Goal: Transaction & Acquisition: Purchase product/service

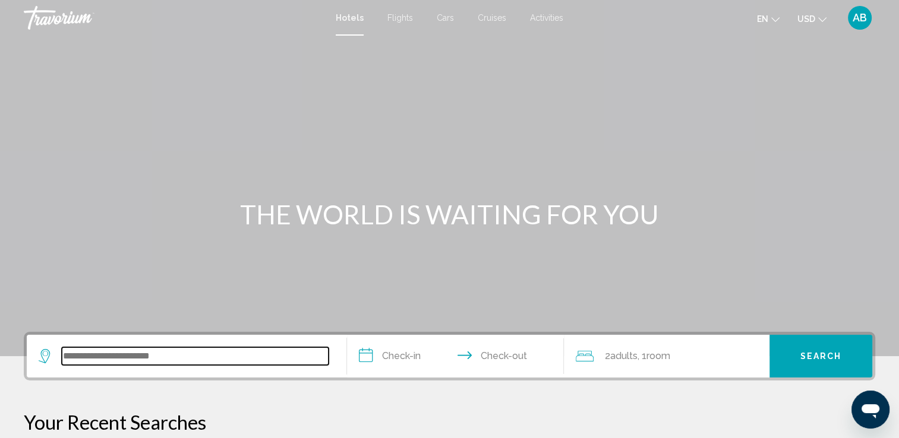
click at [140, 353] on input "Search widget" at bounding box center [195, 357] width 267 height 18
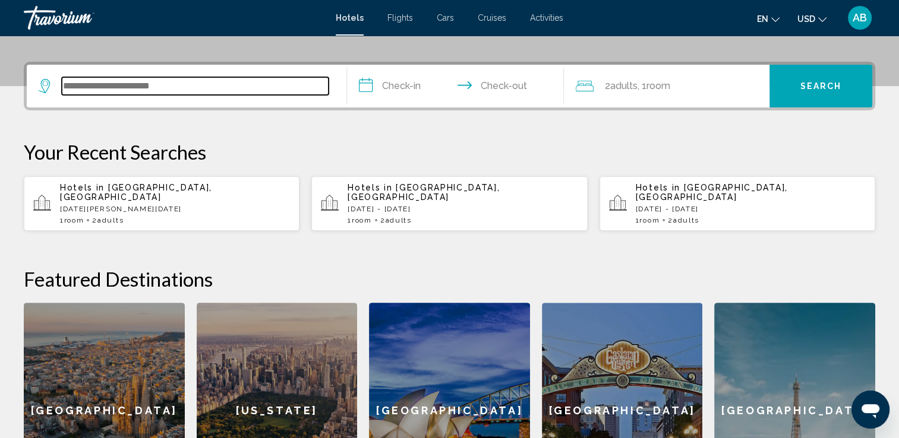
scroll to position [293, 0]
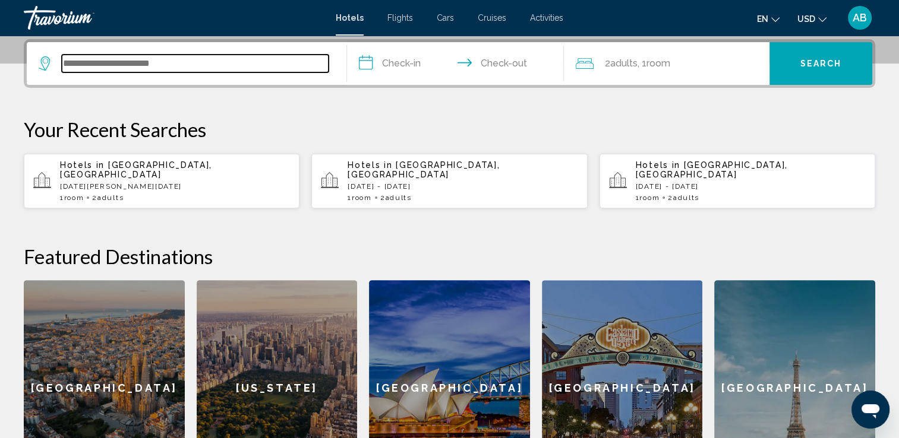
click at [94, 59] on input "Search widget" at bounding box center [195, 64] width 267 height 18
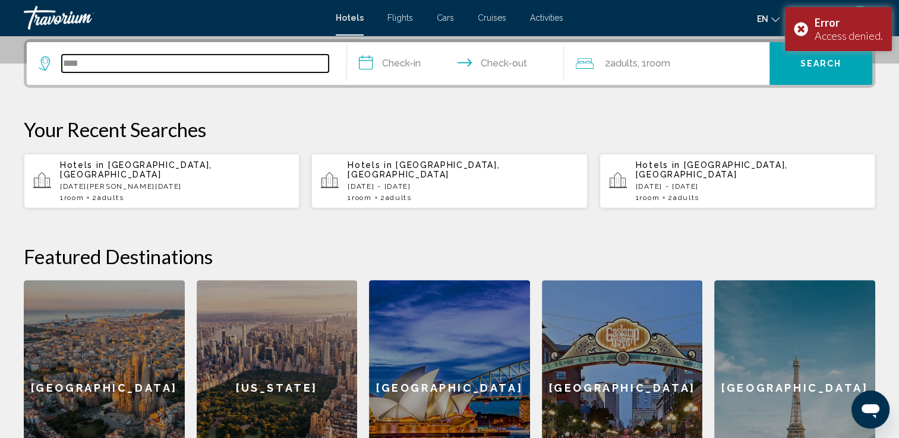
type input "*****"
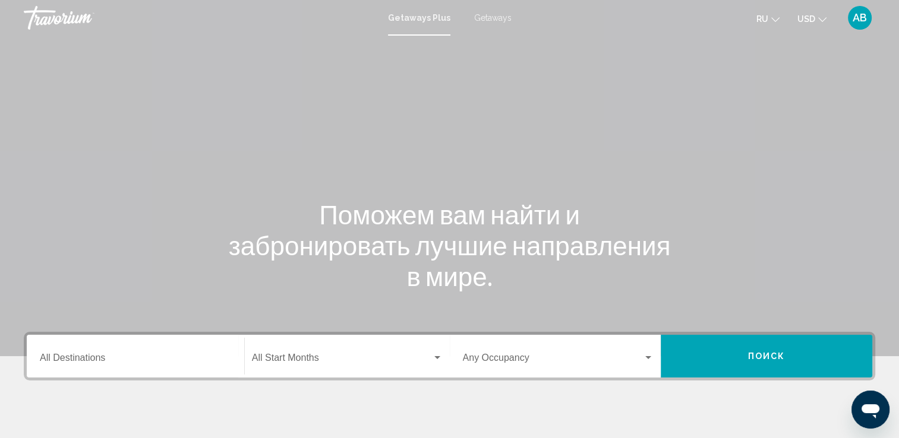
click at [506, 21] on span "Getaways" at bounding box center [492, 18] width 37 height 10
click at [115, 361] on input "Destination All Destinations" at bounding box center [135, 360] width 191 height 11
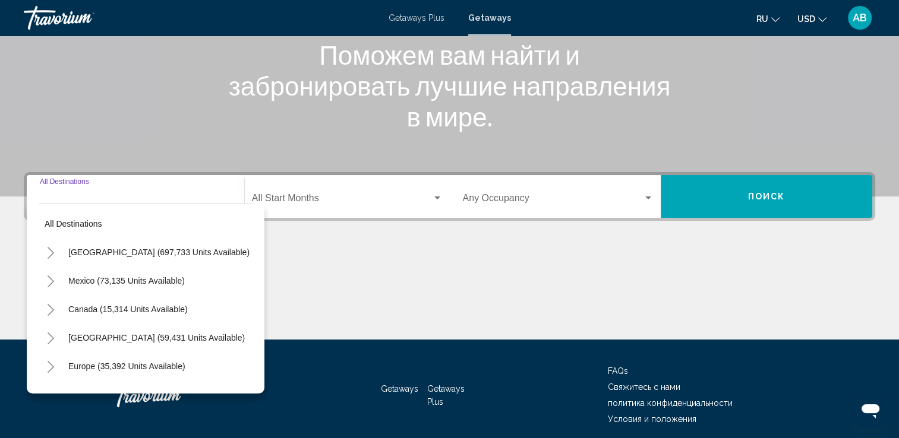
scroll to position [206, 0]
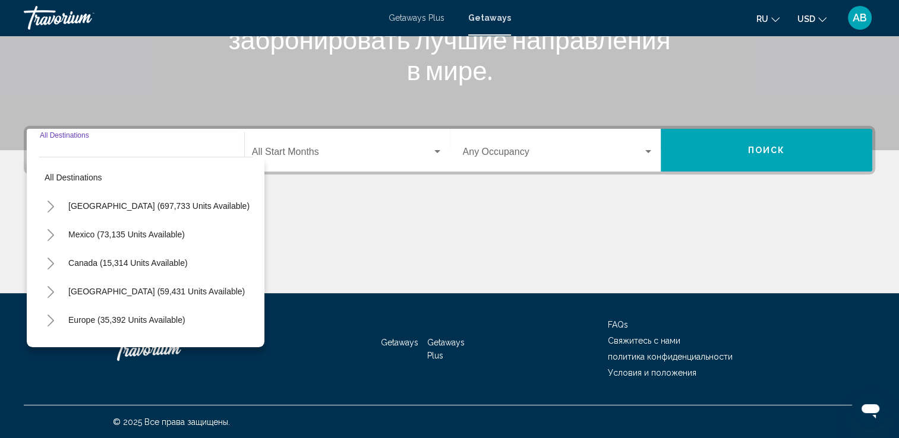
click at [87, 257] on button "Canada (15,314 units available)" at bounding box center [127, 263] width 131 height 27
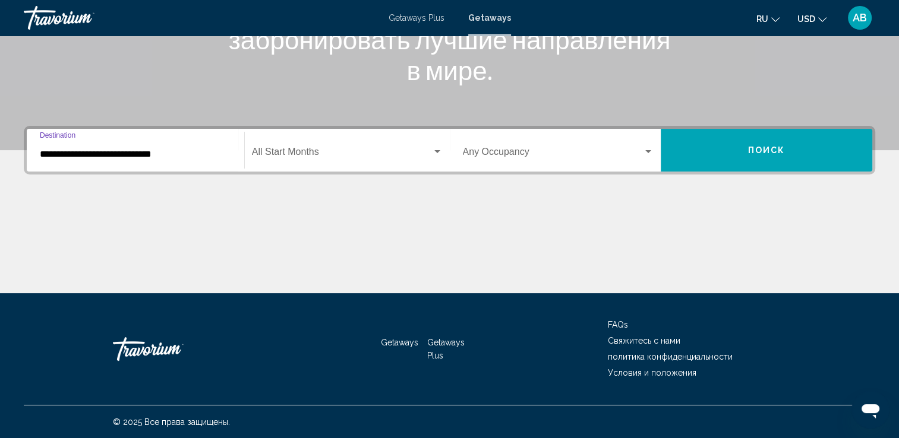
click at [154, 141] on div "**********" at bounding box center [135, 150] width 191 height 37
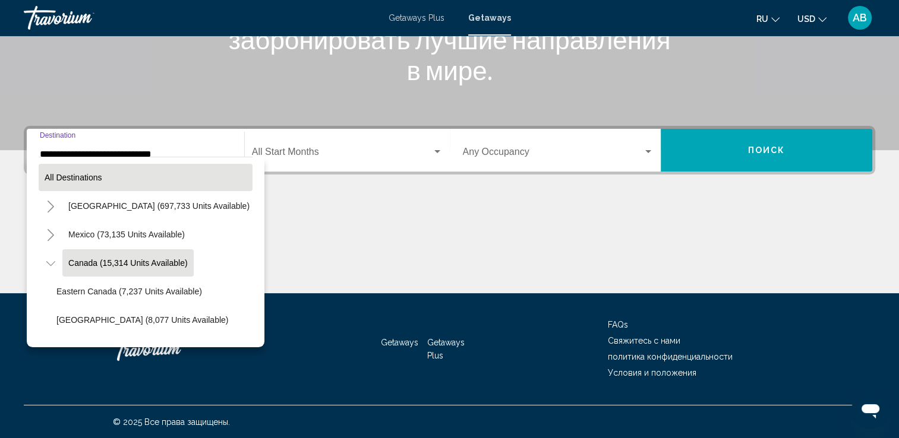
scroll to position [18, 0]
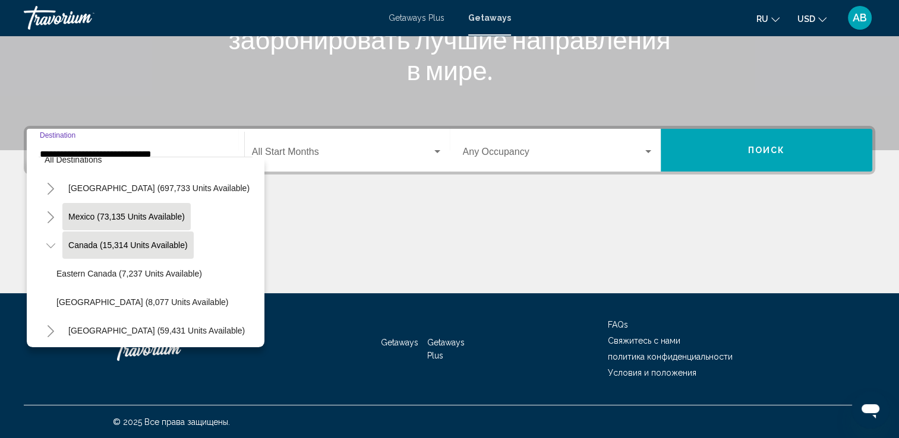
click at [73, 210] on button "Mexico (73,135 units available)" at bounding box center [126, 216] width 128 height 27
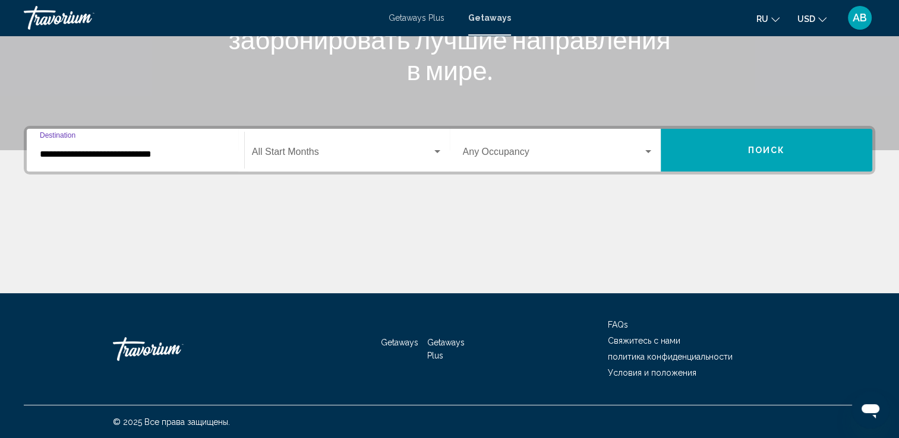
click at [154, 168] on div "**********" at bounding box center [135, 150] width 191 height 37
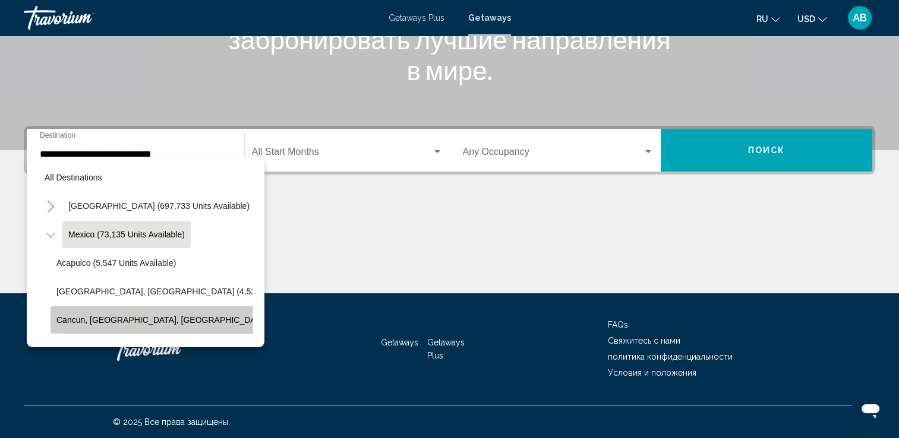
click at [90, 317] on span "Cancun, Cozumel, Riviera Maya (34,018 units available)" at bounding box center [206, 320] width 301 height 10
type input "**********"
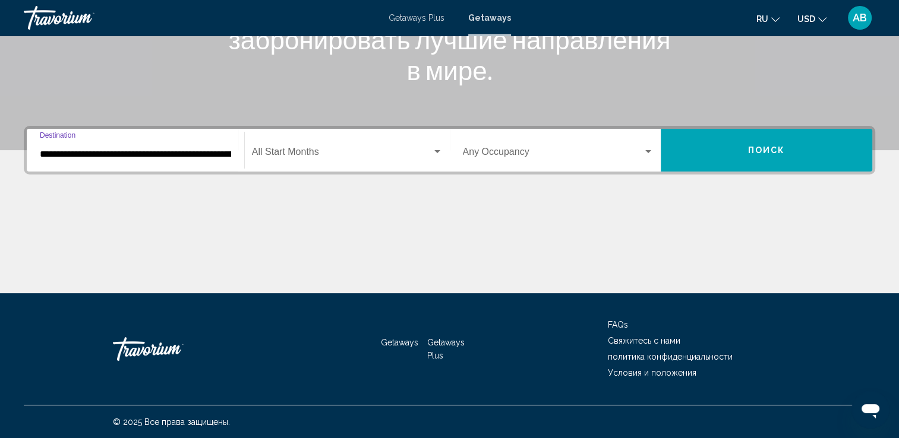
click at [292, 157] on span "Search widget" at bounding box center [342, 154] width 180 height 11
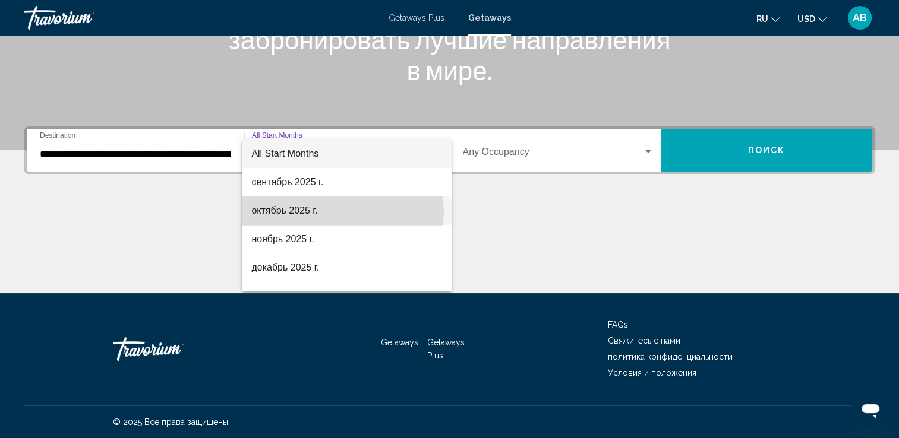
click at [337, 213] on span "октябрь 2025 г." at bounding box center [346, 211] width 191 height 29
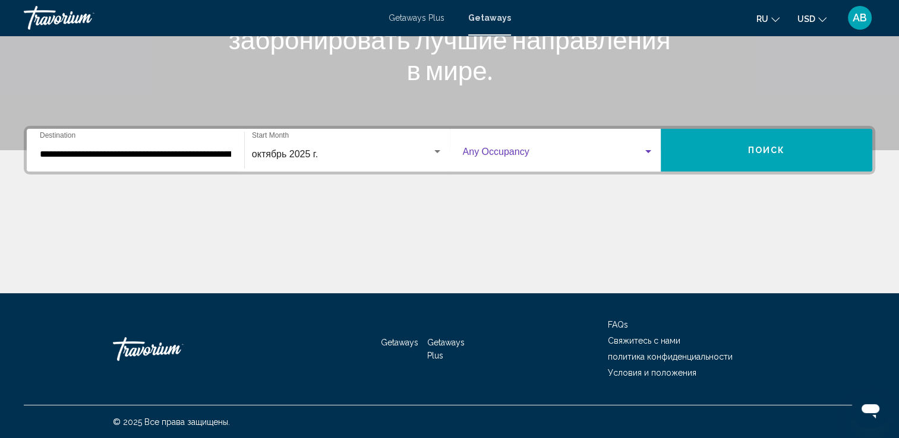
click at [561, 157] on span "Search widget" at bounding box center [553, 154] width 181 height 11
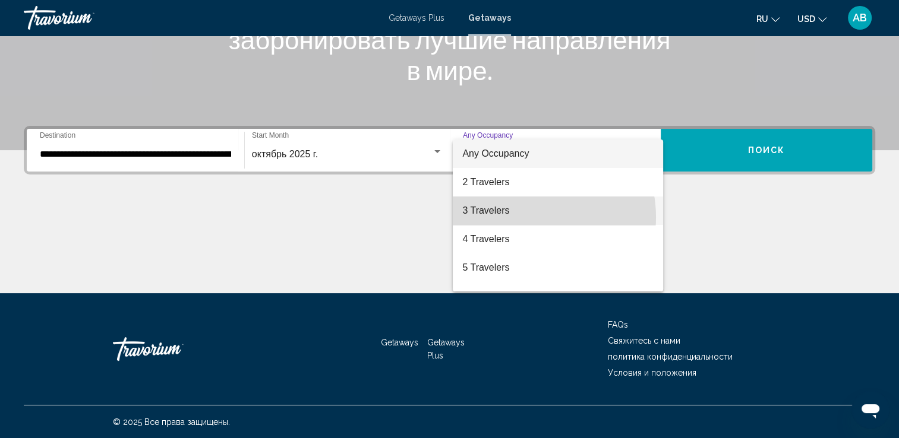
click at [526, 217] on span "3 Travelers" at bounding box center [557, 211] width 191 height 29
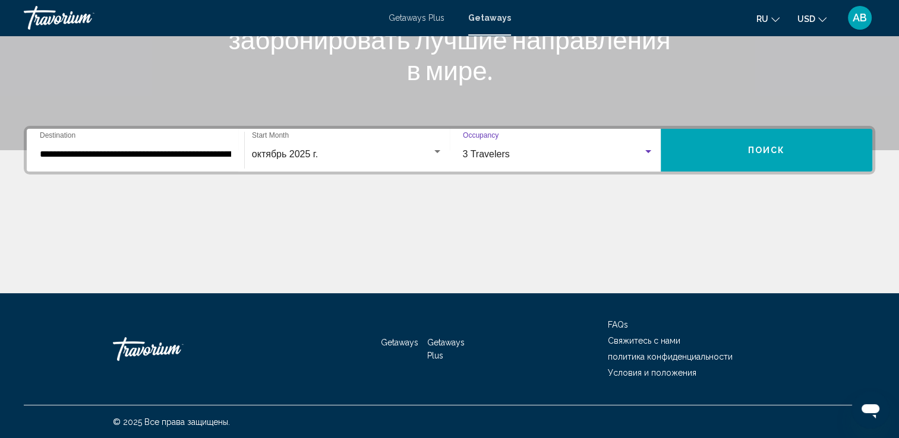
click at [818, 16] on icon "Change currency" at bounding box center [822, 19] width 8 height 8
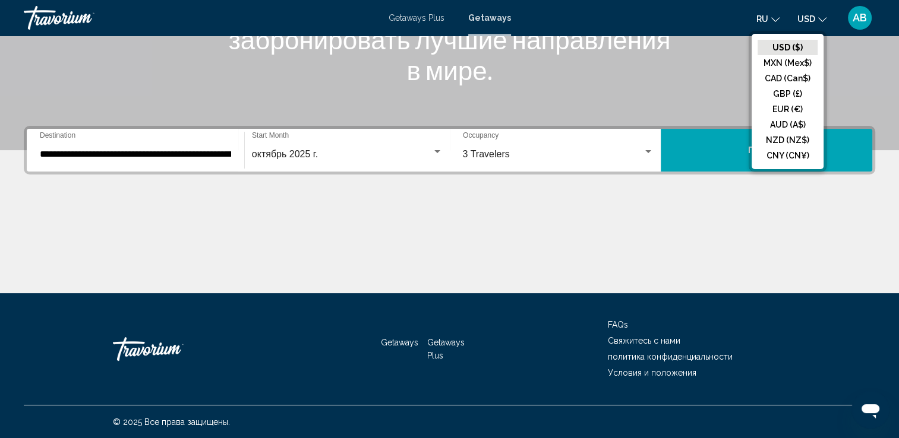
click at [801, 79] on button "CAD (Can$)" at bounding box center [787, 78] width 60 height 15
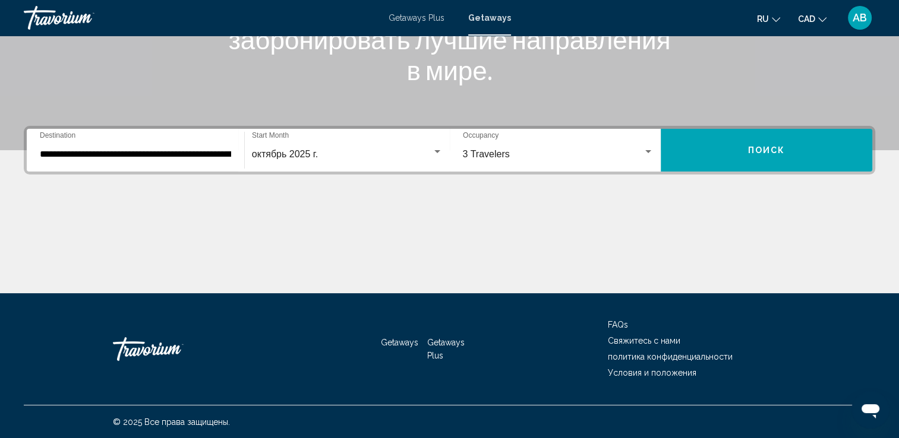
click at [762, 147] on span "Поиск" at bounding box center [766, 151] width 37 height 10
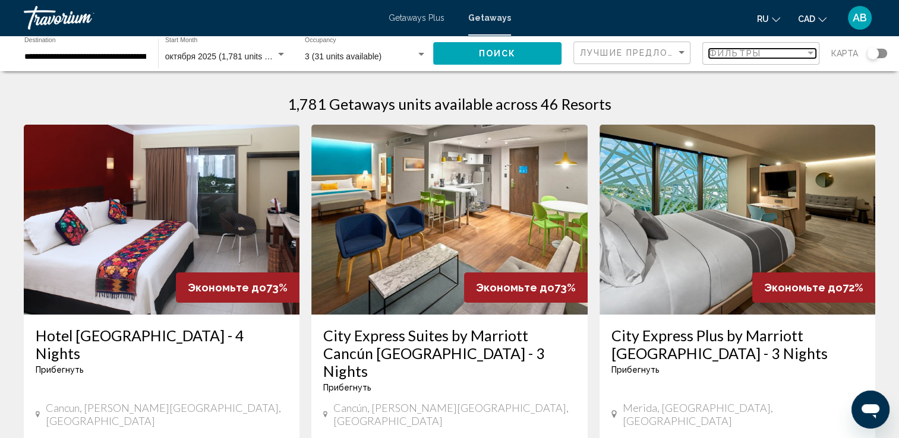
click at [796, 54] on div "Фильтры" at bounding box center [757, 54] width 96 height 10
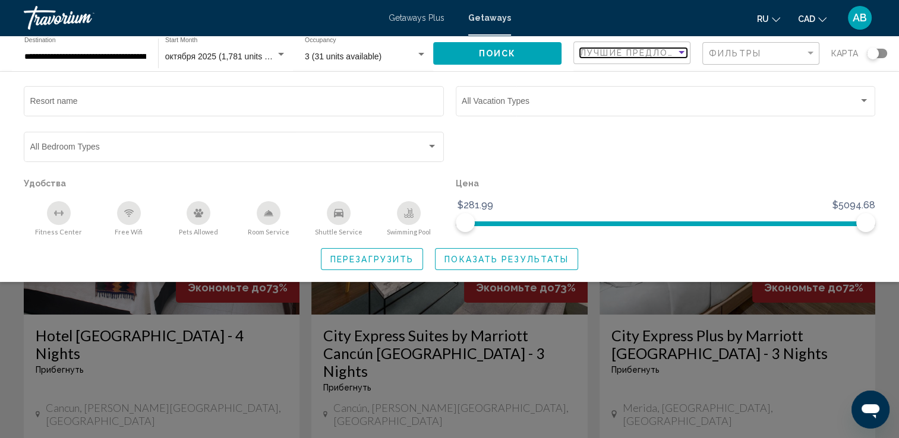
click at [658, 55] on span "Лучшие предложения" at bounding box center [642, 53] width 125 height 10
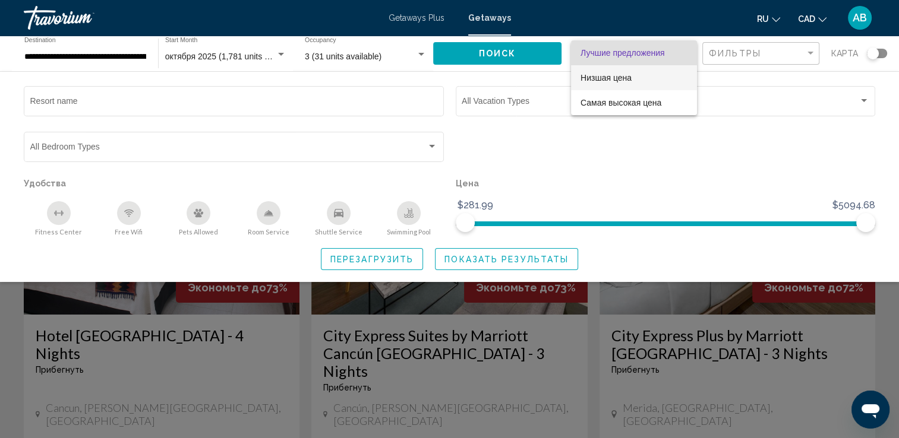
click at [636, 75] on span "Низшая цена" at bounding box center [633, 77] width 107 height 25
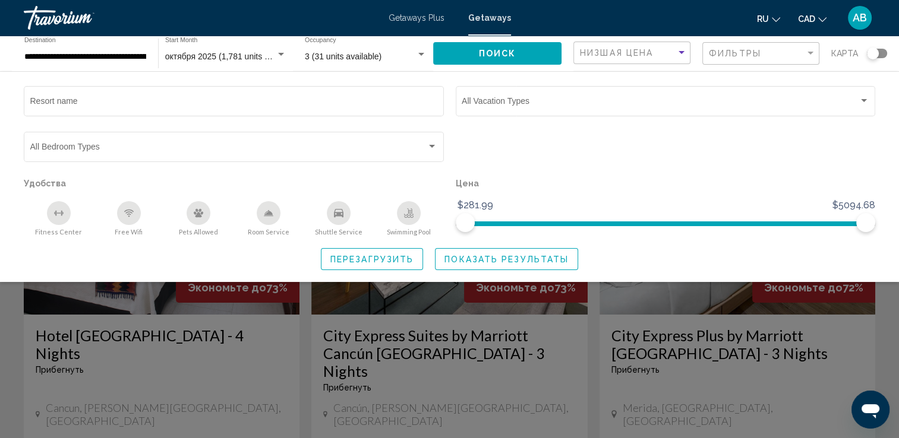
click at [471, 260] on span "Показать результаты" at bounding box center [506, 260] width 124 height 10
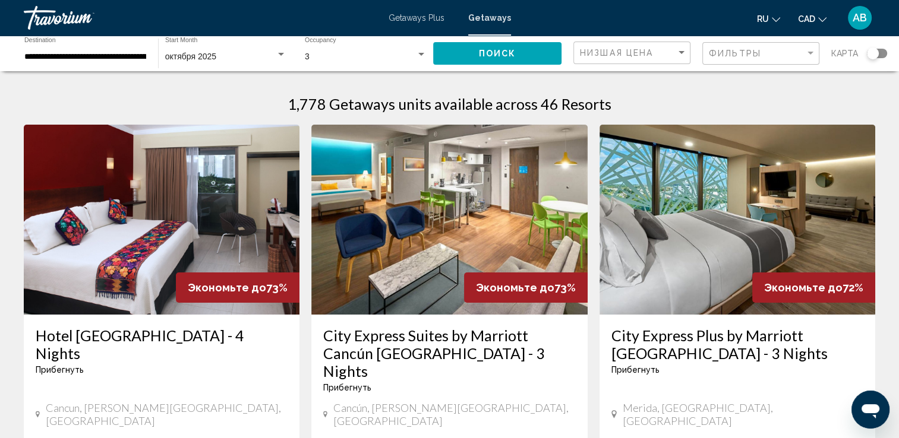
click at [173, 187] on img "Main content" at bounding box center [162, 220] width 276 height 190
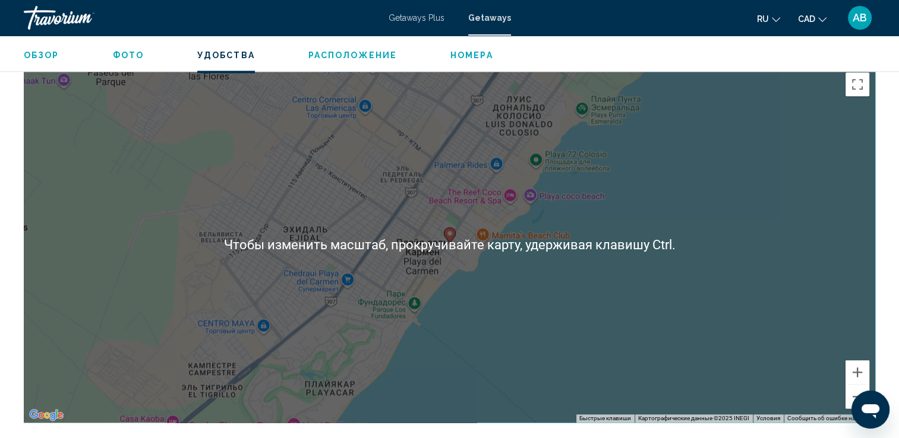
scroll to position [1302, 0]
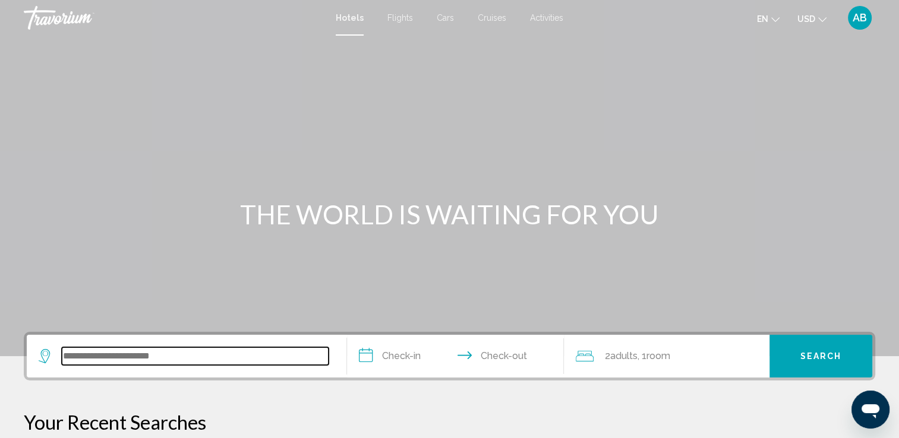
click at [73, 348] on input "Search widget" at bounding box center [195, 357] width 267 height 18
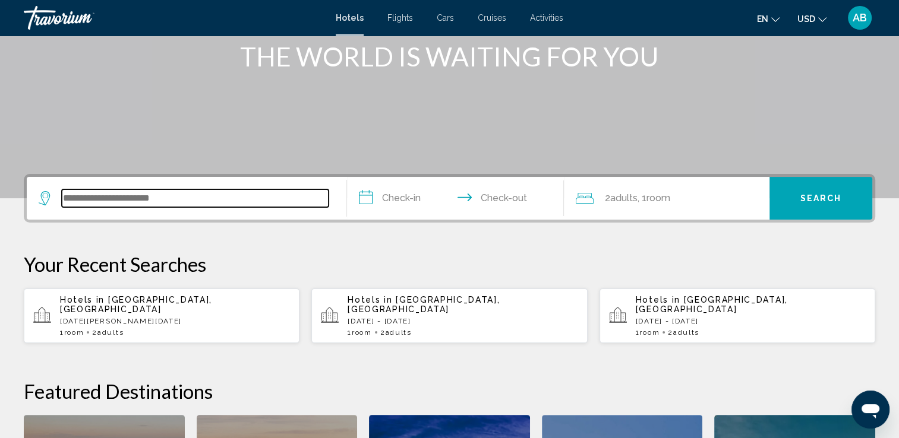
scroll to position [293, 0]
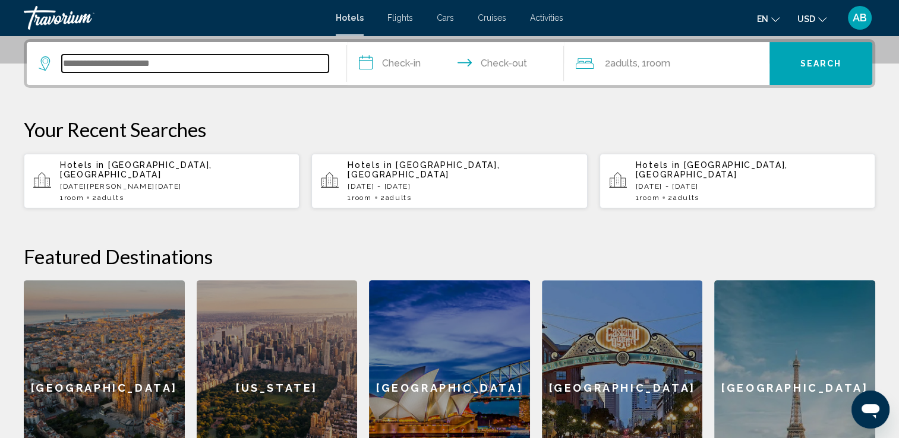
click at [94, 67] on input "Search widget" at bounding box center [195, 64] width 267 height 18
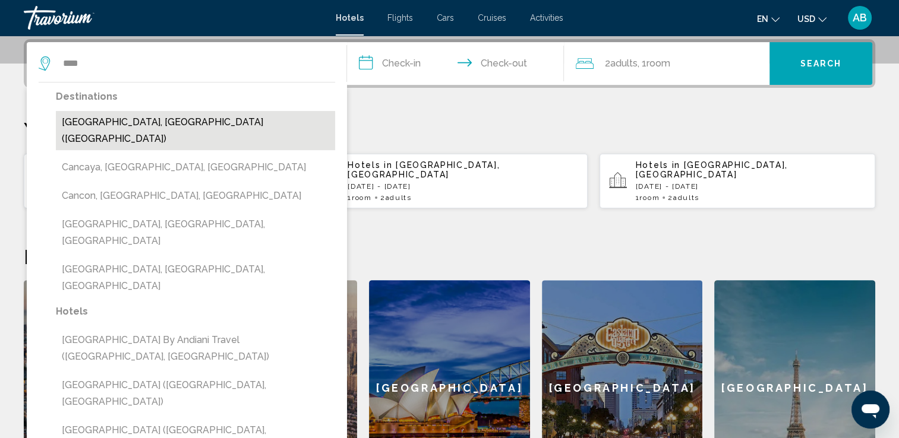
click at [83, 126] on button "[GEOGRAPHIC_DATA], [GEOGRAPHIC_DATA] ([GEOGRAPHIC_DATA])" at bounding box center [195, 130] width 279 height 39
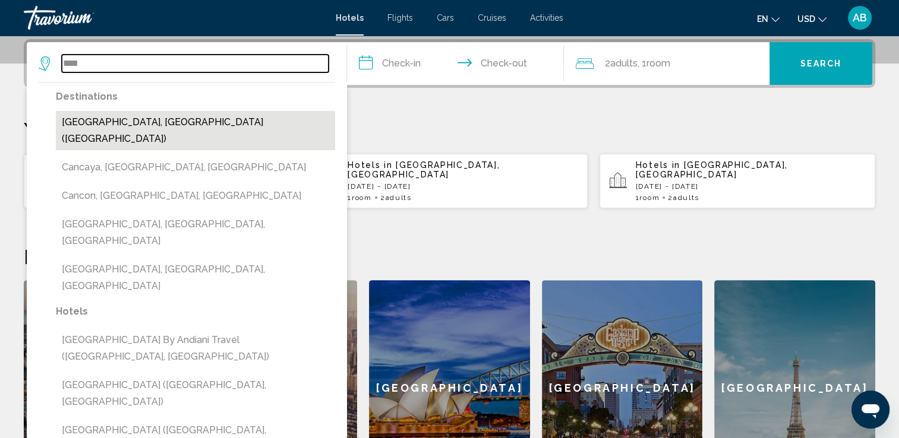
type input "**********"
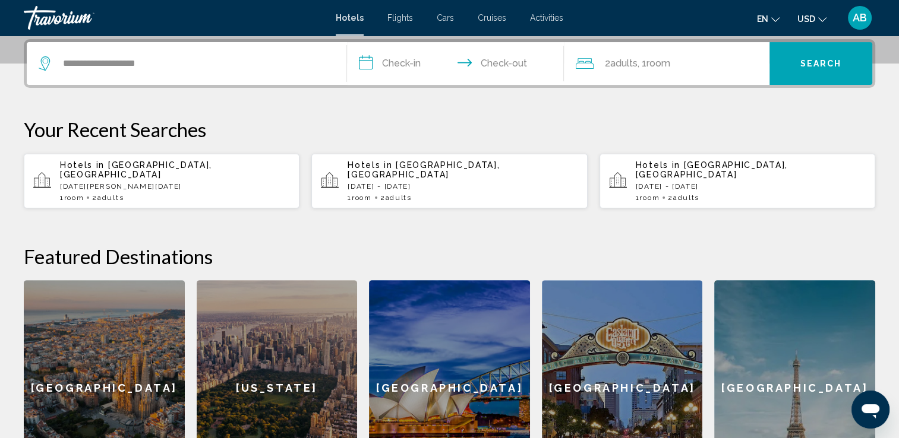
click at [393, 51] on input "**********" at bounding box center [458, 65] width 222 height 46
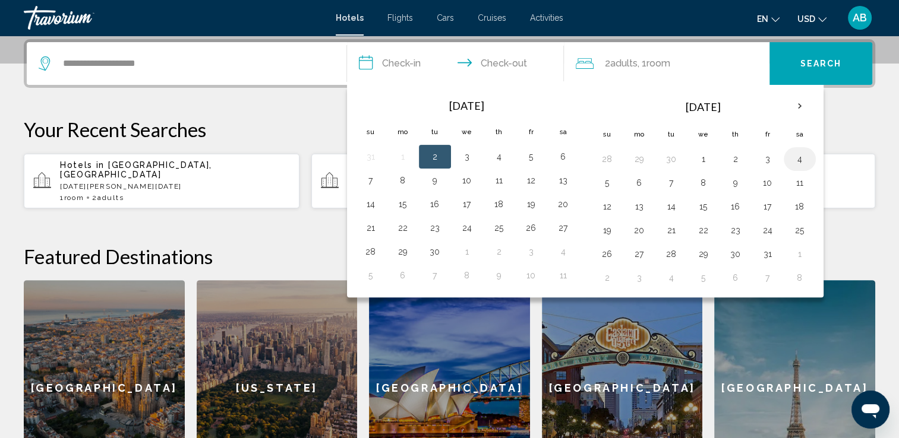
click at [801, 153] on button "4" at bounding box center [799, 159] width 19 height 17
click at [610, 178] on button "5" at bounding box center [607, 183] width 19 height 17
type input "**********"
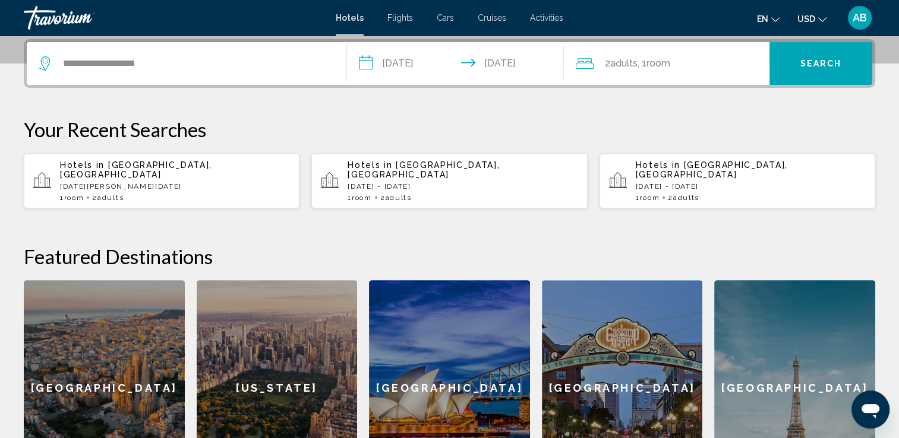
click at [695, 63] on div "2 Adult Adults , 1 Room rooms" at bounding box center [673, 63] width 194 height 17
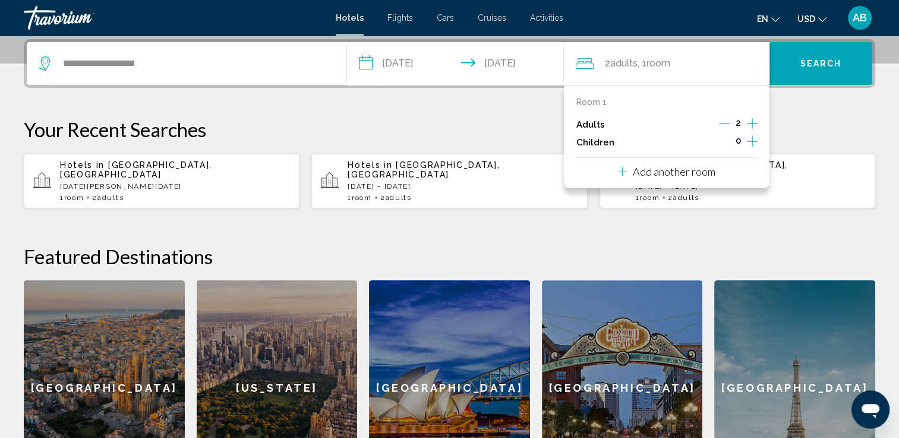
click at [746, 138] on div "0" at bounding box center [738, 143] width 39 height 18
click at [749, 138] on icon "Increment children" at bounding box center [752, 141] width 11 height 14
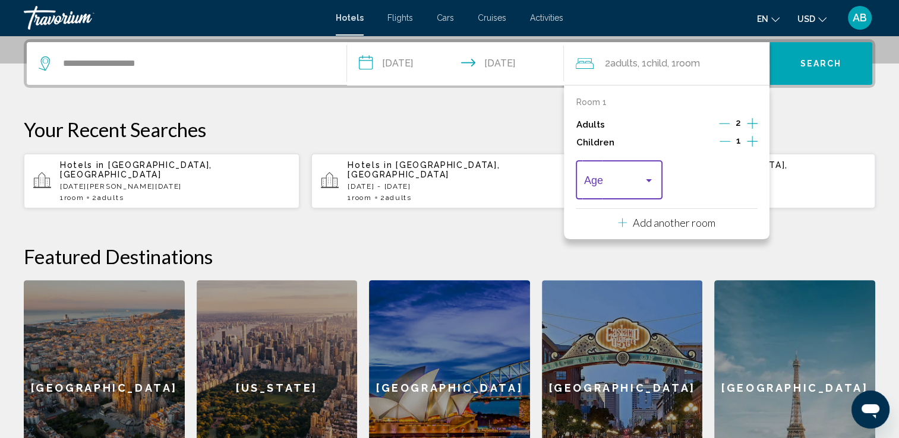
click at [624, 182] on span "Travelers: 2 adults, 1 child" at bounding box center [613, 183] width 59 height 12
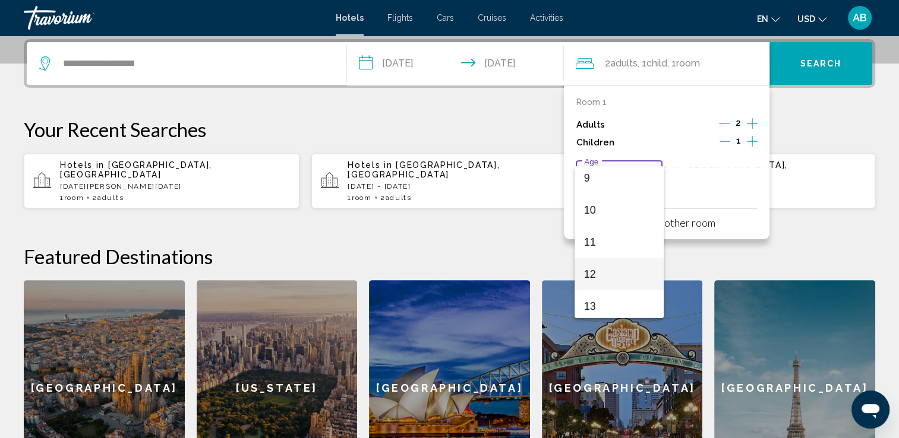
scroll to position [297, 0]
click at [604, 235] on span "11" at bounding box center [619, 238] width 70 height 32
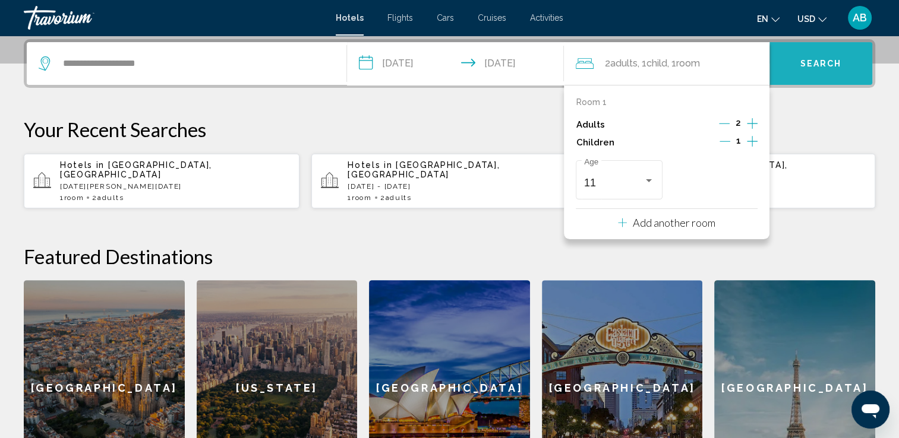
click at [795, 63] on button "Search" at bounding box center [820, 63] width 103 height 43
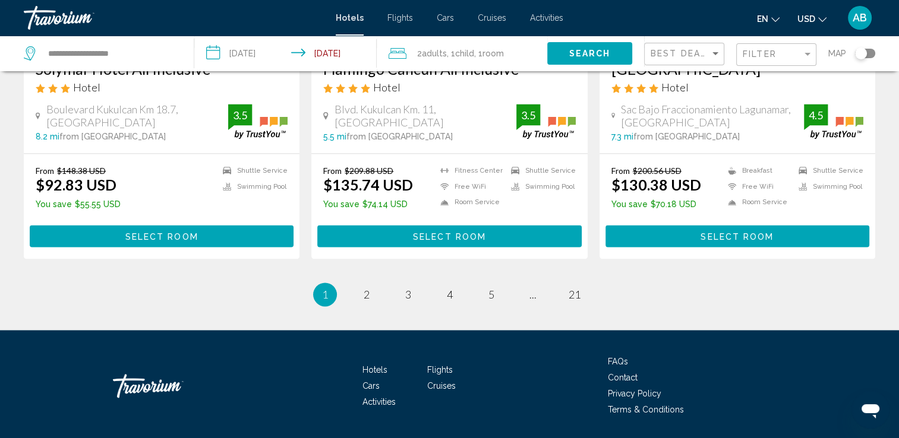
scroll to position [1558, 0]
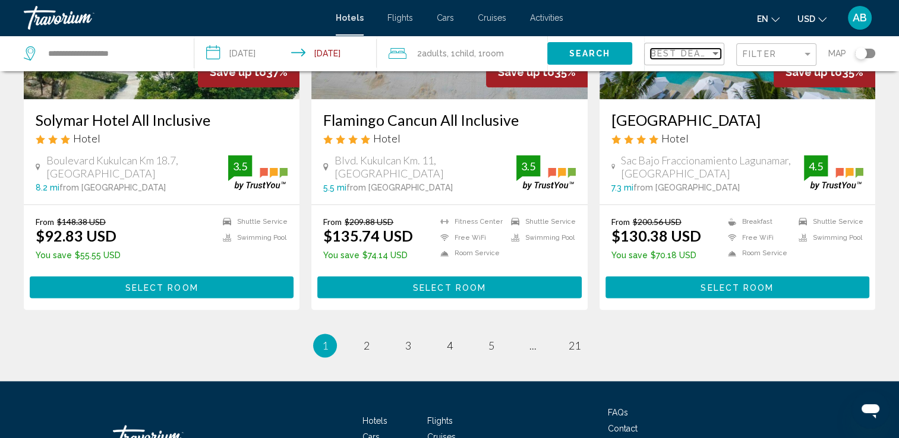
click at [708, 56] on span "Best Deals" at bounding box center [682, 54] width 62 height 10
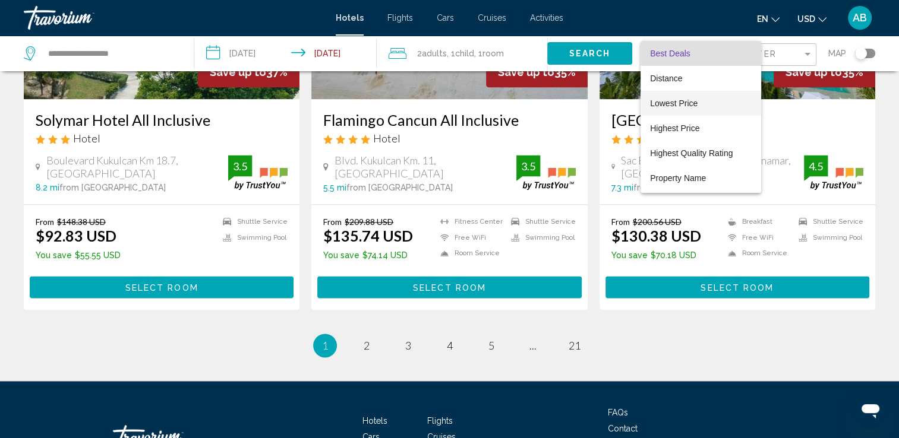
click at [689, 99] on span "Lowest Price" at bounding box center [674, 104] width 48 height 10
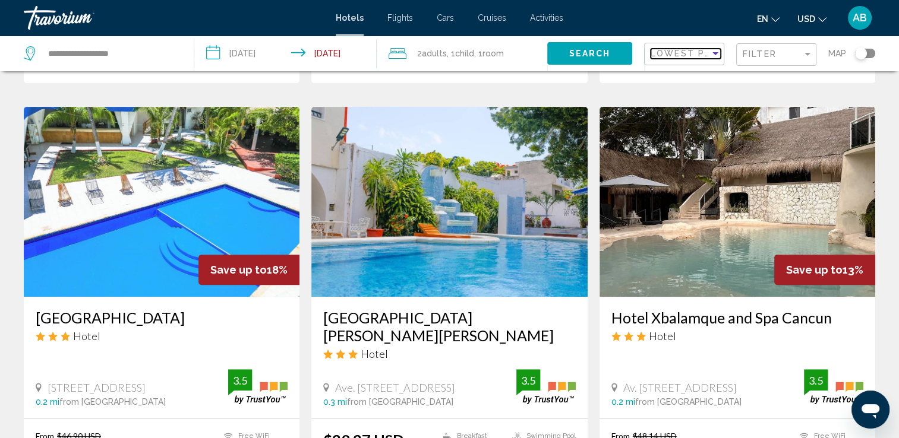
scroll to position [475, 0]
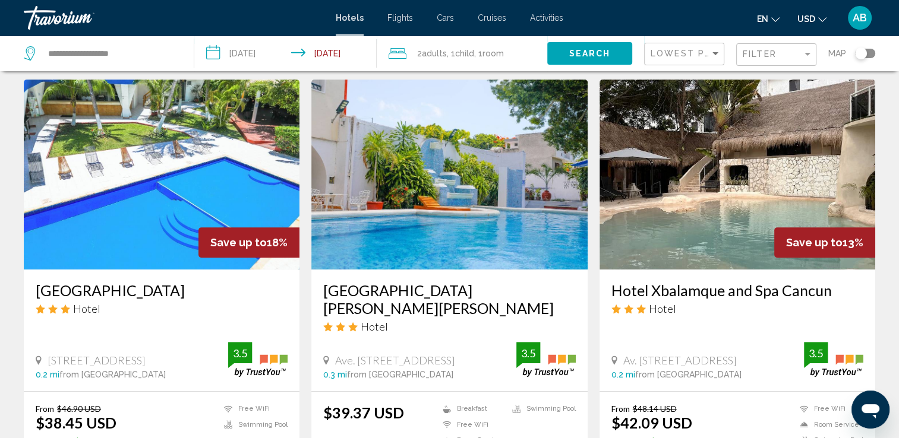
click at [816, 18] on button "USD USD ($) MXN (Mex$) CAD (Can$) GBP (£) EUR (€) AUD (A$) NZD (NZ$) CNY (CN¥)" at bounding box center [811, 18] width 29 height 17
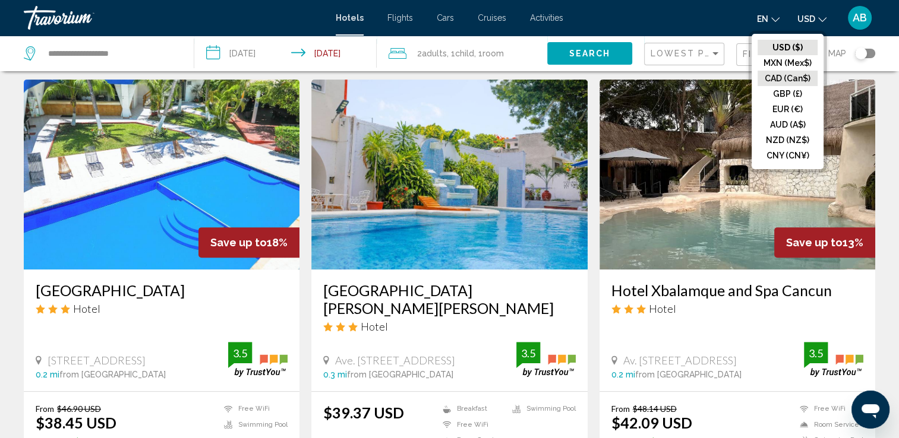
click at [806, 77] on button "CAD (Can$)" at bounding box center [787, 78] width 60 height 15
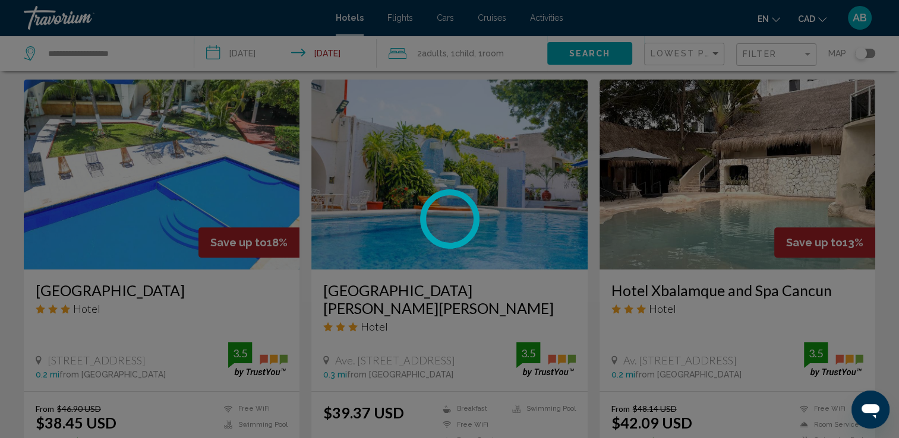
scroll to position [0, 0]
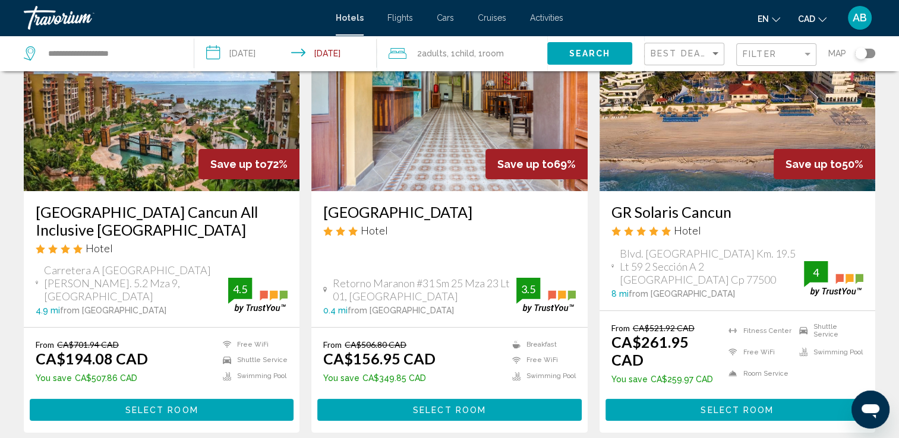
scroll to position [119, 0]
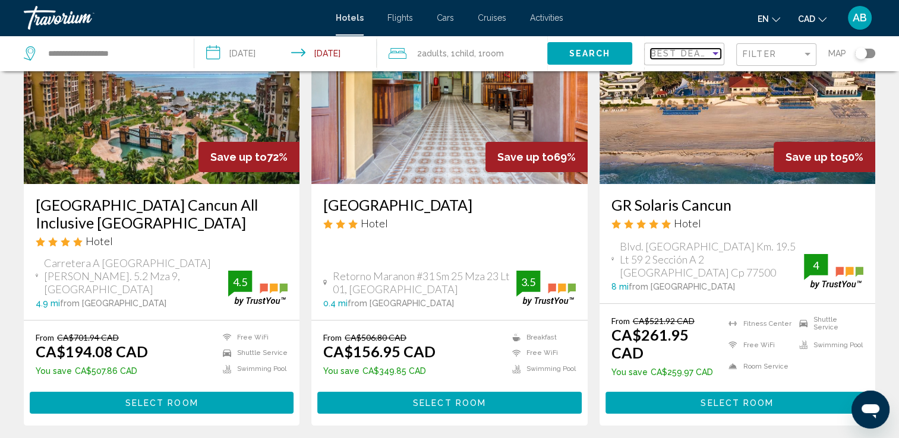
click at [711, 57] on div "Sort by" at bounding box center [715, 54] width 11 height 10
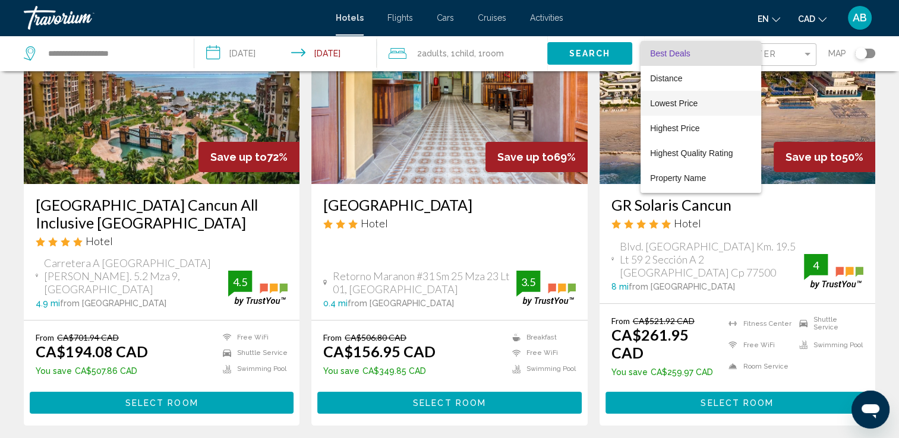
click at [684, 102] on span "Lowest Price" at bounding box center [674, 104] width 48 height 10
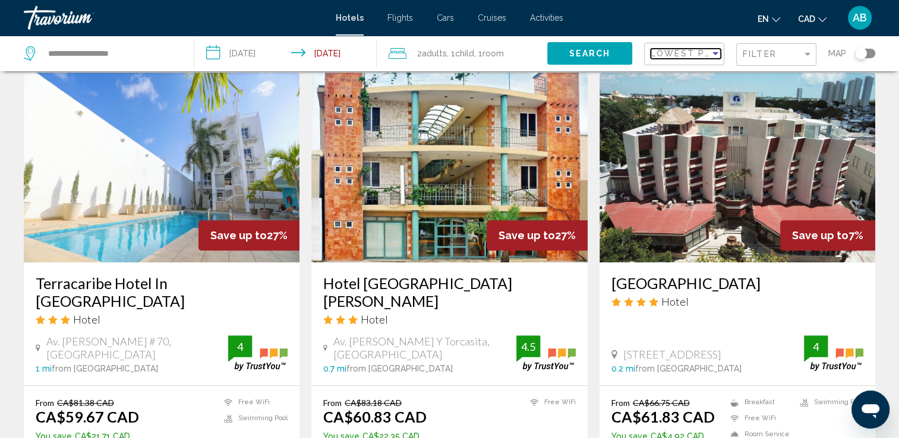
scroll to position [951, 0]
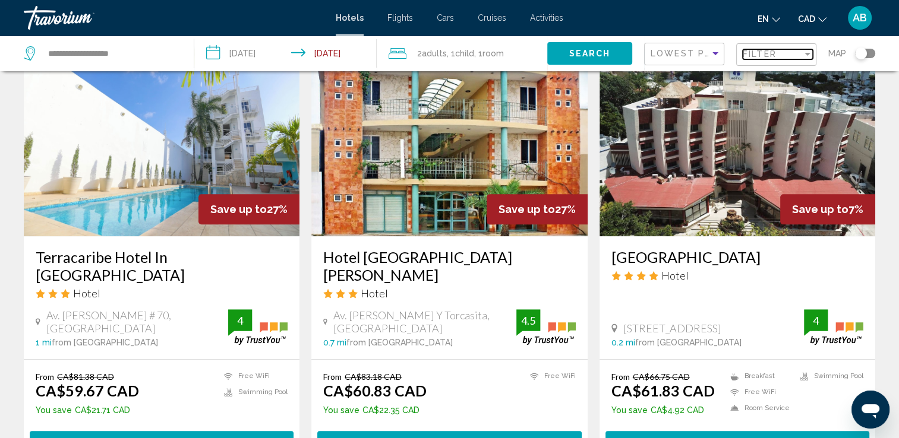
click at [799, 52] on div "Filter" at bounding box center [772, 54] width 59 height 10
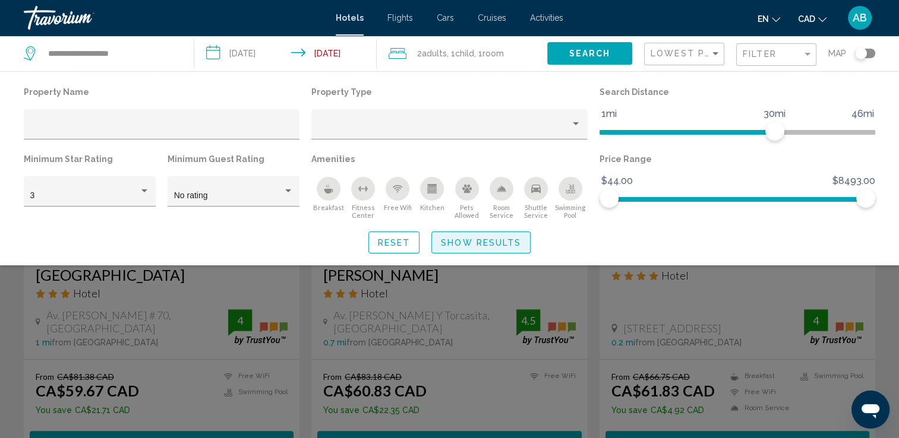
click at [488, 243] on span "Show Results" at bounding box center [481, 243] width 80 height 10
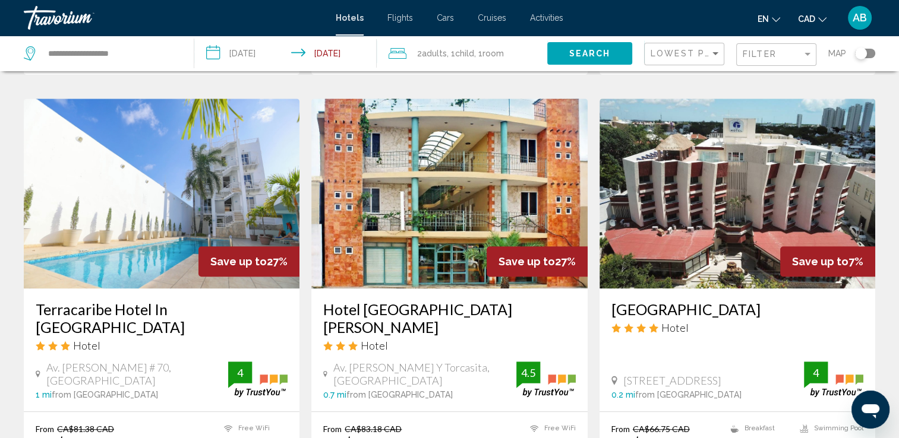
scroll to position [891, 0]
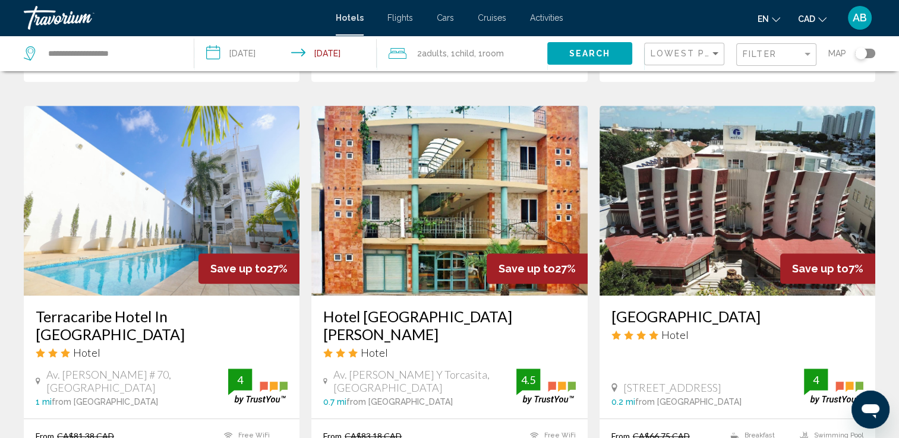
click at [435, 172] on img "Main content" at bounding box center [449, 201] width 276 height 190
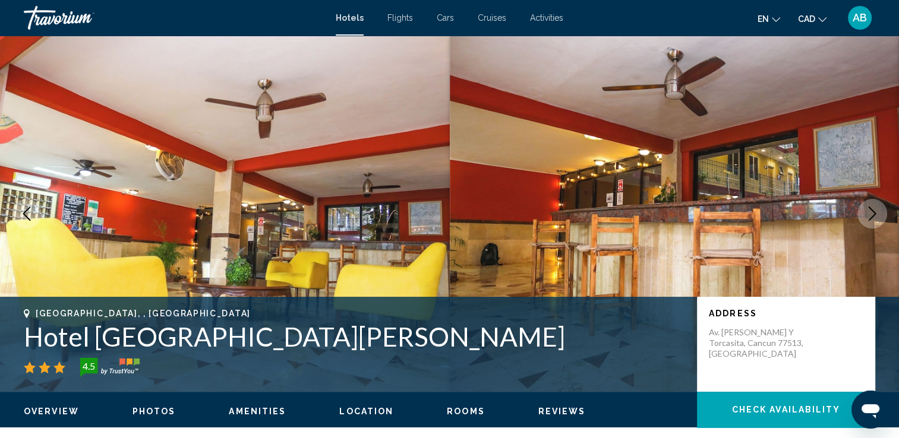
click at [878, 208] on icon "Next image" at bounding box center [872, 214] width 14 height 14
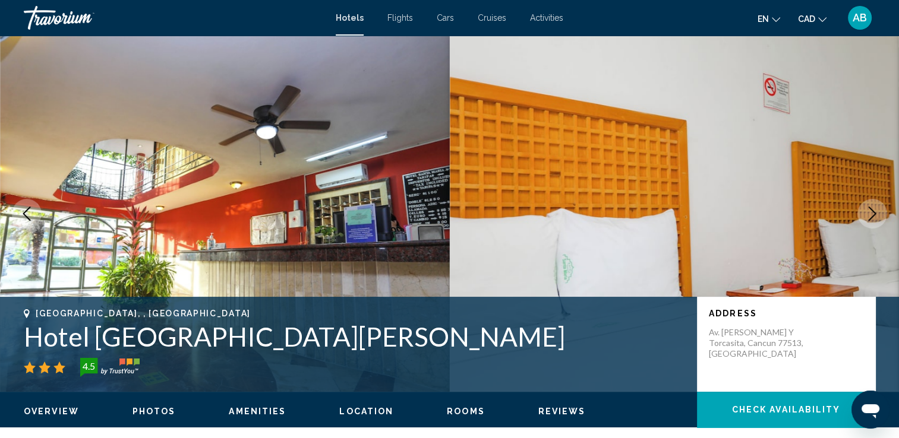
click at [878, 208] on icon "Next image" at bounding box center [872, 214] width 14 height 14
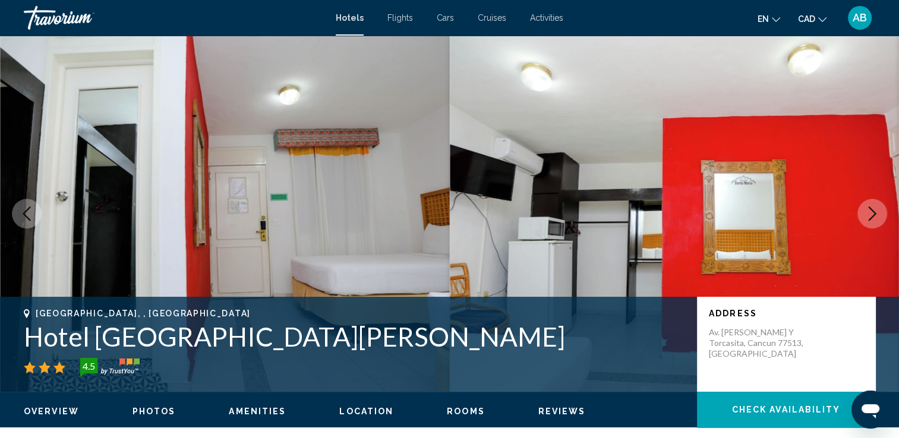
click at [878, 208] on icon "Next image" at bounding box center [872, 214] width 14 height 14
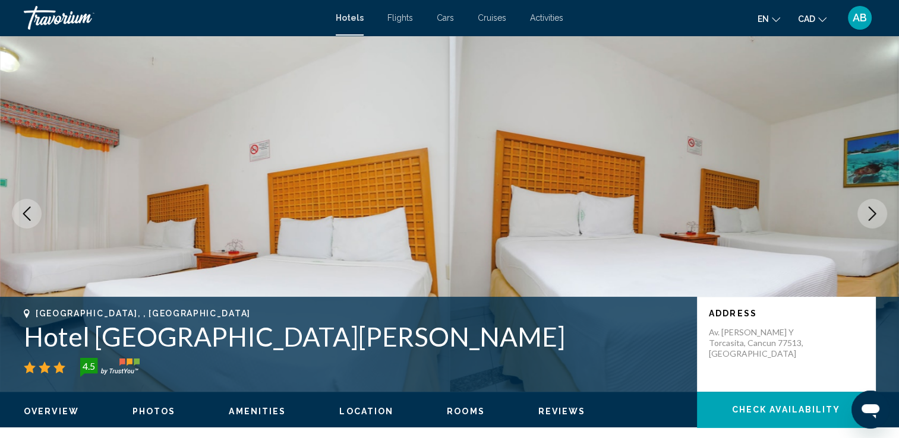
click at [878, 208] on icon "Next image" at bounding box center [872, 214] width 14 height 14
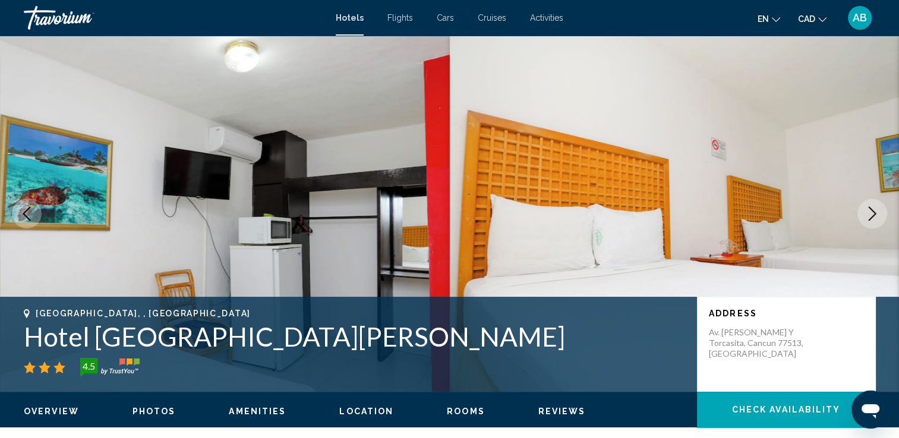
click at [878, 208] on icon "Next image" at bounding box center [872, 214] width 14 height 14
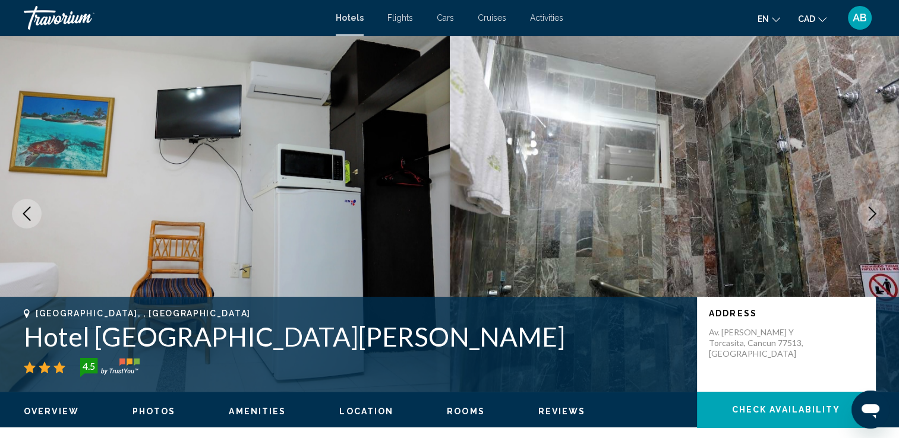
click at [878, 208] on icon "Next image" at bounding box center [872, 214] width 14 height 14
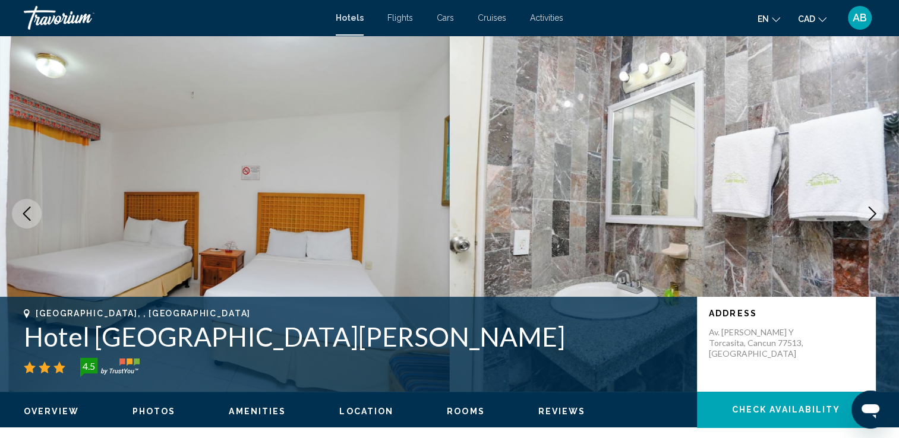
click at [878, 208] on icon "Next image" at bounding box center [872, 214] width 14 height 14
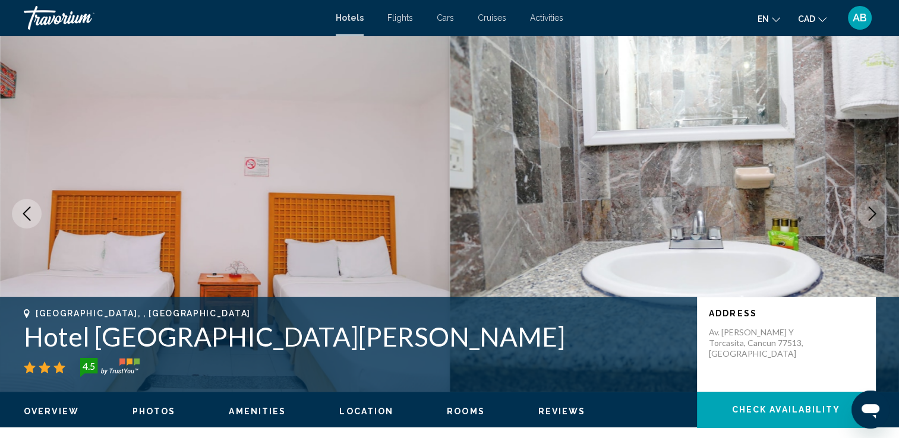
click at [878, 208] on icon "Next image" at bounding box center [872, 214] width 14 height 14
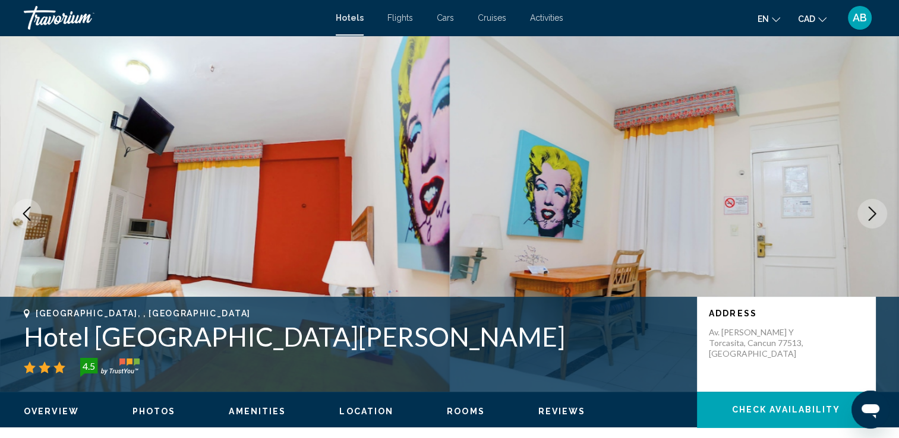
click at [878, 208] on icon "Next image" at bounding box center [872, 214] width 14 height 14
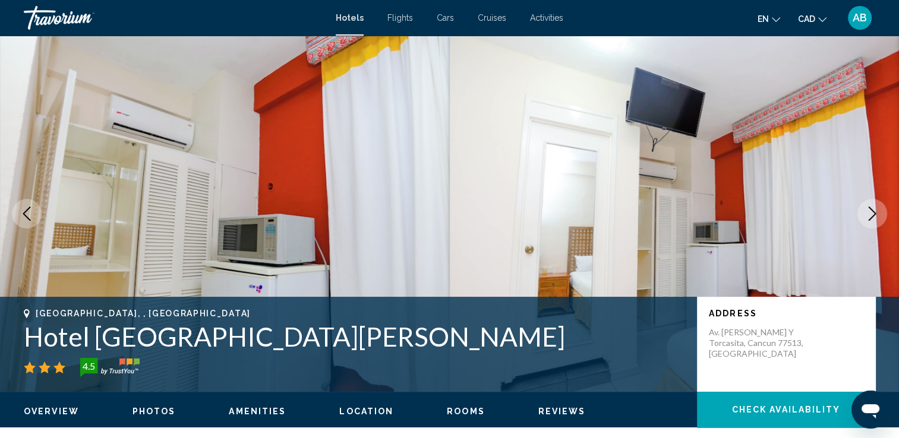
click at [878, 208] on icon "Next image" at bounding box center [872, 214] width 14 height 14
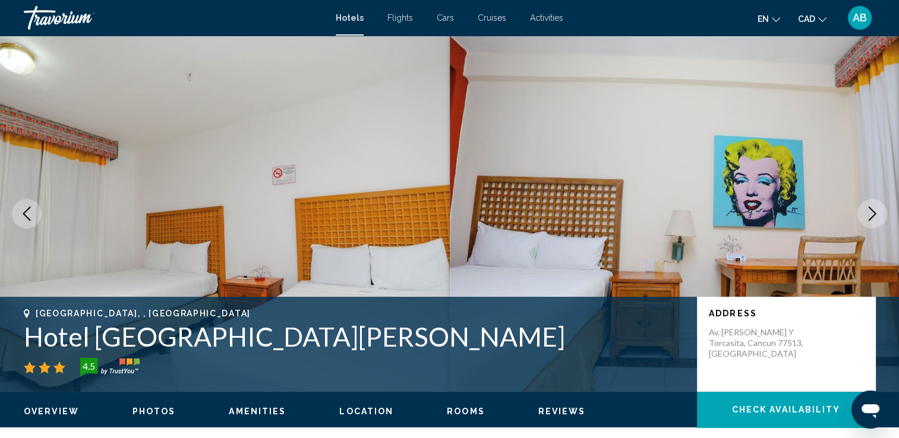
click at [878, 208] on icon "Next image" at bounding box center [872, 214] width 14 height 14
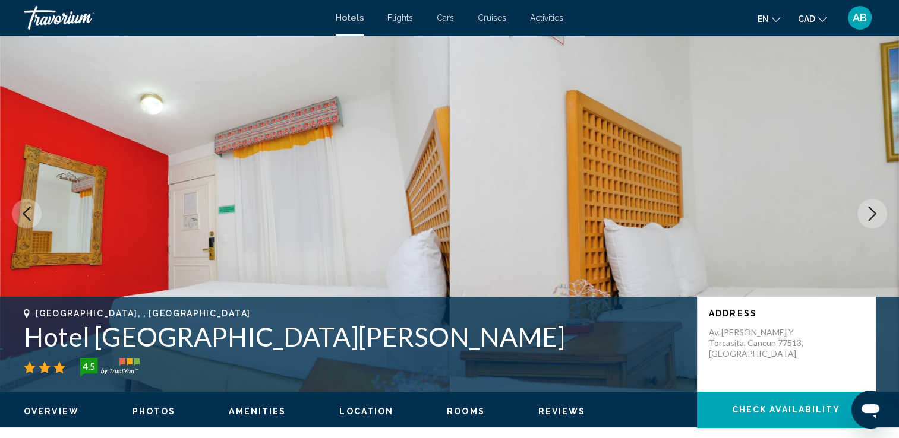
click at [878, 208] on icon "Next image" at bounding box center [872, 214] width 14 height 14
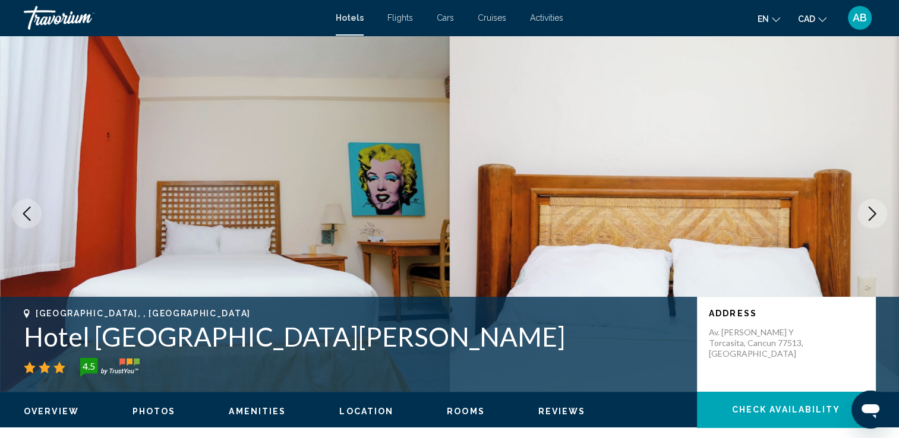
click at [878, 208] on icon "Next image" at bounding box center [872, 214] width 14 height 14
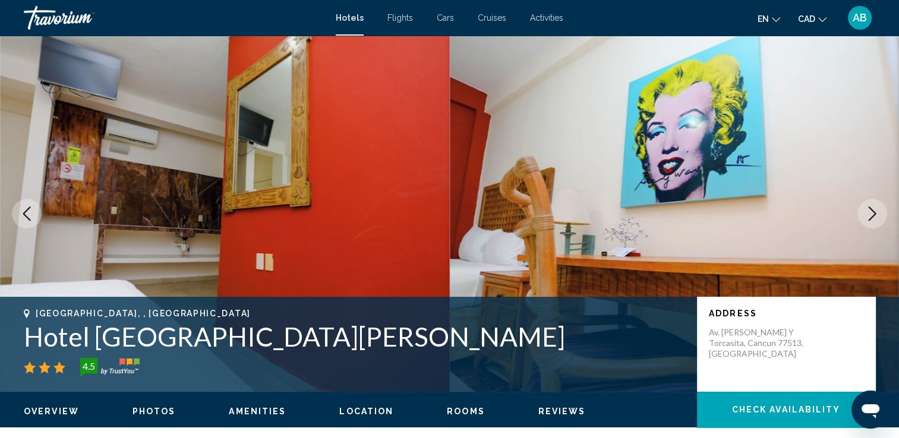
click at [878, 208] on icon "Next image" at bounding box center [872, 214] width 14 height 14
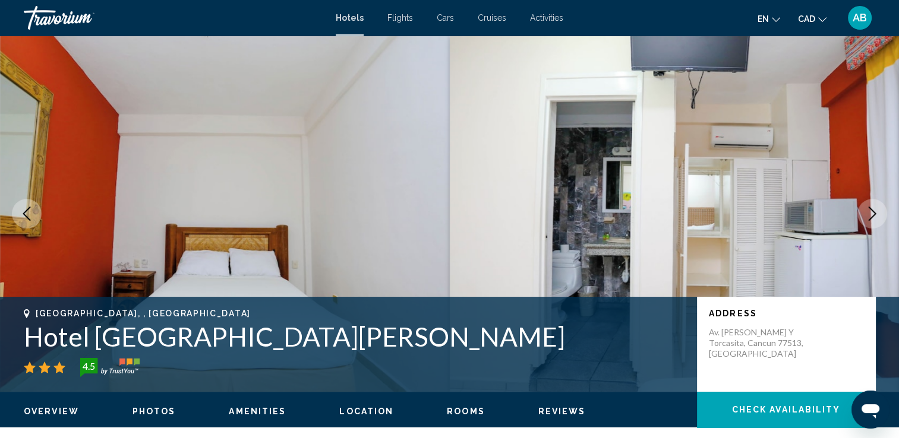
click at [878, 208] on icon "Next image" at bounding box center [872, 214] width 14 height 14
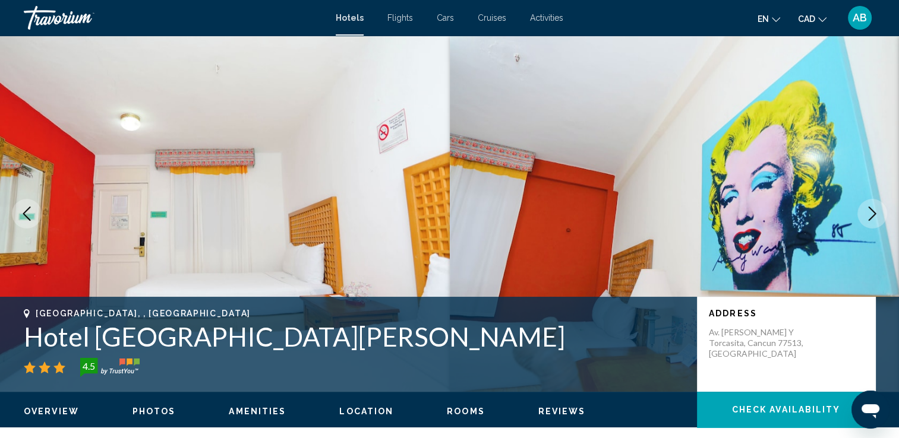
click at [878, 208] on icon "Next image" at bounding box center [872, 214] width 14 height 14
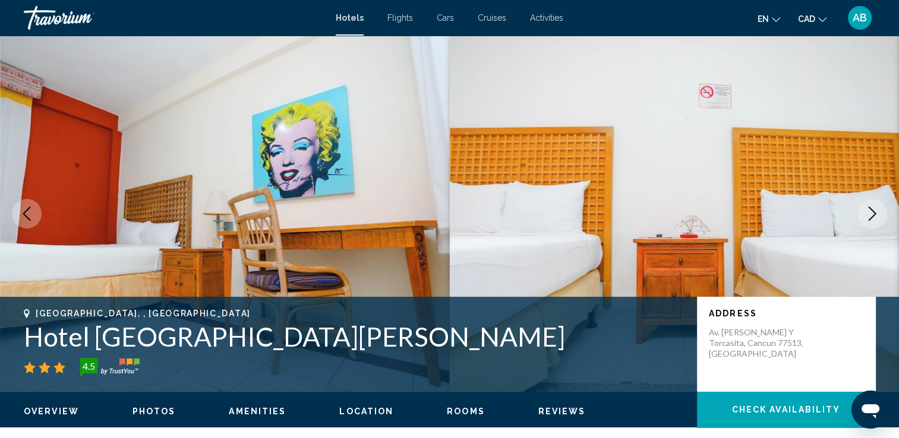
click at [878, 208] on icon "Next image" at bounding box center [872, 214] width 14 height 14
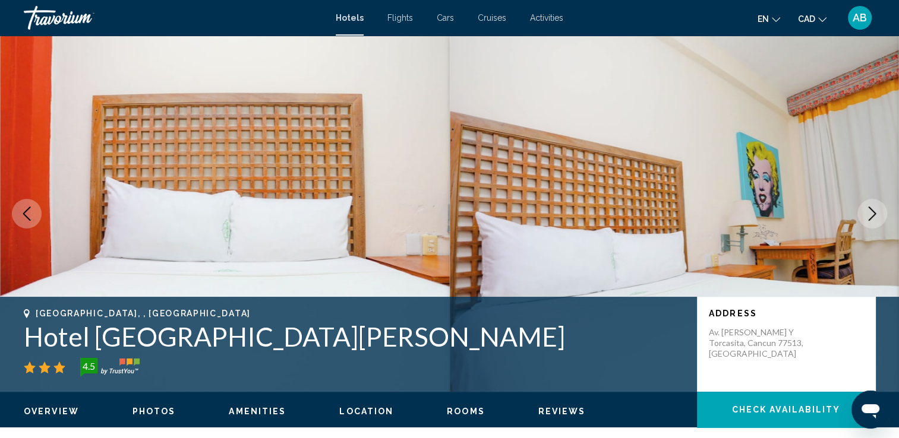
click at [878, 208] on icon "Next image" at bounding box center [872, 214] width 14 height 14
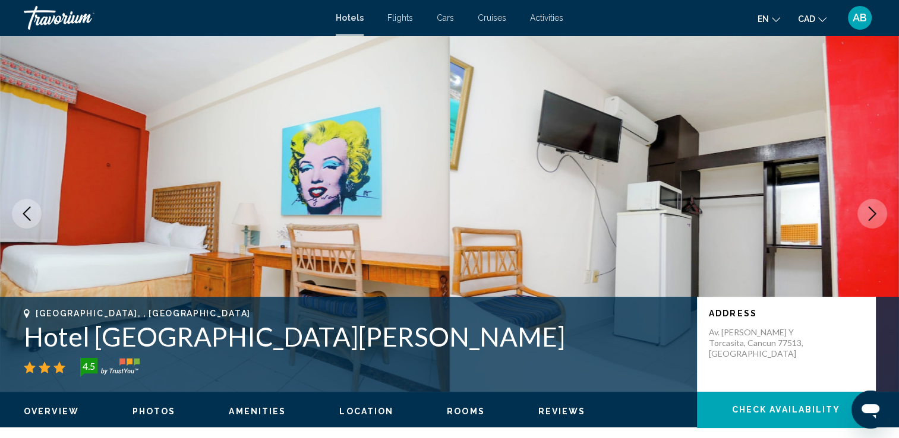
click at [878, 208] on icon "Next image" at bounding box center [872, 214] width 14 height 14
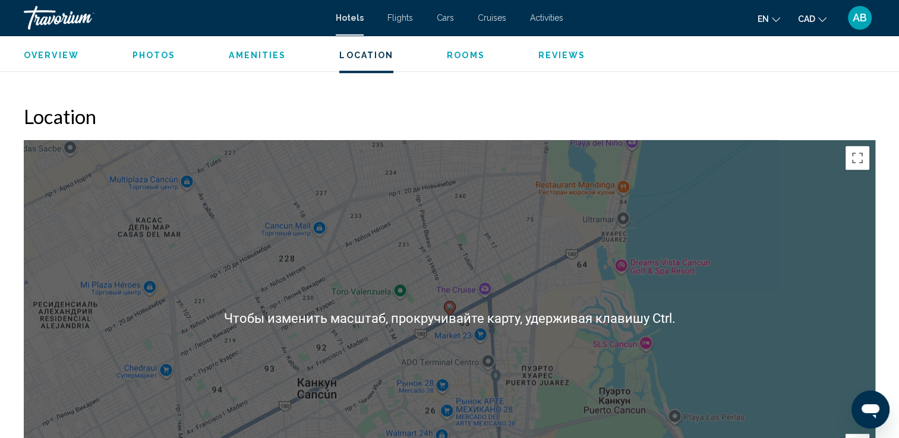
scroll to position [1069, 0]
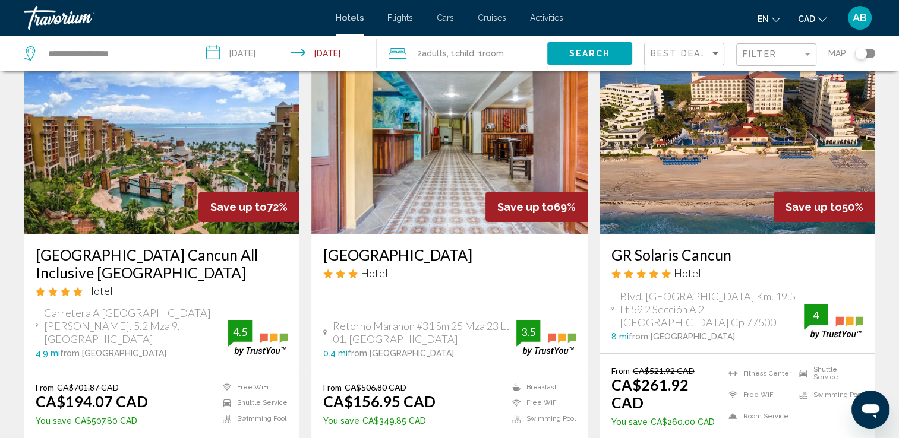
scroll to position [119, 0]
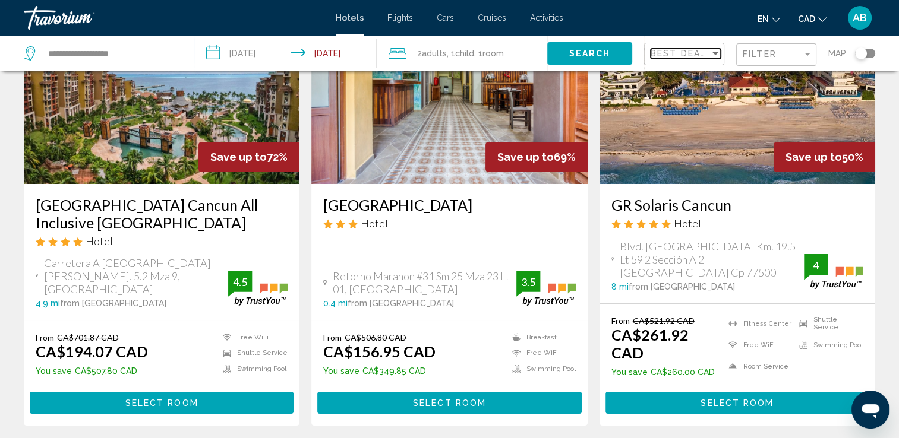
click at [718, 51] on div "Sort by" at bounding box center [715, 54] width 11 height 10
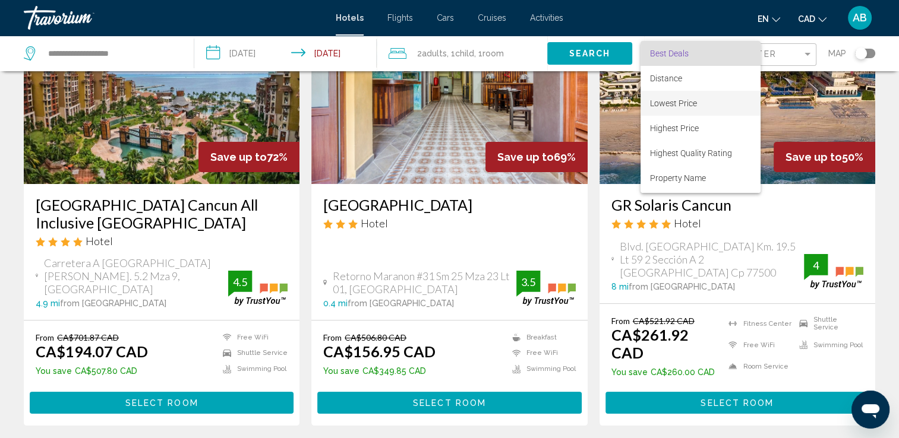
click at [668, 106] on span "Lowest Price" at bounding box center [673, 104] width 47 height 10
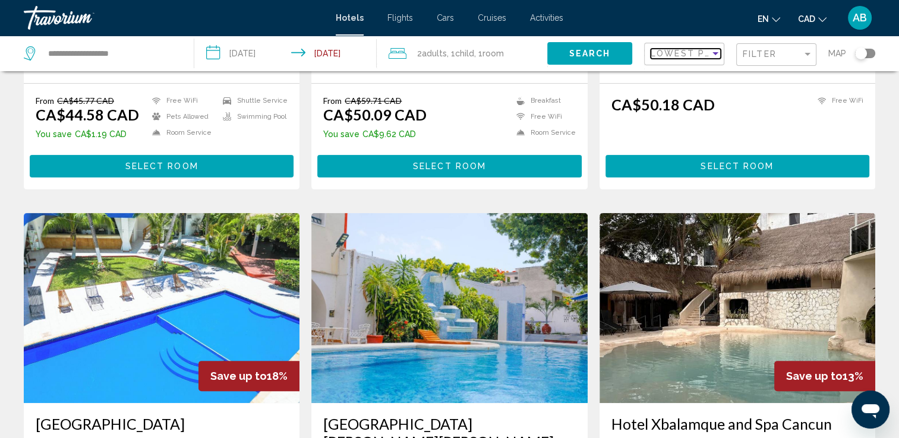
scroll to position [475, 0]
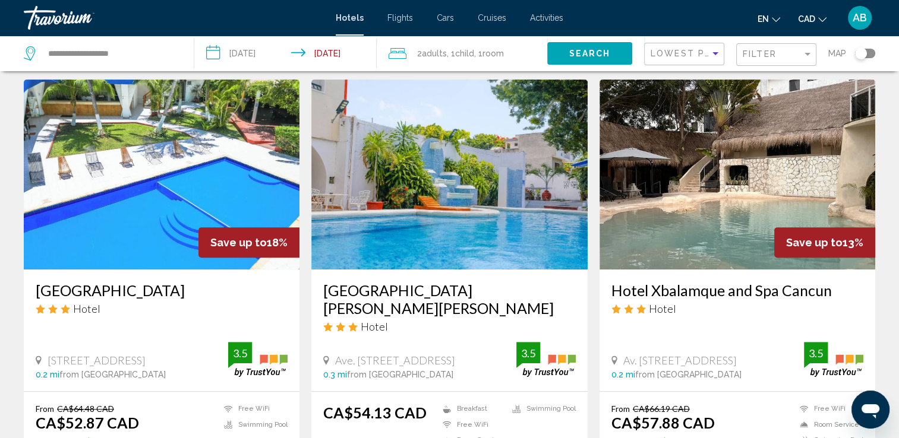
click at [869, 53] on div "Toggle map" at bounding box center [865, 54] width 20 height 10
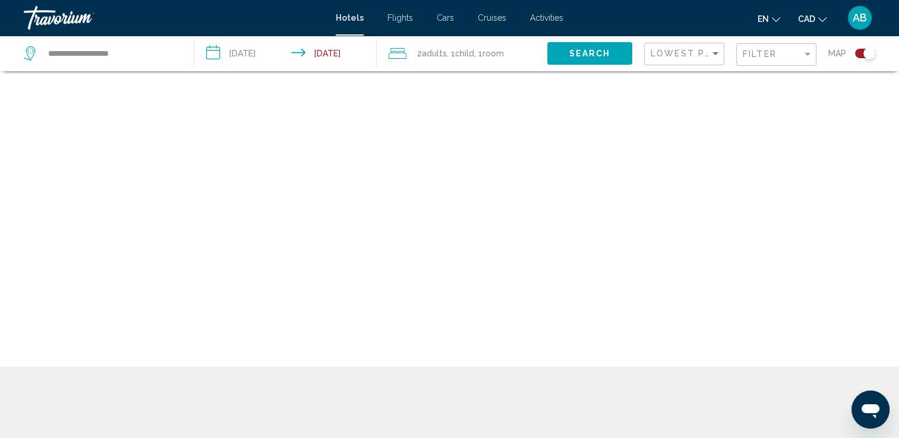
scroll to position [71, 0]
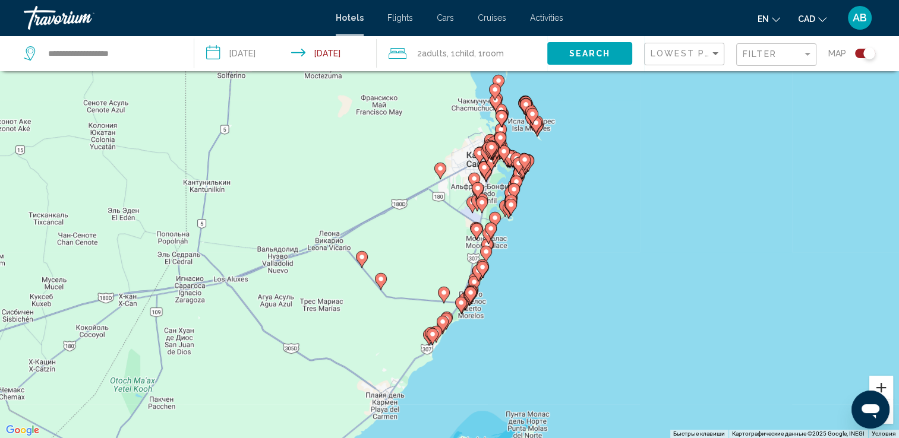
click at [885, 385] on button "Увеличить" at bounding box center [881, 388] width 24 height 24
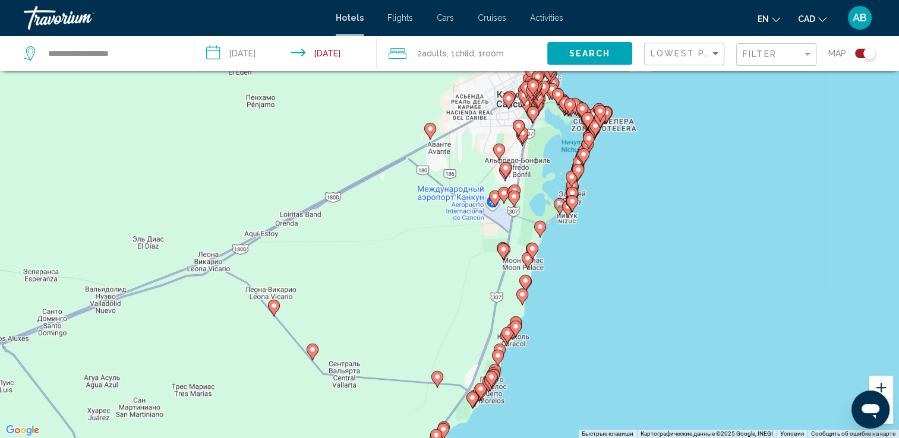
click at [885, 385] on button "Увеличить" at bounding box center [881, 388] width 24 height 24
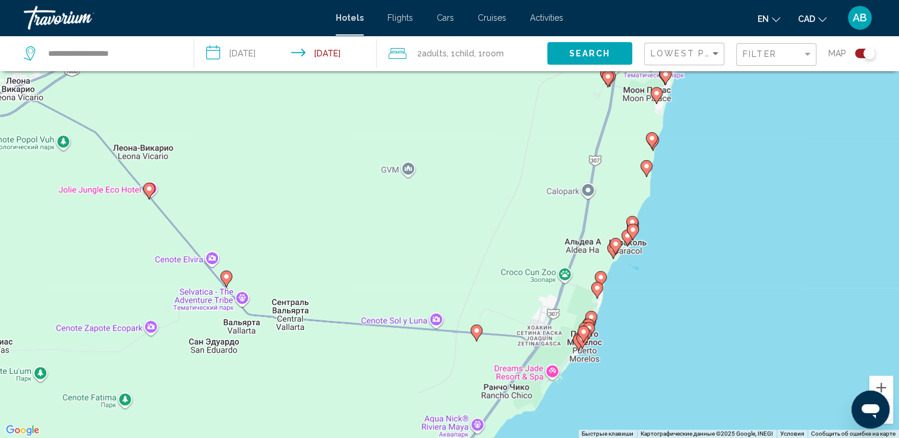
drag, startPoint x: 596, startPoint y: 329, endPoint x: 648, endPoint y: 109, distance: 225.2
click at [648, 109] on div "Чтобы активировать перетаскивание с помощью клавиатуры, нажмите Alt + Ввод. Пос…" at bounding box center [449, 219] width 899 height 438
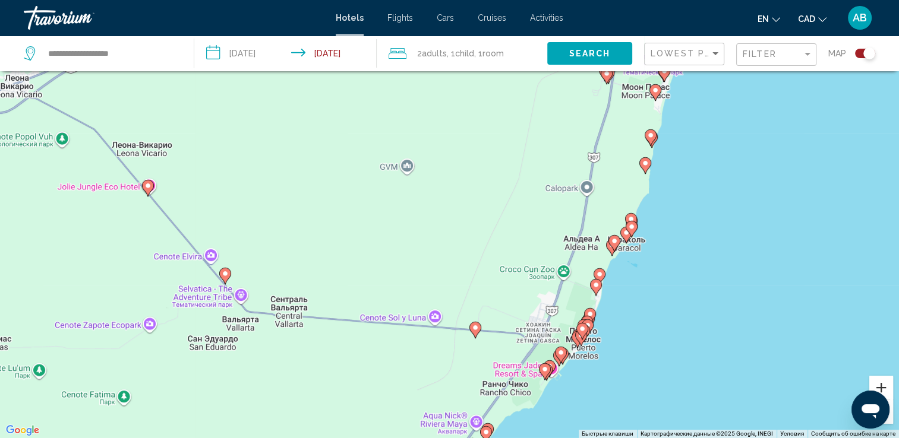
click at [877, 387] on button "Увеличить" at bounding box center [881, 388] width 24 height 24
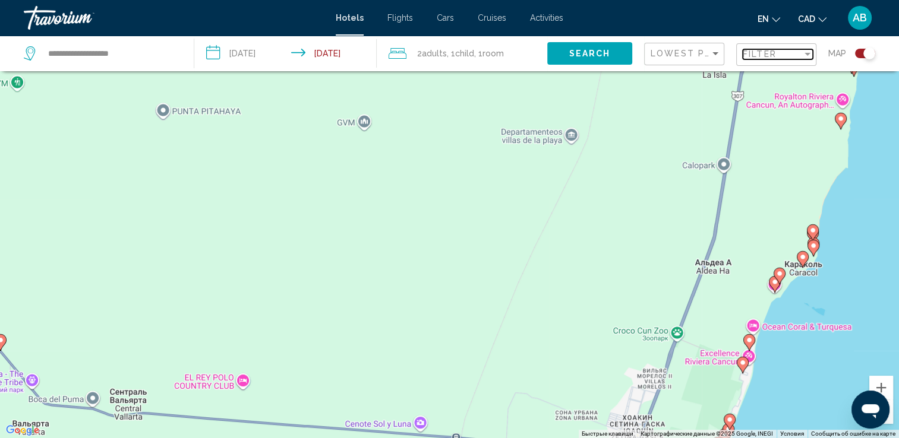
click at [753, 56] on span "Filter" at bounding box center [760, 54] width 34 height 10
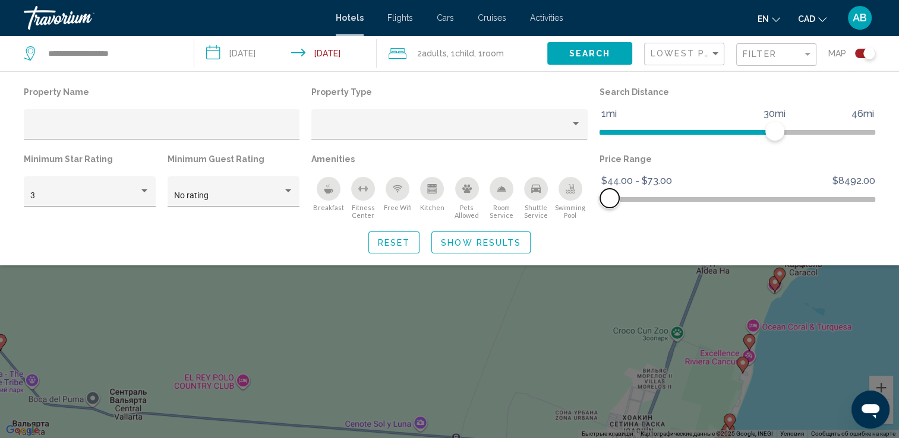
drag, startPoint x: 836, startPoint y: 203, endPoint x: 610, endPoint y: 219, distance: 226.9
click at [610, 219] on div "Price Range $44.00 $8492.00 $44.00 $73.00 $44.00 - $73.00" at bounding box center [738, 185] width 288 height 69
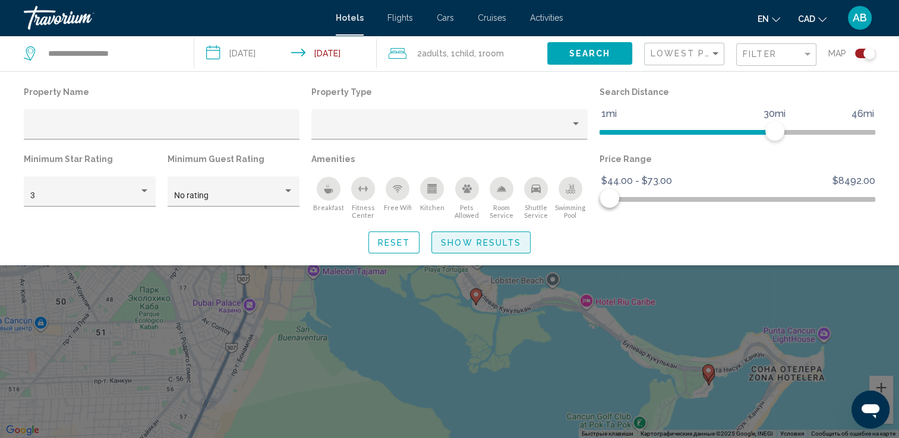
click at [468, 242] on span "Show Results" at bounding box center [481, 243] width 80 height 10
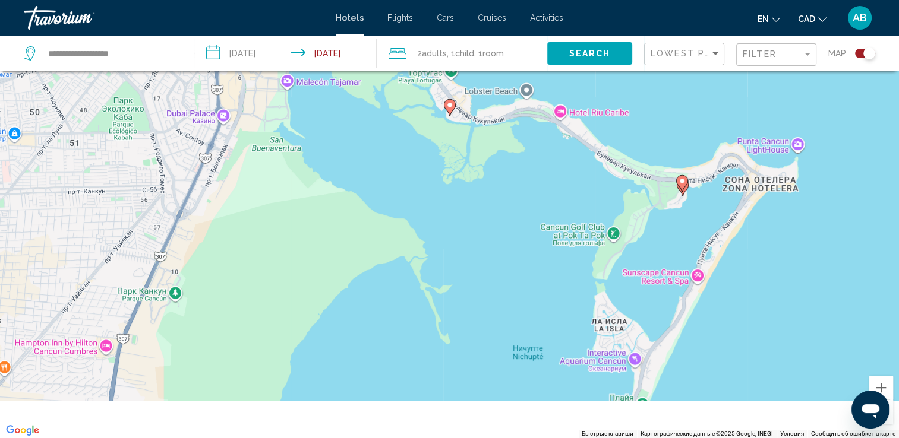
drag, startPoint x: 637, startPoint y: 368, endPoint x: 610, endPoint y: 158, distance: 212.2
click at [610, 158] on div "Чтобы активировать перетаскивание с помощью клавиатуры, нажмите Alt + Ввод. Пос…" at bounding box center [449, 219] width 899 height 438
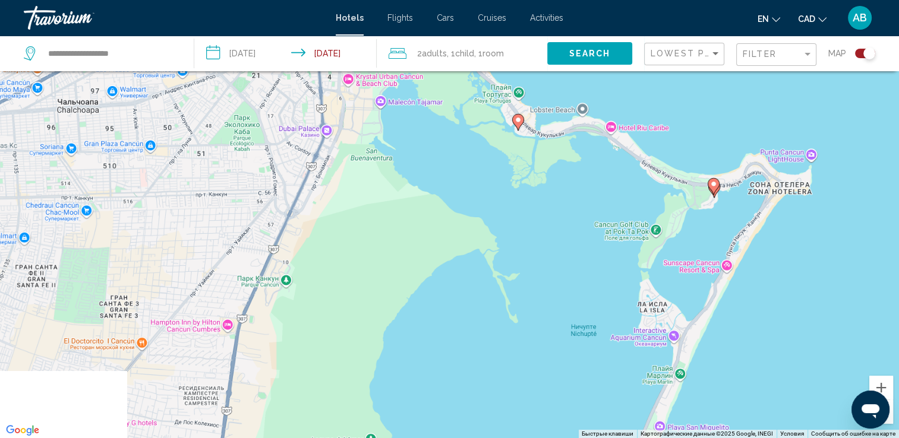
scroll to position [131, 0]
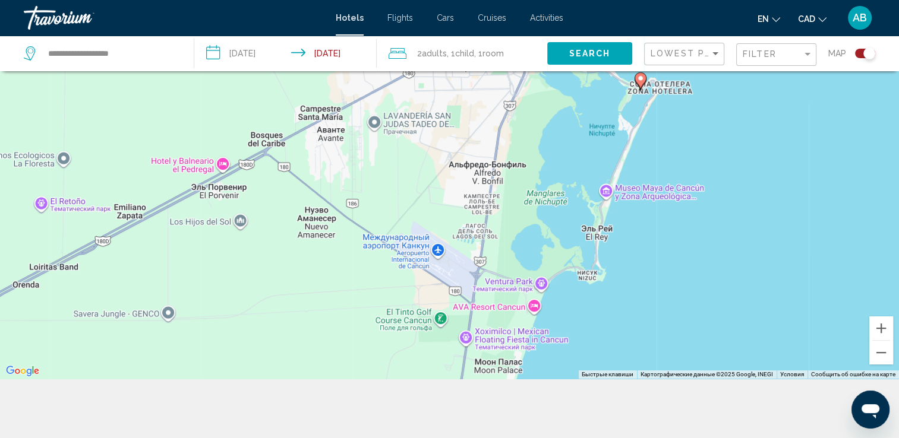
drag, startPoint x: 730, startPoint y: 293, endPoint x: 592, endPoint y: 148, distance: 200.1
click at [592, 148] on div "Чтобы активировать перетаскивание с помощью клавиатуры, нажмите Alt + Ввод. Пос…" at bounding box center [449, 160] width 899 height 438
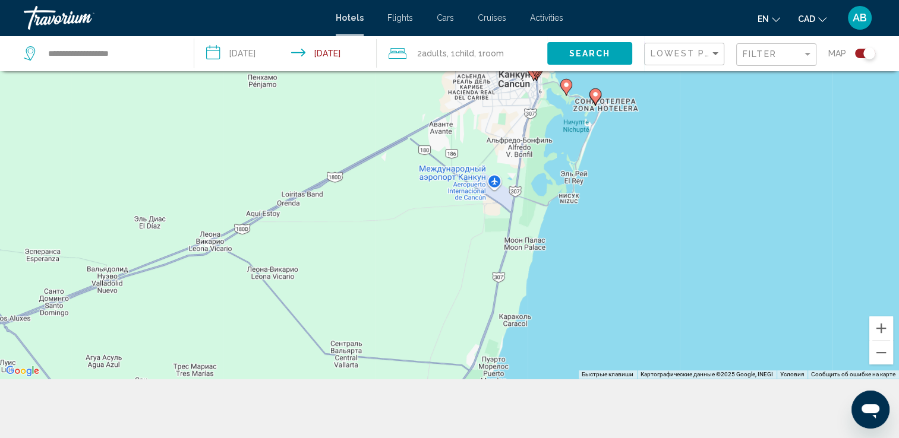
drag, startPoint x: 556, startPoint y: 299, endPoint x: 558, endPoint y: 222, distance: 77.3
click at [558, 222] on div "Чтобы активировать перетаскивание с помощью клавиатуры, нажмите Alt + Ввод. Пос…" at bounding box center [449, 160] width 899 height 438
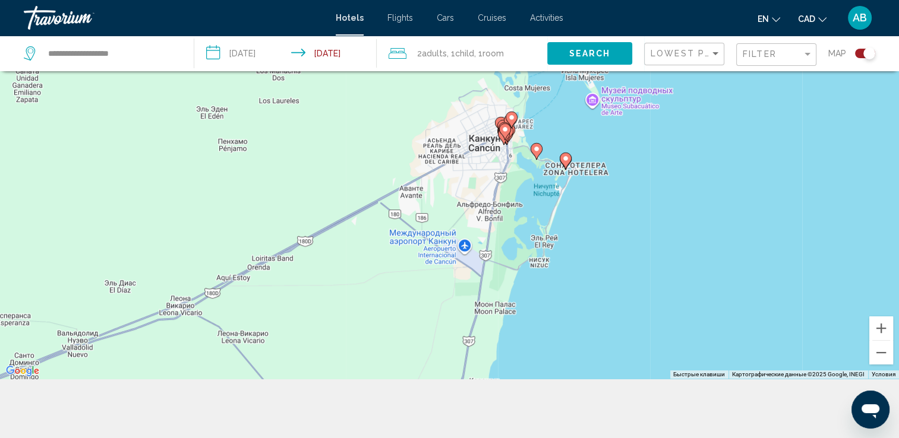
drag, startPoint x: 570, startPoint y: 190, endPoint x: 535, endPoint y: 265, distance: 82.9
click at [535, 265] on div "Чтобы активировать перетаскивание с помощью клавиатуры, нажмите Alt + Ввод. Пос…" at bounding box center [449, 160] width 899 height 438
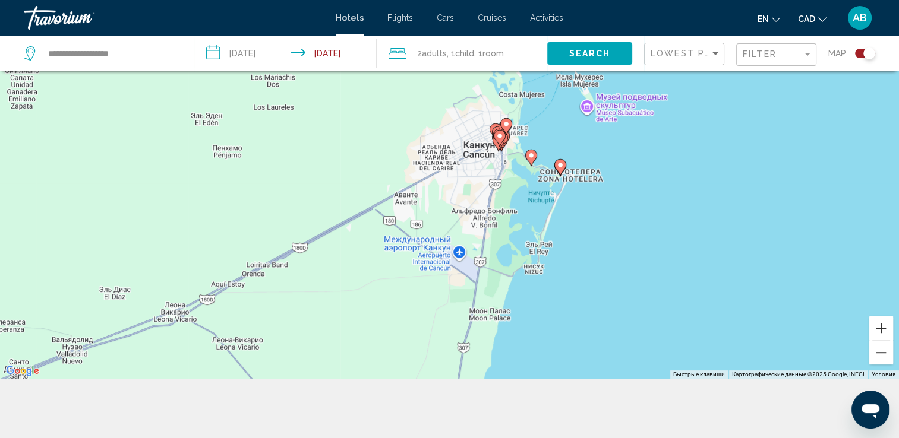
click at [885, 334] on button "Увеличить" at bounding box center [881, 329] width 24 height 24
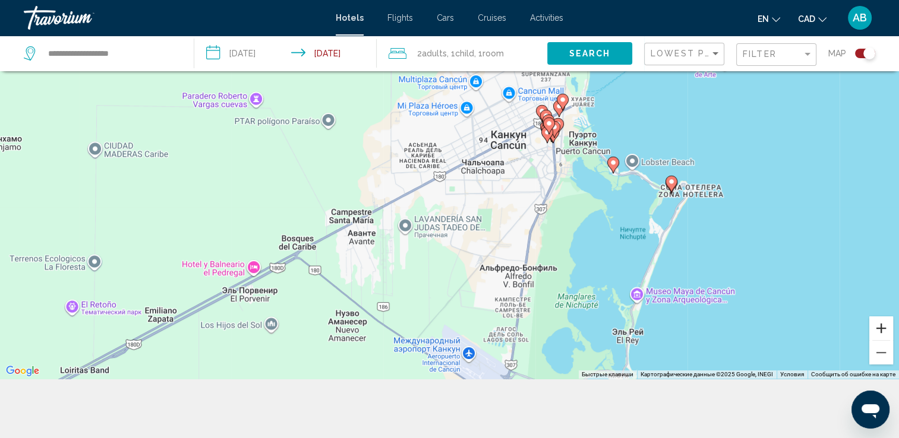
click at [875, 334] on button "Увеличить" at bounding box center [881, 329] width 24 height 24
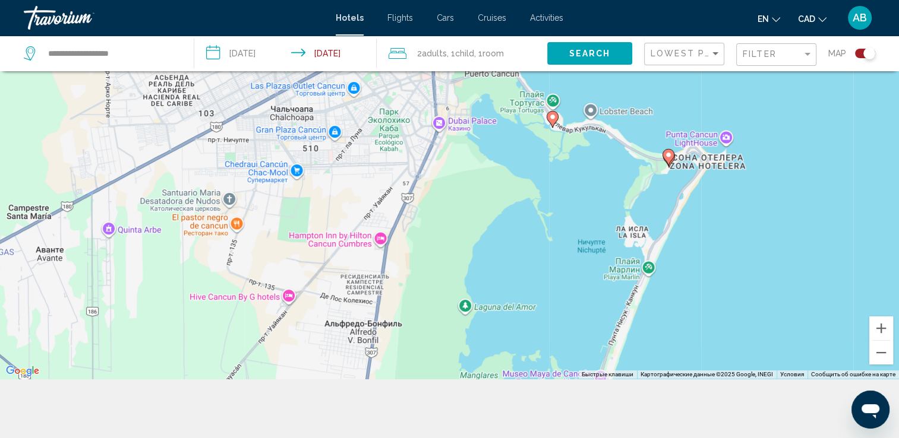
drag, startPoint x: 794, startPoint y: 291, endPoint x: 568, endPoint y: 229, distance: 234.2
click at [568, 229] on div "Чтобы активировать перетаскивание с помощью клавиатуры, нажмите Alt + Ввод. Пос…" at bounding box center [449, 160] width 899 height 438
click at [882, 327] on button "Увеличить" at bounding box center [881, 329] width 24 height 24
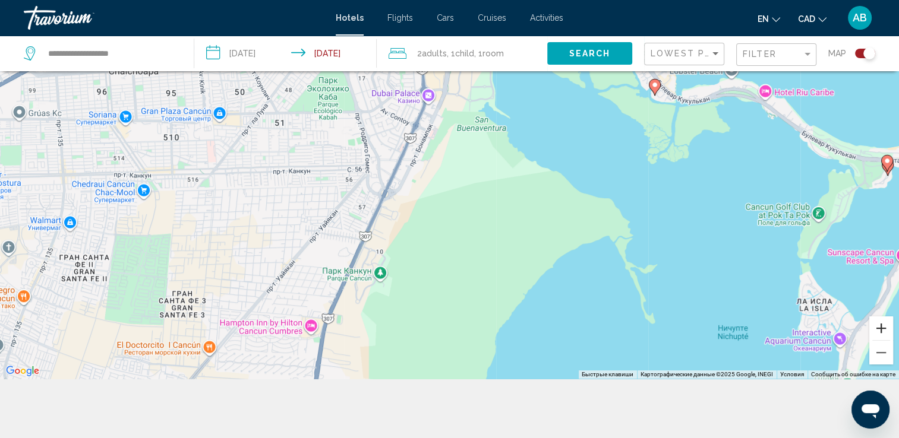
click at [882, 327] on button "Увеличить" at bounding box center [881, 329] width 24 height 24
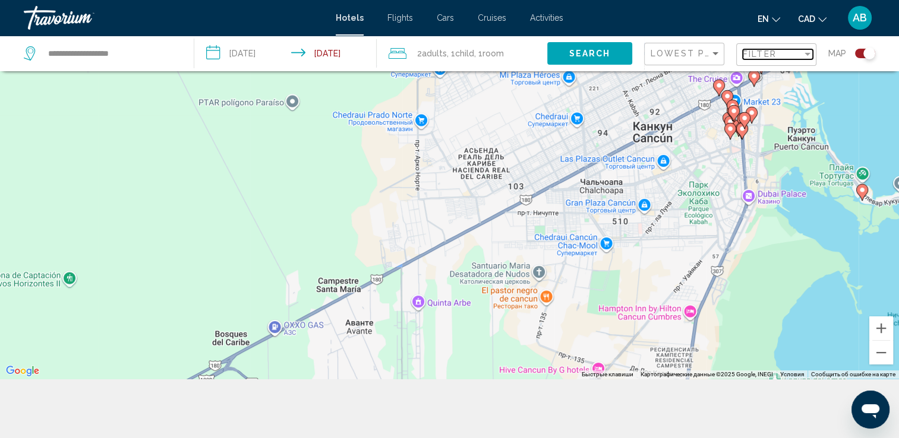
click at [769, 58] on span "Filter" at bounding box center [760, 54] width 34 height 10
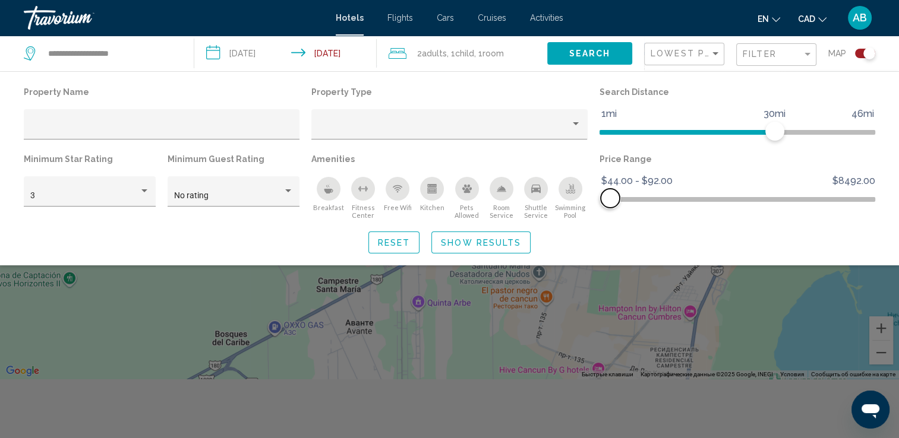
click at [610, 198] on span "Hotel Filters" at bounding box center [610, 198] width 19 height 19
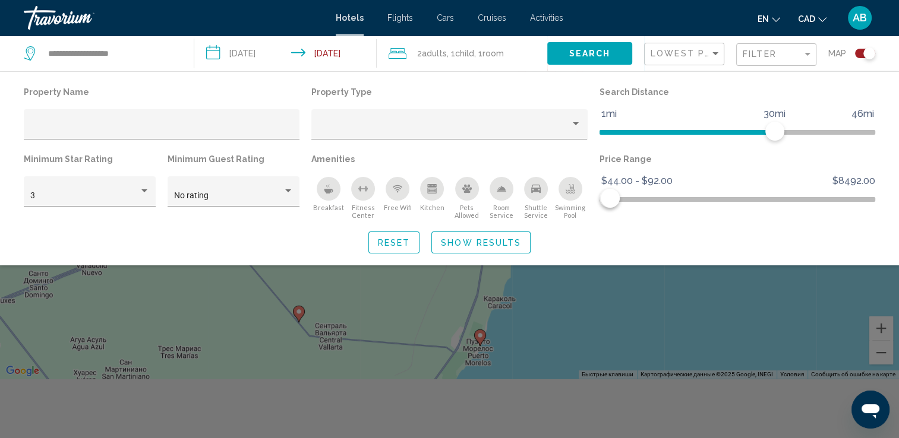
click at [473, 244] on span "Show Results" at bounding box center [481, 243] width 80 height 10
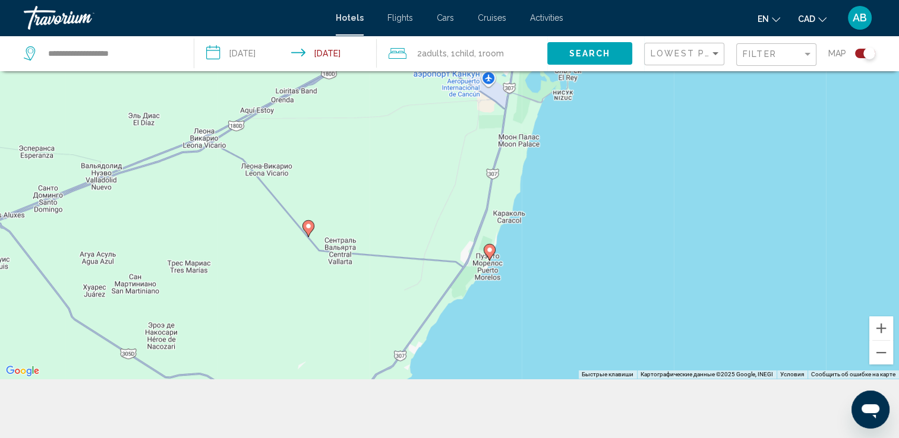
drag, startPoint x: 530, startPoint y: 198, endPoint x: 522, endPoint y: 132, distance: 67.1
click at [538, 114] on div "Чтобы активировать перетаскивание с помощью клавиатуры, нажмите Alt + Ввод. Пос…" at bounding box center [449, 160] width 899 height 438
click at [876, 325] on button "Увеличить" at bounding box center [881, 329] width 24 height 24
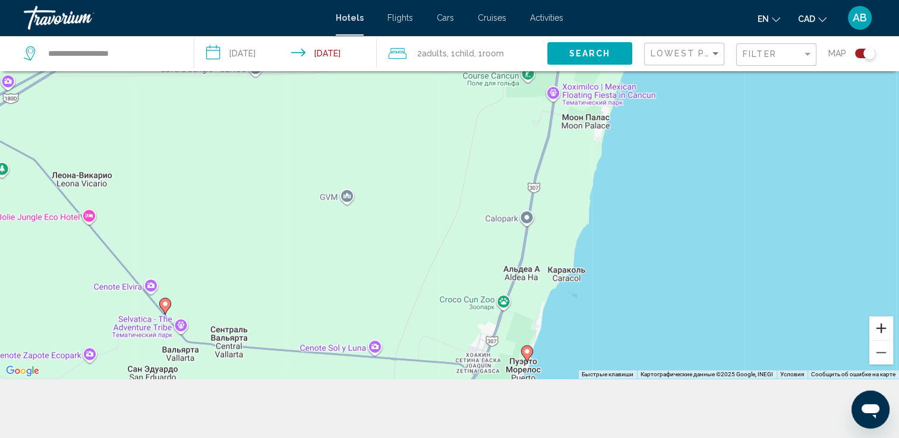
click at [878, 329] on button "Увеличить" at bounding box center [881, 329] width 24 height 24
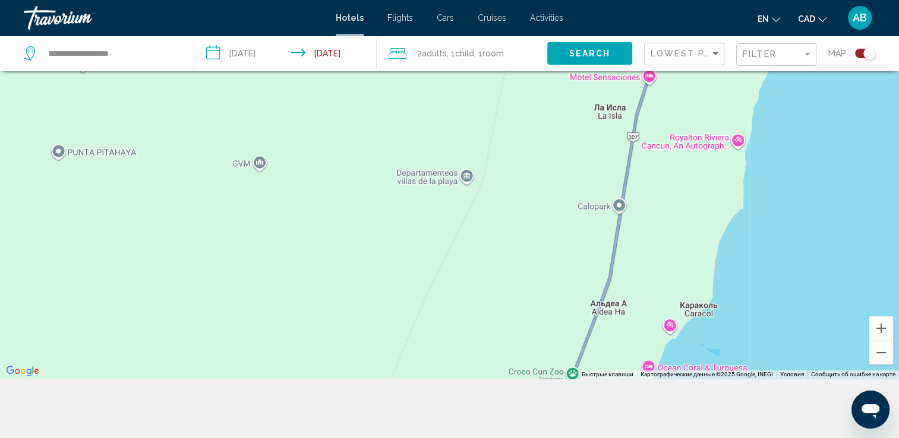
drag, startPoint x: 690, startPoint y: 296, endPoint x: 706, endPoint y: 110, distance: 186.6
click at [706, 110] on div "Чтобы активировать перетаскивание с помощью клавиатуры, нажмите Alt + Ввод. Пос…" at bounding box center [449, 160] width 899 height 438
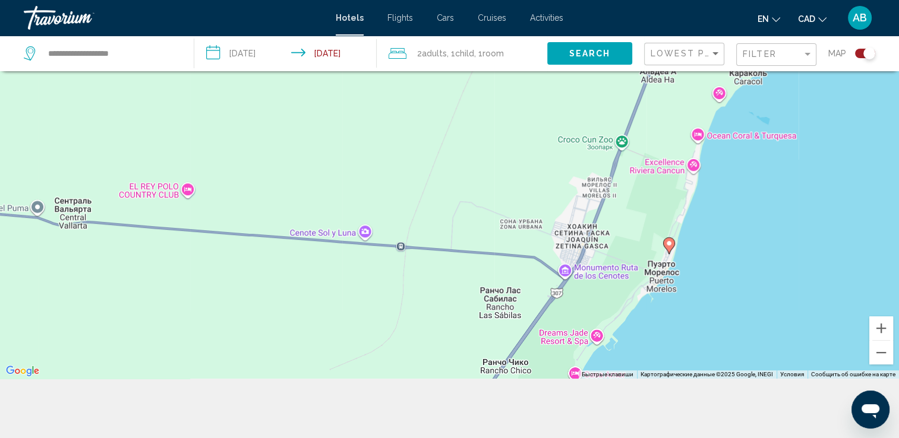
drag, startPoint x: 656, startPoint y: 193, endPoint x: 709, endPoint y: 62, distance: 141.2
click at [709, 62] on div "**********" at bounding box center [449, 196] width 899 height 510
click at [666, 245] on image "Main content" at bounding box center [668, 243] width 7 height 7
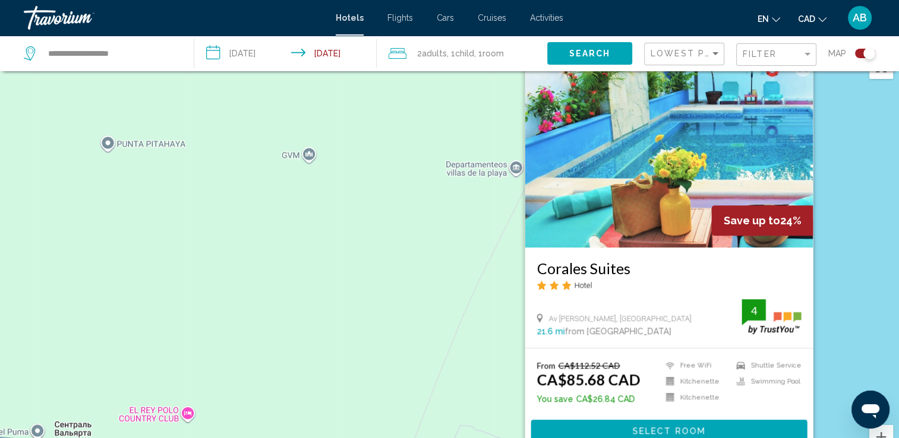
scroll to position [12, 0]
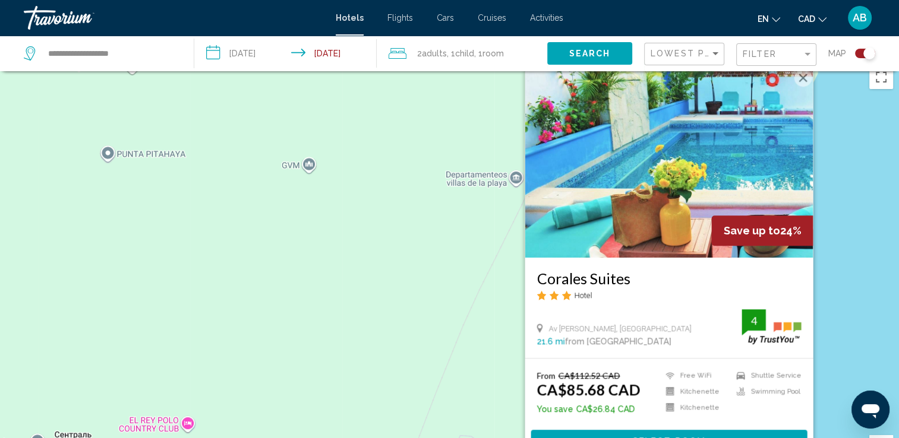
click at [832, 236] on div "Чтобы активировать перетаскивание с помощью клавиатуры, нажмите Alt + Ввод. Пос…" at bounding box center [449, 278] width 899 height 438
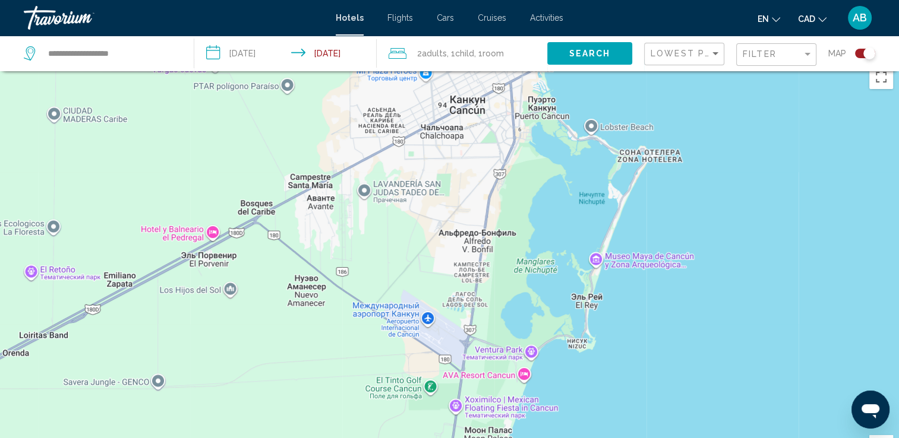
drag, startPoint x: 831, startPoint y: 160, endPoint x: 501, endPoint y: 469, distance: 451.0
click at [501, 427] on html "**********" at bounding box center [449, 207] width 899 height 438
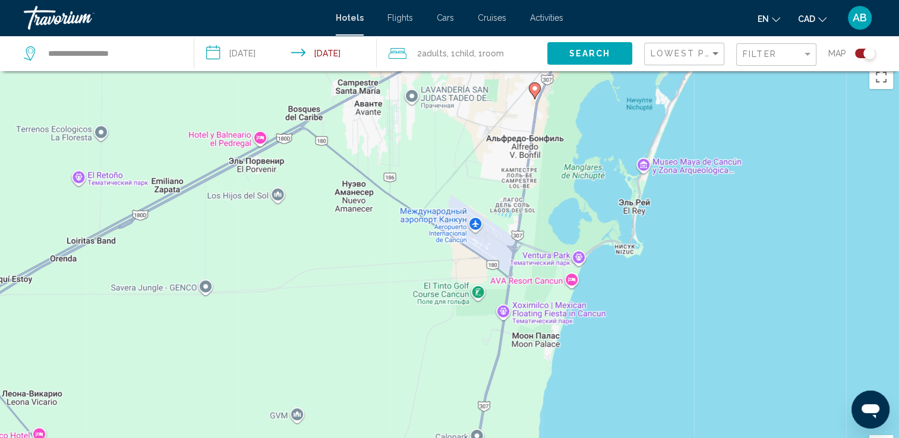
drag, startPoint x: 574, startPoint y: 263, endPoint x: 626, endPoint y: 158, distance: 116.9
click at [626, 158] on div "Чтобы активировать перетаскивание с помощью клавиатуры, нажмите Alt + Ввод. Пос…" at bounding box center [449, 278] width 899 height 438
click at [535, 91] on image "Main content" at bounding box center [534, 88] width 7 height 7
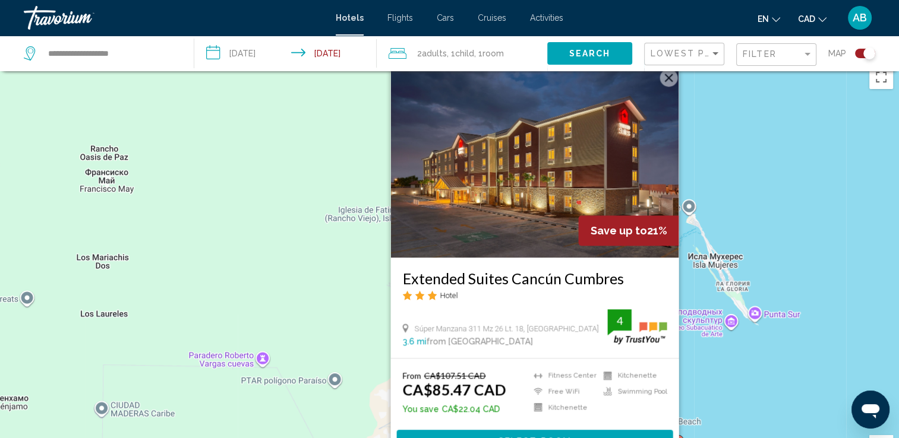
click at [832, 188] on div "Чтобы активировать перетаскивание с помощью клавиатуры, нажмите Alt + Ввод. Пос…" at bounding box center [449, 278] width 899 height 438
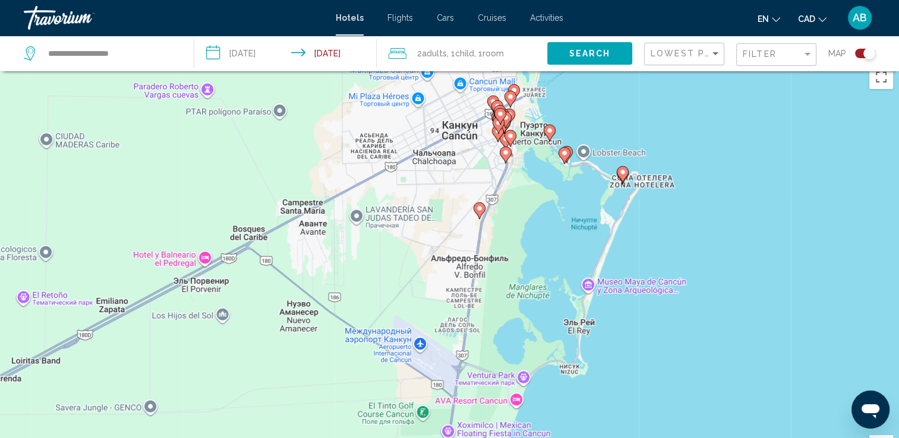
drag, startPoint x: 659, startPoint y: 348, endPoint x: 599, endPoint y: 78, distance: 275.7
click at [601, 77] on div "Чтобы активировать перетаскивание с помощью клавиатуры, нажмите Alt + Ввод. Пос…" at bounding box center [449, 278] width 899 height 438
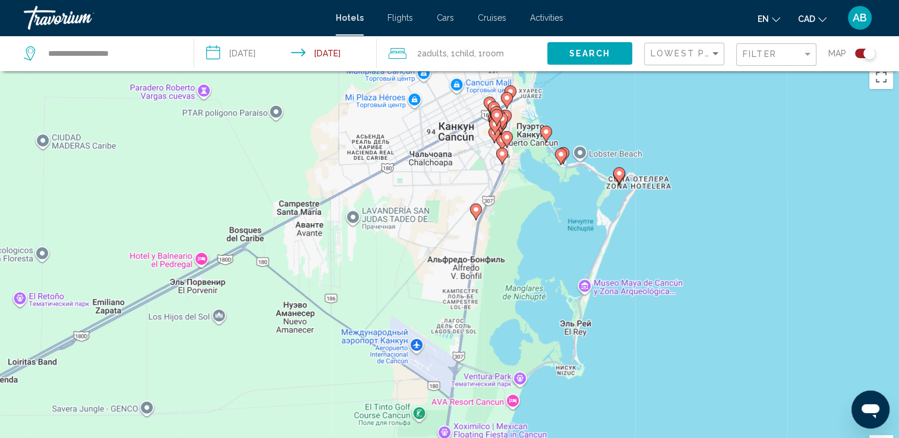
click at [548, 132] on image "Main content" at bounding box center [545, 131] width 7 height 7
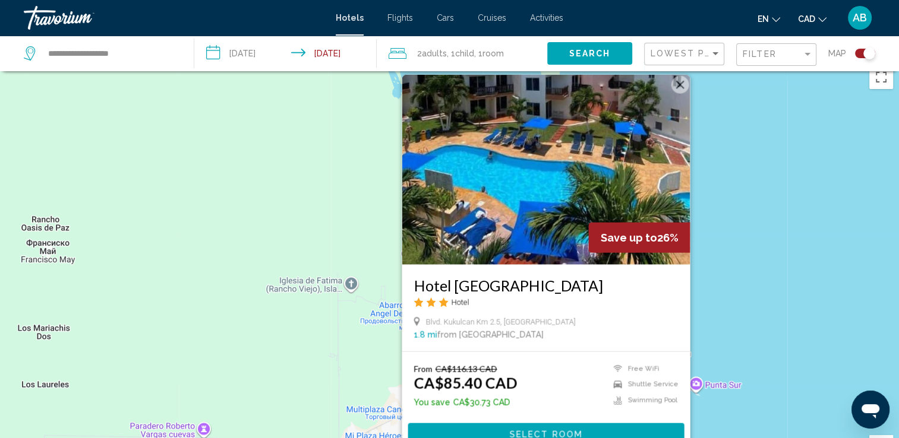
click at [552, 166] on img "Main content" at bounding box center [546, 170] width 288 height 190
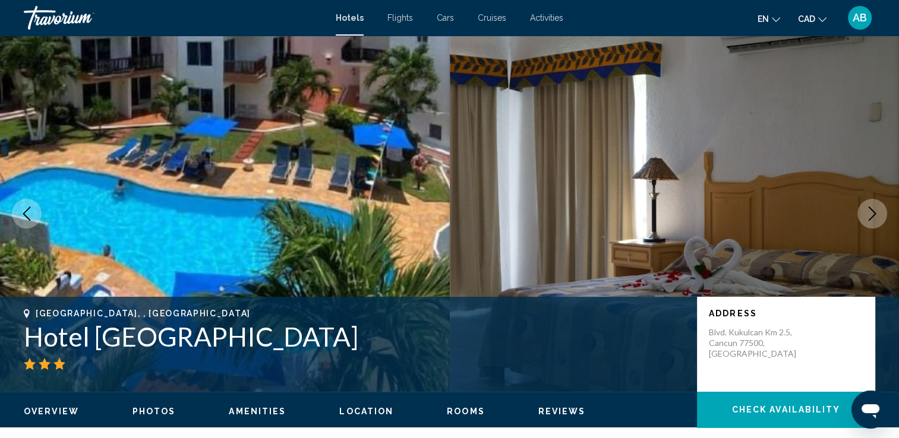
click at [875, 218] on icon "Next image" at bounding box center [872, 214] width 14 height 14
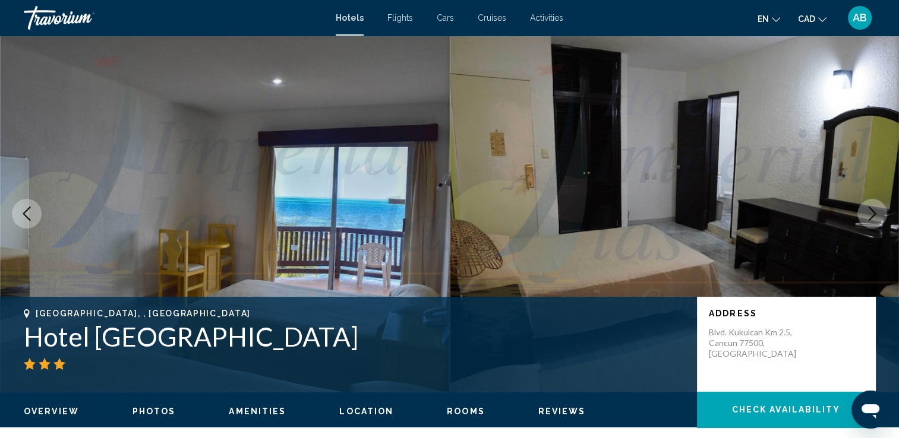
click at [875, 219] on icon "Next image" at bounding box center [872, 214] width 14 height 14
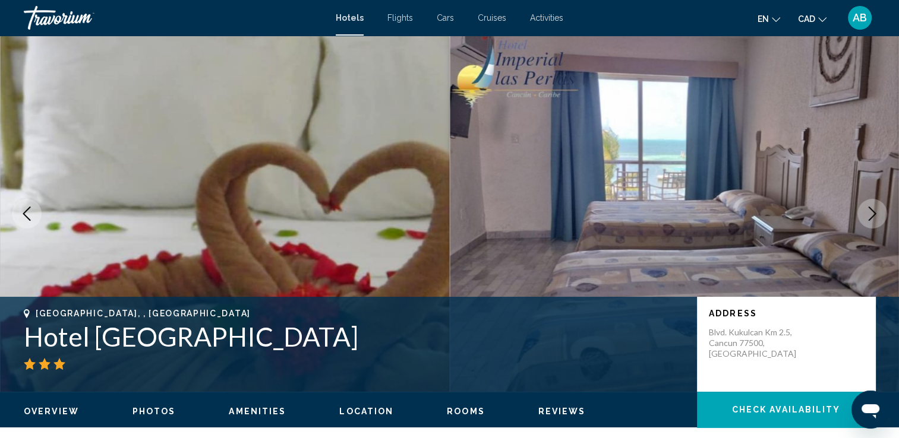
click at [875, 219] on icon "Next image" at bounding box center [872, 214] width 14 height 14
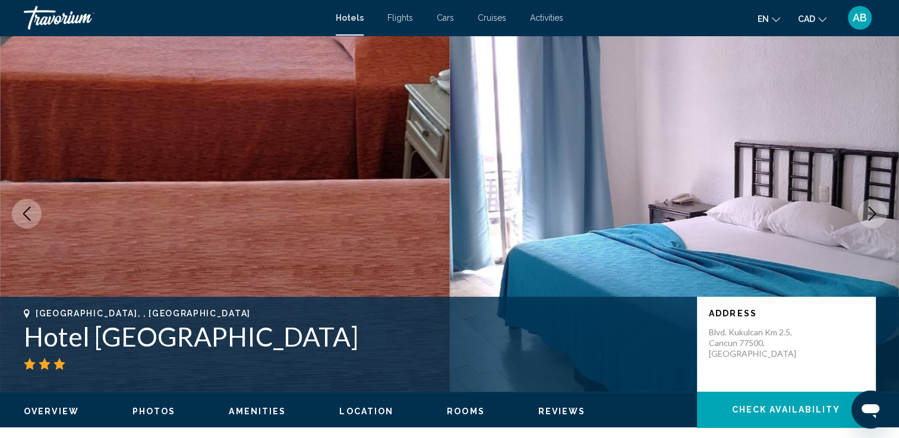
click at [874, 221] on button "Next image" at bounding box center [872, 214] width 30 height 30
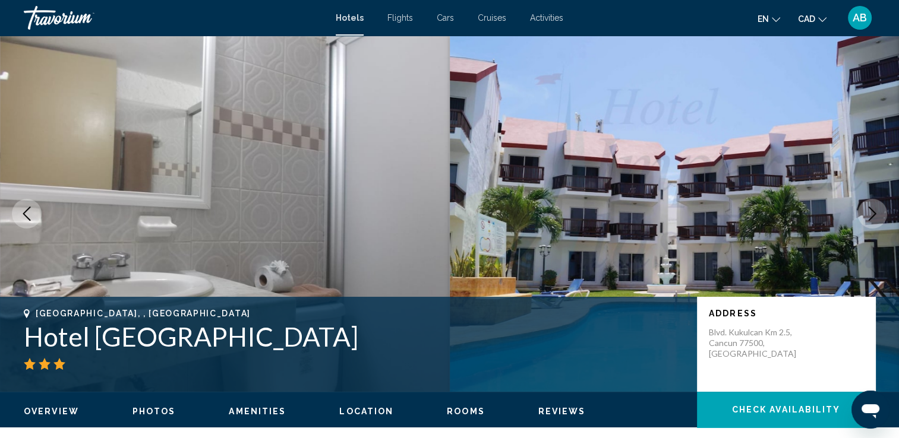
click at [873, 223] on button "Next image" at bounding box center [872, 214] width 30 height 30
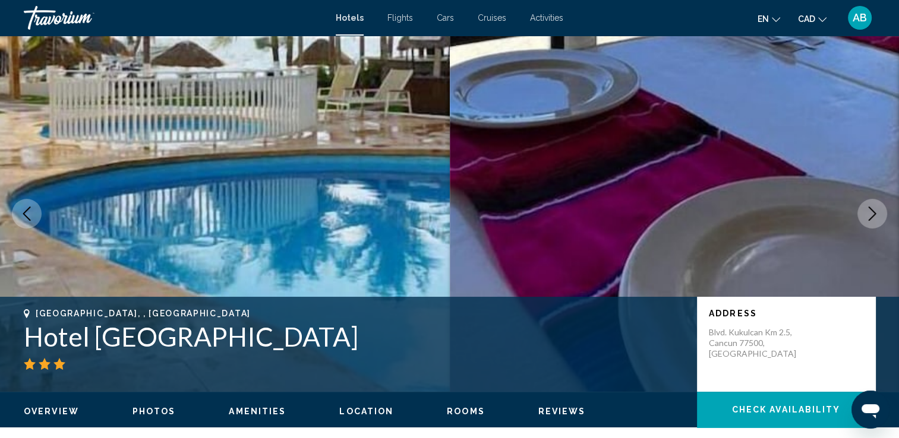
click at [873, 223] on button "Next image" at bounding box center [872, 214] width 30 height 30
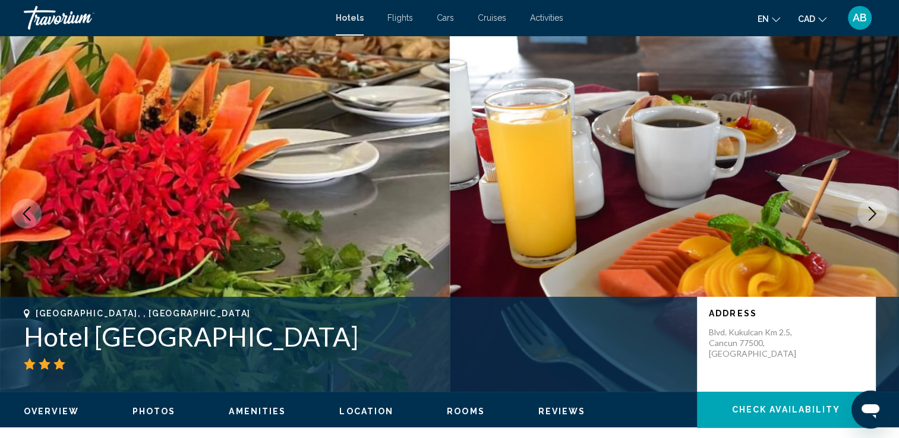
click at [873, 223] on button "Next image" at bounding box center [872, 214] width 30 height 30
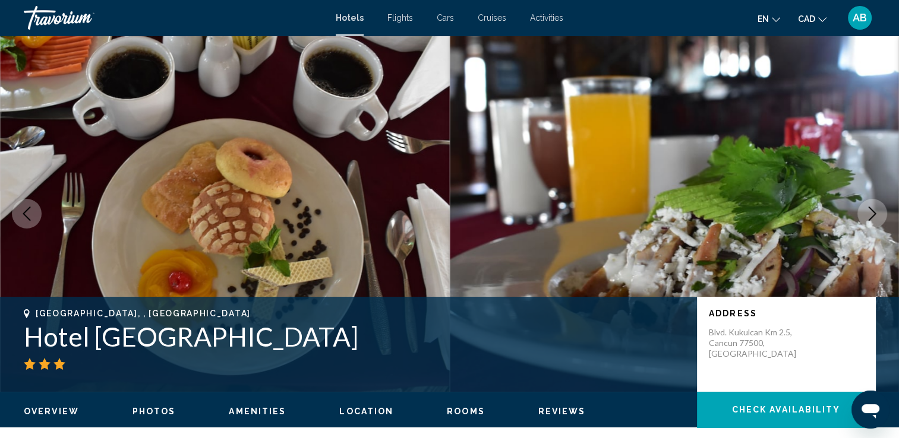
click at [873, 223] on button "Next image" at bounding box center [872, 214] width 30 height 30
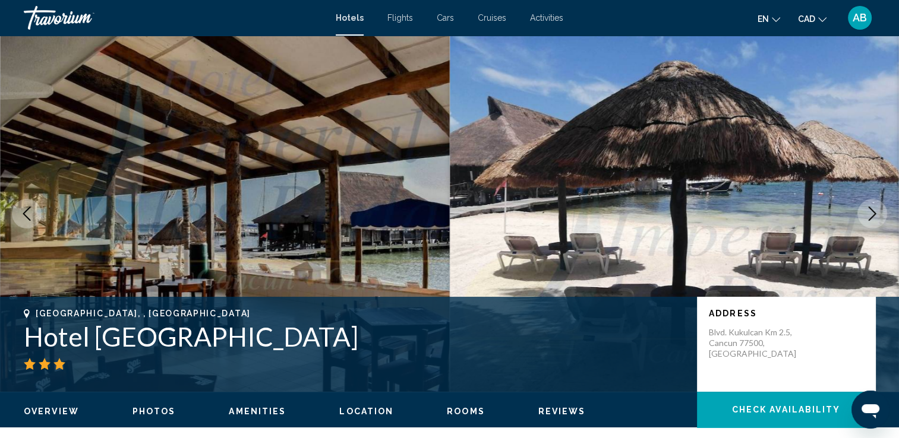
click at [873, 223] on button "Next image" at bounding box center [872, 214] width 30 height 30
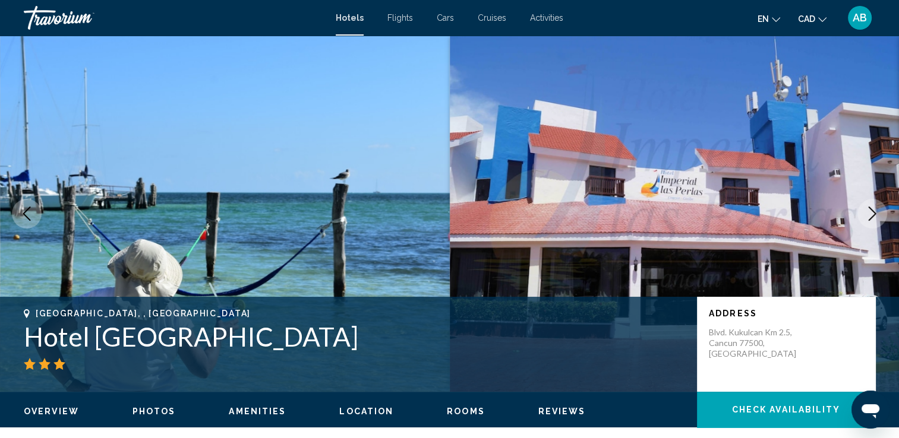
drag, startPoint x: 15, startPoint y: 207, endPoint x: 116, endPoint y: 191, distance: 102.4
click at [16, 207] on button "Previous image" at bounding box center [27, 214] width 30 height 30
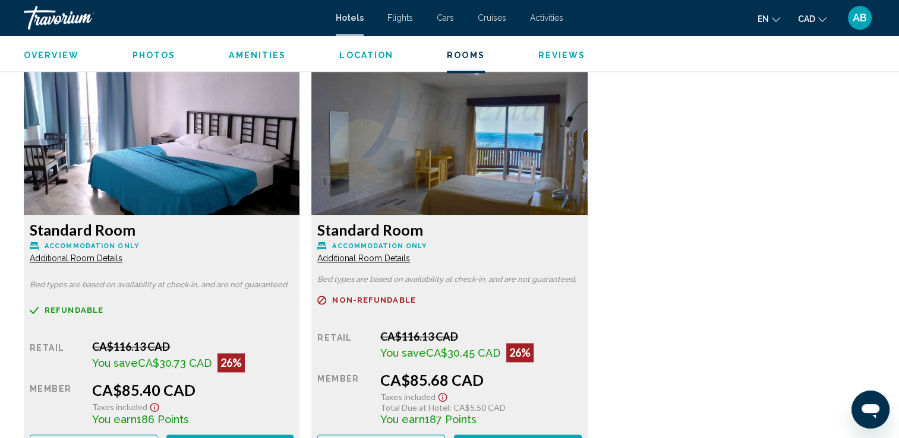
scroll to position [1664, 0]
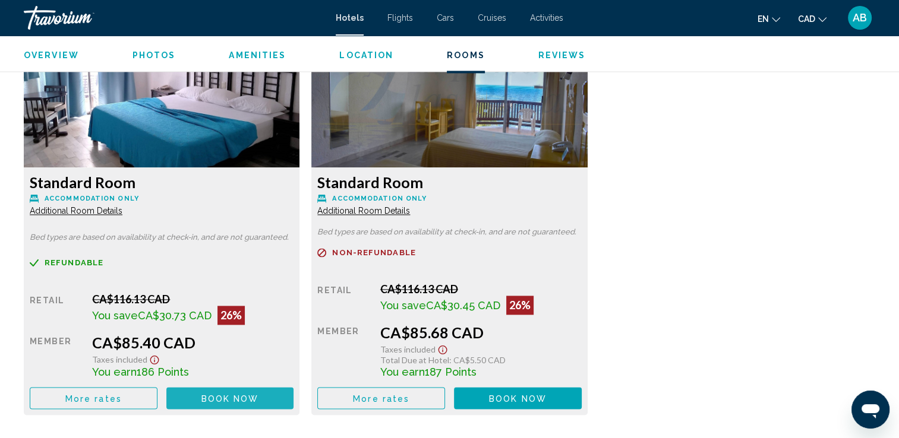
click at [201, 394] on span "Book now" at bounding box center [230, 399] width 58 height 10
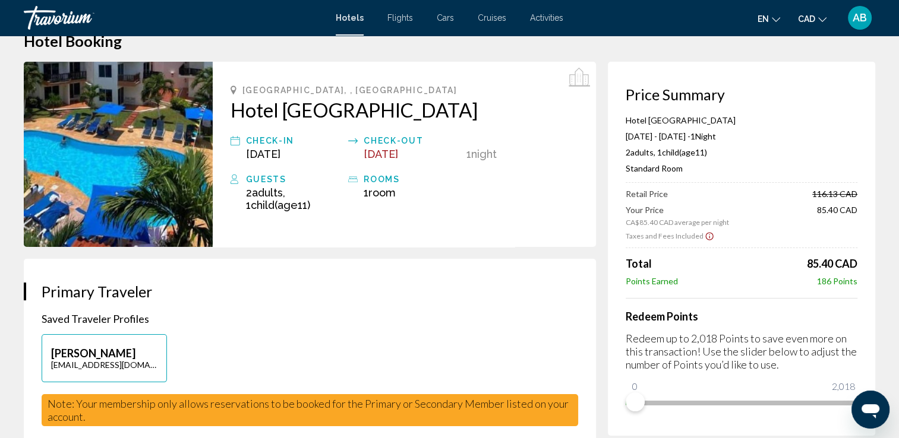
scroll to position [59, 0]
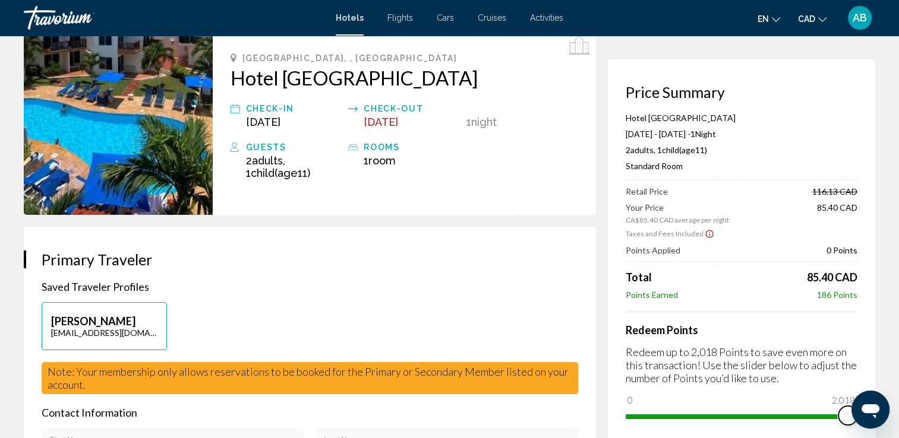
drag, startPoint x: 643, startPoint y: 405, endPoint x: 910, endPoint y: 423, distance: 266.8
click at [899, 379] on html "Skip to main content Hotels Flights Cars Cruises Activities Hotels Flights Cars…" at bounding box center [449, 160] width 899 height 438
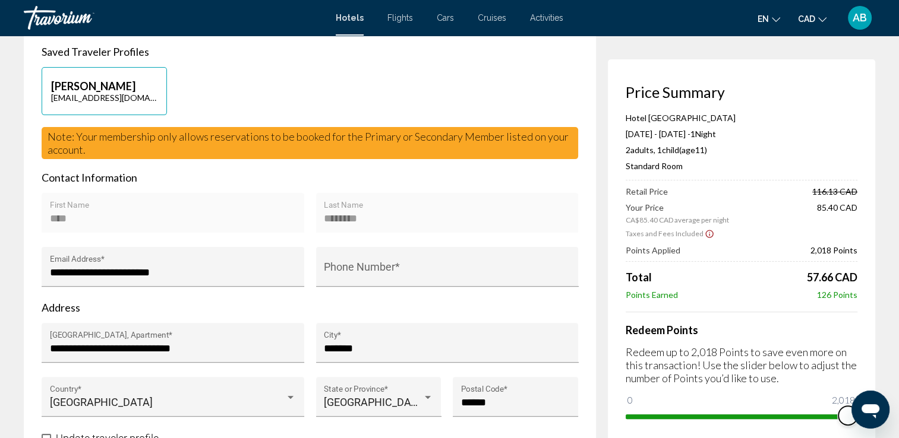
scroll to position [356, 0]
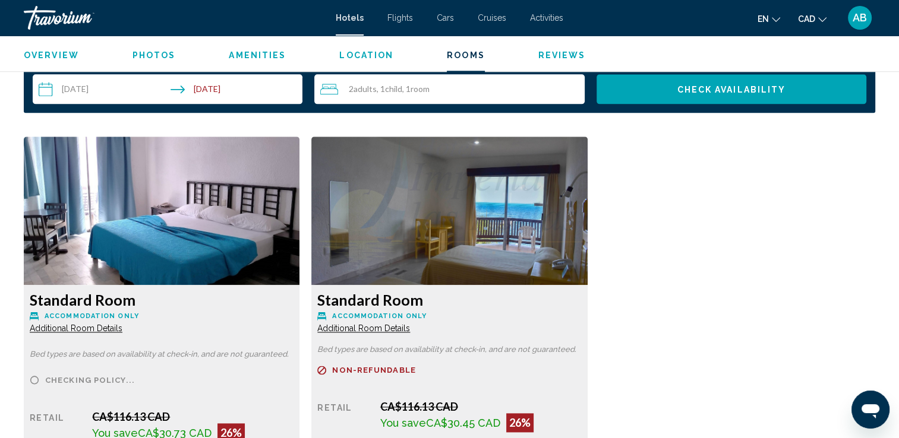
scroll to position [1621, 0]
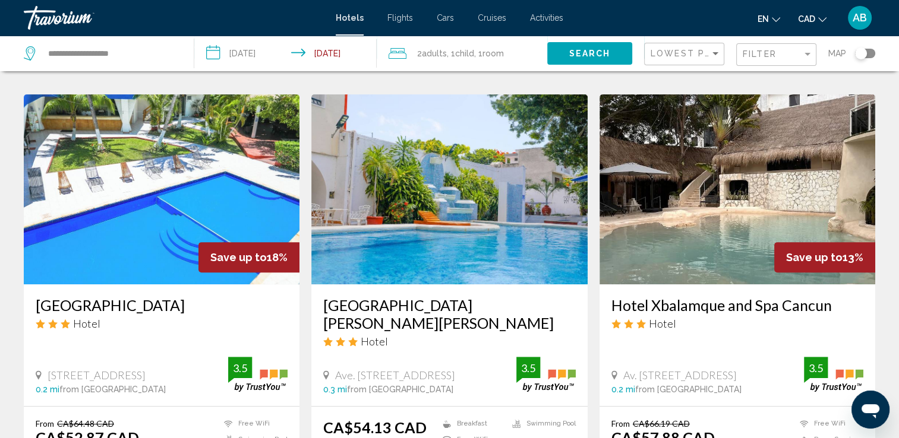
scroll to position [475, 0]
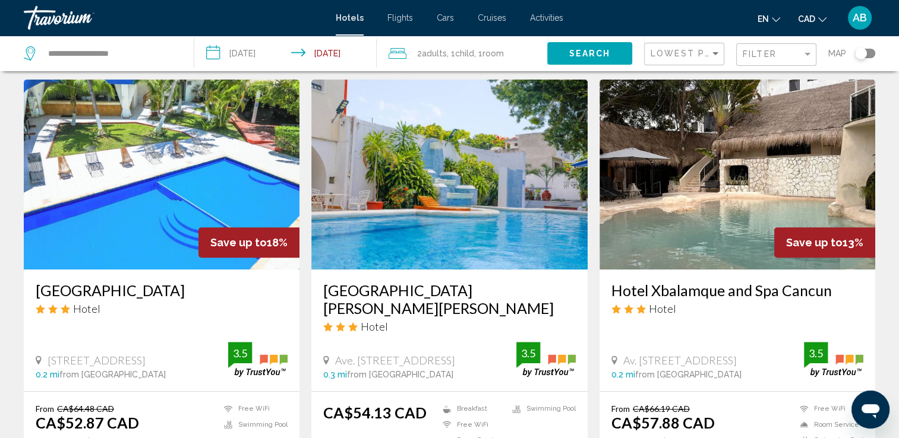
click at [867, 55] on div "Toggle map" at bounding box center [865, 54] width 20 height 10
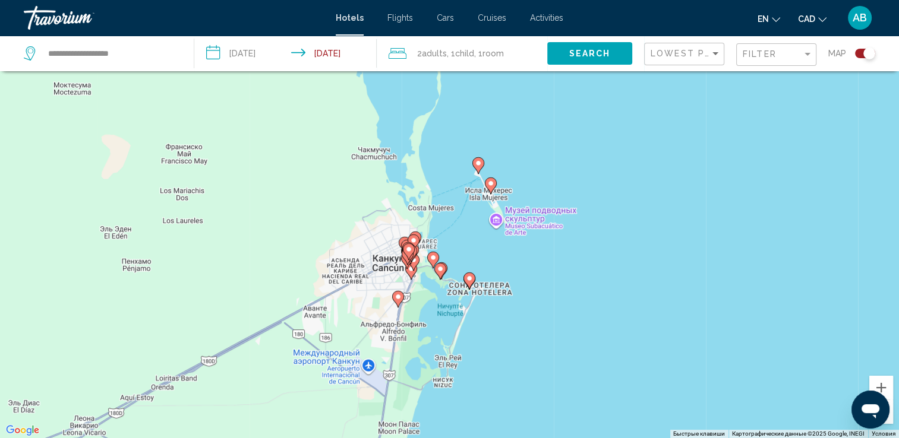
drag, startPoint x: 534, startPoint y: 305, endPoint x: 423, endPoint y: 444, distance: 177.5
click at [423, 367] on html "**********" at bounding box center [449, 148] width 899 height 438
click at [883, 388] on button "Увеличить" at bounding box center [881, 388] width 24 height 24
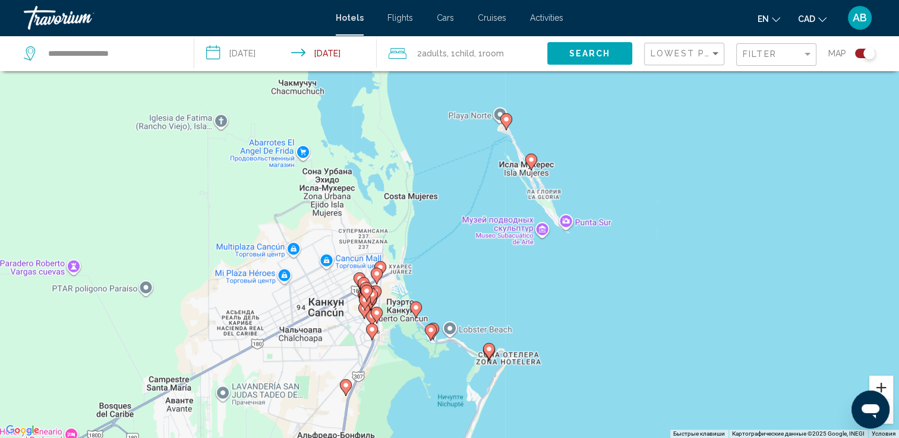
click at [883, 388] on button "Увеличить" at bounding box center [881, 388] width 24 height 24
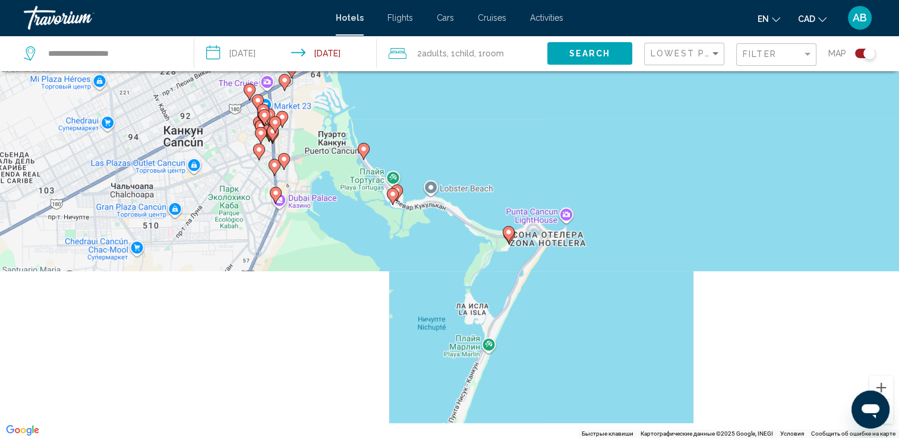
drag, startPoint x: 464, startPoint y: 329, endPoint x: 444, endPoint y: 97, distance: 231.9
click at [444, 97] on div "Чтобы активировать перетаскивание с помощью клавиатуры, нажмите Alt + Ввод. Пос…" at bounding box center [449, 219] width 899 height 438
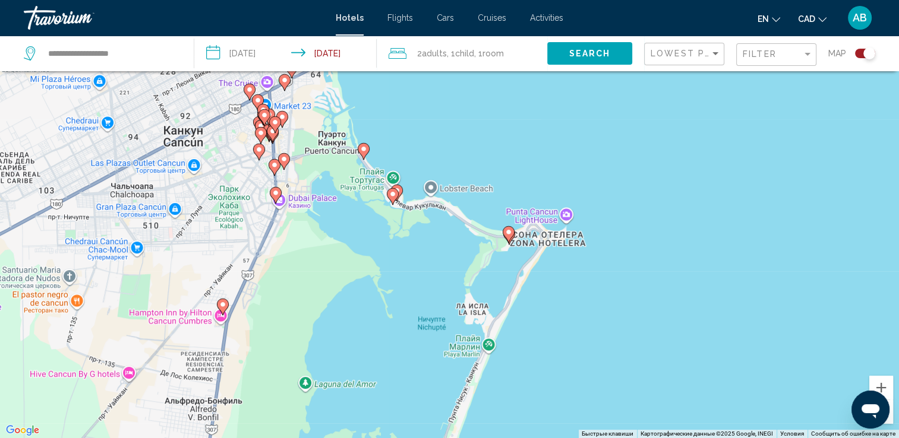
click at [395, 188] on gmp-advanced-marker "Main content" at bounding box center [393, 197] width 12 height 18
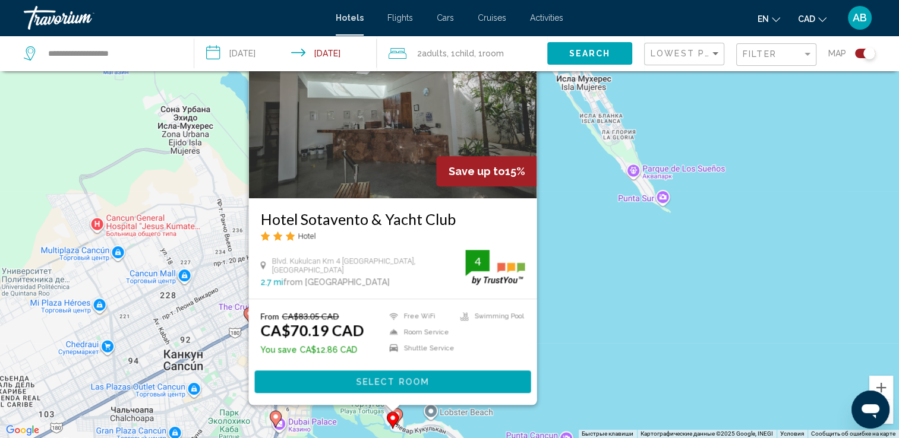
click at [394, 419] on image "Main content" at bounding box center [392, 418] width 7 height 7
click at [390, 425] on gmp-advanced-marker "Main content" at bounding box center [393, 421] width 12 height 18
click at [402, 413] on icon "Main content" at bounding box center [396, 416] width 11 height 15
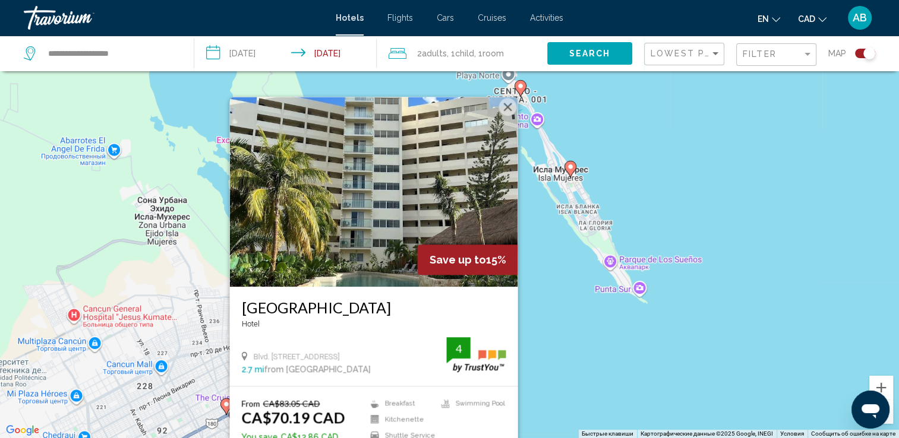
drag, startPoint x: 793, startPoint y: 183, endPoint x: 770, endPoint y: 272, distance: 92.1
click at [770, 272] on div "Чтобы активировать перетаскивание с помощью клавиатуры, нажмите Alt + Ввод. Пос…" at bounding box center [449, 219] width 899 height 438
click at [416, 189] on img "Main content" at bounding box center [373, 192] width 288 height 190
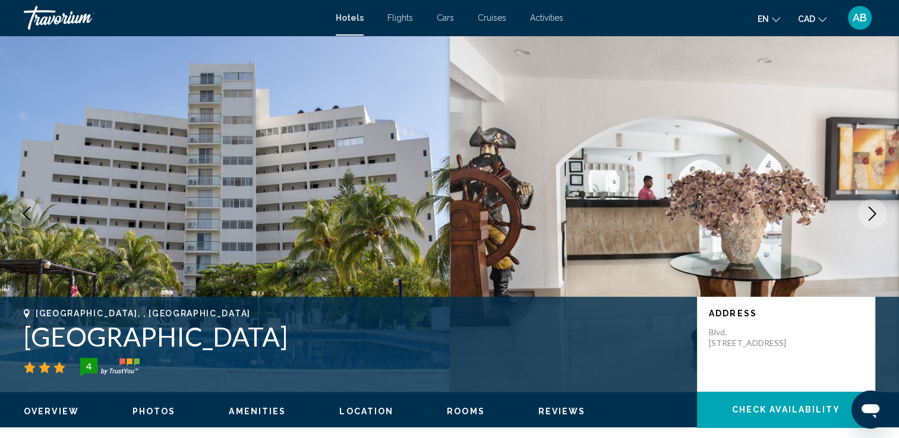
click at [881, 221] on button "Next image" at bounding box center [872, 214] width 30 height 30
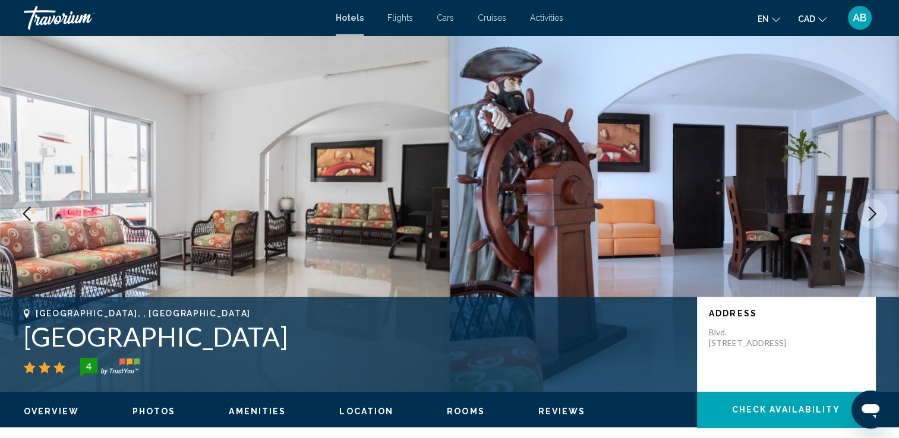
click at [880, 208] on button "Next image" at bounding box center [872, 214] width 30 height 30
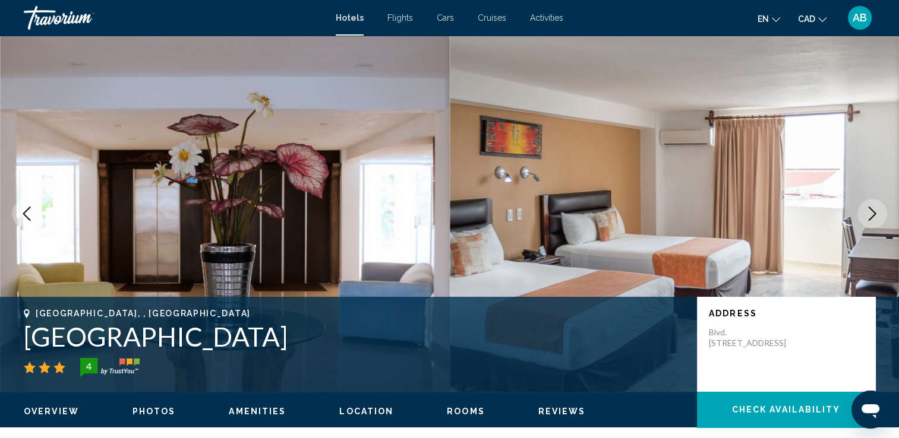
click at [880, 206] on button "Next image" at bounding box center [872, 214] width 30 height 30
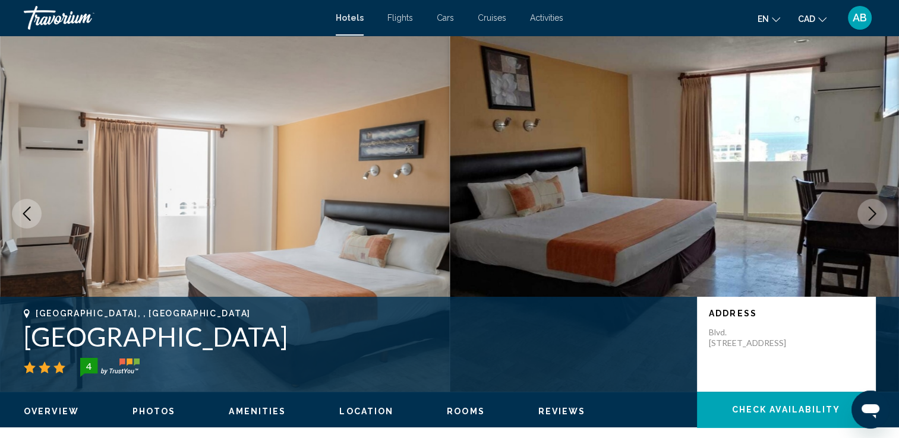
click at [887, 206] on img "Main content" at bounding box center [675, 214] width 450 height 356
click at [873, 210] on icon "Next image" at bounding box center [872, 214] width 14 height 14
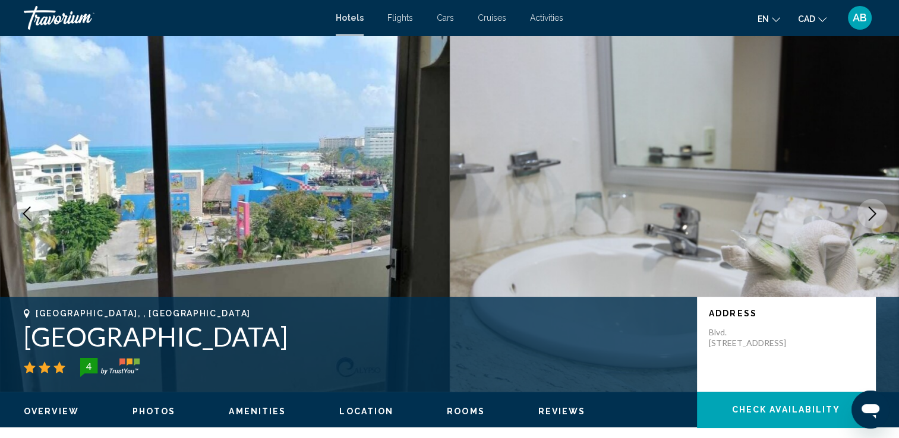
click at [873, 210] on icon "Next image" at bounding box center [872, 214] width 14 height 14
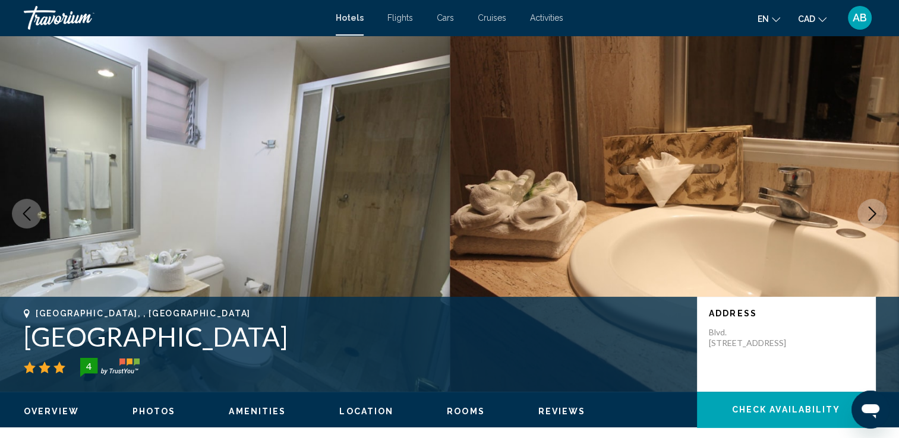
click at [873, 210] on icon "Next image" at bounding box center [872, 214] width 14 height 14
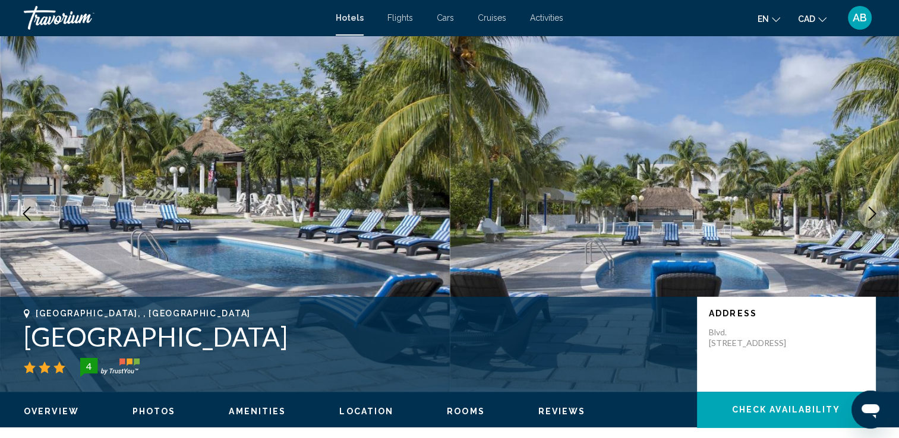
click at [873, 210] on icon "Next image" at bounding box center [872, 214] width 14 height 14
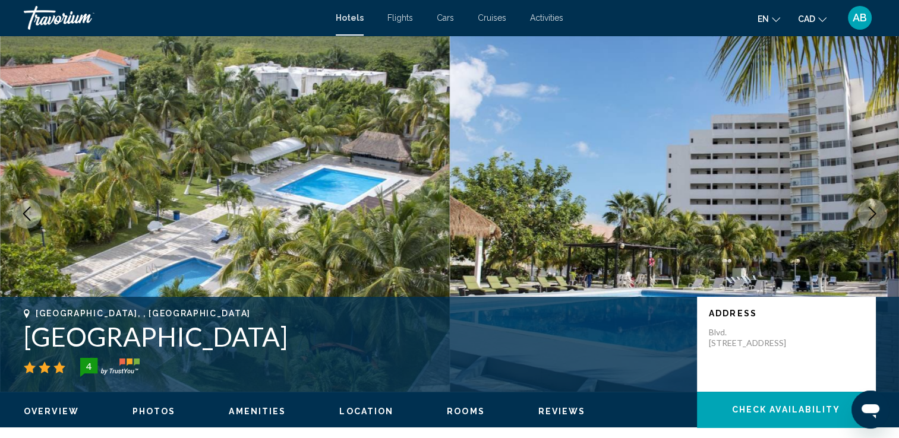
click at [873, 210] on icon "Next image" at bounding box center [872, 214] width 14 height 14
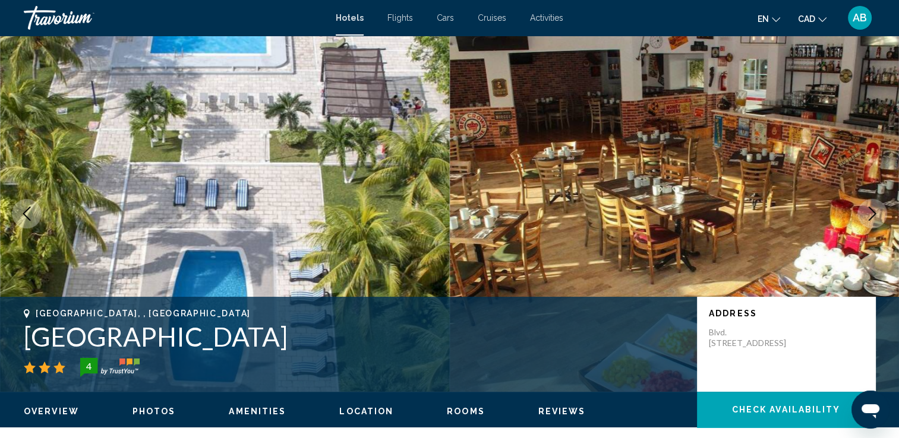
click at [873, 210] on icon "Next image" at bounding box center [872, 214] width 14 height 14
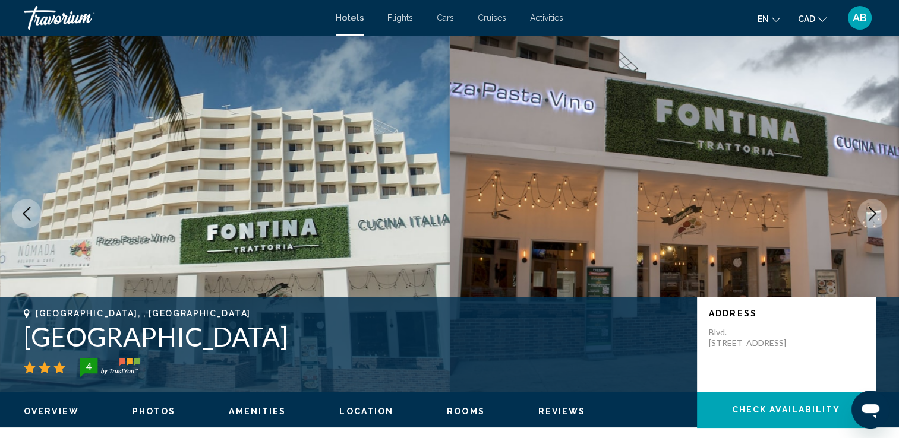
click at [869, 211] on icon "Next image" at bounding box center [872, 214] width 14 height 14
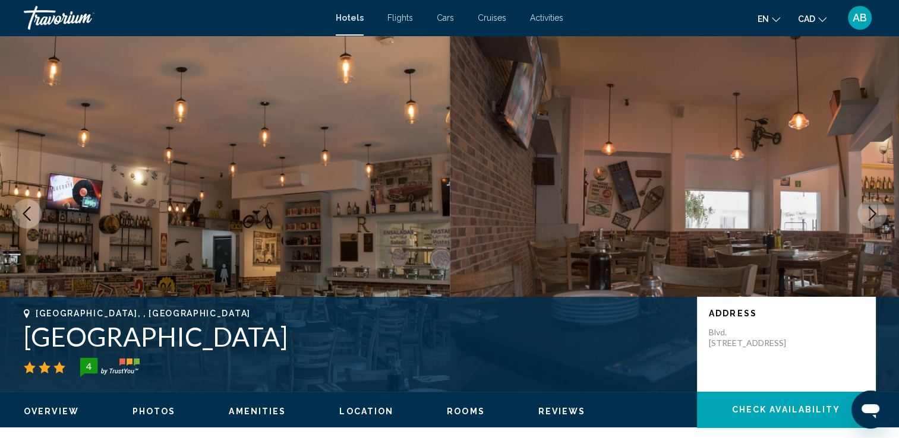
click at [863, 216] on button "Next image" at bounding box center [872, 214] width 30 height 30
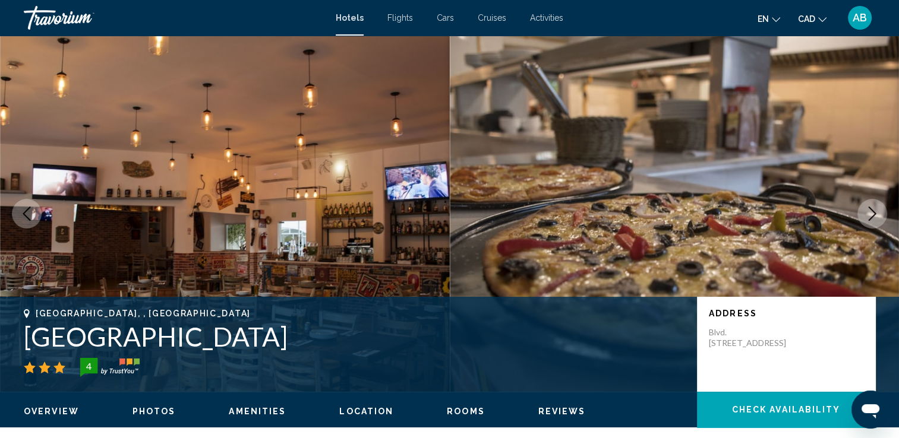
click at [861, 213] on button "Next image" at bounding box center [872, 214] width 30 height 30
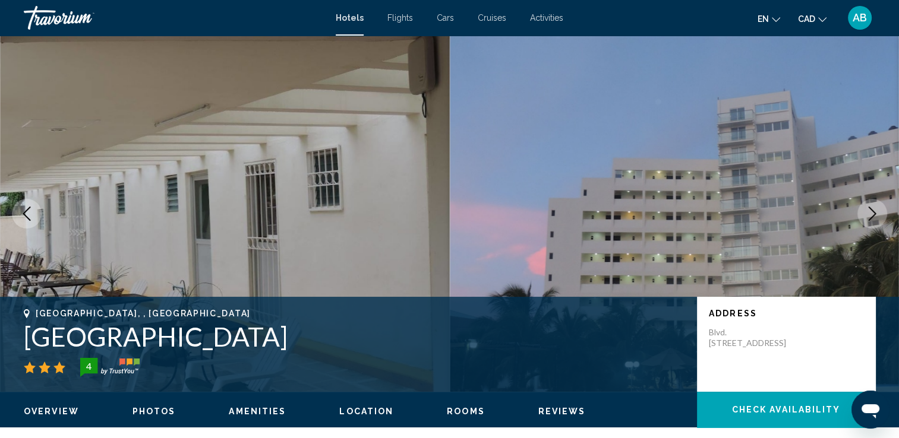
click at [860, 228] on img "Main content" at bounding box center [675, 214] width 450 height 356
click at [877, 211] on icon "Next image" at bounding box center [872, 214] width 14 height 14
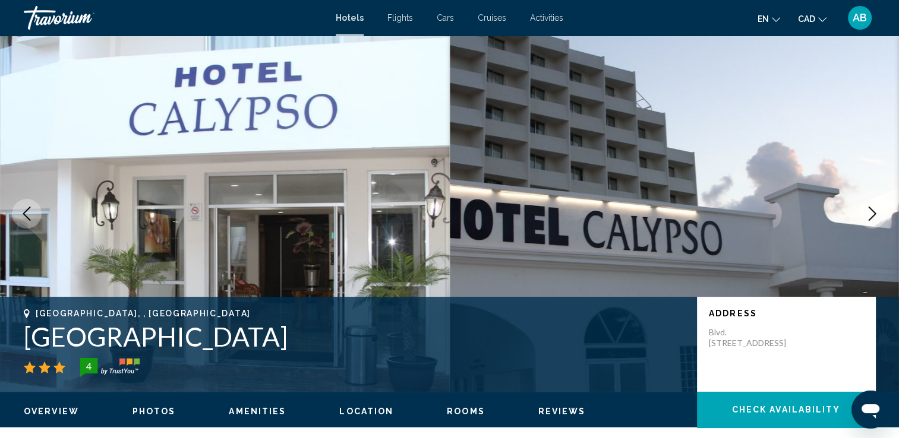
click at [877, 210] on icon "Next image" at bounding box center [872, 214] width 14 height 14
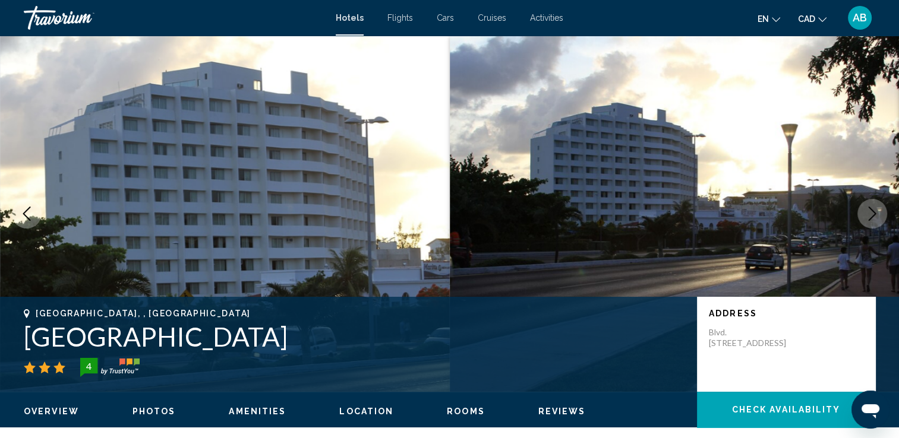
click at [874, 197] on img "Main content" at bounding box center [675, 214] width 450 height 356
click at [867, 223] on button "Next image" at bounding box center [872, 214] width 30 height 30
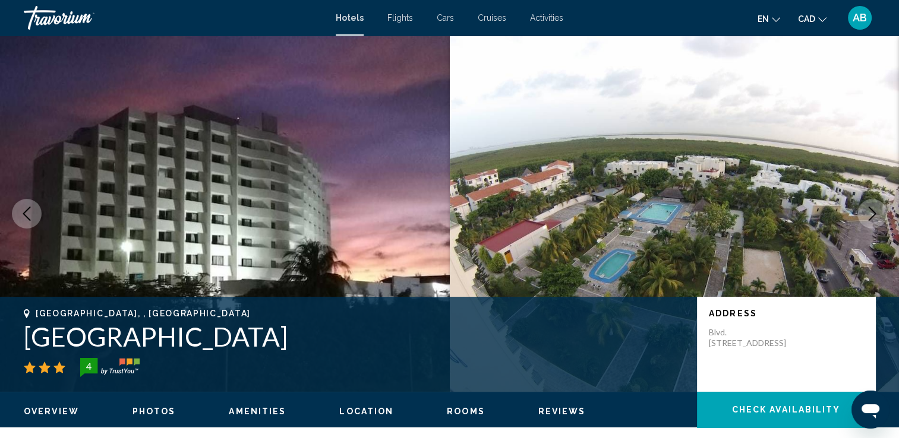
click at [869, 213] on icon "Next image" at bounding box center [872, 214] width 14 height 14
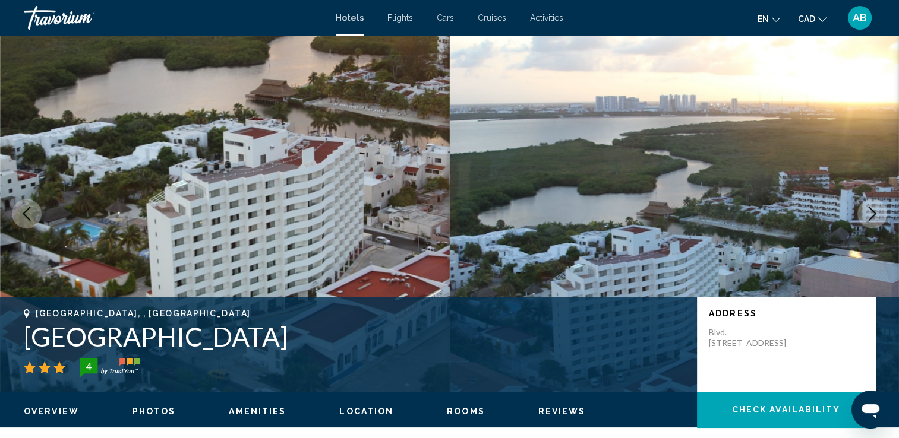
click at [868, 209] on icon "Next image" at bounding box center [872, 214] width 14 height 14
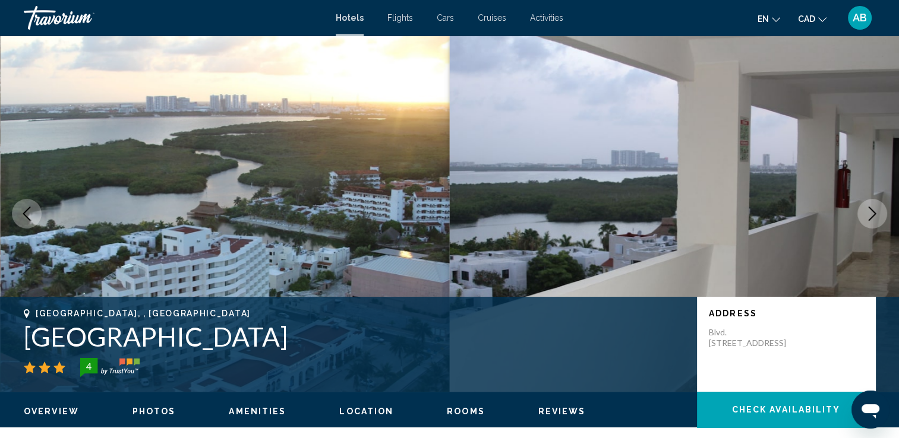
click at [869, 210] on icon "Next image" at bounding box center [872, 214] width 14 height 14
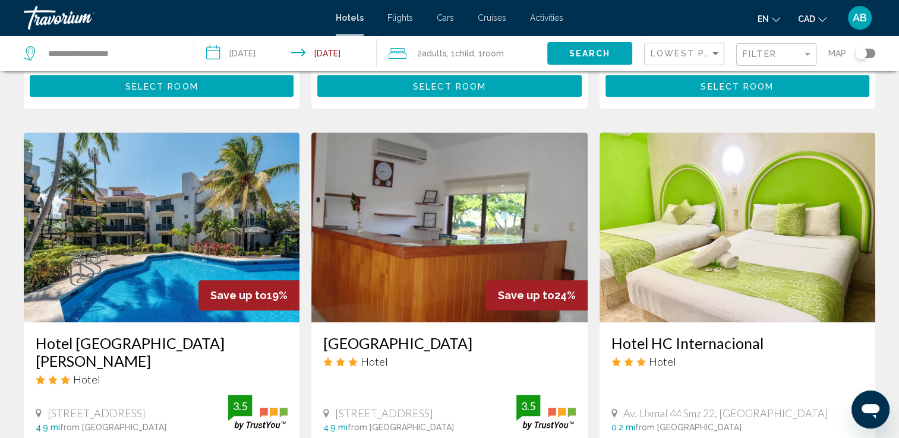
scroll to position [1129, 0]
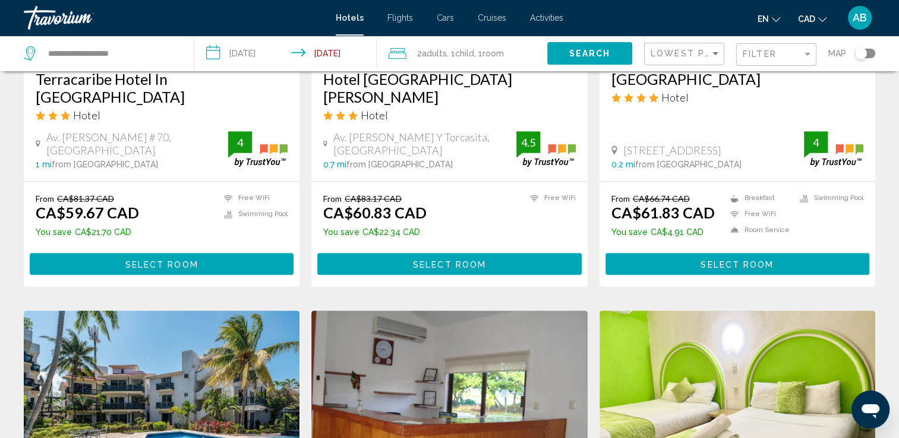
click at [866, 55] on div "Toggle map" at bounding box center [861, 54] width 12 height 12
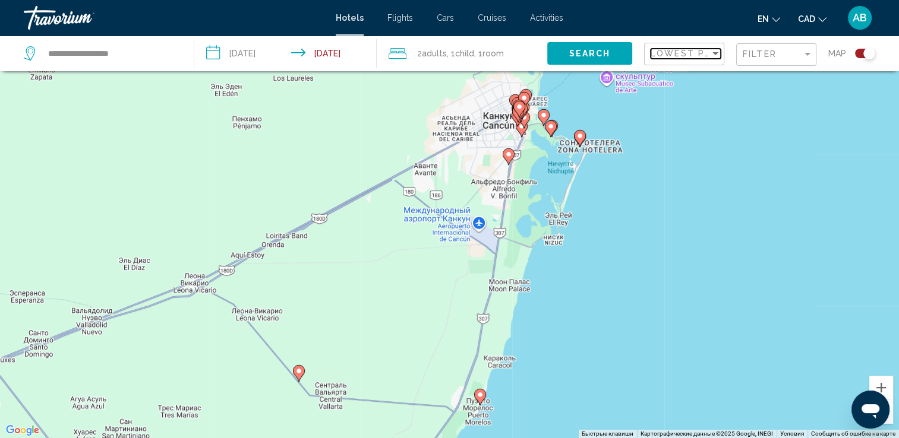
click at [716, 53] on div "Sort by" at bounding box center [715, 53] width 6 height 3
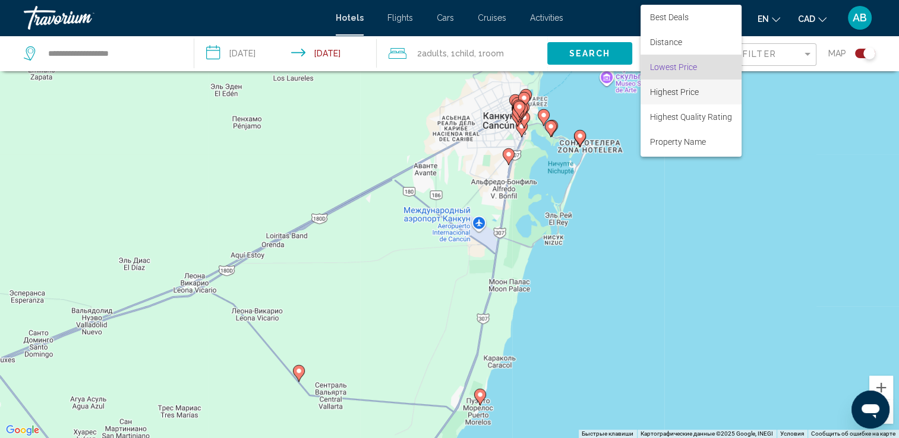
scroll to position [14, 0]
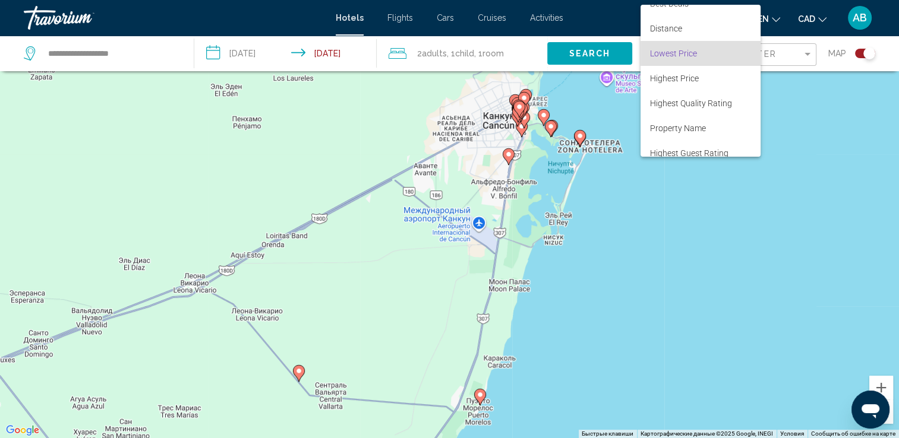
click at [807, 58] on div at bounding box center [449, 219] width 899 height 438
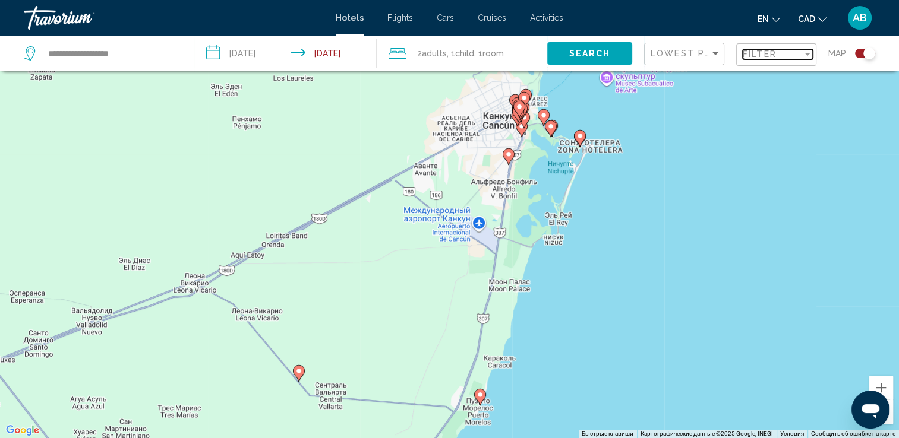
click at [806, 58] on div "Filter" at bounding box center [807, 54] width 11 height 10
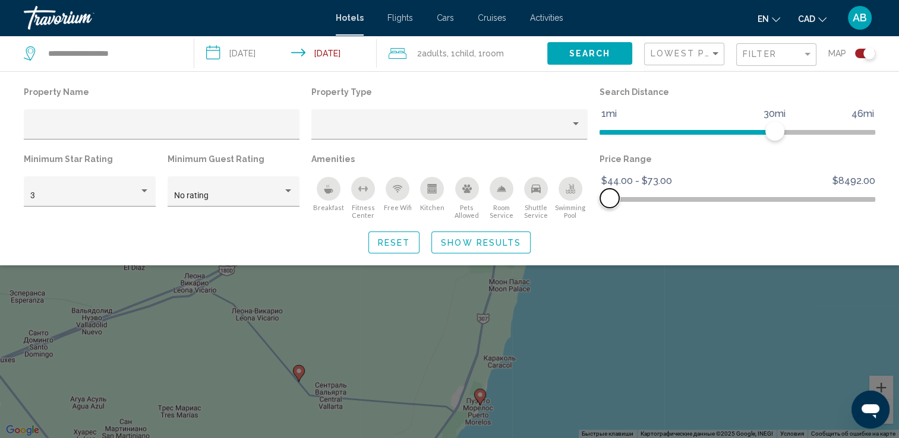
click at [610, 201] on span "Hotel Filters" at bounding box center [609, 198] width 19 height 19
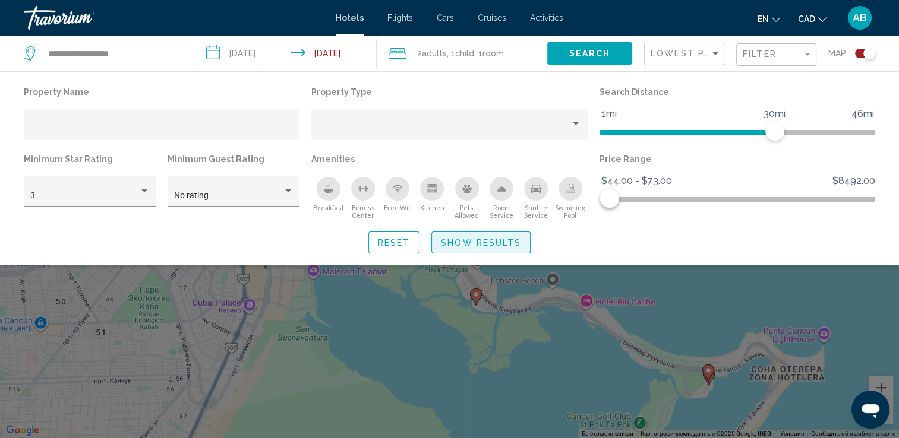
click at [474, 239] on span "Show Results" at bounding box center [481, 243] width 80 height 10
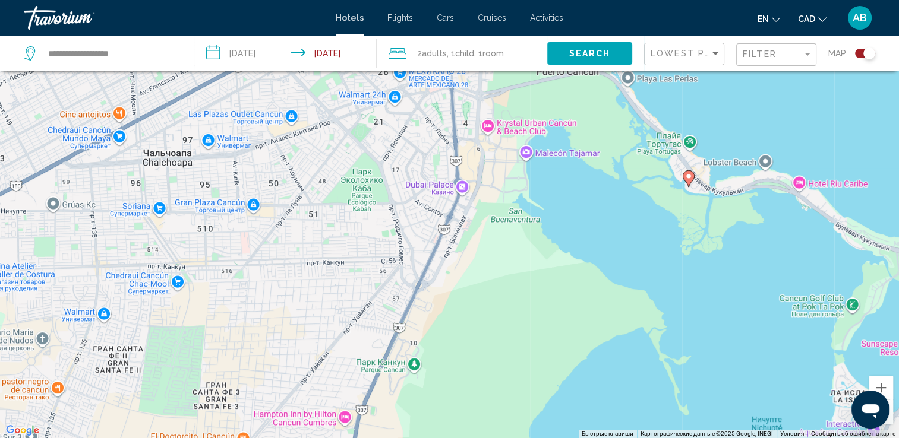
drag, startPoint x: 323, startPoint y: 207, endPoint x: 537, endPoint y: 89, distance: 244.9
click at [537, 89] on div "Чтобы активировать перетаскивание с помощью клавиатуры, нажмите Alt + Ввод. Пос…" at bounding box center [449, 219] width 899 height 438
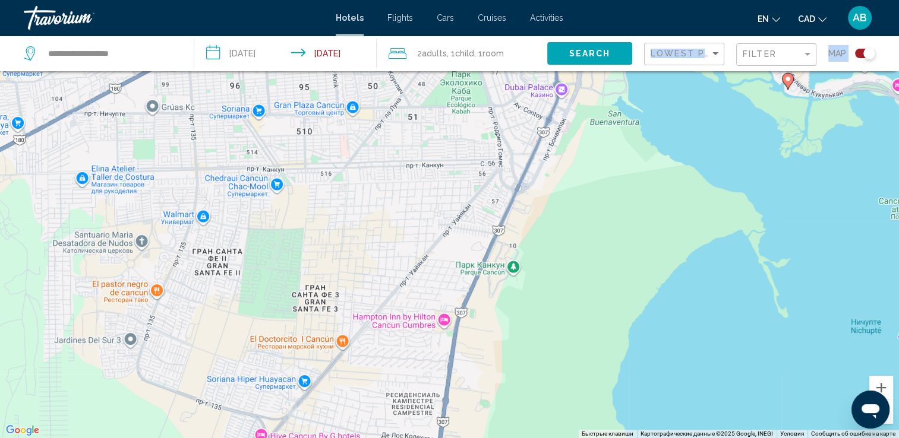
drag, startPoint x: 476, startPoint y: 135, endPoint x: 576, endPoint y: 39, distance: 137.8
click at [576, 39] on div "**********" at bounding box center [449, 255] width 899 height 510
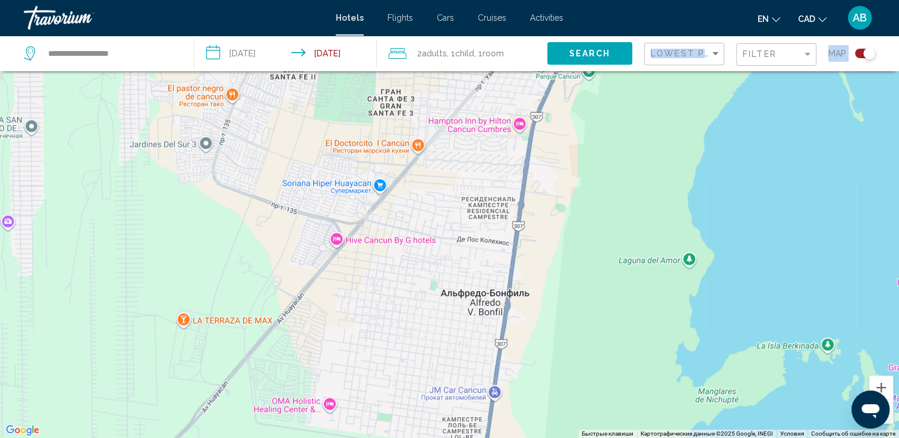
drag, startPoint x: 478, startPoint y: 263, endPoint x: 556, endPoint y: 64, distance: 213.7
click at [556, 64] on div "**********" at bounding box center [449, 255] width 899 height 510
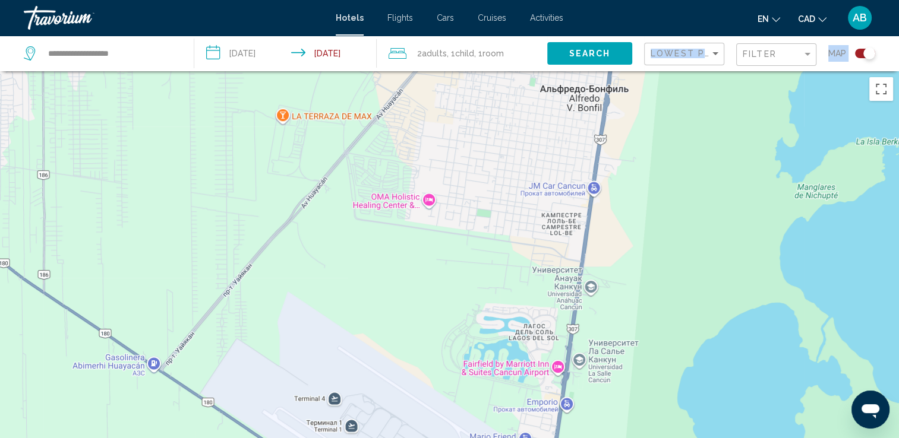
drag, startPoint x: 509, startPoint y: 248, endPoint x: 608, endPoint y: -3, distance: 270.2
click at [608, 0] on html "**********" at bounding box center [449, 219] width 899 height 438
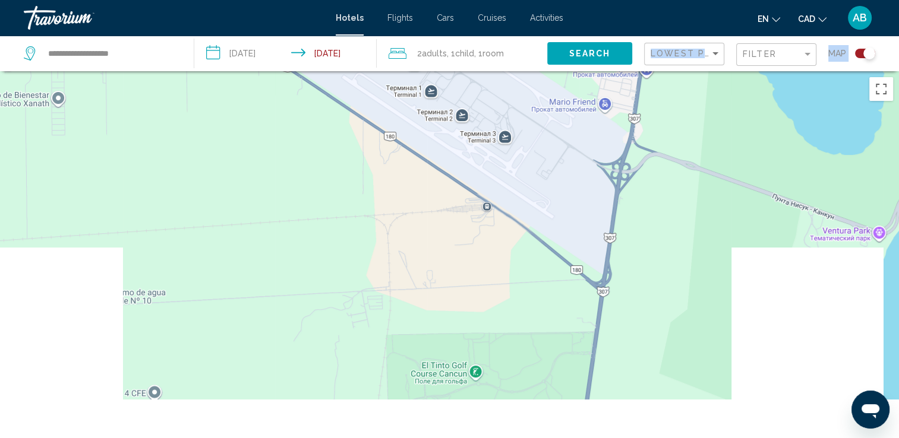
drag, startPoint x: 581, startPoint y: 323, endPoint x: 661, endPoint y: -15, distance: 347.3
click at [661, 0] on html "**********" at bounding box center [449, 219] width 899 height 438
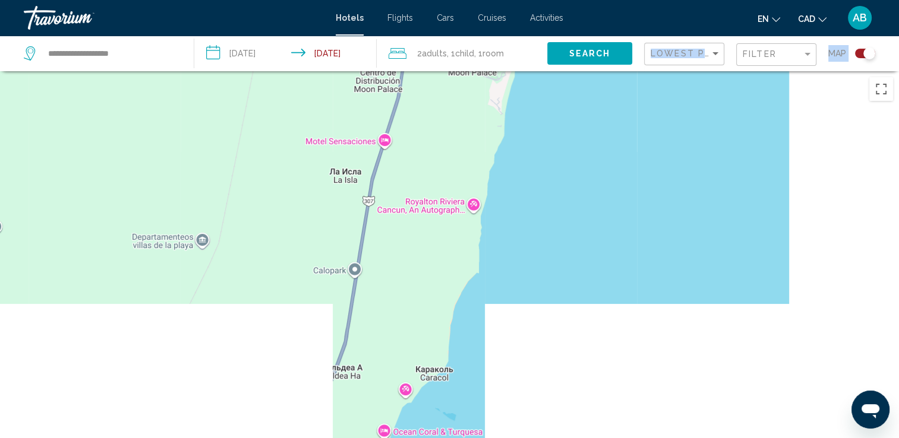
drag, startPoint x: 809, startPoint y: 285, endPoint x: 479, endPoint y: -44, distance: 465.5
click at [479, 0] on html "**********" at bounding box center [449, 219] width 899 height 438
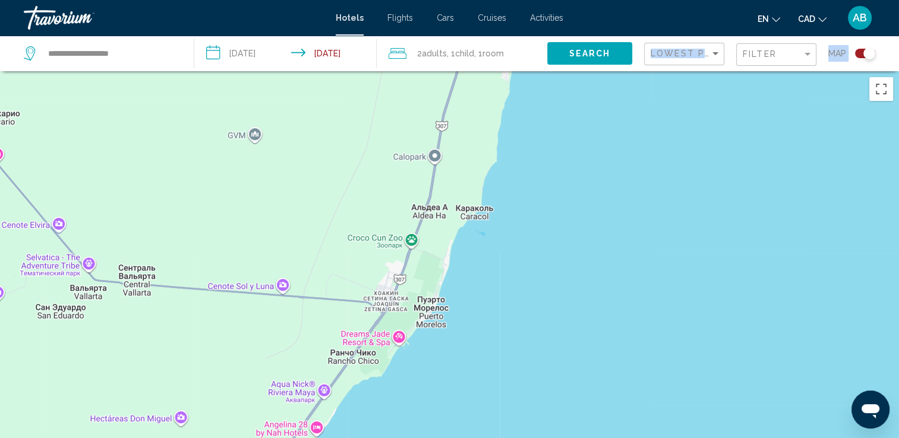
drag, startPoint x: 361, startPoint y: 293, endPoint x: 429, endPoint y: 166, distance: 144.1
click at [429, 166] on div "Main content" at bounding box center [449, 290] width 899 height 438
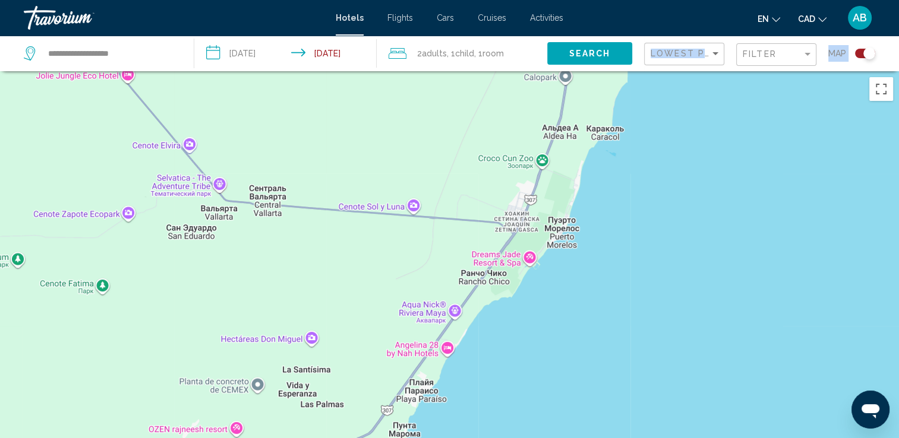
drag, startPoint x: 383, startPoint y: 315, endPoint x: 487, endPoint y: 225, distance: 137.7
click at [516, 241] on div "Main content" at bounding box center [449, 290] width 899 height 438
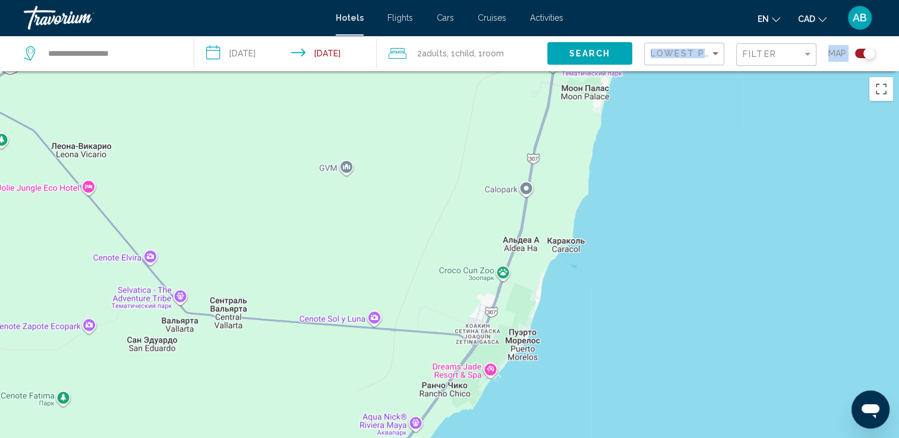
drag, startPoint x: 436, startPoint y: 246, endPoint x: 354, endPoint y: 436, distance: 207.0
click at [359, 436] on div "Main content" at bounding box center [449, 290] width 899 height 438
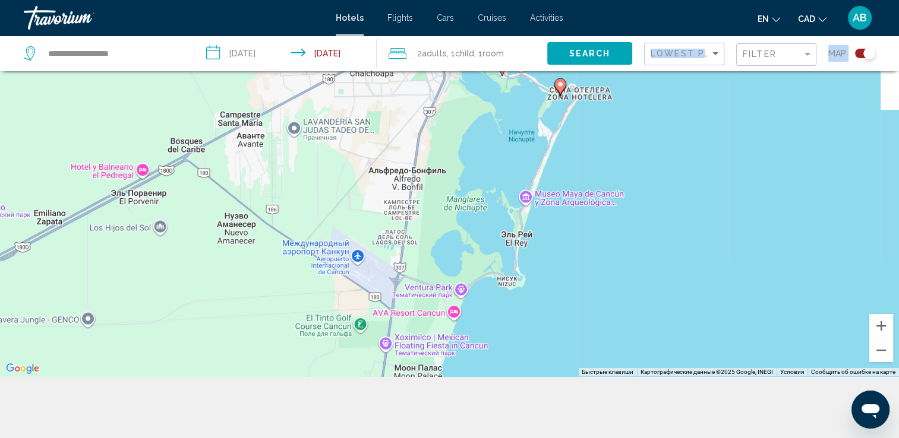
scroll to position [143, 0]
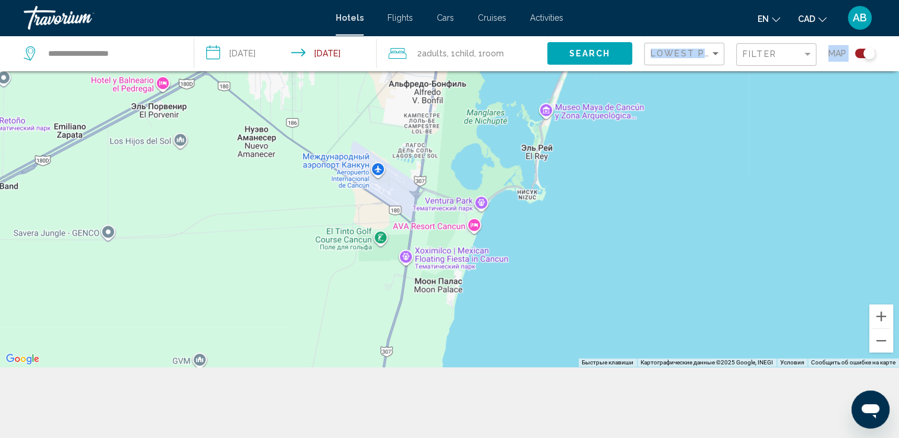
drag, startPoint x: 463, startPoint y: 322, endPoint x: 399, endPoint y: 315, distance: 65.1
click at [399, 316] on div "Чтобы активировать перетаскивание с помощью клавиатуры, нажмите Alt + Ввод. Пос…" at bounding box center [449, 148] width 899 height 438
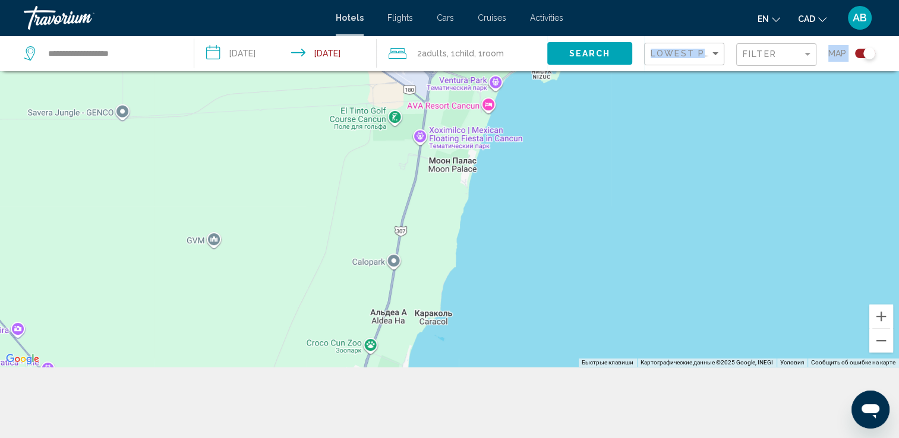
drag, startPoint x: 412, startPoint y: 274, endPoint x: 425, endPoint y: 188, distance: 87.1
click at [425, 188] on div "Чтобы активировать перетаскивание с помощью клавиатуры, нажмите Alt + Ввод. Пос…" at bounding box center [449, 148] width 899 height 438
click at [882, 339] on button "Уменьшить" at bounding box center [881, 341] width 24 height 24
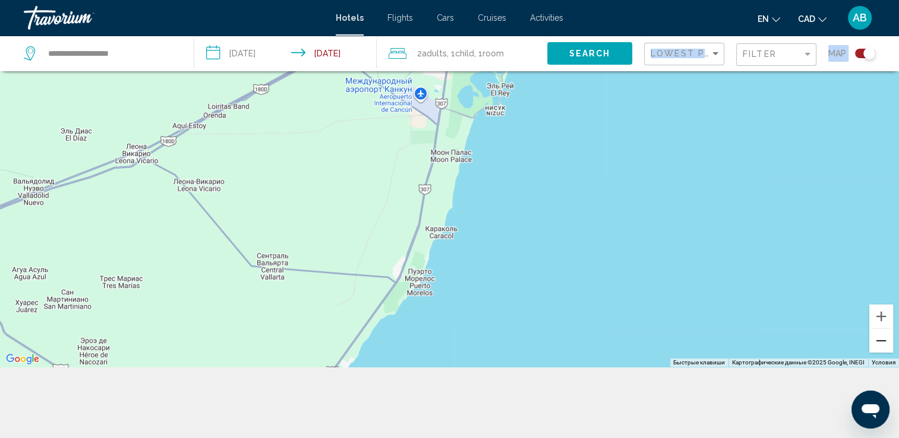
click at [881, 339] on button "Уменьшить" at bounding box center [881, 341] width 24 height 24
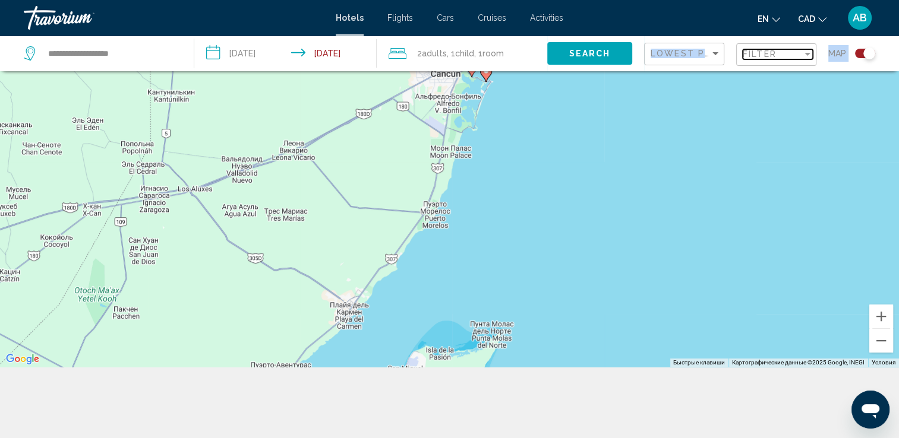
click at [779, 56] on div "Filter" at bounding box center [772, 54] width 59 height 10
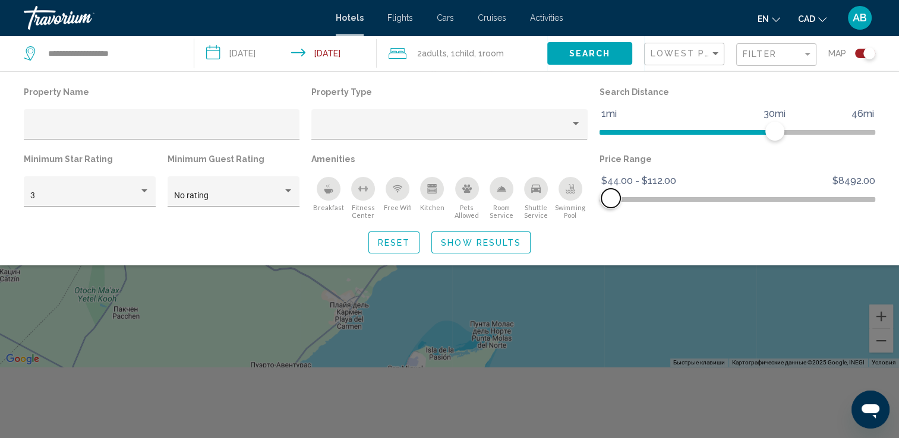
click at [611, 201] on span "Hotel Filters" at bounding box center [610, 198] width 19 height 19
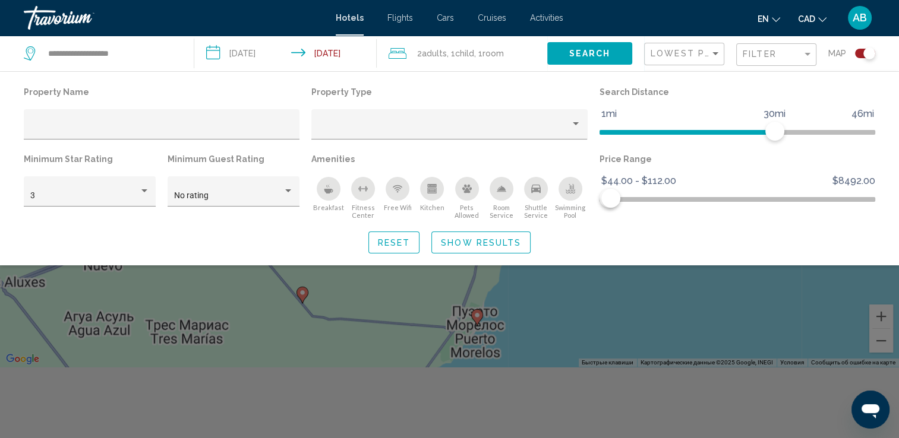
click at [481, 244] on span "Show Results" at bounding box center [481, 243] width 80 height 10
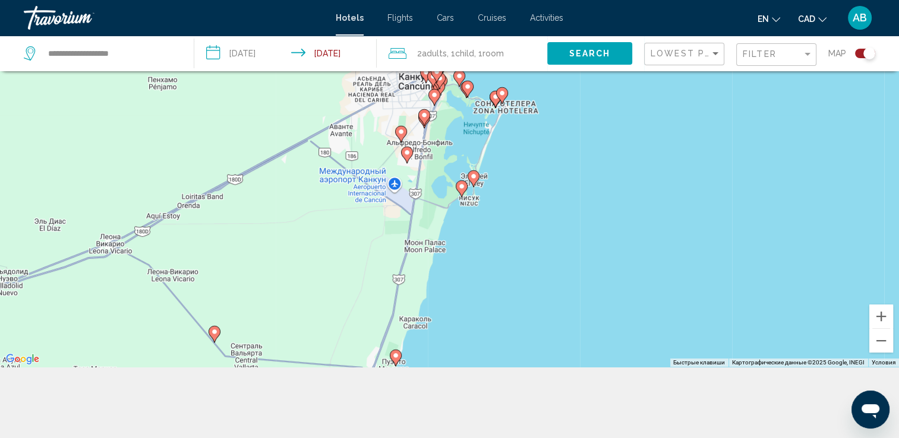
drag, startPoint x: 487, startPoint y: 302, endPoint x: 399, endPoint y: 324, distance: 91.2
click at [399, 324] on div "Чтобы активировать перетаскивание с помощью клавиатуры, нажмите Alt + Ввод. Пос…" at bounding box center [449, 148] width 899 height 438
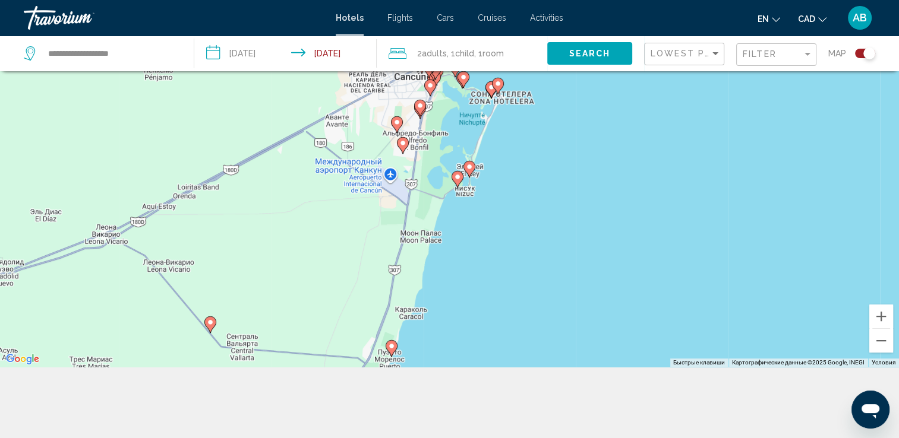
click at [460, 181] on icon "Main content" at bounding box center [457, 179] width 11 height 15
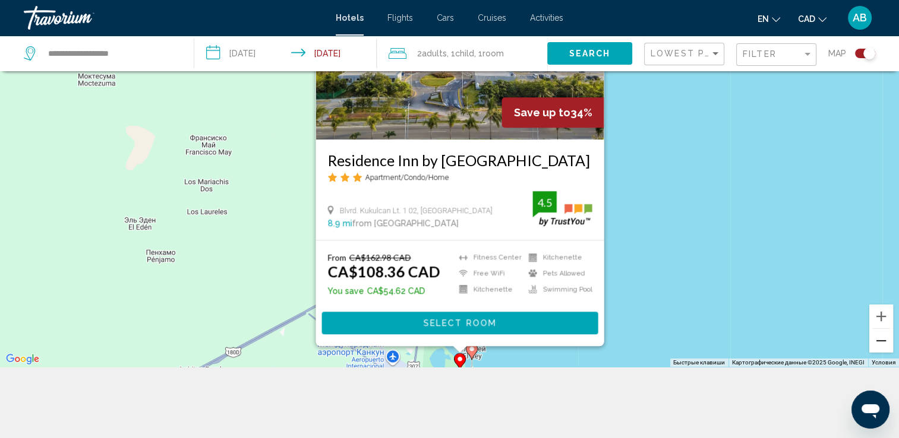
click at [889, 345] on button "Уменьшить" at bounding box center [881, 341] width 24 height 24
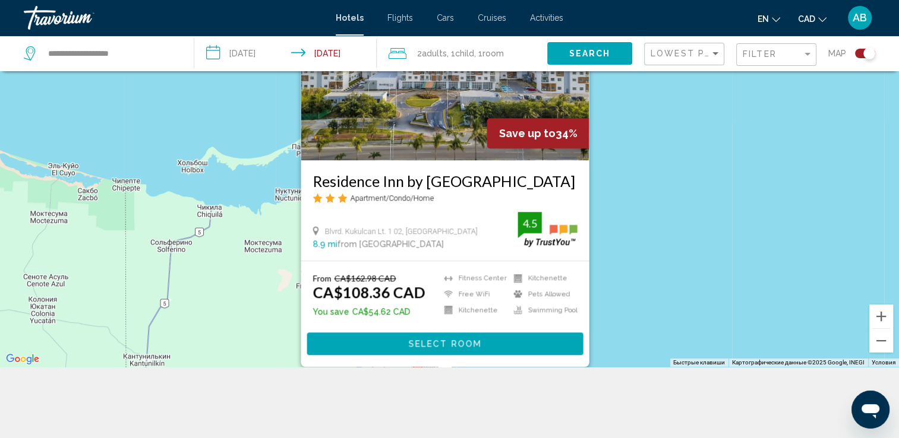
drag, startPoint x: 725, startPoint y: 210, endPoint x: 715, endPoint y: 345, distance: 134.6
click at [715, 345] on div "Чтобы активировать перетаскивание с помощью клавиатуры, нажмите Alt + Ввод. Пос…" at bounding box center [449, 148] width 899 height 438
click at [882, 339] on button "Уменьшить" at bounding box center [881, 341] width 24 height 24
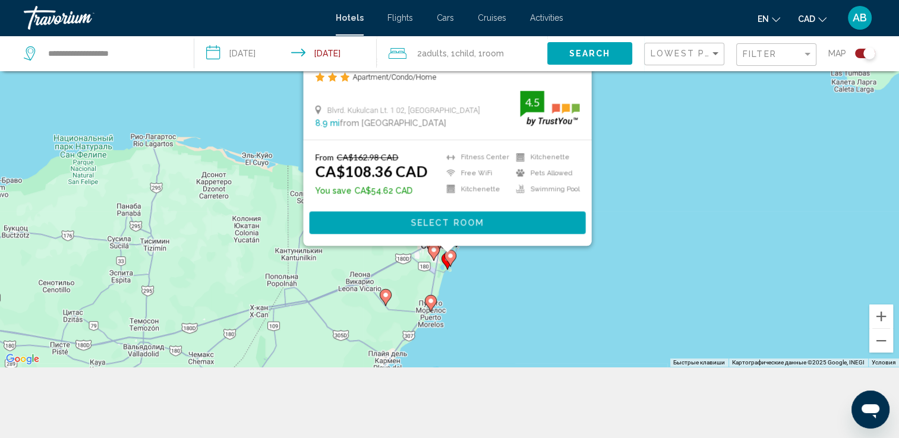
click at [435, 310] on gmp-advanced-marker "Main content" at bounding box center [431, 304] width 12 height 18
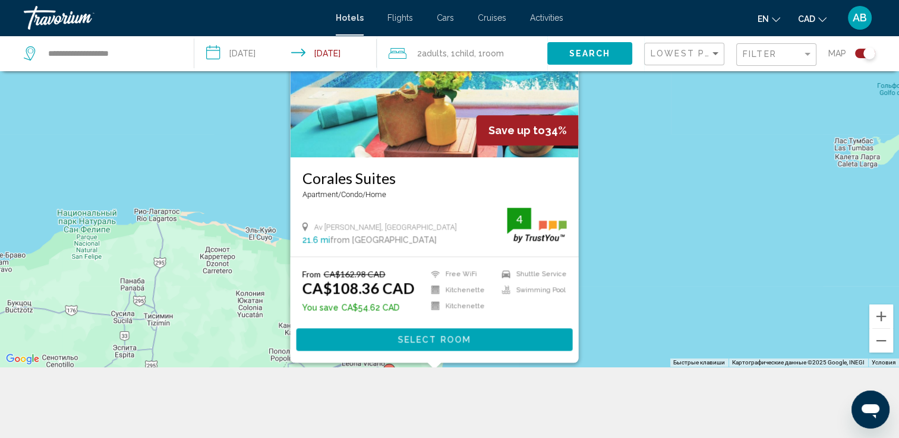
drag, startPoint x: 719, startPoint y: 235, endPoint x: 722, endPoint y: 274, distance: 40.0
click at [722, 274] on div "Чтобы активировать перетаскивание с помощью клавиатуры, нажмите Alt + Ввод. Пос…" at bounding box center [449, 148] width 899 height 438
click at [883, 311] on button "Увеличить" at bounding box center [881, 317] width 24 height 24
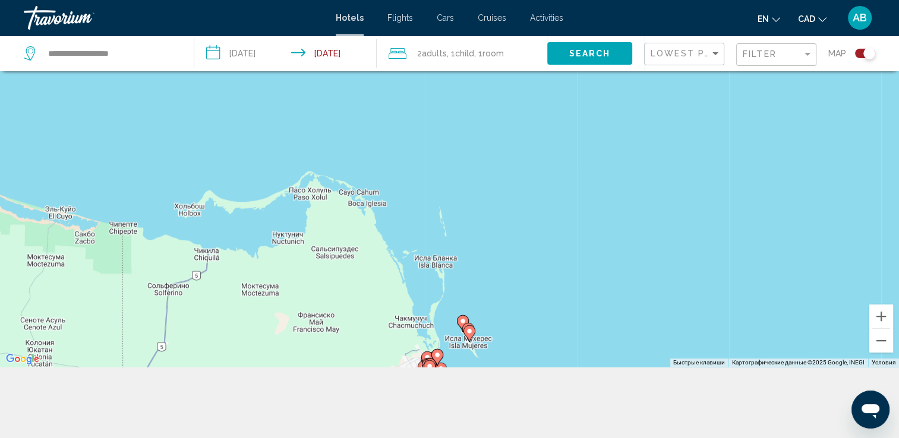
drag, startPoint x: 535, startPoint y: 289, endPoint x: 523, endPoint y: 179, distance: 109.9
click at [523, 179] on div "Чтобы активировать перетаскивание с помощью клавиатуры, нажмите Alt + Ввод. Пос…" at bounding box center [449, 148] width 899 height 438
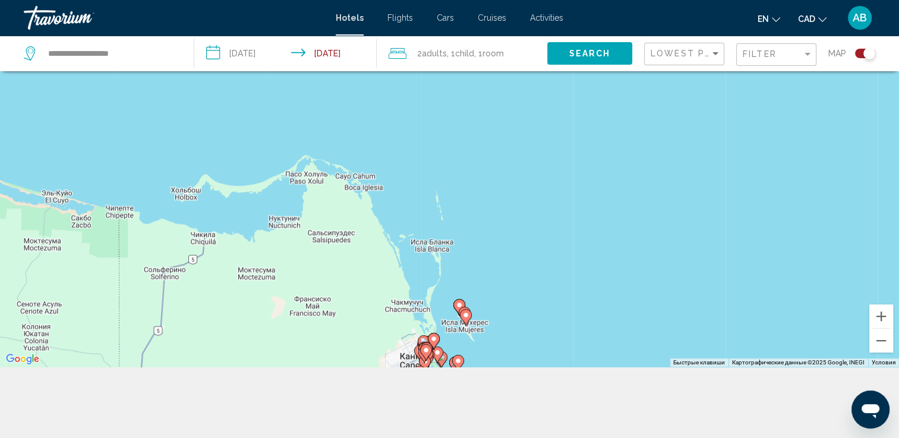
drag, startPoint x: 510, startPoint y: 303, endPoint x: 494, endPoint y: 189, distance: 115.2
click at [494, 189] on div "Чтобы активировать перетаскивание с помощью клавиатуры, нажмите Alt + Ввод. Пос…" at bounding box center [449, 148] width 899 height 438
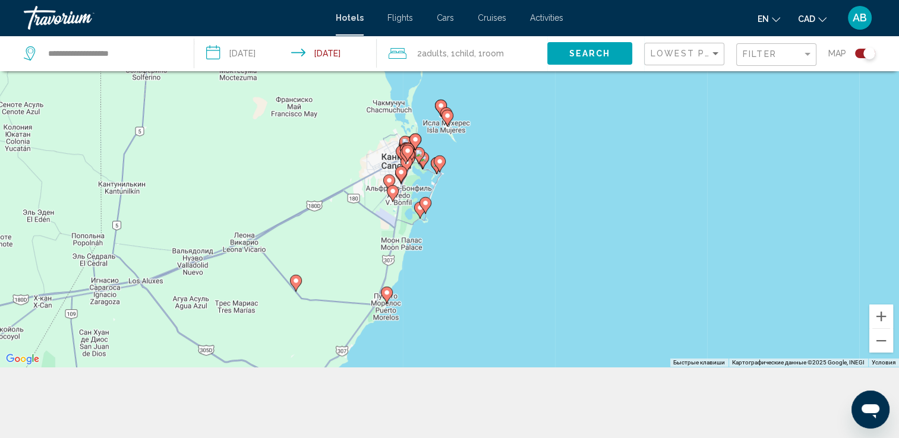
drag, startPoint x: 449, startPoint y: 313, endPoint x: 454, endPoint y: 231, distance: 81.5
click at [454, 231] on div "Чтобы активировать перетаскивание с помощью клавиатуры, нажмите Alt + Ввод. Пос…" at bounding box center [449, 148] width 899 height 438
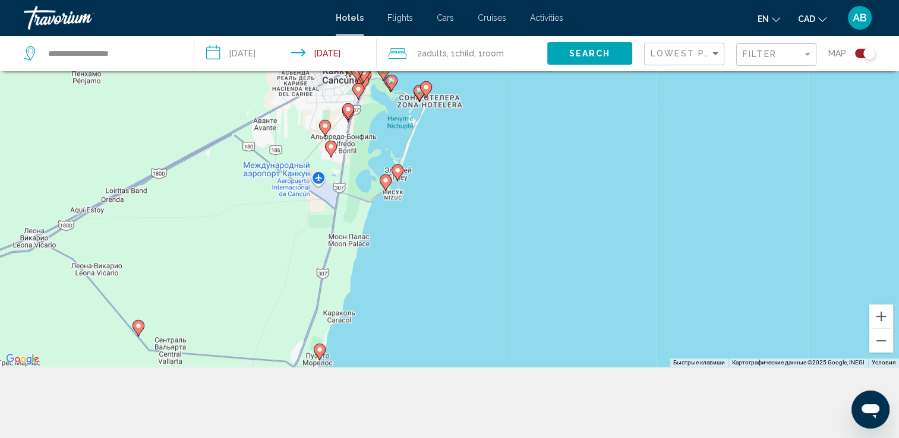
click at [395, 176] on icon "Main content" at bounding box center [397, 172] width 11 height 15
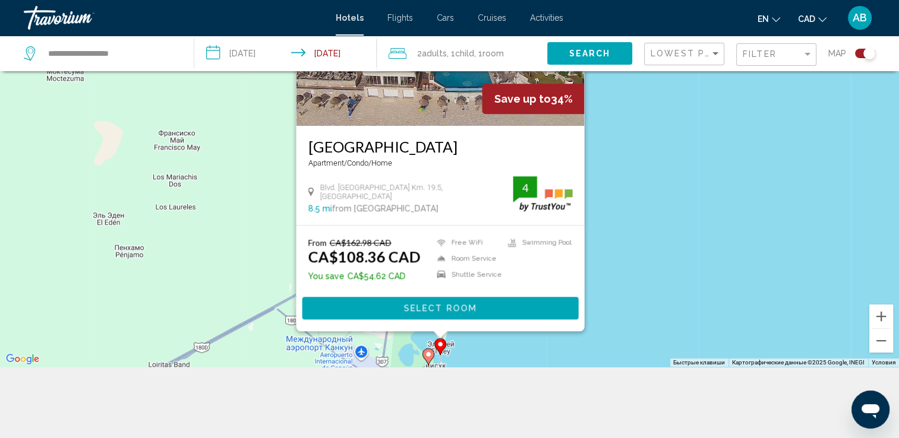
drag, startPoint x: 590, startPoint y: 219, endPoint x: 634, endPoint y: 222, distance: 44.1
click at [634, 222] on div "Чтобы активировать перетаскивание с помощью клавиатуры, нажмите Alt + Ввод. Пос…" at bounding box center [449, 148] width 899 height 438
click at [431, 307] on span "Select Room" at bounding box center [439, 309] width 73 height 10
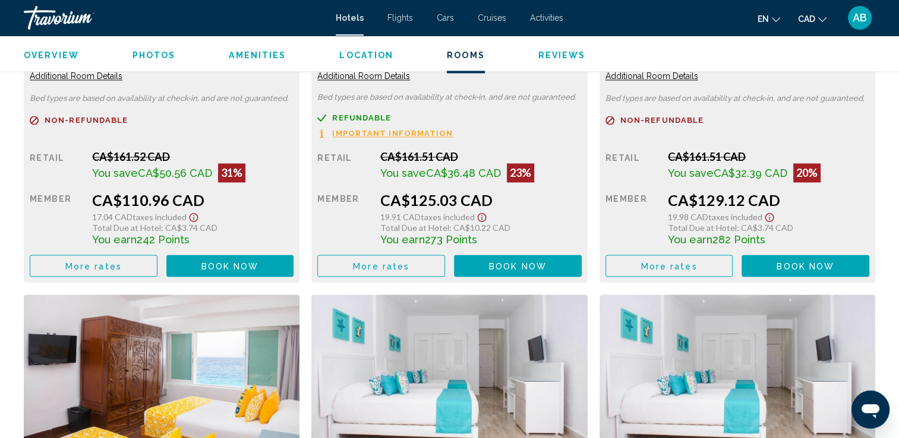
scroll to position [1806, 0]
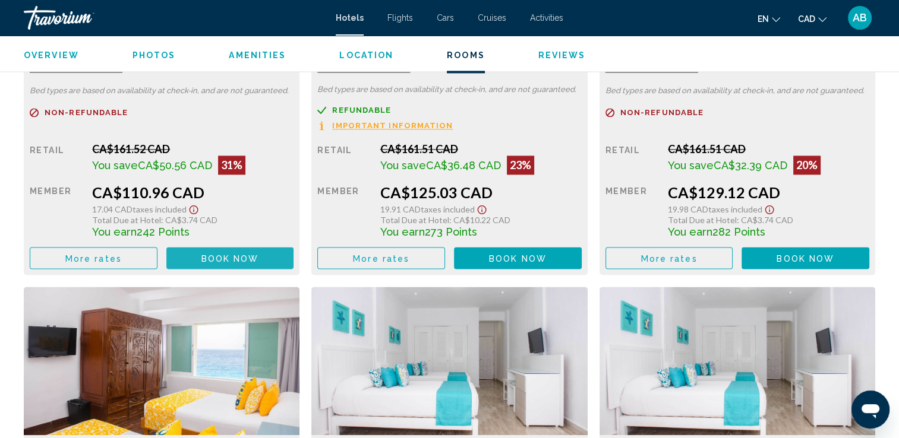
click at [238, 258] on span "Book now" at bounding box center [230, 259] width 58 height 10
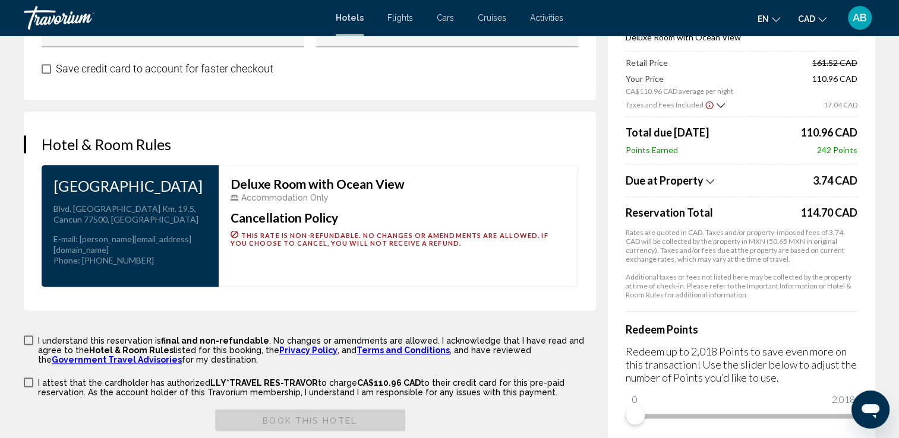
scroll to position [1523, 0]
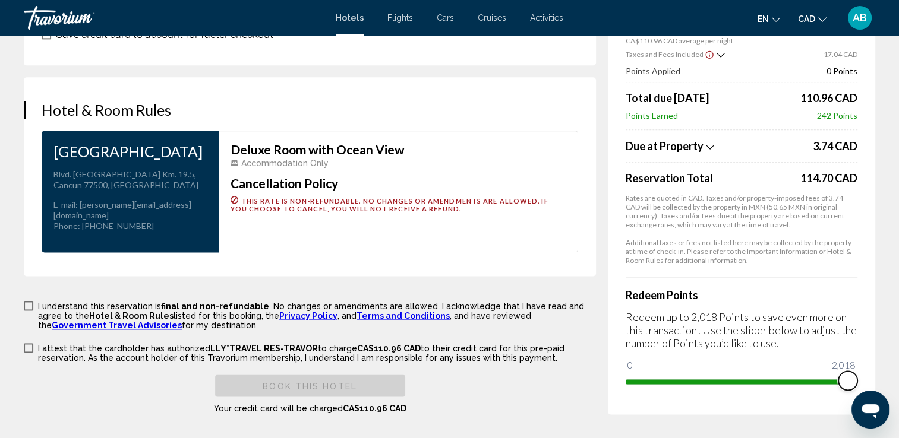
drag, startPoint x: 1501, startPoint y: 773, endPoint x: 872, endPoint y: 396, distance: 734.1
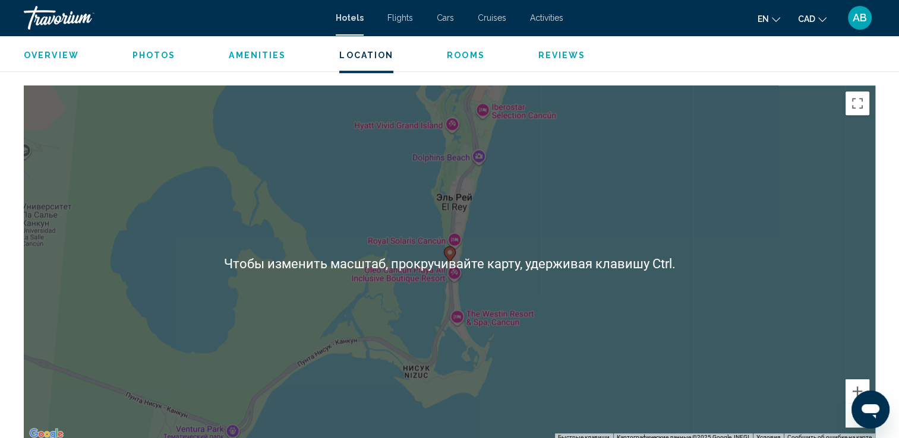
scroll to position [1129, 0]
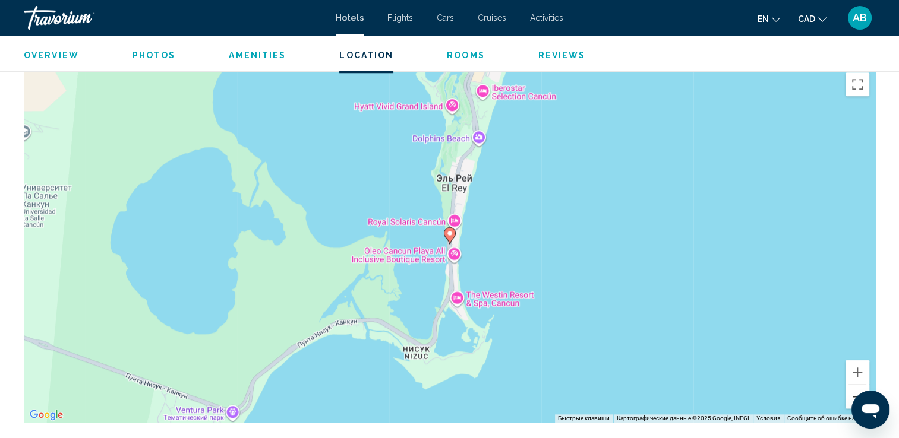
click at [851, 388] on button "Уменьшить" at bounding box center [857, 397] width 24 height 24
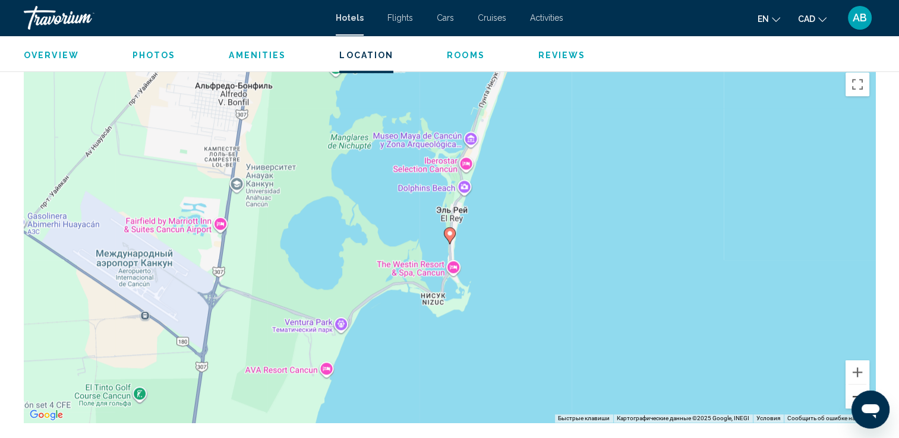
click at [850, 387] on button "Уменьшить" at bounding box center [857, 397] width 24 height 24
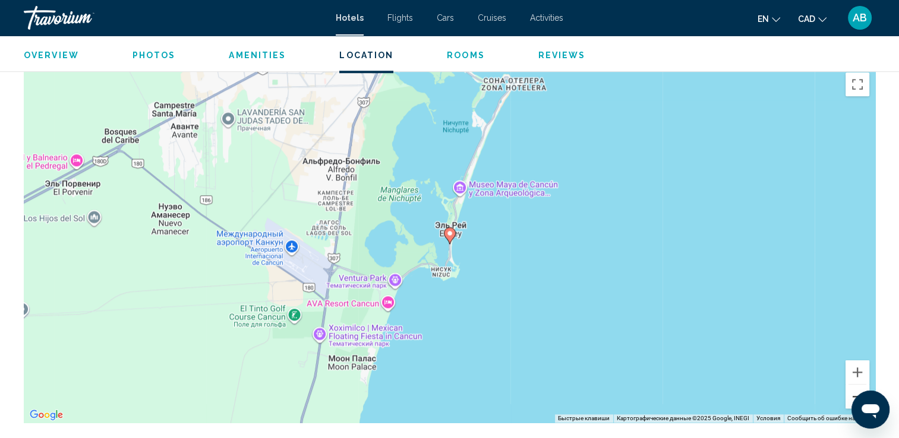
click at [848, 394] on button "Уменьшить" at bounding box center [857, 397] width 24 height 24
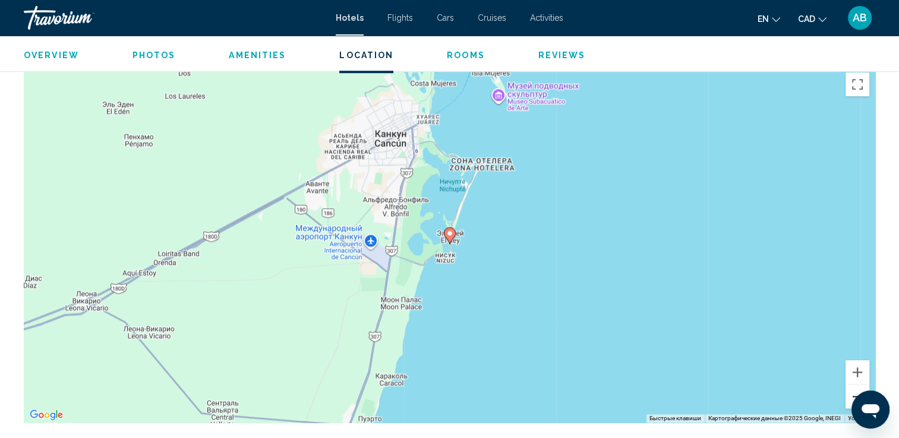
click at [848, 393] on button "Уменьшить" at bounding box center [857, 397] width 24 height 24
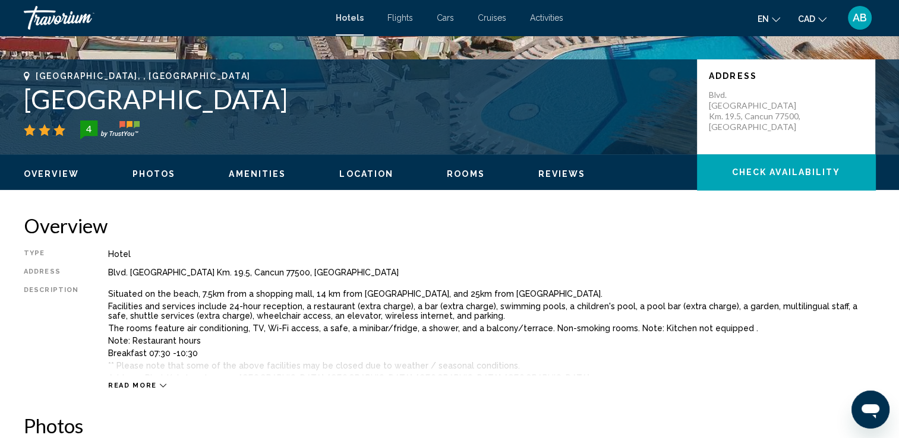
scroll to position [0, 0]
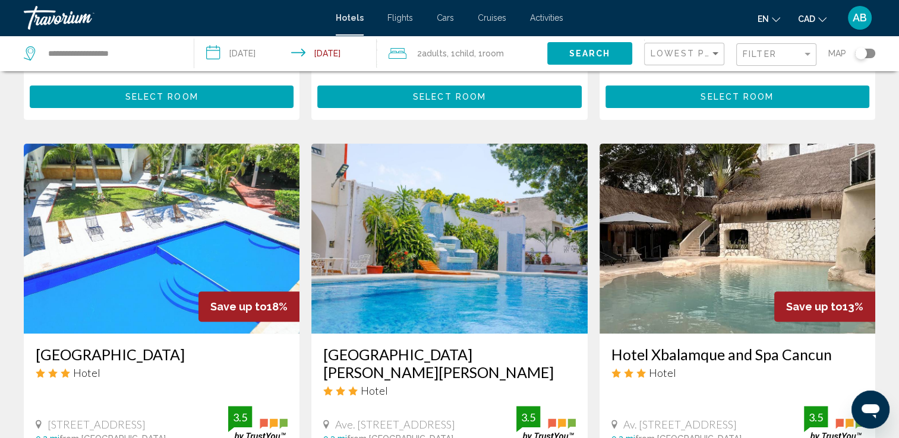
scroll to position [416, 0]
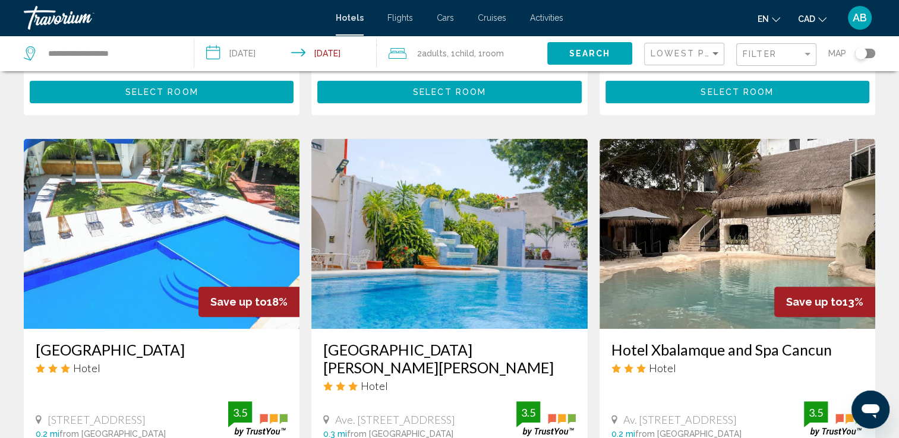
click at [867, 53] on div "Toggle map" at bounding box center [865, 54] width 20 height 10
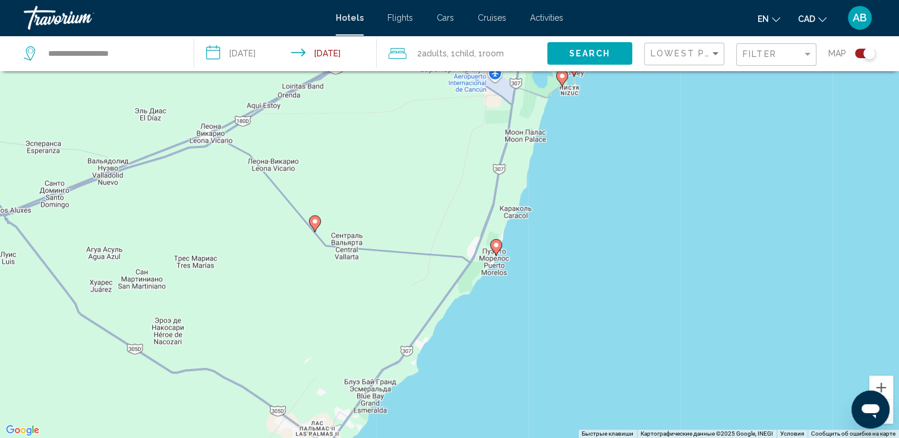
drag, startPoint x: 530, startPoint y: 345, endPoint x: 558, endPoint y: 167, distance: 179.9
click at [554, 179] on div "Чтобы активировать перетаскивание с помощью клавиатуры, нажмите Alt + Ввод. Пос…" at bounding box center [449, 219] width 899 height 438
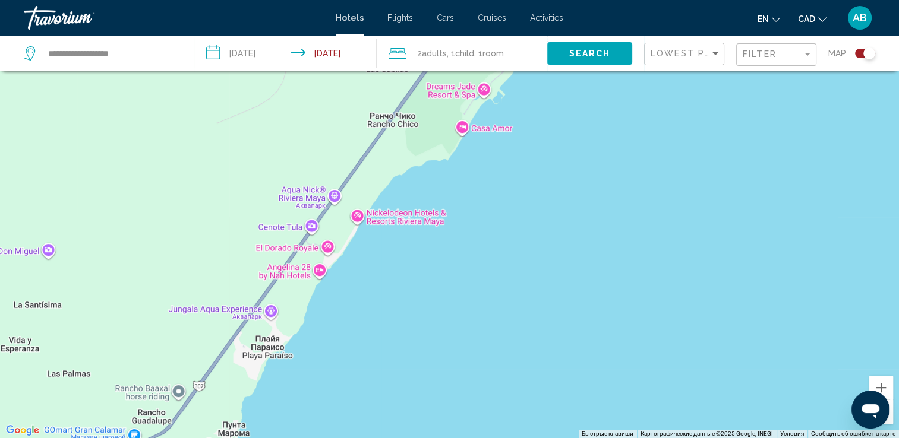
drag, startPoint x: 363, startPoint y: 204, endPoint x: 357, endPoint y: 332, distance: 127.3
click at [359, 333] on div "Чтобы активировать перетаскивание с помощью клавиатуры, нажмите Alt + Ввод. Пос…" at bounding box center [449, 219] width 899 height 438
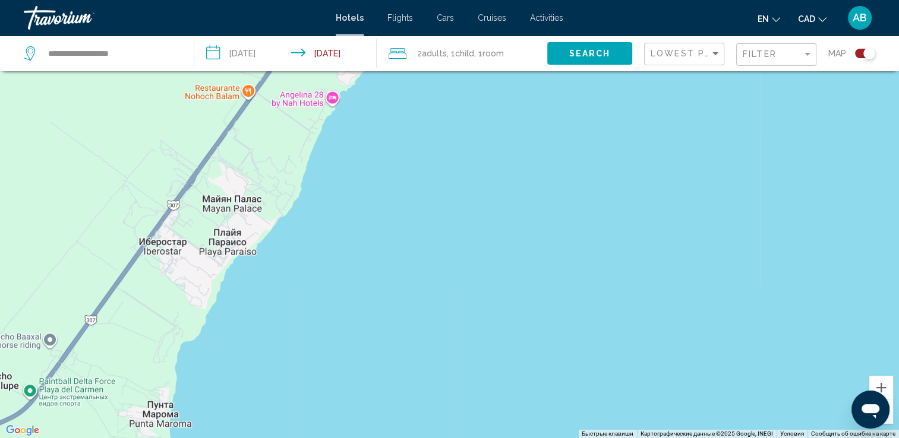
drag, startPoint x: 327, startPoint y: 286, endPoint x: 461, endPoint y: 134, distance: 202.9
click at [461, 134] on div "Main content" at bounding box center [449, 219] width 899 height 438
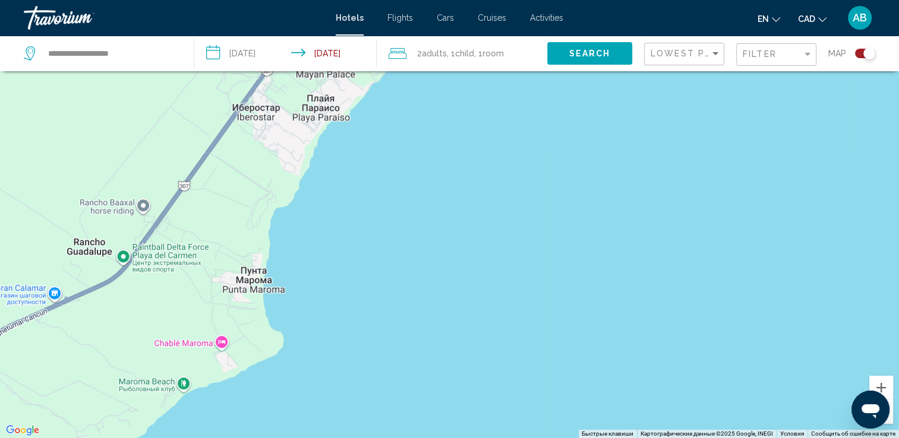
drag, startPoint x: 340, startPoint y: 277, endPoint x: 436, endPoint y: 141, distance: 166.7
click at [435, 141] on div "Main content" at bounding box center [449, 219] width 899 height 438
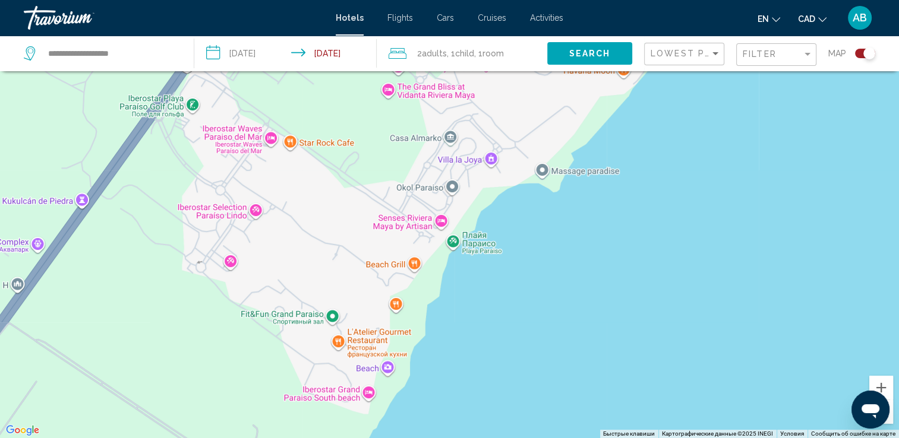
drag, startPoint x: 313, startPoint y: 226, endPoint x: 346, endPoint y: 410, distance: 187.2
click at [346, 410] on div "Main content" at bounding box center [449, 219] width 899 height 438
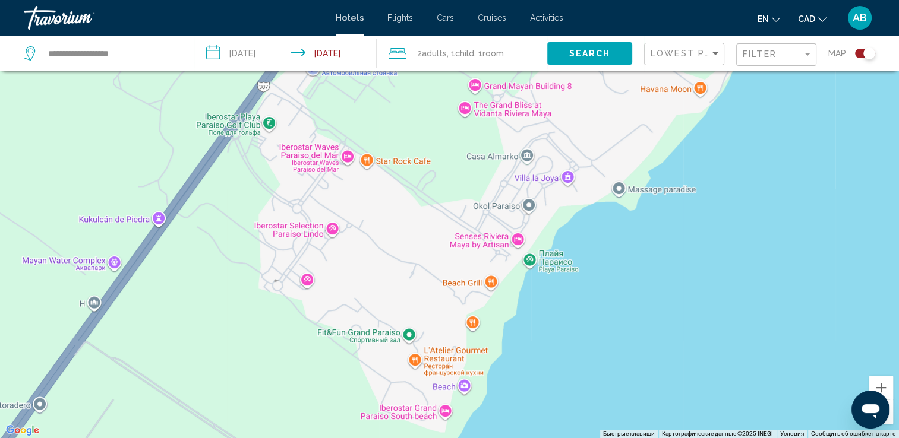
drag, startPoint x: 359, startPoint y: 172, endPoint x: 439, endPoint y: 179, distance: 80.6
click at [439, 179] on div "Main content" at bounding box center [449, 219] width 899 height 438
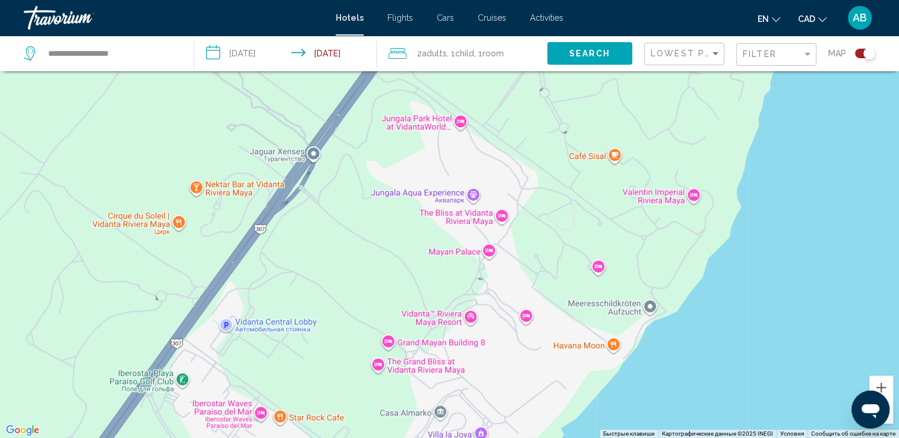
drag, startPoint x: 786, startPoint y: 153, endPoint x: 685, endPoint y: 453, distance: 316.0
click at [685, 367] on html "**********" at bounding box center [449, 148] width 899 height 438
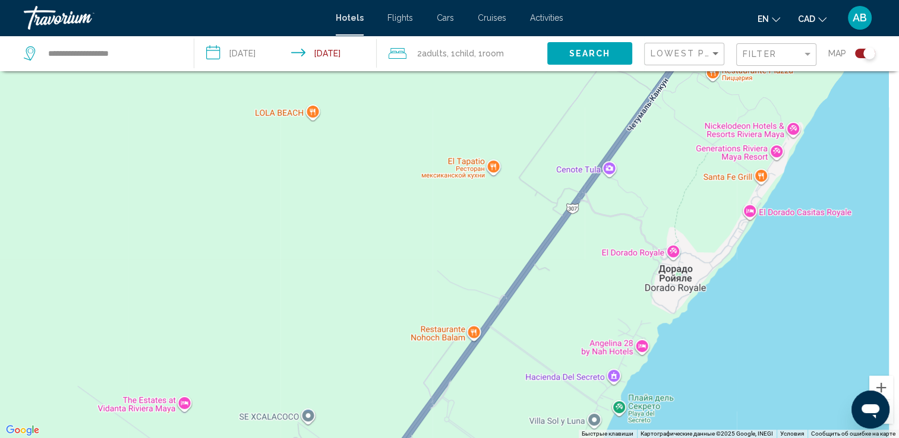
drag, startPoint x: 718, startPoint y: 225, endPoint x: 572, endPoint y: 399, distance: 227.7
click at [585, 426] on div "Main content" at bounding box center [449, 219] width 899 height 438
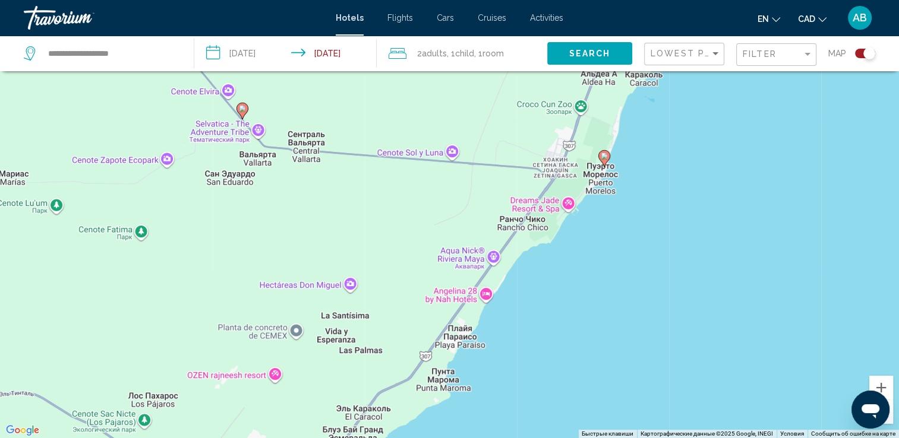
drag, startPoint x: 718, startPoint y: 253, endPoint x: 508, endPoint y: 276, distance: 211.6
click at [505, 296] on div "Чтобы активировать перетаскивание с помощью клавиатуры, нажмите Alt + Ввод. Пос…" at bounding box center [449, 219] width 899 height 438
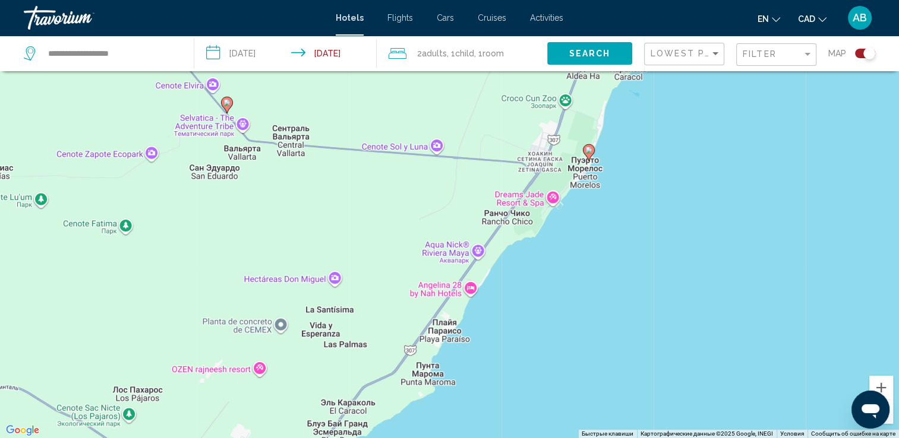
click at [589, 152] on image "Main content" at bounding box center [588, 150] width 7 height 7
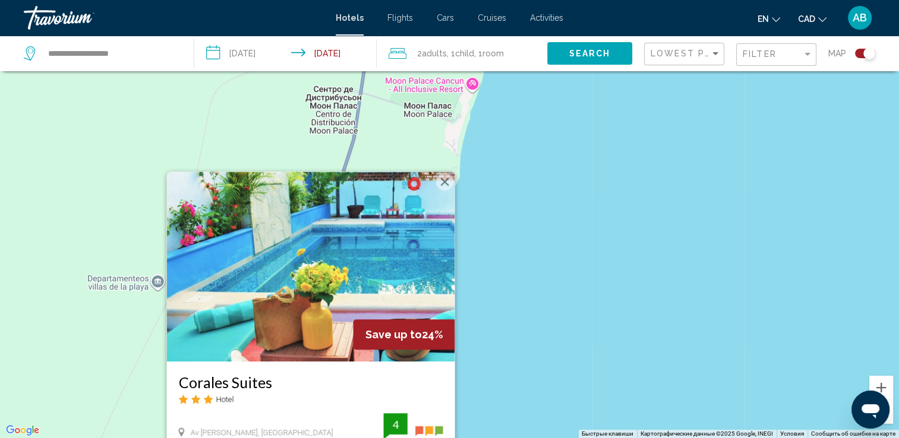
click at [283, 299] on img "Main content" at bounding box center [310, 267] width 288 height 190
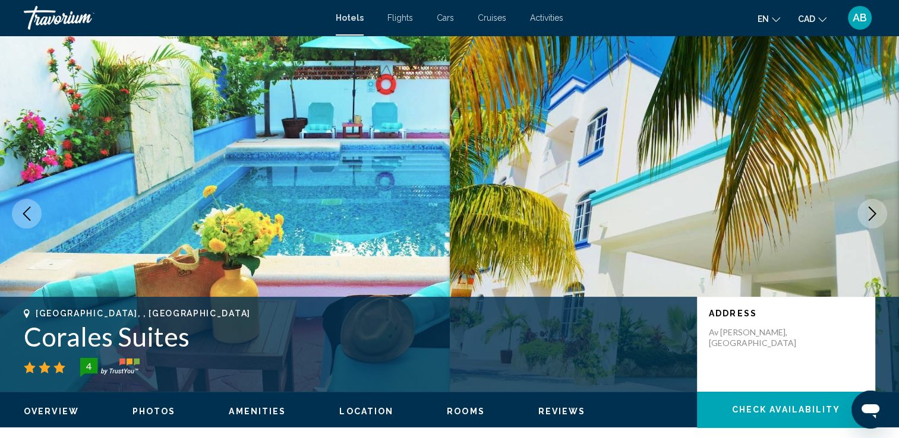
click at [875, 220] on button "Next image" at bounding box center [872, 214] width 30 height 30
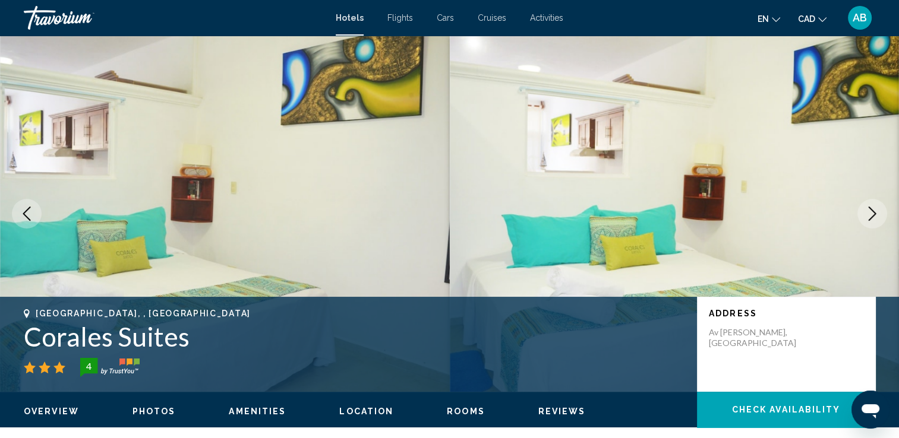
click at [875, 220] on icon "Next image" at bounding box center [872, 214] width 14 height 14
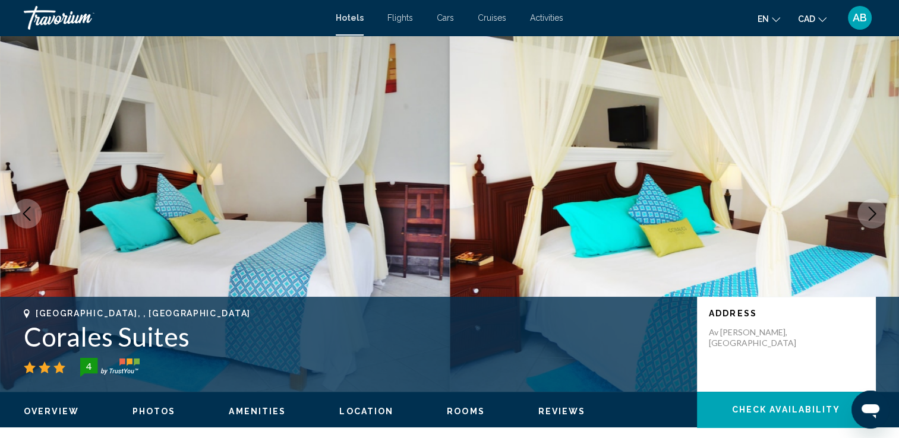
click at [875, 220] on icon "Next image" at bounding box center [872, 214] width 14 height 14
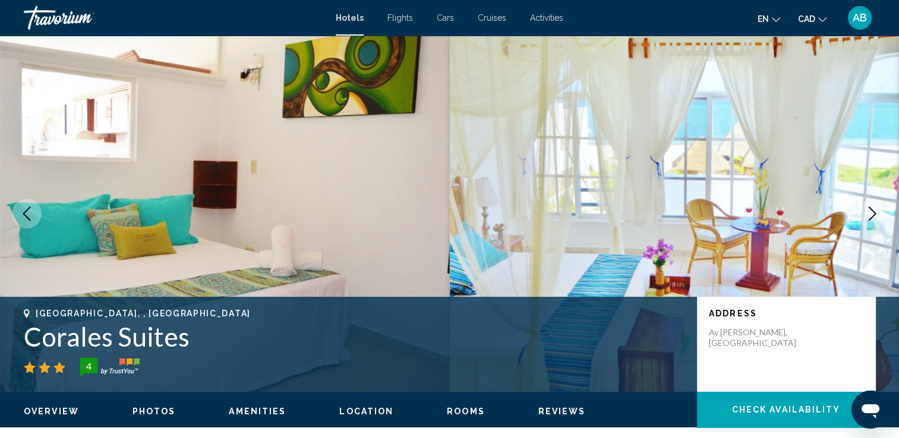
click at [875, 220] on icon "Next image" at bounding box center [872, 214] width 14 height 14
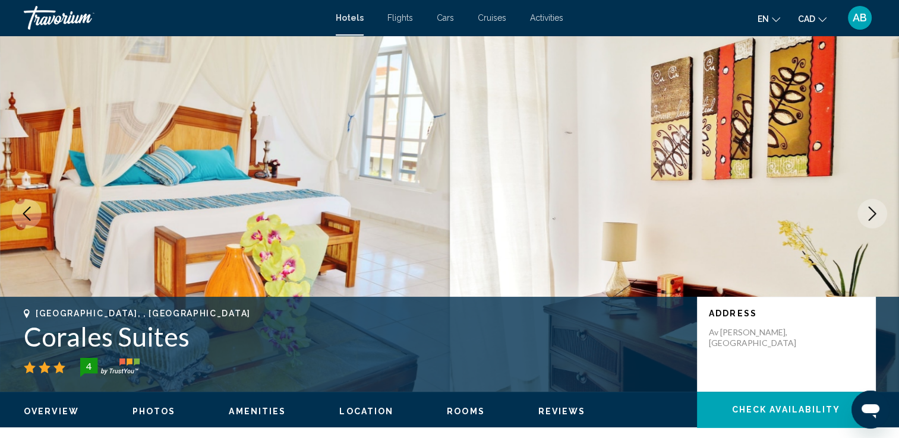
click at [875, 220] on icon "Next image" at bounding box center [872, 214] width 14 height 14
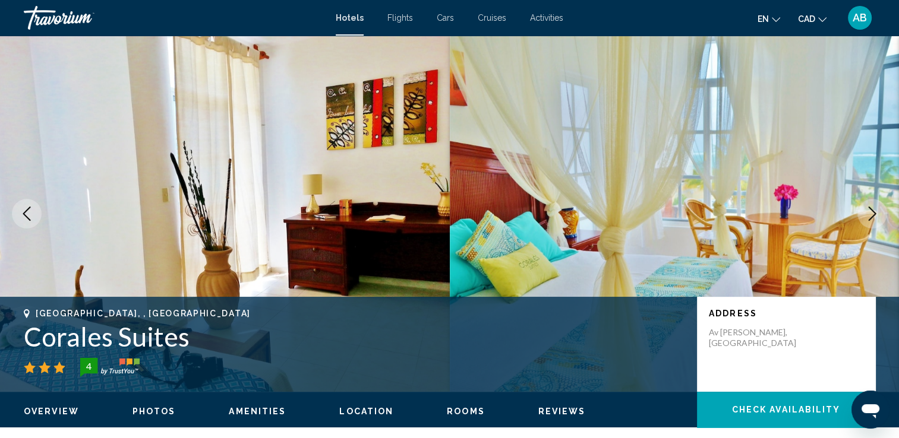
click at [875, 220] on icon "Next image" at bounding box center [872, 214] width 14 height 14
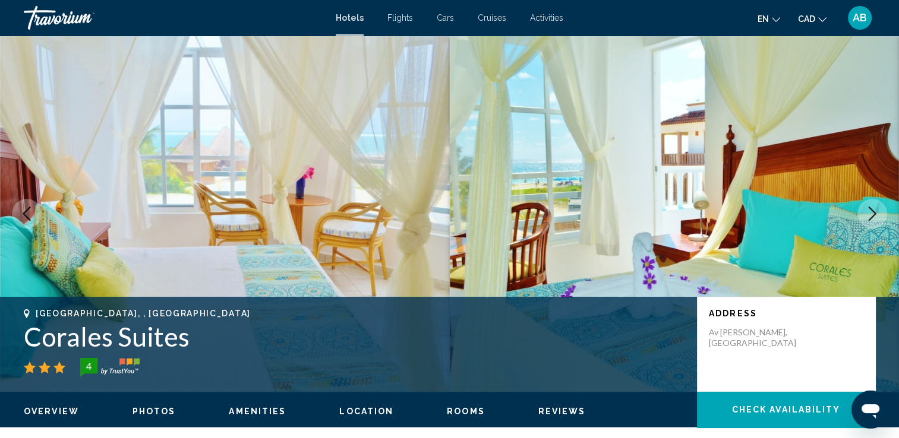
click at [875, 220] on icon "Next image" at bounding box center [872, 214] width 14 height 14
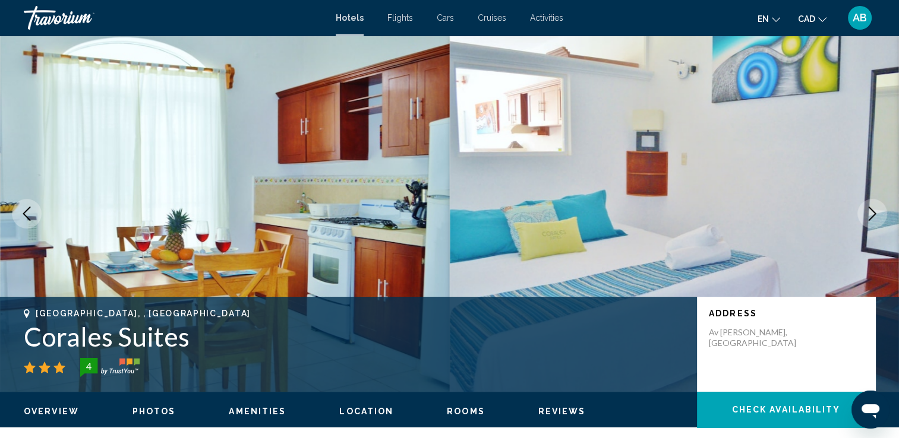
click at [875, 220] on icon "Next image" at bounding box center [872, 214] width 14 height 14
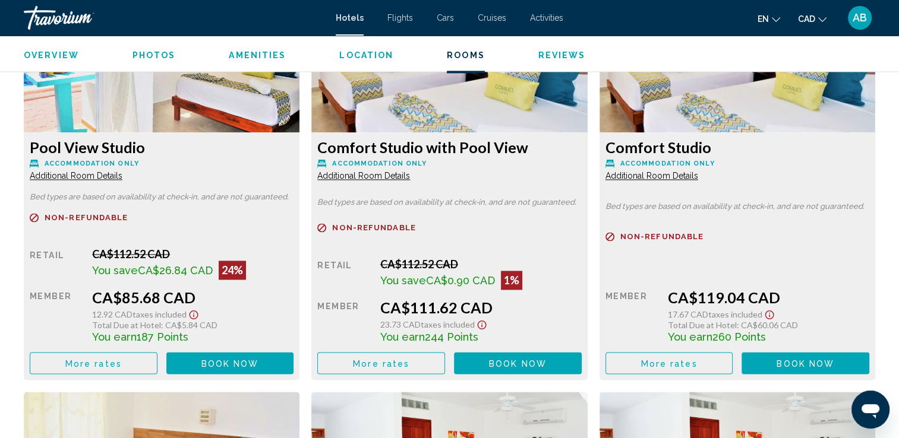
scroll to position [1664, 0]
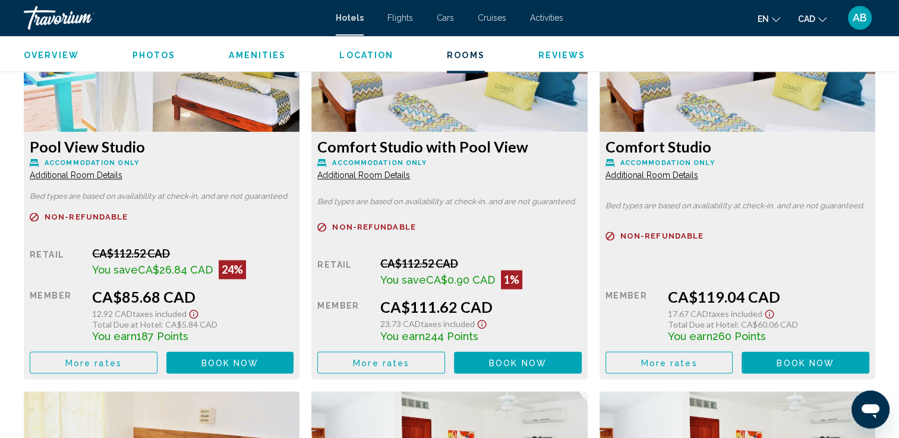
click at [204, 358] on span "Book now" at bounding box center [230, 363] width 58 height 10
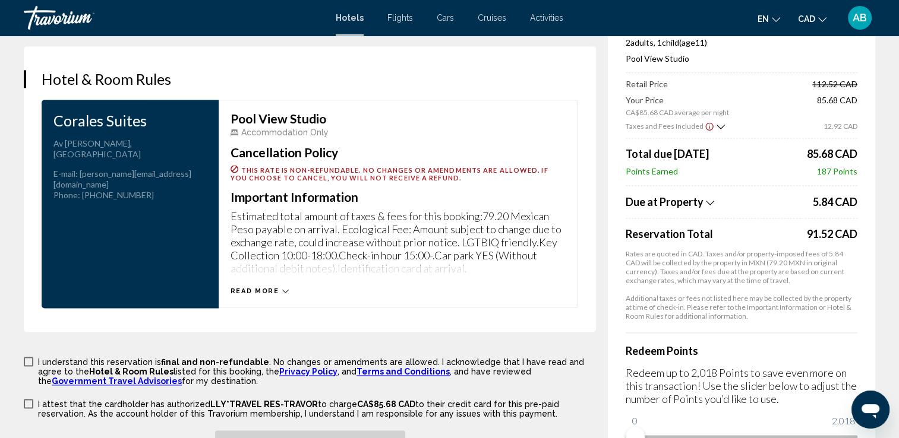
scroll to position [1602, 0]
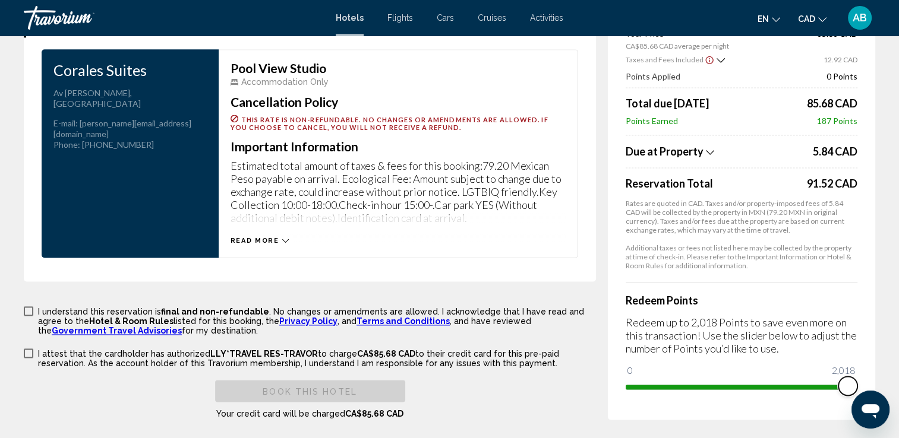
drag, startPoint x: 642, startPoint y: 382, endPoint x: 877, endPoint y: 372, distance: 235.5
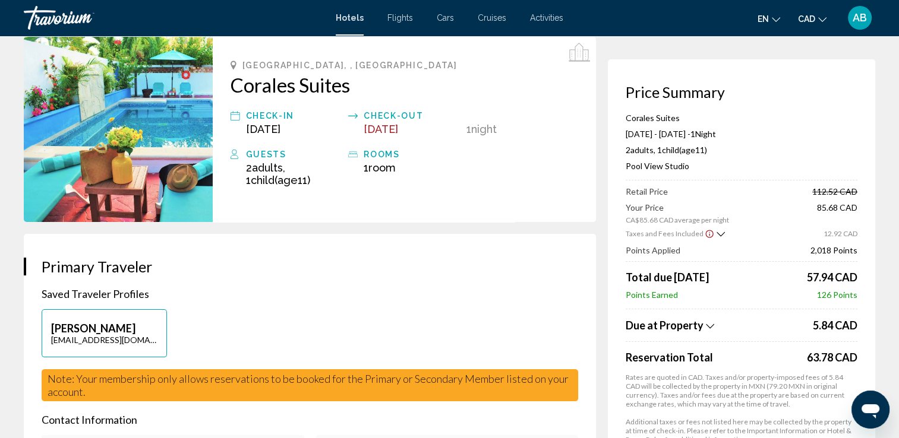
scroll to position [0, 0]
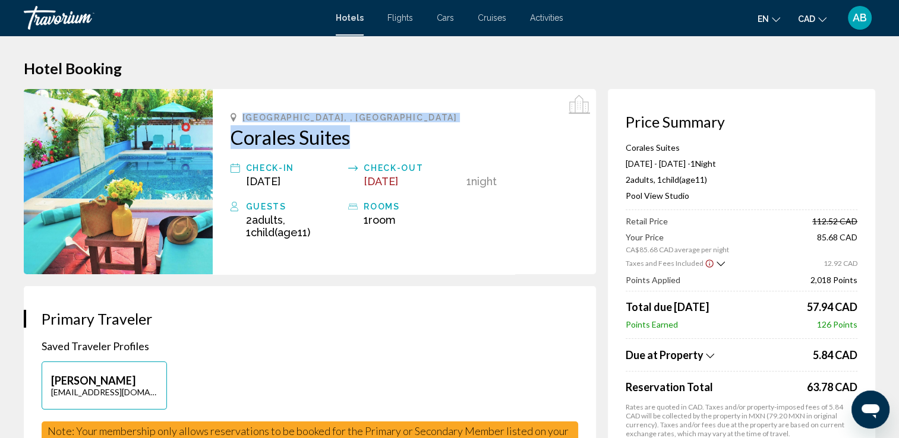
drag, startPoint x: 239, startPoint y: 111, endPoint x: 372, endPoint y: 137, distance: 135.7
click at [372, 137] on div "[GEOGRAPHIC_DATA], , [GEOGRAPHIC_DATA] [PERSON_NAME] Suites Check-in [DATE] Che…" at bounding box center [404, 181] width 383 height 185
drag, startPoint x: 372, startPoint y: 137, endPoint x: 278, endPoint y: 131, distance: 94.1
copy div "[GEOGRAPHIC_DATA], , [GEOGRAPHIC_DATA] [PERSON_NAME] Suites"
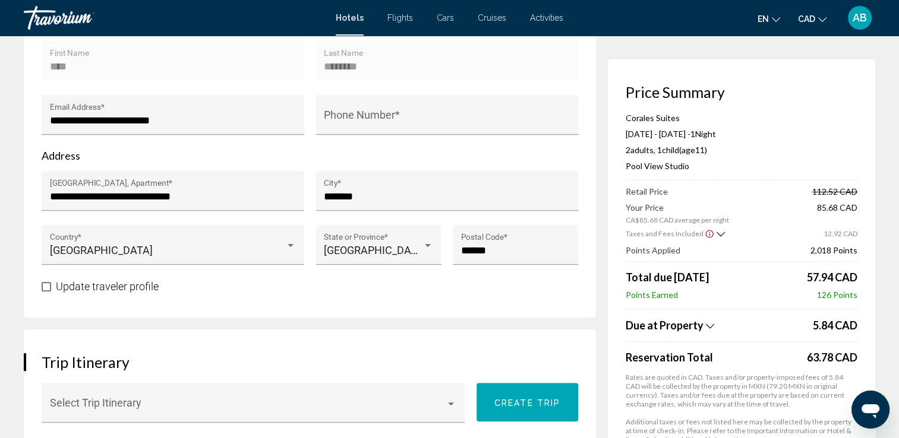
scroll to position [356, 0]
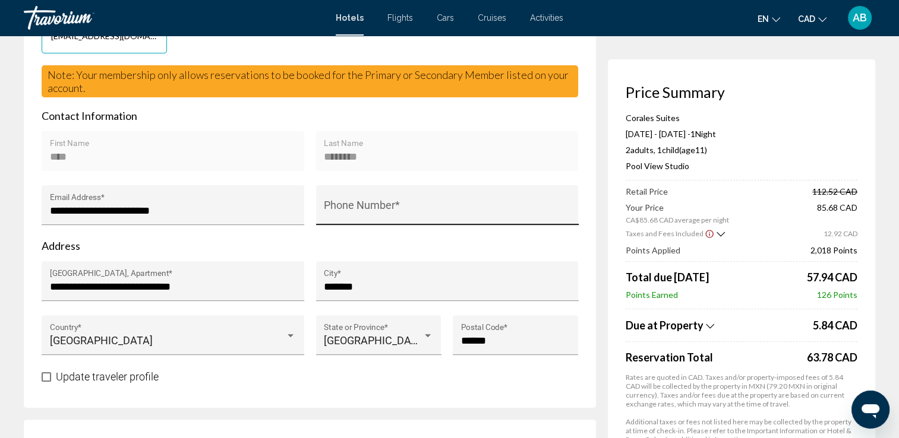
click at [348, 203] on div "Phone Number *" at bounding box center [447, 208] width 247 height 31
click at [378, 252] on form "**********" at bounding box center [310, 246] width 536 height 275
click at [411, 208] on input "**********" at bounding box center [447, 211] width 247 height 12
click at [321, 247] on p "Address" at bounding box center [310, 245] width 536 height 13
click at [330, 208] on input "**********" at bounding box center [447, 211] width 247 height 12
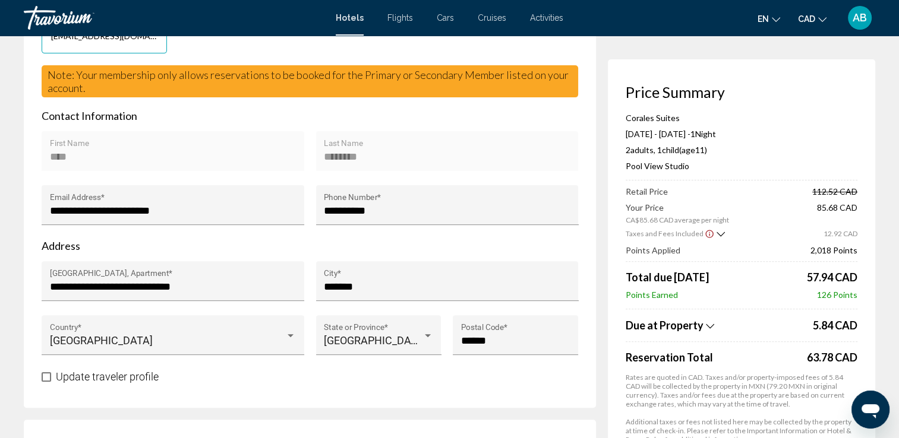
click at [345, 237] on form "**********" at bounding box center [310, 246] width 536 height 275
click at [346, 234] on div "**********" at bounding box center [447, 212] width 263 height 54
click at [321, 204] on div "**********" at bounding box center [447, 205] width 263 height 40
type input "**********"
click at [351, 231] on div "**********" at bounding box center [447, 212] width 263 height 54
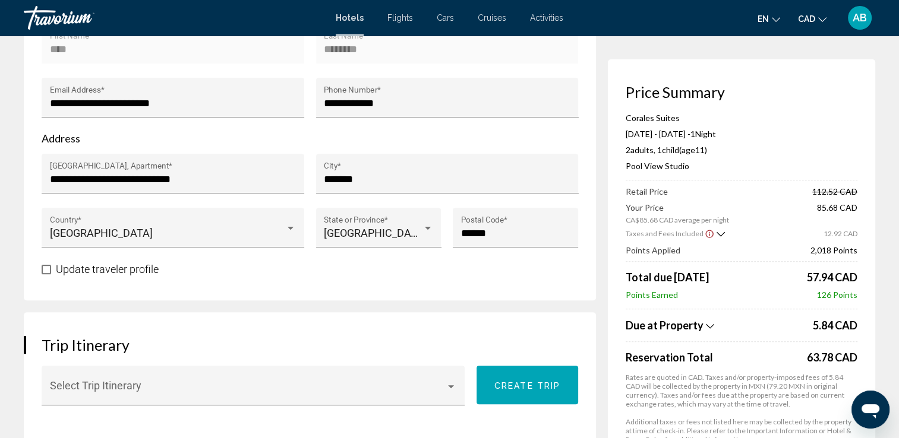
scroll to position [594, 0]
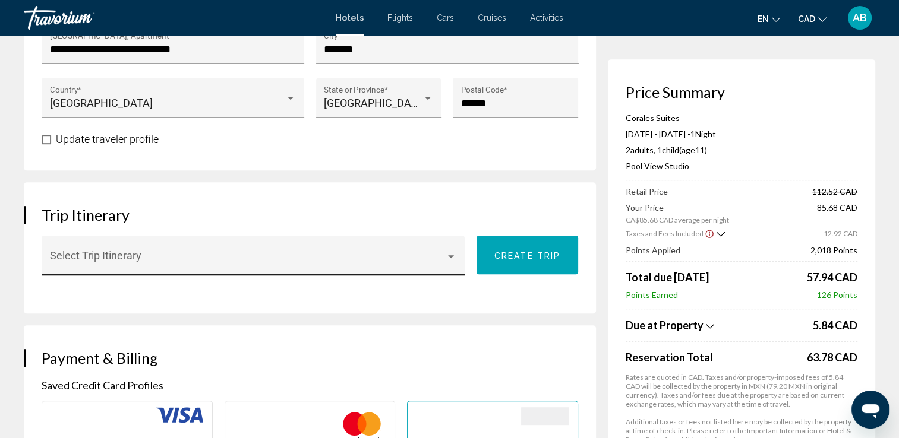
click at [450, 255] on div "Main content" at bounding box center [451, 256] width 6 height 3
click at [429, 288] on div at bounding box center [449, 219] width 899 height 438
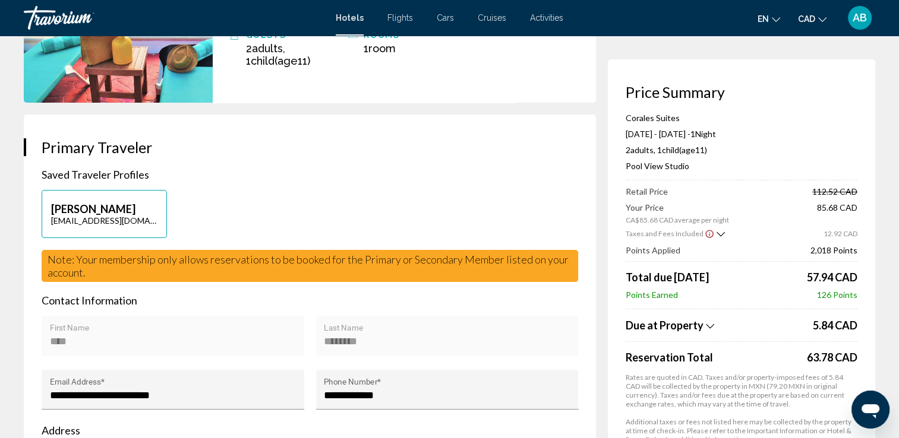
scroll to position [0, 0]
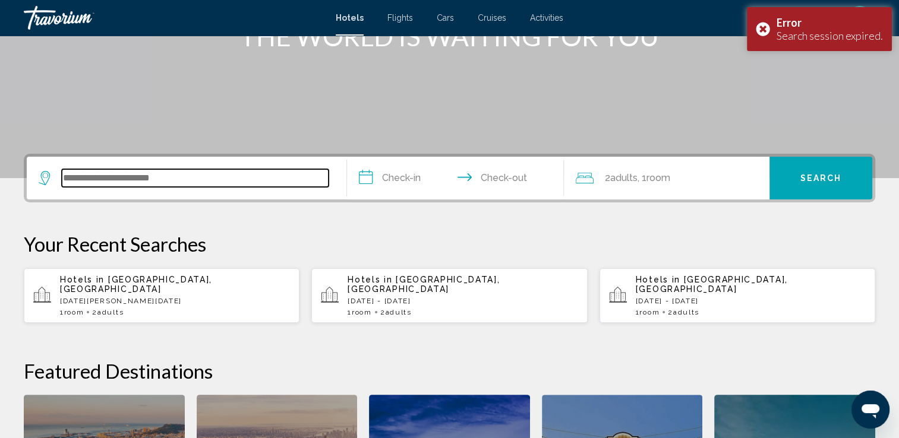
click at [72, 181] on input "Search widget" at bounding box center [195, 178] width 267 height 18
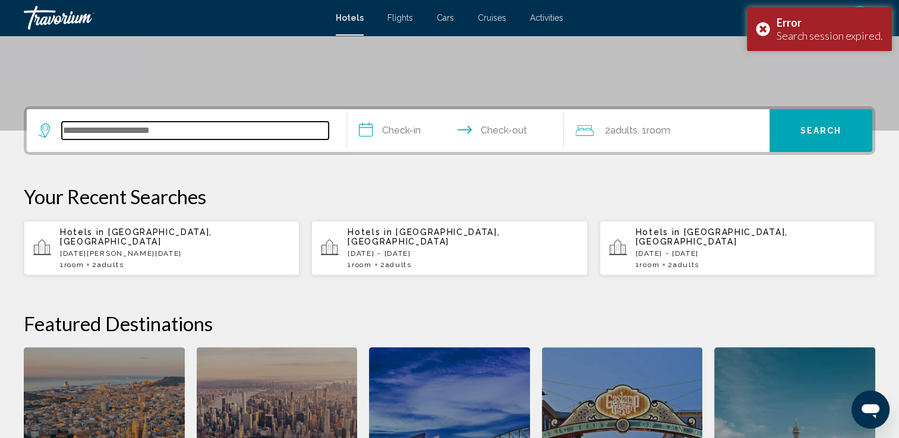
scroll to position [293, 0]
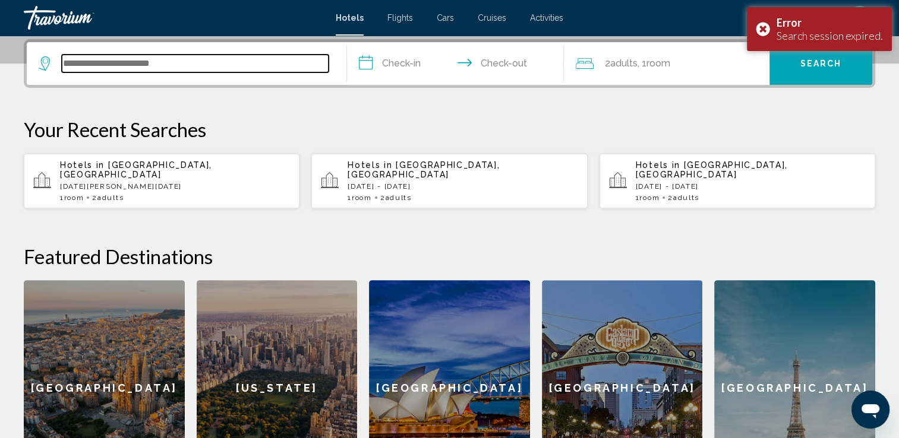
click at [71, 55] on input "Search widget" at bounding box center [195, 64] width 267 height 18
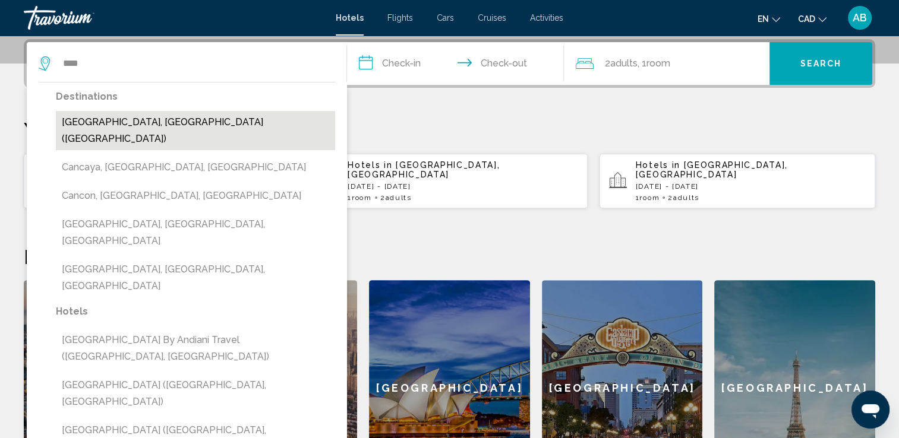
click at [102, 121] on button "[GEOGRAPHIC_DATA], [GEOGRAPHIC_DATA] ([GEOGRAPHIC_DATA])" at bounding box center [195, 130] width 279 height 39
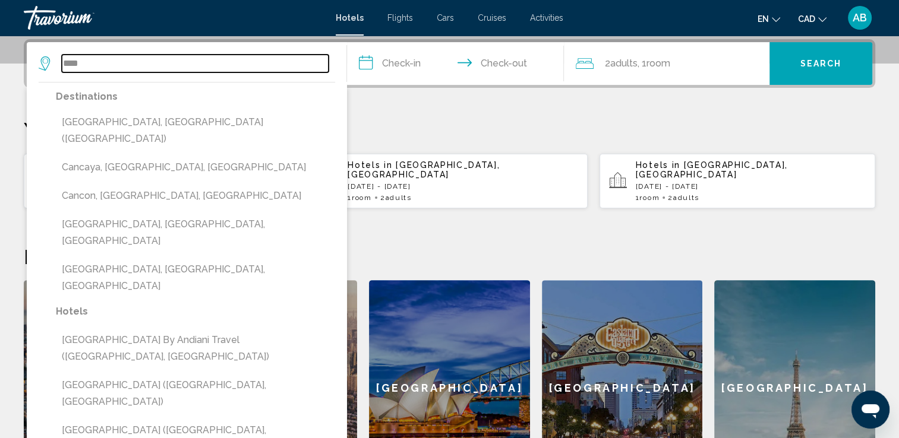
type input "**********"
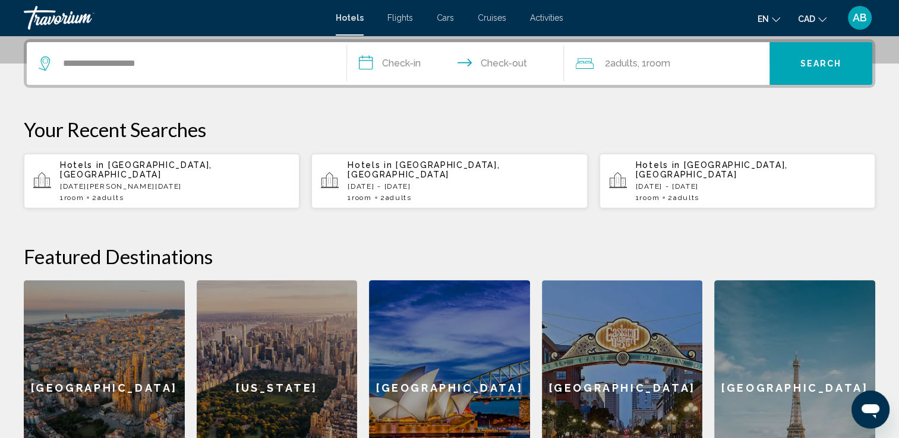
click at [407, 70] on input "**********" at bounding box center [458, 65] width 222 height 46
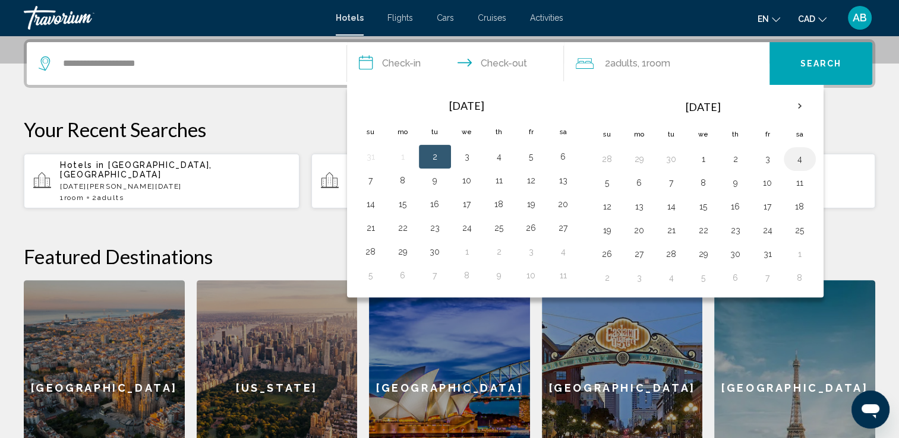
click at [790, 154] on button "4" at bounding box center [799, 159] width 19 height 17
click at [611, 184] on button "5" at bounding box center [607, 183] width 19 height 17
type input "**********"
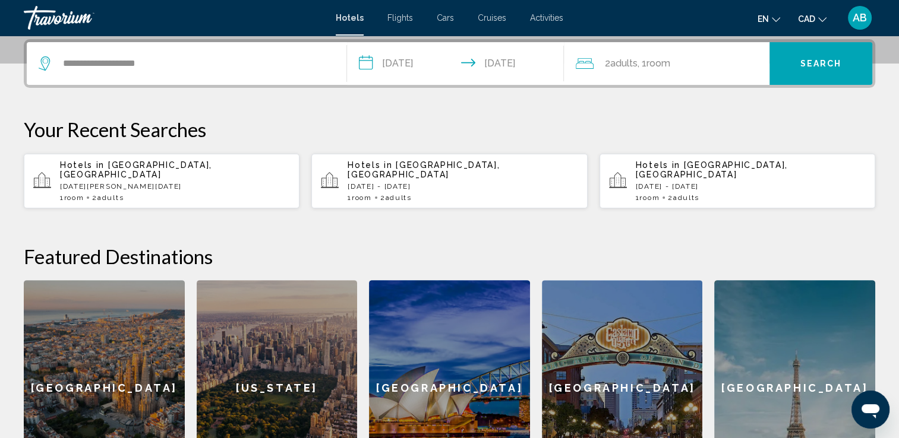
click at [706, 68] on div "2 Adult Adults , 1 Room rooms" at bounding box center [673, 63] width 194 height 17
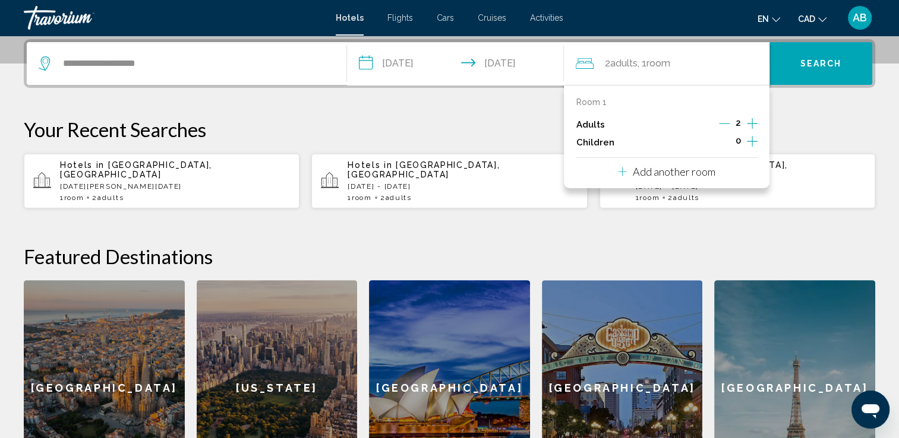
click at [754, 138] on icon "Increment children" at bounding box center [752, 141] width 11 height 14
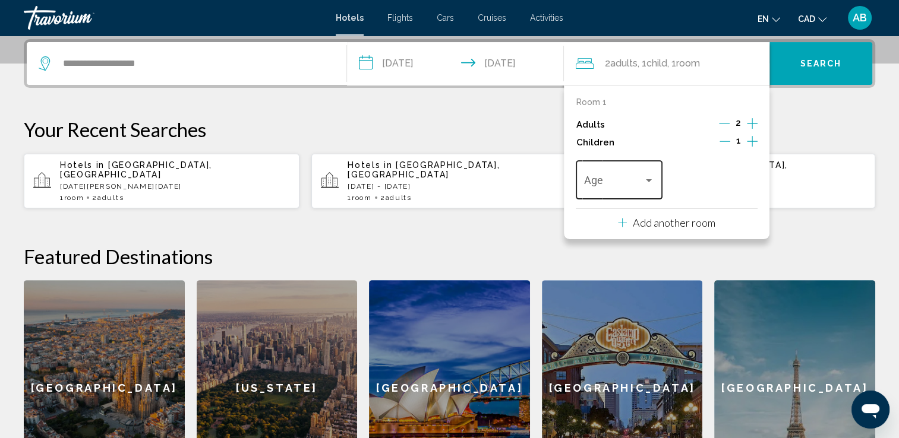
click at [630, 175] on div "Age" at bounding box center [619, 178] width 70 height 42
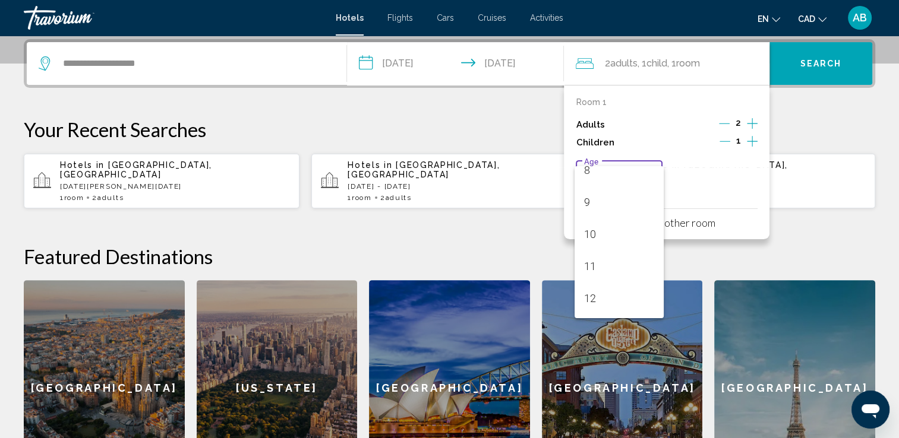
scroll to position [297, 0]
click at [627, 240] on span "11" at bounding box center [619, 238] width 70 height 32
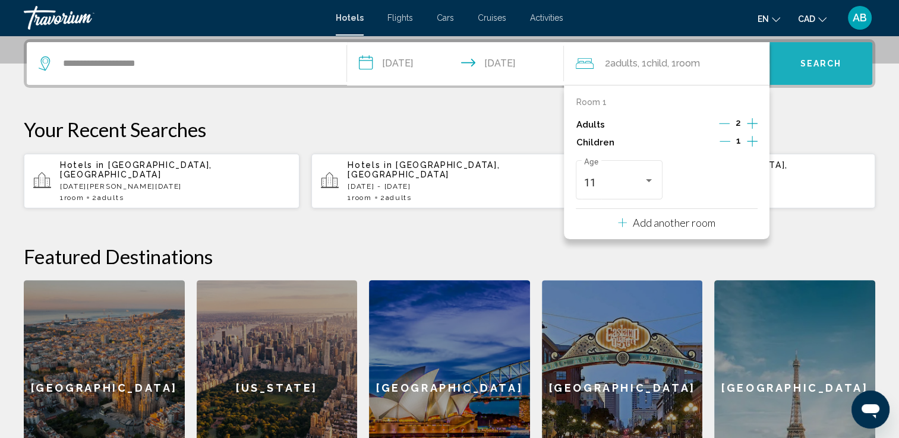
click at [836, 62] on span "Search" at bounding box center [821, 64] width 42 height 10
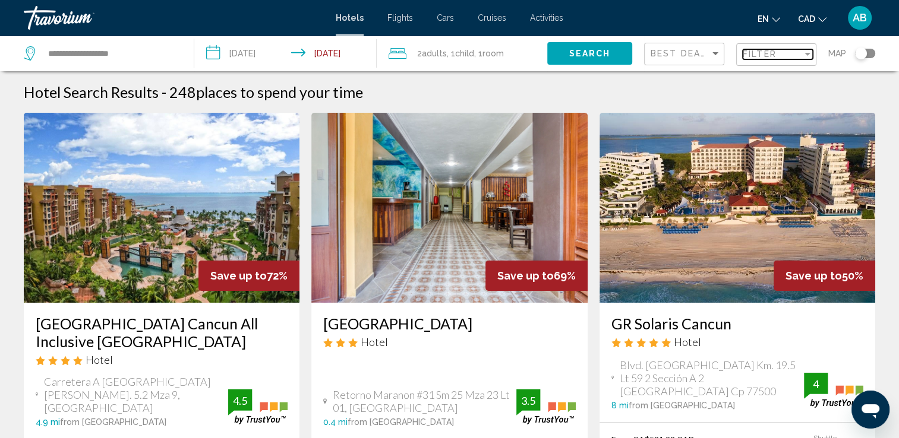
click at [789, 53] on div "Filter" at bounding box center [772, 54] width 59 height 10
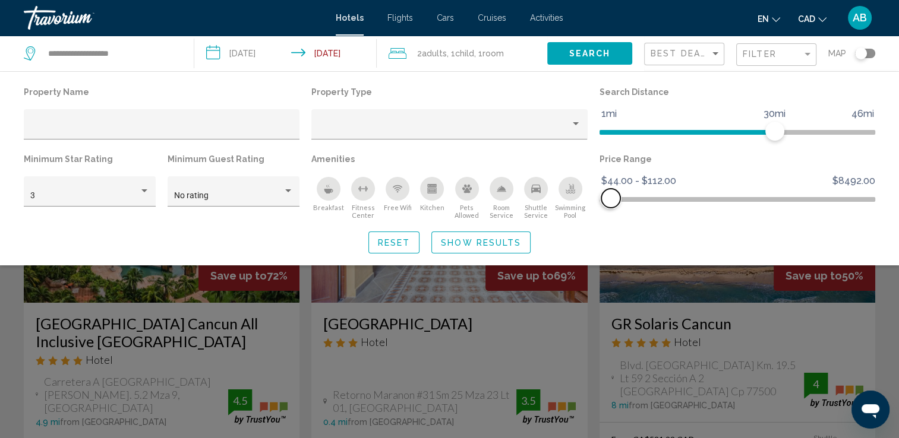
drag, startPoint x: 870, startPoint y: 201, endPoint x: 611, endPoint y: 209, distance: 259.2
click at [611, 209] on div "Price Range $44.00 $8492.00 $44.00 $112.00 $44.00 - $112.00" at bounding box center [738, 185] width 288 height 69
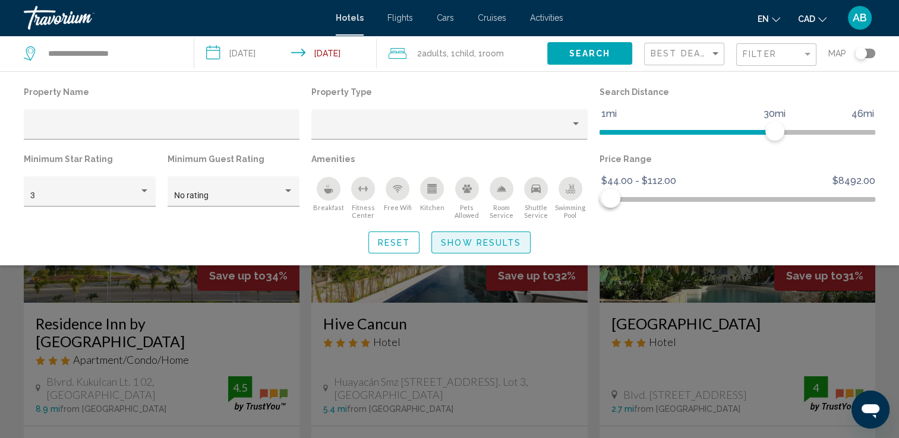
click at [469, 244] on span "Show Results" at bounding box center [481, 243] width 80 height 10
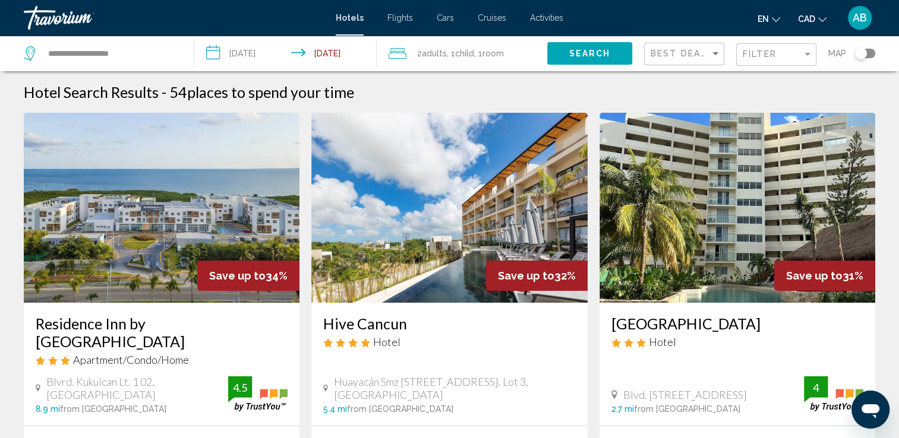
click at [872, 56] on div "Toggle map" at bounding box center [865, 54] width 20 height 10
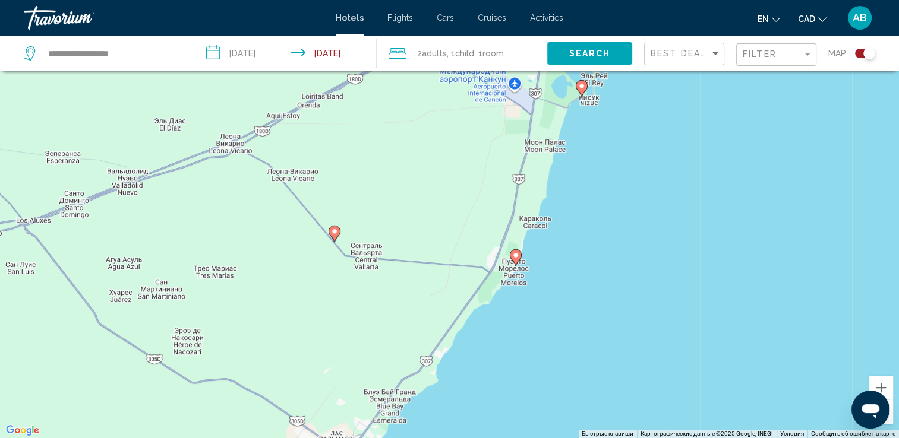
drag, startPoint x: 691, startPoint y: 260, endPoint x: 730, endPoint y: 114, distance: 151.3
click at [730, 114] on div "Чтобы активировать перетаскивание с помощью клавиатуры, нажмите Alt + Ввод. Пос…" at bounding box center [449, 219] width 899 height 438
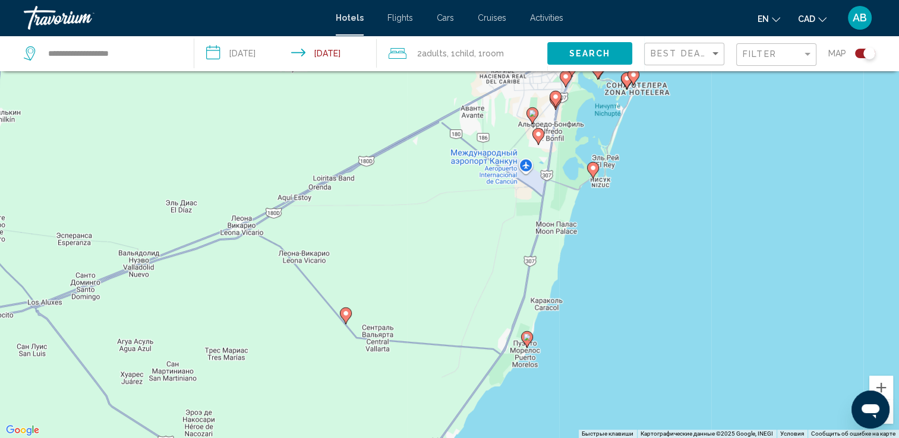
drag, startPoint x: 640, startPoint y: 221, endPoint x: 640, endPoint y: 298, distance: 77.2
click at [640, 298] on div "Чтобы активировать перетаскивание с помощью клавиатуры, нажмите Alt + Ввод. Пос…" at bounding box center [449, 219] width 899 height 438
click at [524, 336] on image "Main content" at bounding box center [526, 337] width 7 height 7
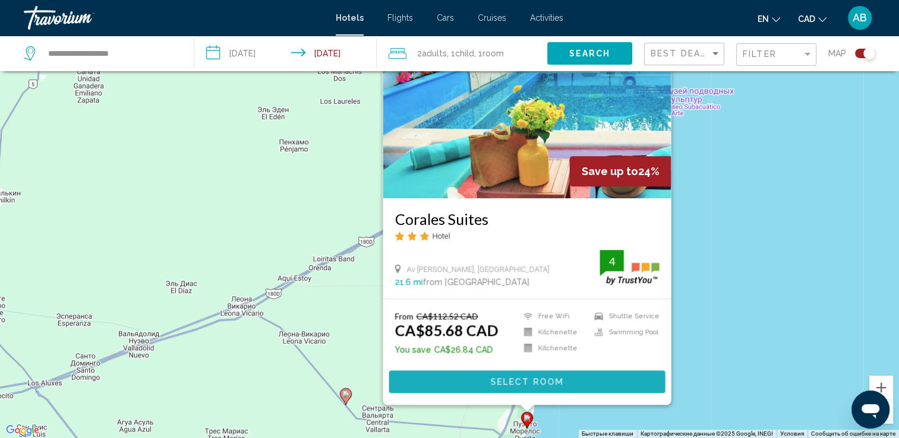
click at [497, 379] on span "Select Room" at bounding box center [526, 383] width 73 height 10
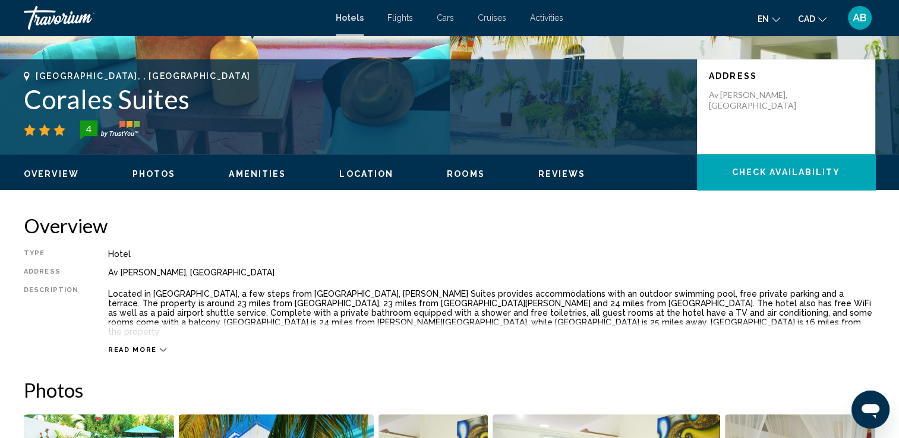
scroll to position [297, 0]
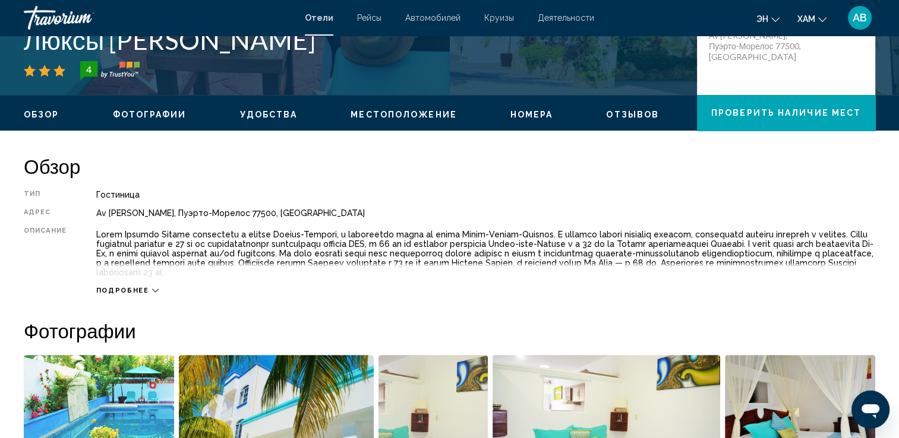
click at [153, 289] on icon "Main content" at bounding box center [155, 291] width 7 height 7
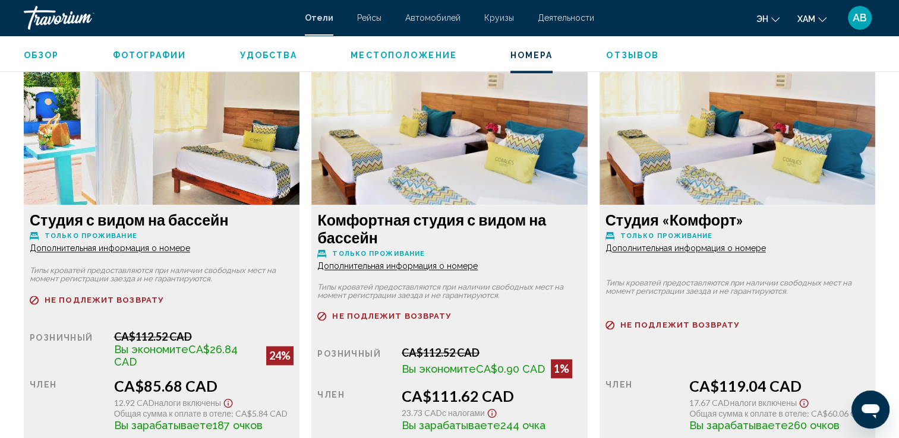
scroll to position [1664, 0]
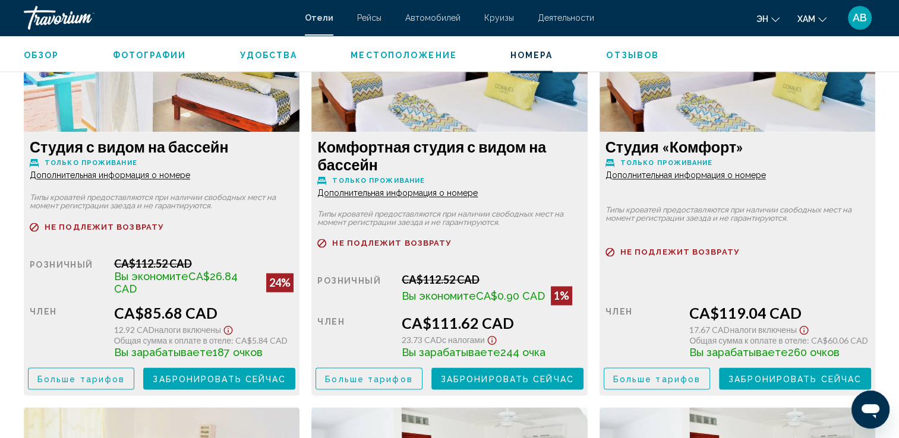
click at [137, 171] on span "Дополнительная информация о номере" at bounding box center [110, 176] width 160 height 10
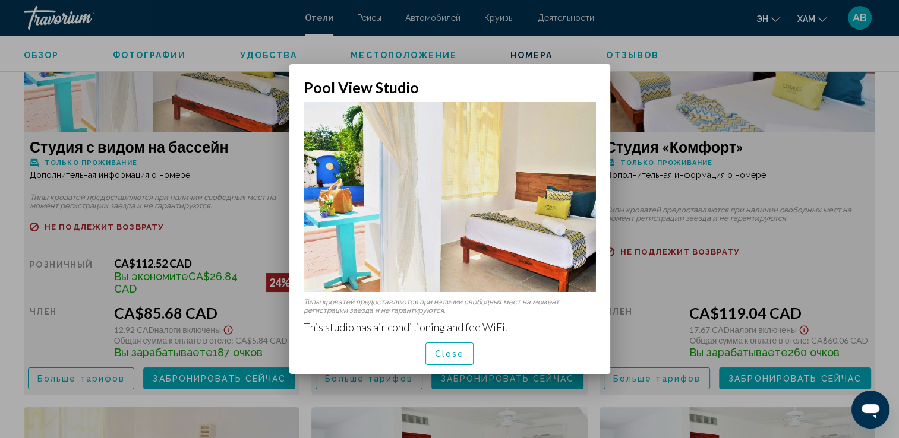
scroll to position [0, 0]
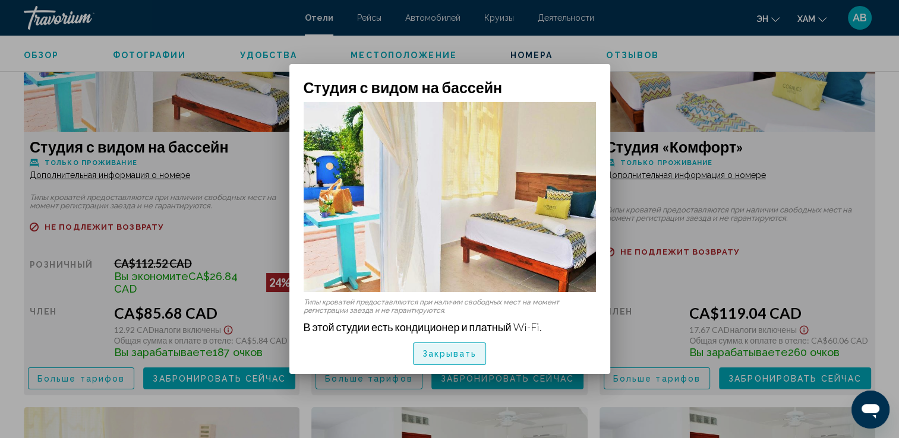
click at [466, 355] on span "Закрывать" at bounding box center [449, 355] width 55 height 10
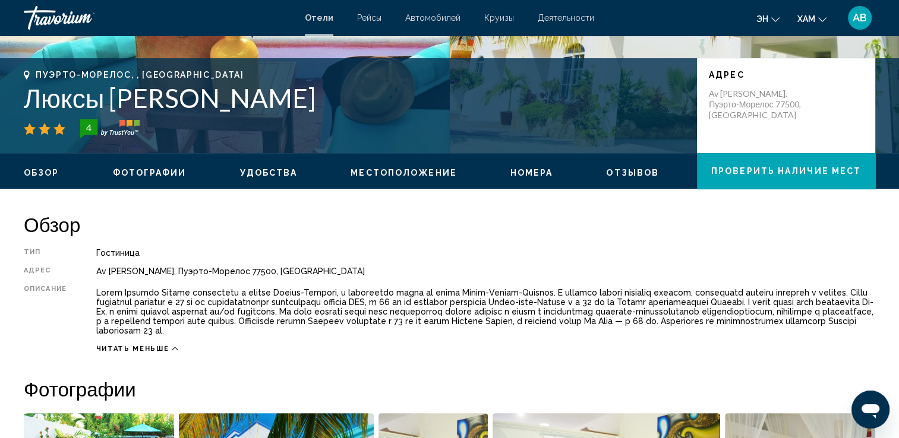
scroll to position [238, 0]
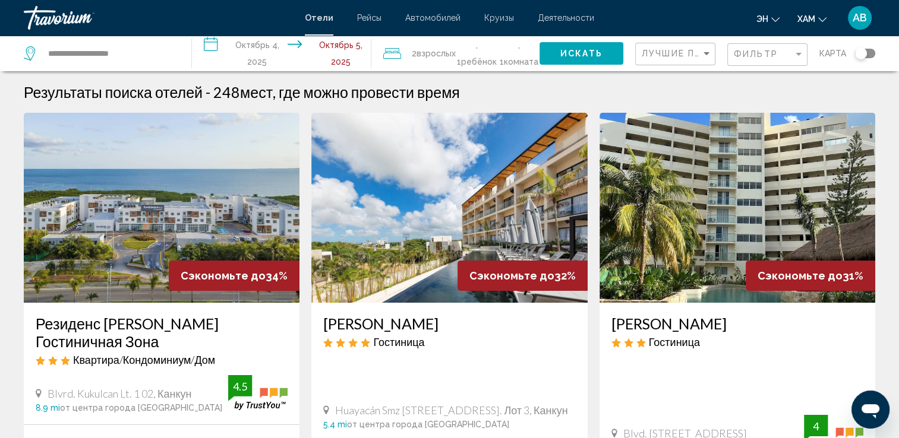
click at [877, 51] on app-hotels-search-filters "Лучшие предложения [PERSON_NAME]" at bounding box center [767, 54] width 264 height 36
click at [870, 53] on div "Переключить карту" at bounding box center [865, 54] width 20 height 10
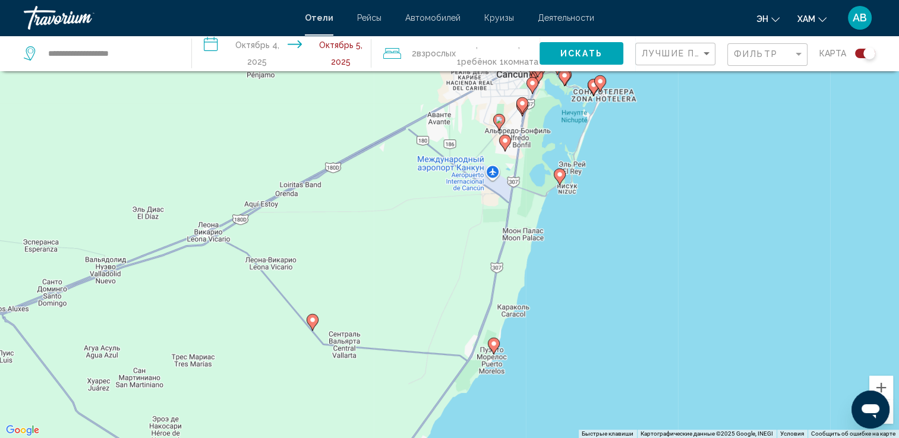
drag, startPoint x: 577, startPoint y: 349, endPoint x: 591, endPoint y: 298, distance: 52.3
click at [591, 298] on div "Чтобы активировать перетаскивание с помощью клавиатуры, нажмите Alt + Ввод. Пос…" at bounding box center [449, 219] width 899 height 438
click at [504, 149] on icon "Основное содержание" at bounding box center [504, 144] width 11 height 15
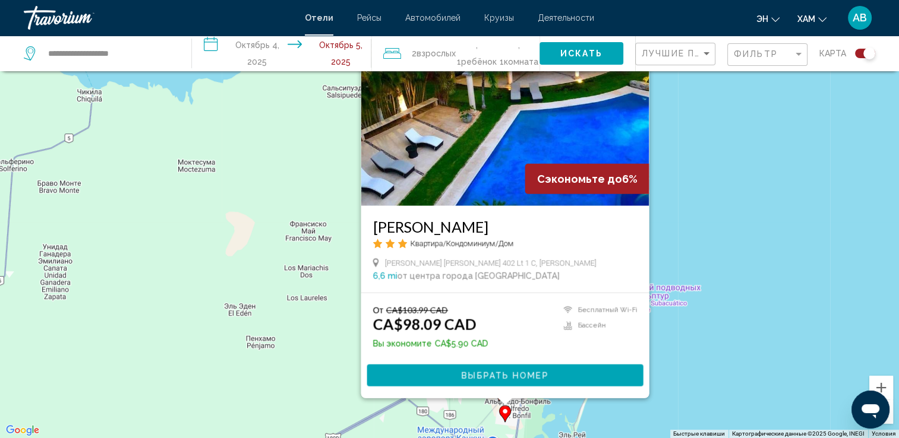
click at [779, 244] on div "Чтобы активировать перетаскивание с помощью клавиатуры, нажмите Alt + Ввод. Пос…" at bounding box center [449, 219] width 899 height 438
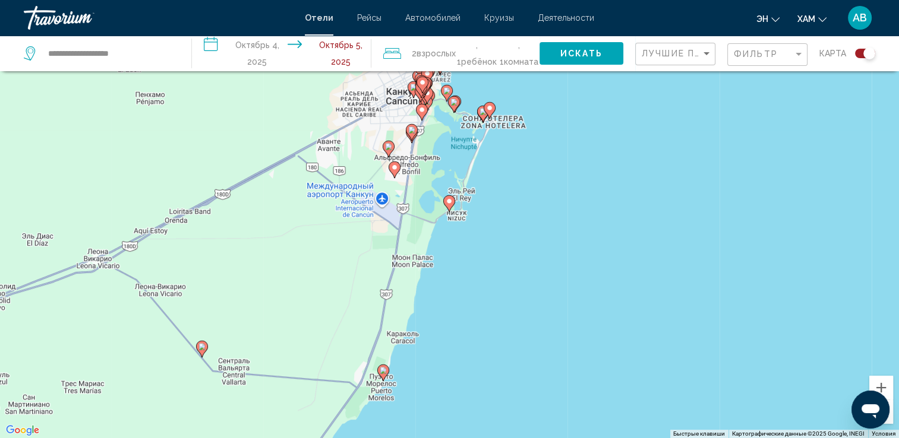
drag, startPoint x: 814, startPoint y: 303, endPoint x: 700, endPoint y: 63, distance: 265.5
click at [701, 56] on div "**********" at bounding box center [449, 255] width 899 height 510
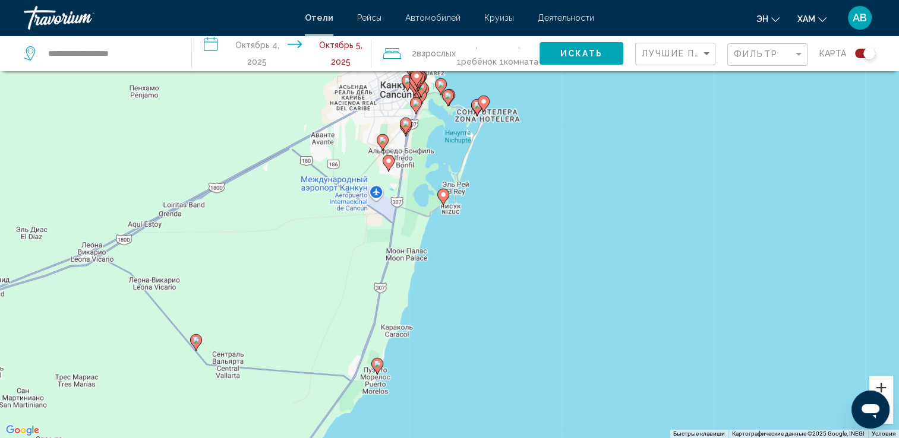
click at [876, 385] on button "Увеличить" at bounding box center [881, 388] width 24 height 24
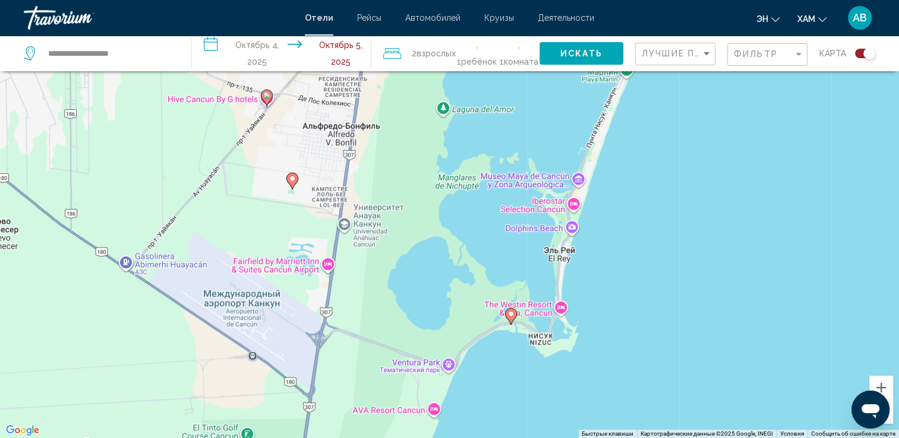
drag, startPoint x: 375, startPoint y: 227, endPoint x: 537, endPoint y: 384, distance: 225.2
click at [537, 384] on div "Чтобы активировать перетаскивание с помощью клавиатуры, нажмите Alt + Ввод. Пос…" at bounding box center [449, 219] width 899 height 438
click at [509, 313] on image "Основное содержание" at bounding box center [510, 312] width 7 height 7
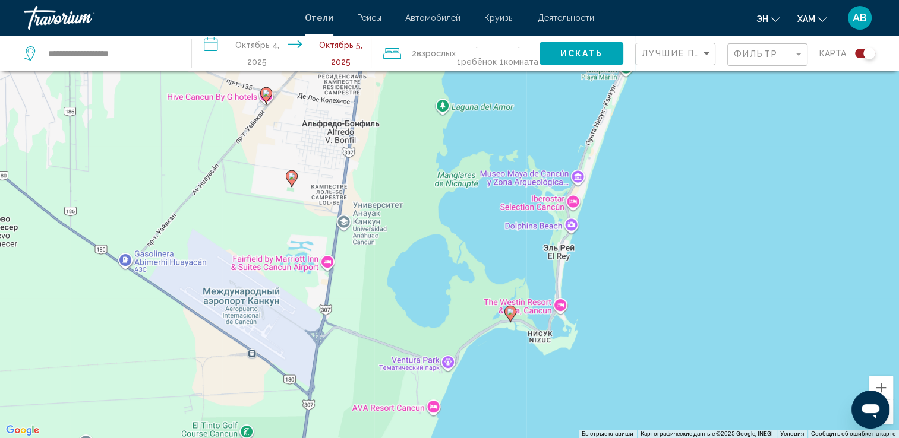
click at [509, 314] on image "Основное содержание" at bounding box center [510, 311] width 7 height 7
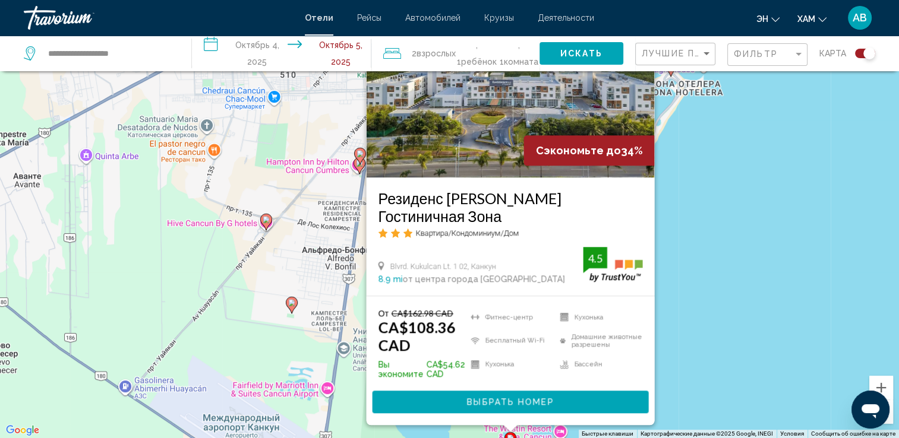
click at [529, 404] on span "Выбрать номер" at bounding box center [509, 403] width 87 height 10
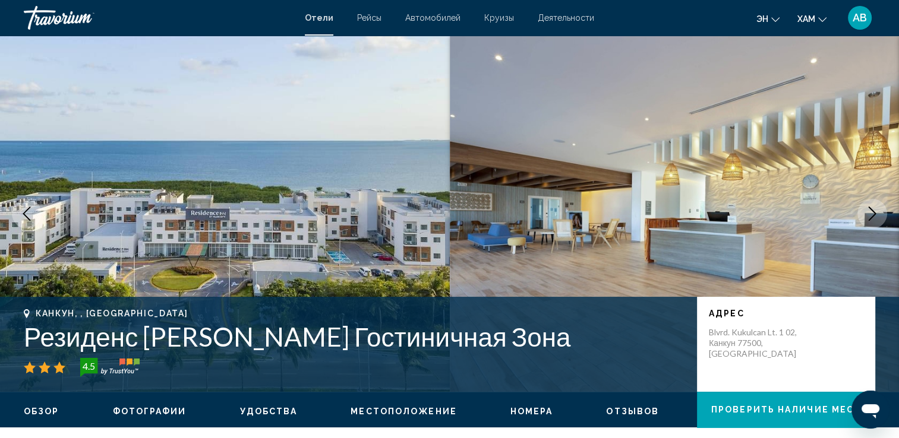
click at [866, 213] on icon "Следующее изображение" at bounding box center [872, 214] width 14 height 14
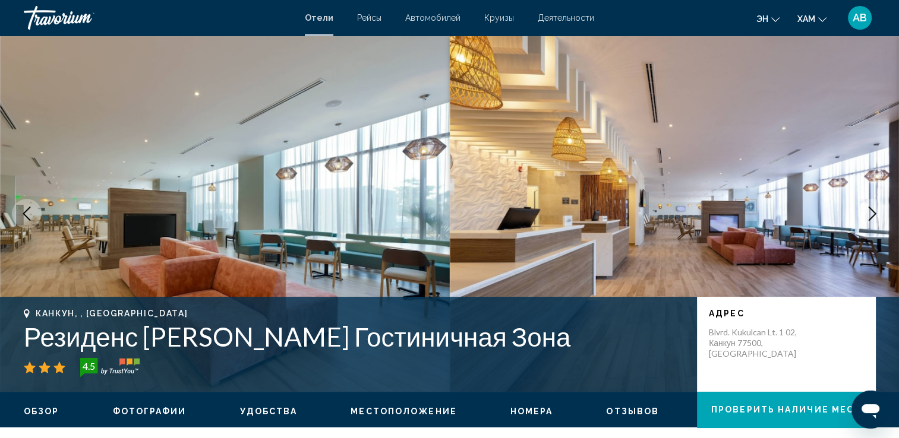
click at [866, 213] on icon "Следующее изображение" at bounding box center [872, 214] width 14 height 14
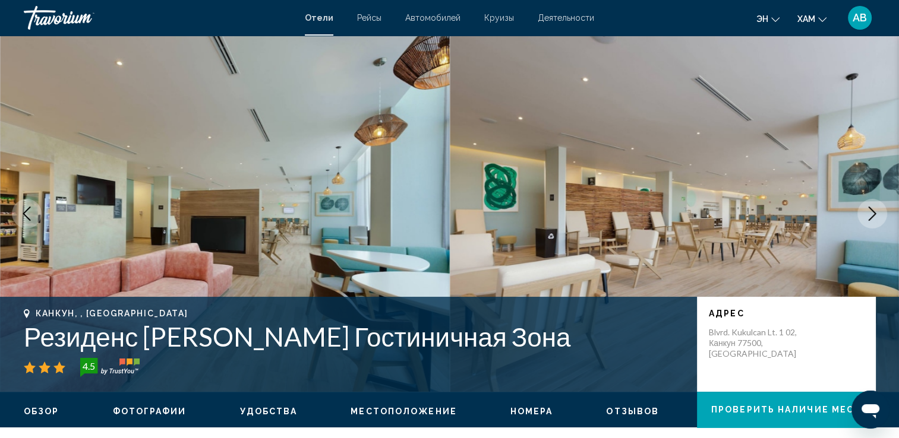
click at [865, 213] on icon "Следующее изображение" at bounding box center [872, 214] width 14 height 14
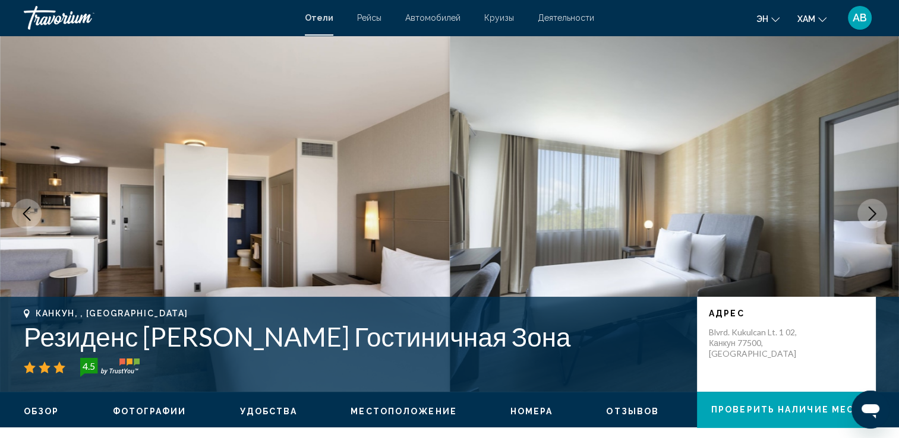
click at [865, 213] on icon "Следующее изображение" at bounding box center [872, 214] width 14 height 14
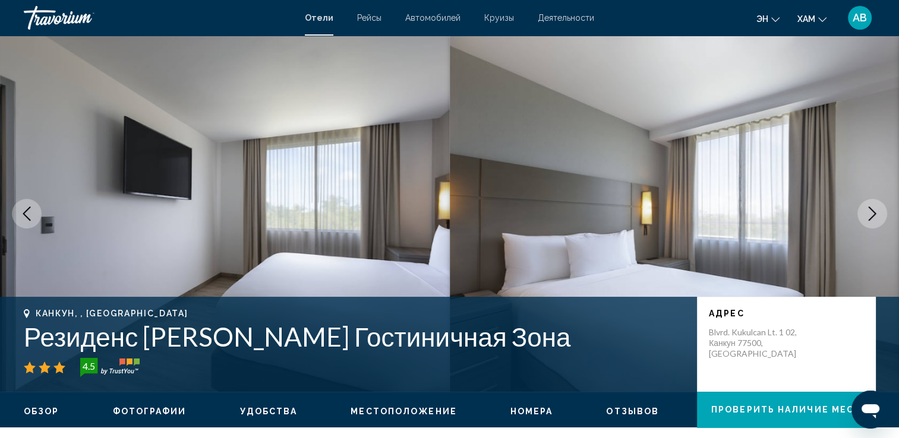
click at [865, 213] on icon "Следующее изображение" at bounding box center [872, 214] width 14 height 14
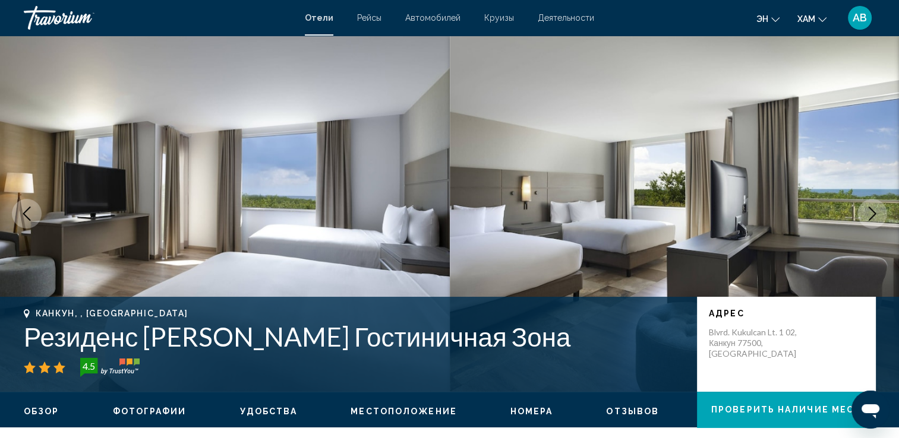
click at [865, 213] on icon "Следующее изображение" at bounding box center [872, 214] width 14 height 14
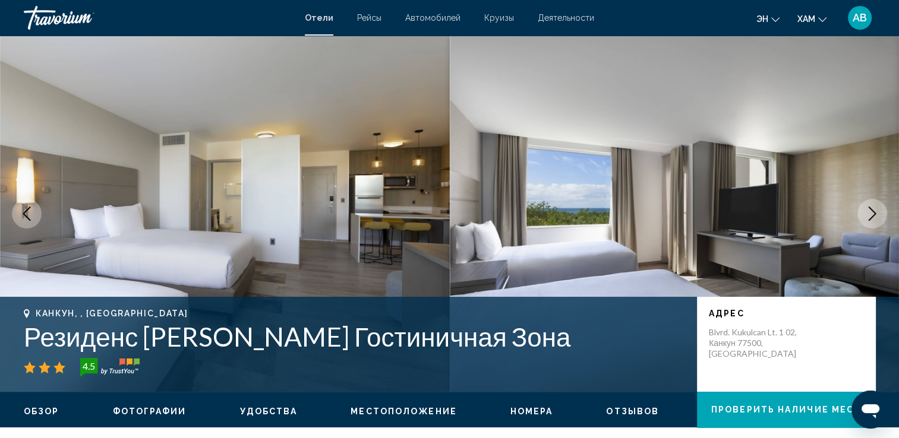
click at [865, 213] on icon "Следующее изображение" at bounding box center [872, 214] width 14 height 14
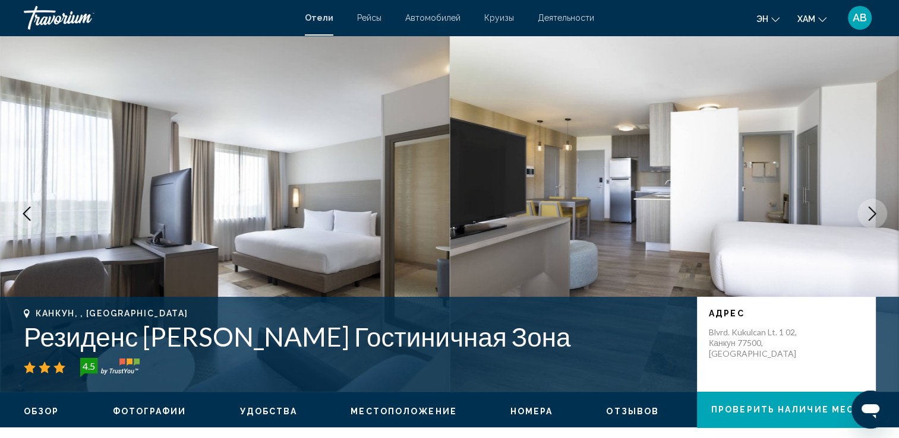
click at [865, 213] on icon "Следующее изображение" at bounding box center [872, 214] width 14 height 14
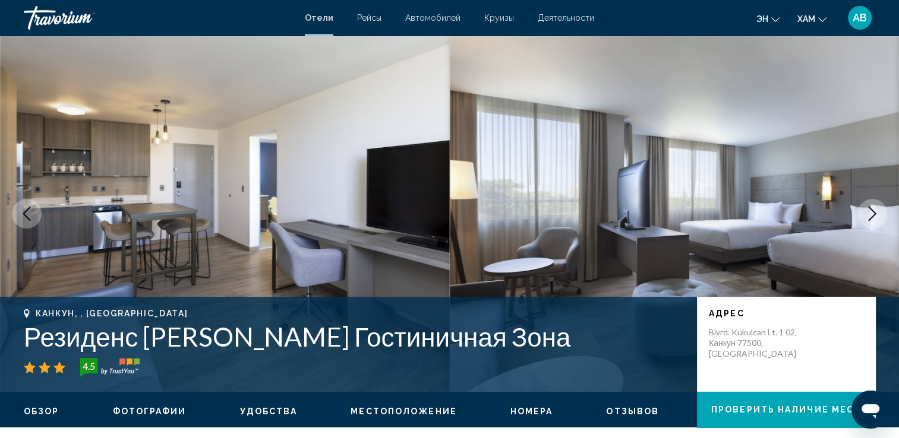
click at [865, 213] on icon "Следующее изображение" at bounding box center [872, 214] width 14 height 14
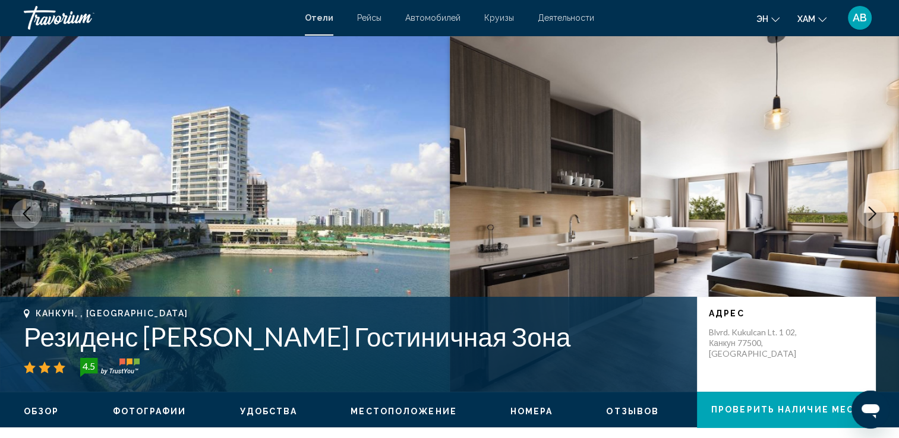
click at [865, 213] on icon "Следующее изображение" at bounding box center [872, 214] width 14 height 14
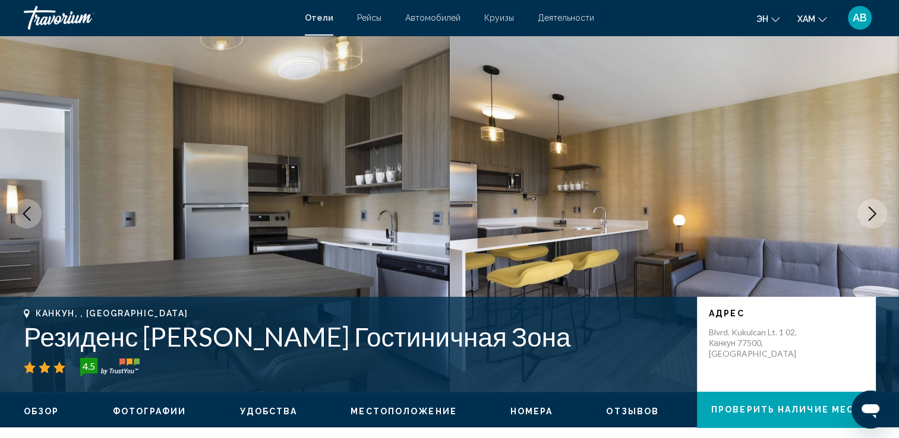
click at [868, 217] on icon "Следующее изображение" at bounding box center [872, 214] width 14 height 14
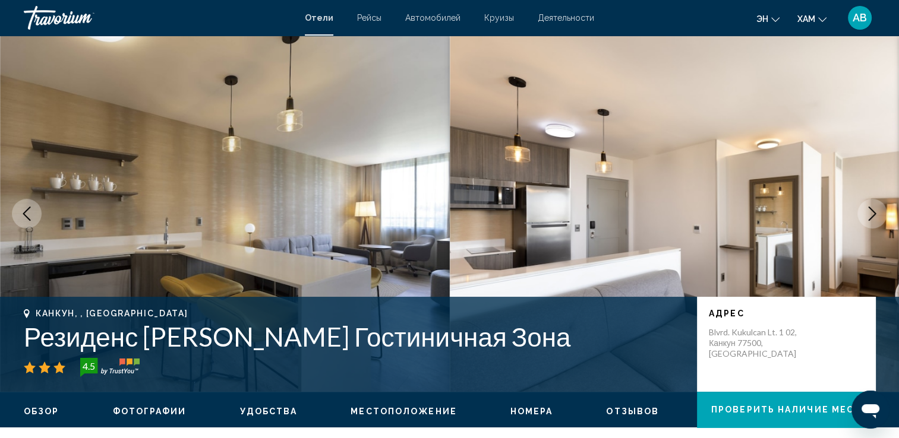
click at [868, 217] on icon "Следующее изображение" at bounding box center [872, 214] width 14 height 14
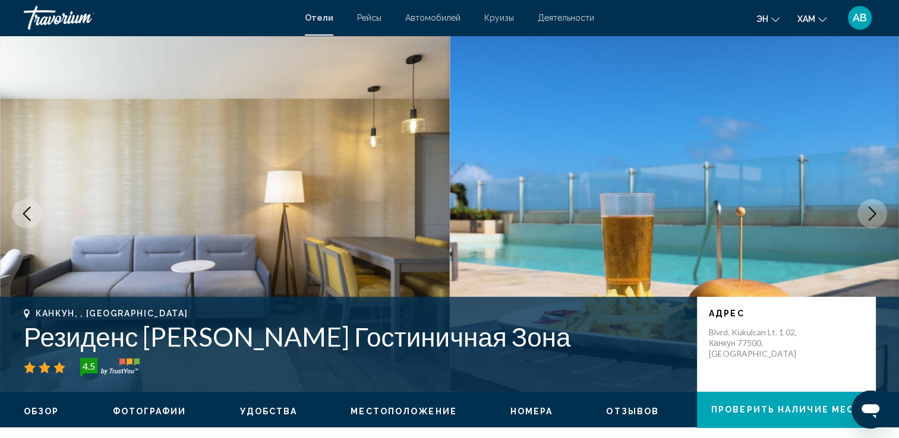
click at [868, 217] on icon "Следующее изображение" at bounding box center [872, 214] width 14 height 14
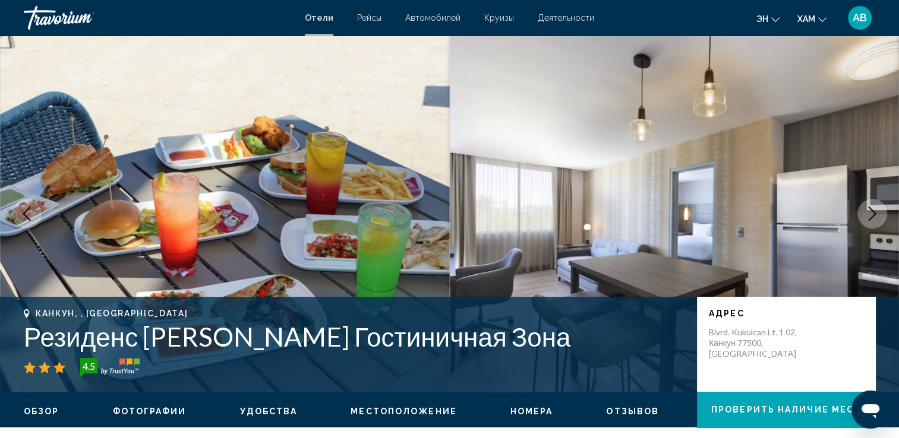
click at [868, 217] on icon "Следующее изображение" at bounding box center [872, 214] width 14 height 14
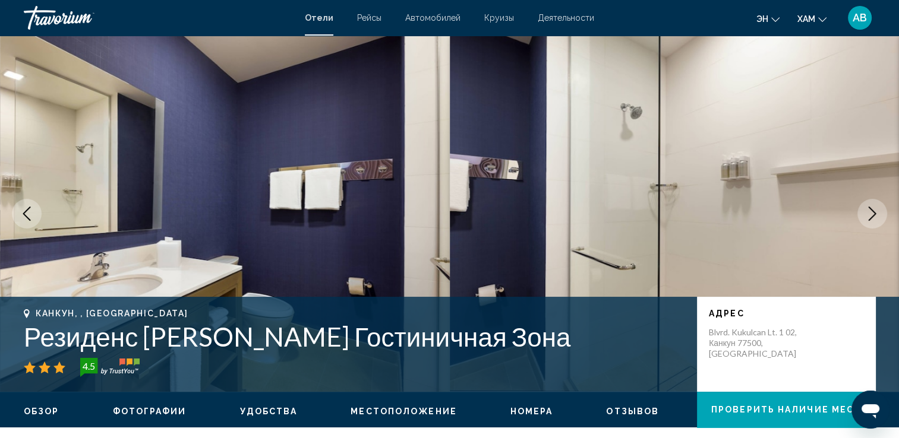
click at [868, 217] on icon "Следующее изображение" at bounding box center [872, 214] width 14 height 14
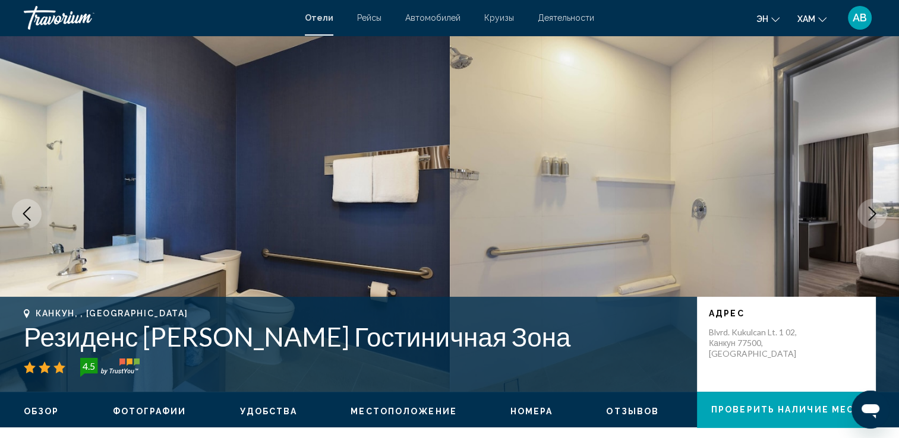
click at [877, 215] on icon "Следующее изображение" at bounding box center [872, 214] width 14 height 14
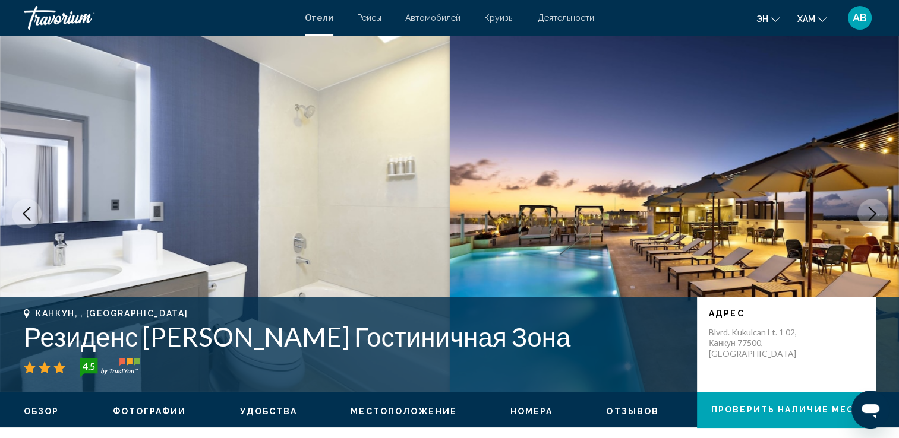
click at [877, 216] on icon "Следующее изображение" at bounding box center [872, 214] width 14 height 14
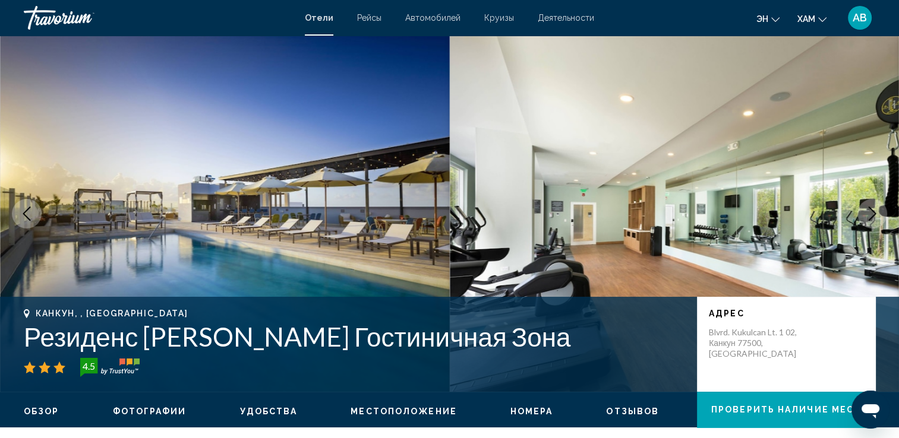
click at [878, 216] on icon "Следующее изображение" at bounding box center [872, 214] width 14 height 14
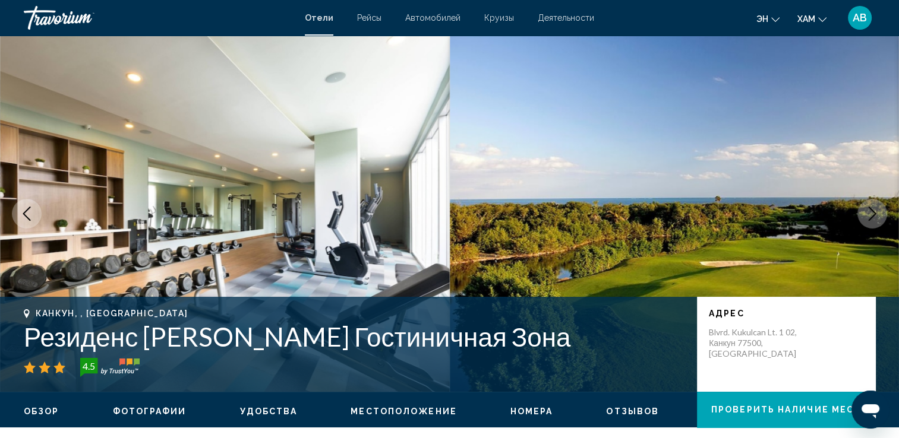
click at [878, 217] on icon "Следующее изображение" at bounding box center [872, 214] width 14 height 14
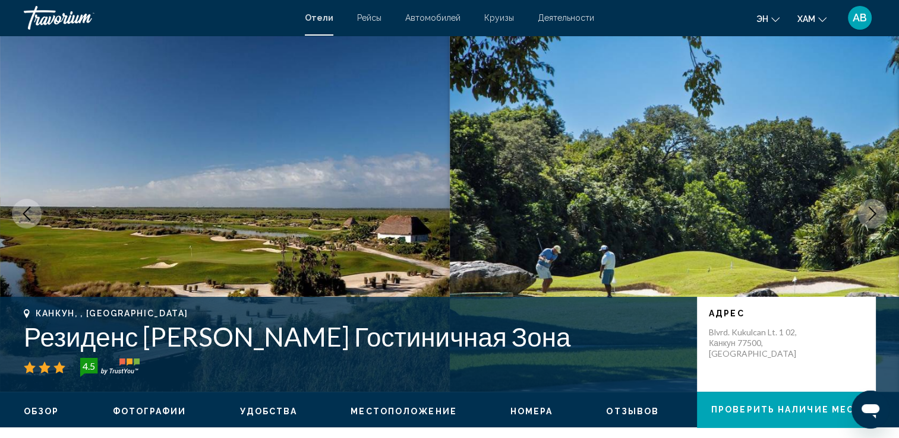
click at [878, 217] on icon "Следующее изображение" at bounding box center [872, 214] width 14 height 14
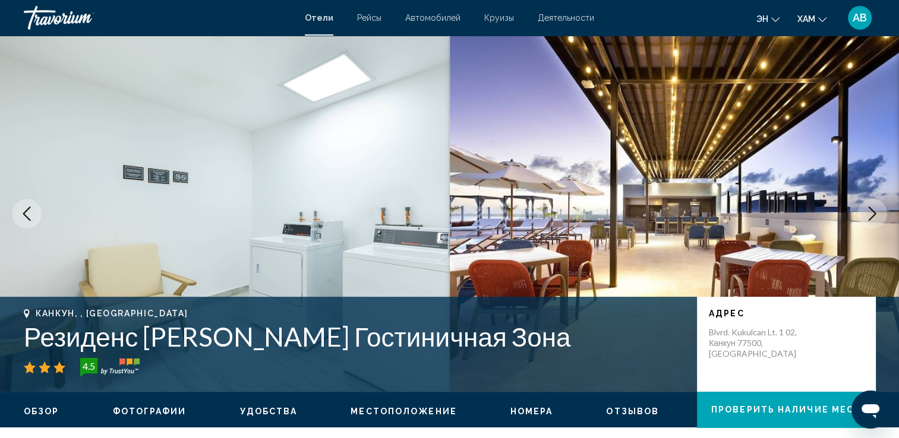
click at [878, 217] on icon "Следующее изображение" at bounding box center [872, 214] width 14 height 14
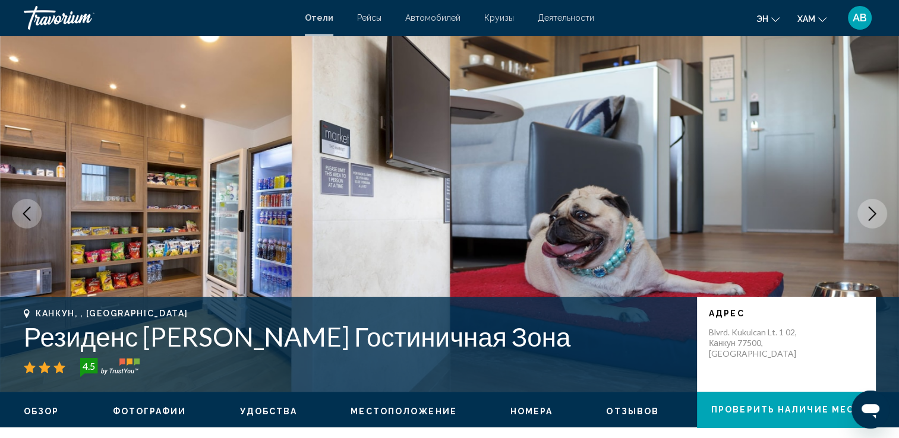
click at [878, 217] on icon "Следующее изображение" at bounding box center [872, 214] width 14 height 14
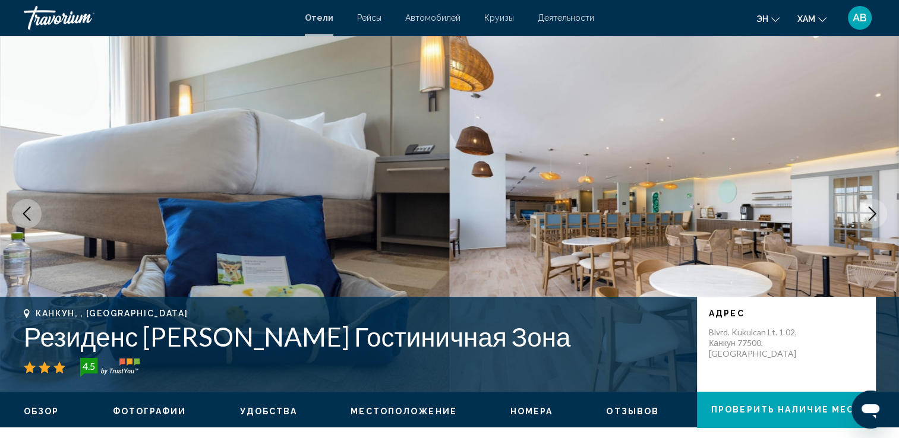
click at [878, 217] on icon "Следующее изображение" at bounding box center [872, 214] width 14 height 14
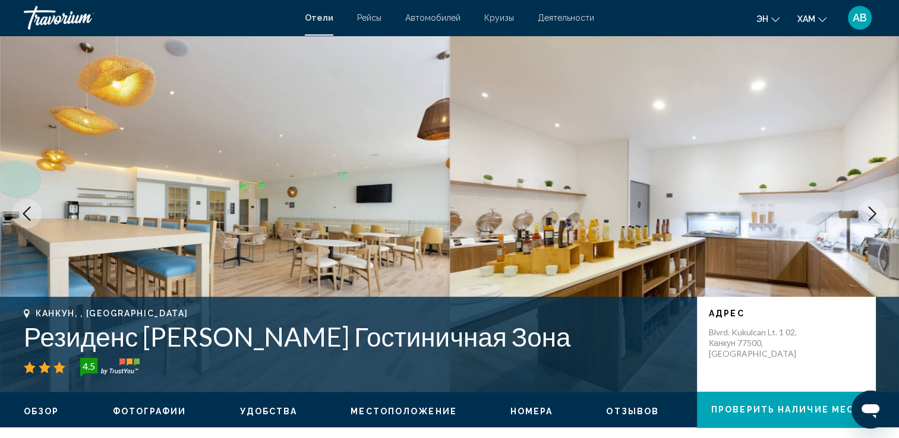
click at [878, 217] on icon "Следующее изображение" at bounding box center [872, 214] width 14 height 14
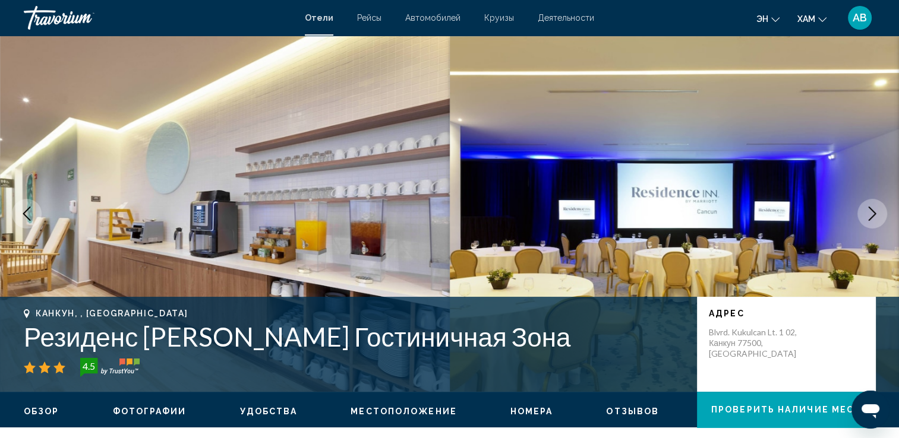
click at [878, 217] on icon "Следующее изображение" at bounding box center [872, 214] width 14 height 14
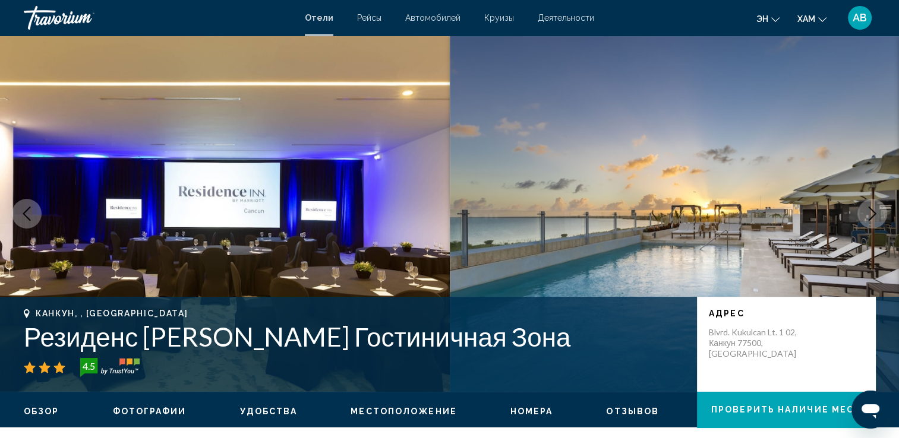
click at [878, 217] on icon "Следующее изображение" at bounding box center [872, 214] width 14 height 14
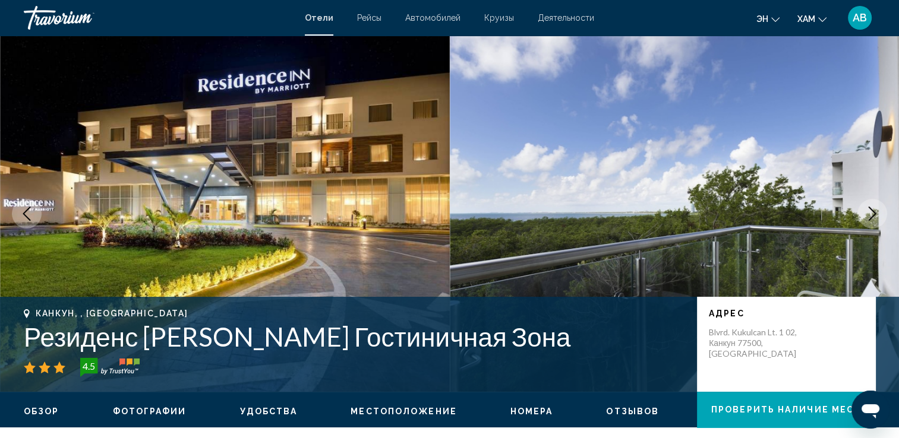
click at [878, 217] on icon "Следующее изображение" at bounding box center [872, 214] width 14 height 14
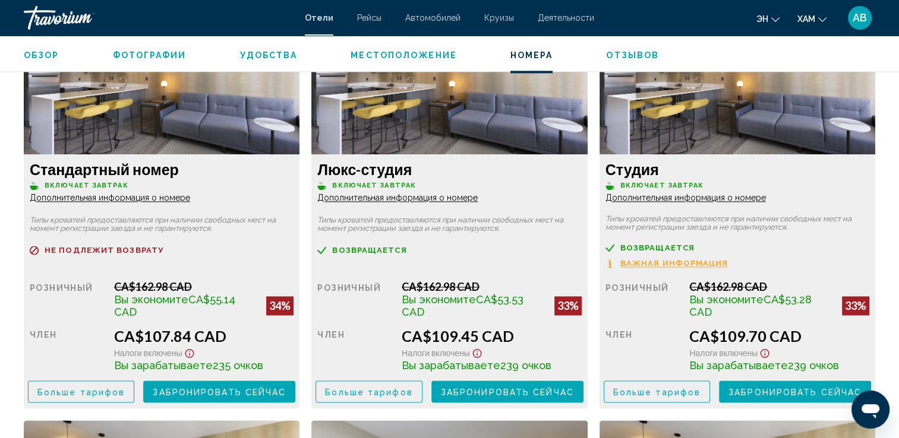
scroll to position [1664, 0]
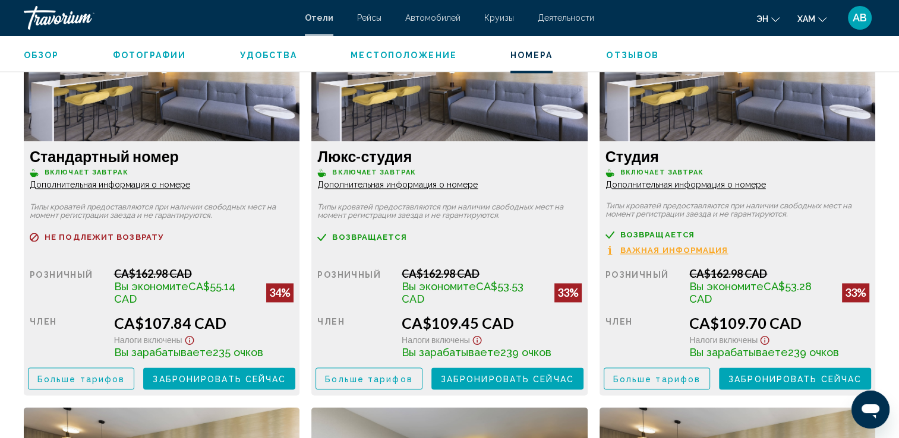
click at [190, 374] on span "Забронировать сейчас" at bounding box center [219, 379] width 133 height 10
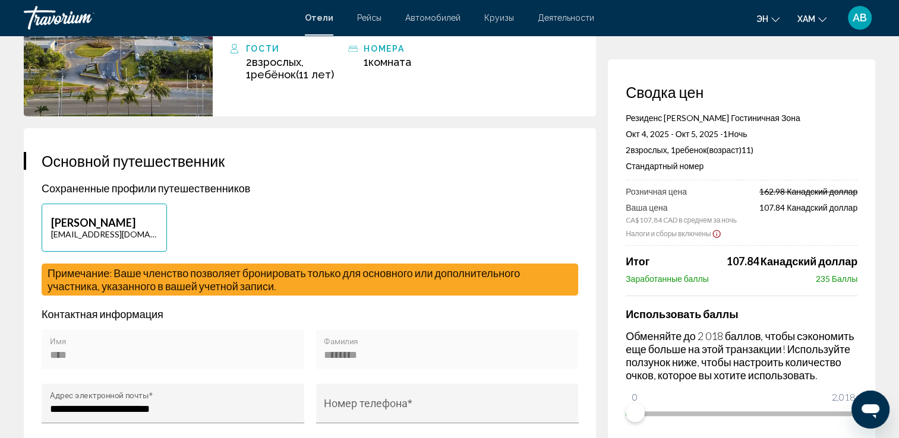
scroll to position [297, 0]
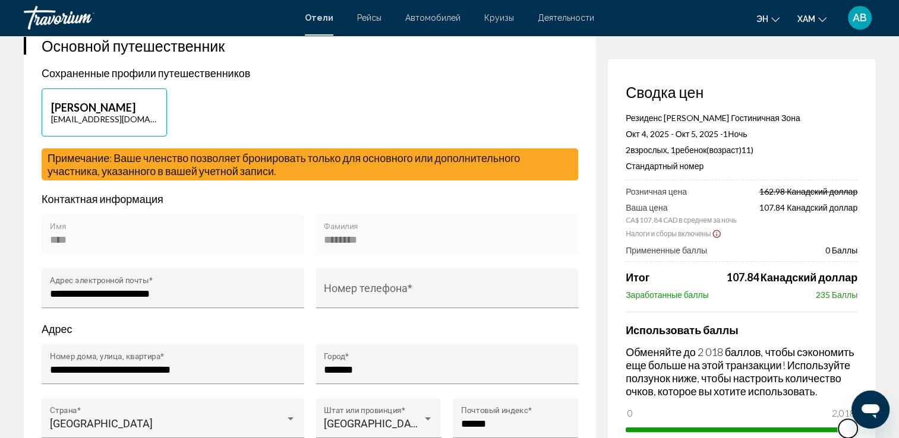
drag, startPoint x: 642, startPoint y: 412, endPoint x: 891, endPoint y: 419, distance: 249.0
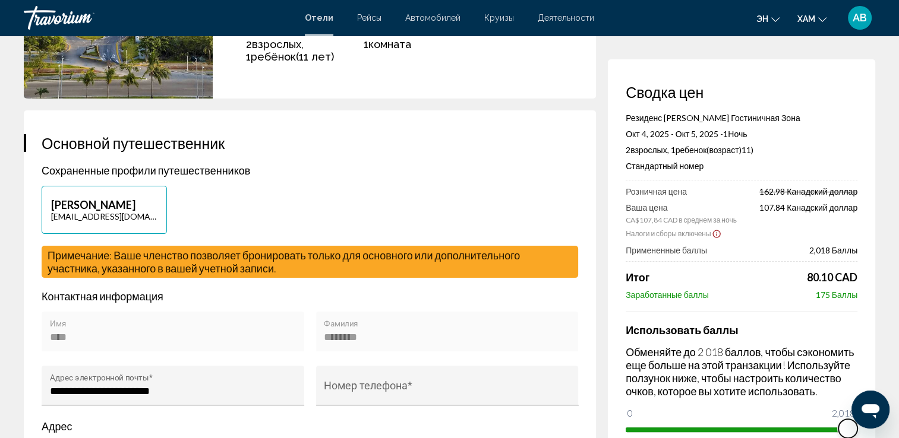
scroll to position [0, 0]
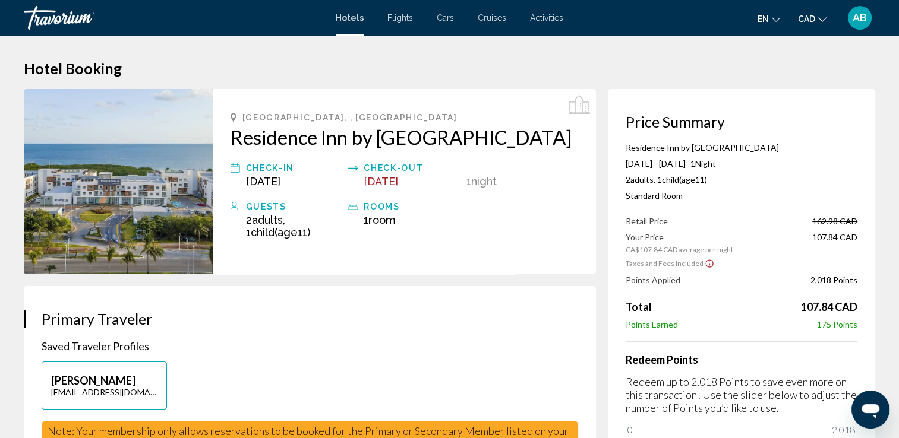
drag, startPoint x: 241, startPoint y: 114, endPoint x: 245, endPoint y: 108, distance: 6.9
click at [245, 108] on div "[GEOGRAPHIC_DATA], , [DEMOGRAPHIC_DATA][GEOGRAPHIC_DATA] by [GEOGRAPHIC_DATA] C…" at bounding box center [404, 181] width 383 height 185
drag, startPoint x: 241, startPoint y: 115, endPoint x: 551, endPoint y: 160, distance: 313.4
click at [551, 160] on div "[GEOGRAPHIC_DATA], , [DEMOGRAPHIC_DATA][GEOGRAPHIC_DATA] by [GEOGRAPHIC_DATA] C…" at bounding box center [404, 181] width 383 height 185
copy div "[GEOGRAPHIC_DATA], , [DEMOGRAPHIC_DATA][GEOGRAPHIC_DATA] by [GEOGRAPHIC_DATA]"
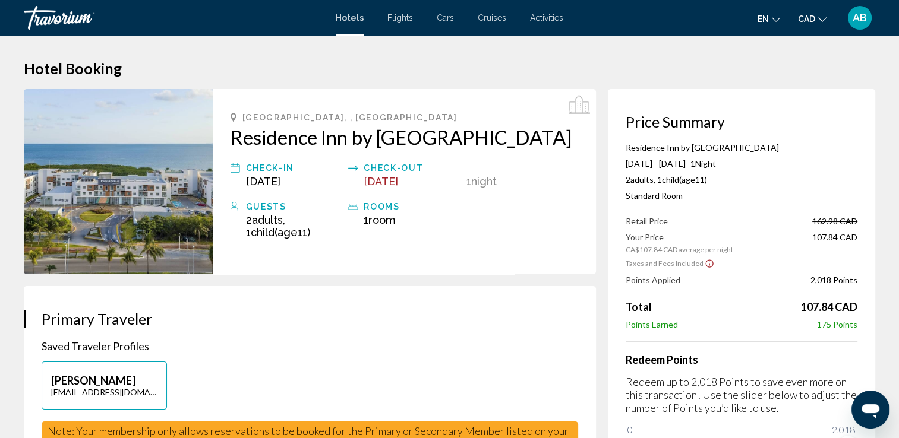
click at [247, 67] on h1 "Hotel Booking" at bounding box center [449, 68] width 851 height 18
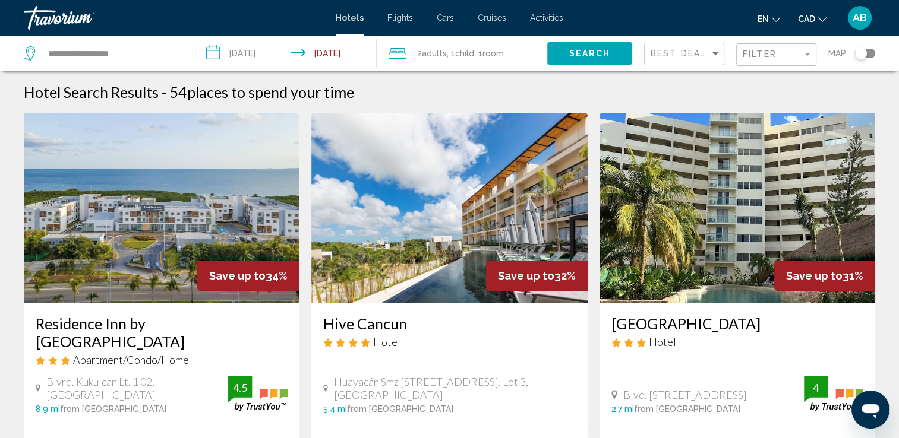
click at [875, 54] on div "Toggle map" at bounding box center [865, 54] width 20 height 10
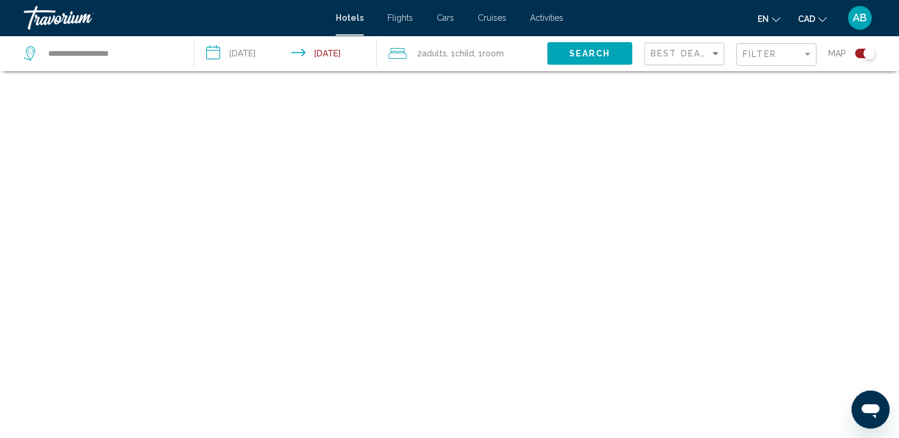
scroll to position [71, 0]
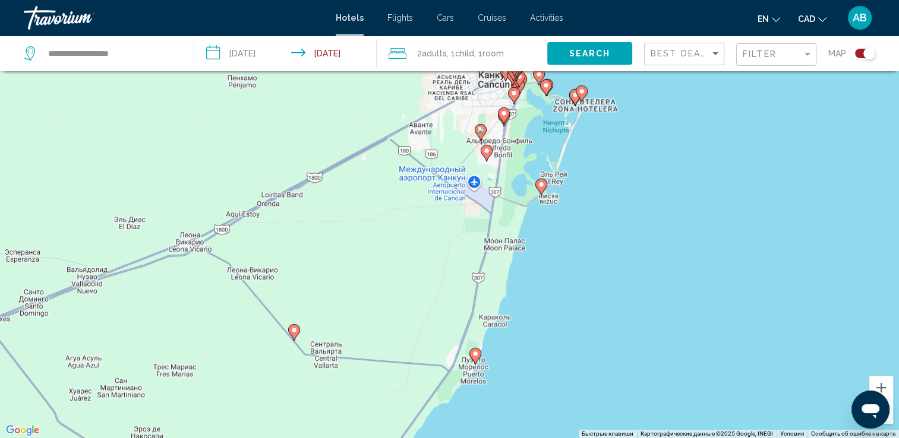
drag, startPoint x: 493, startPoint y: 368, endPoint x: 478, endPoint y: 288, distance: 82.0
click at [478, 288] on div "Чтобы активировать перетаскивание с помощью клавиатуры, нажмите Alt + Ввод. Пос…" at bounding box center [449, 219] width 899 height 438
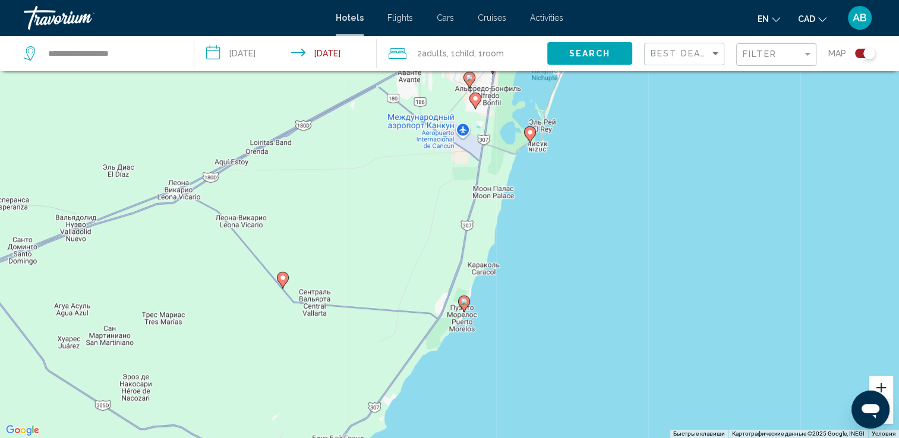
click at [875, 386] on button "Увеличить" at bounding box center [881, 388] width 24 height 24
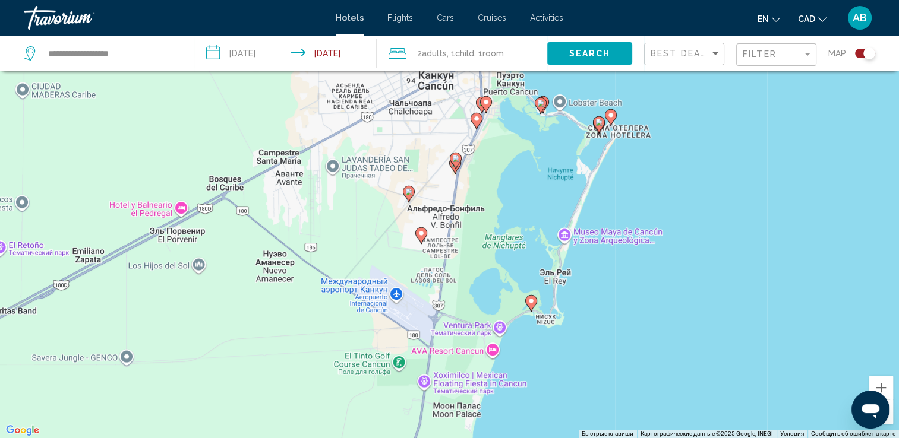
drag, startPoint x: 626, startPoint y: 224, endPoint x: 545, endPoint y: 469, distance: 257.8
click at [545, 367] on html "**********" at bounding box center [449, 148] width 899 height 438
click at [528, 308] on gmp-advanced-marker "Main content" at bounding box center [531, 304] width 12 height 18
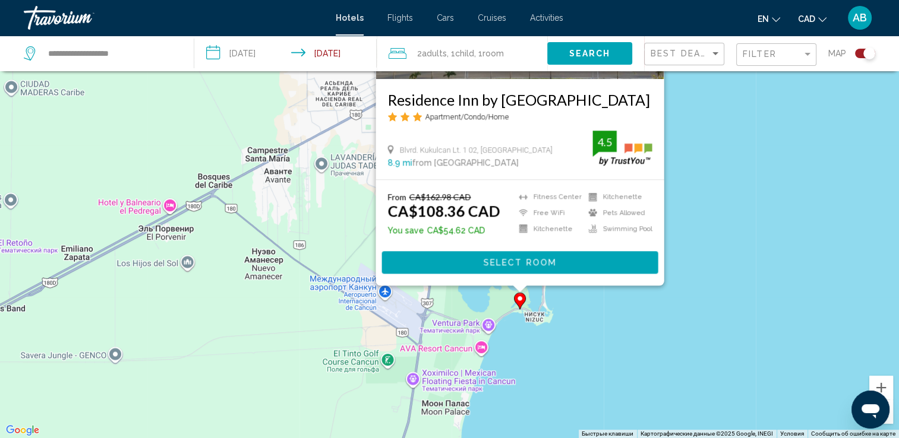
drag, startPoint x: 754, startPoint y: 305, endPoint x: 738, endPoint y: 188, distance: 118.1
click at [743, 179] on div "Чтобы активировать перетаскивание с помощью клавиатуры, нажмите Alt + Ввод. Пос…" at bounding box center [449, 219] width 899 height 438
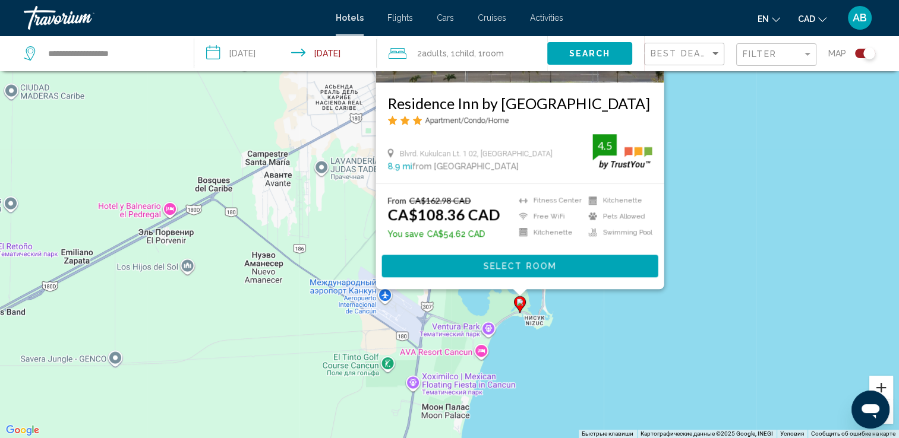
click at [885, 381] on button "Увеличить" at bounding box center [881, 388] width 24 height 24
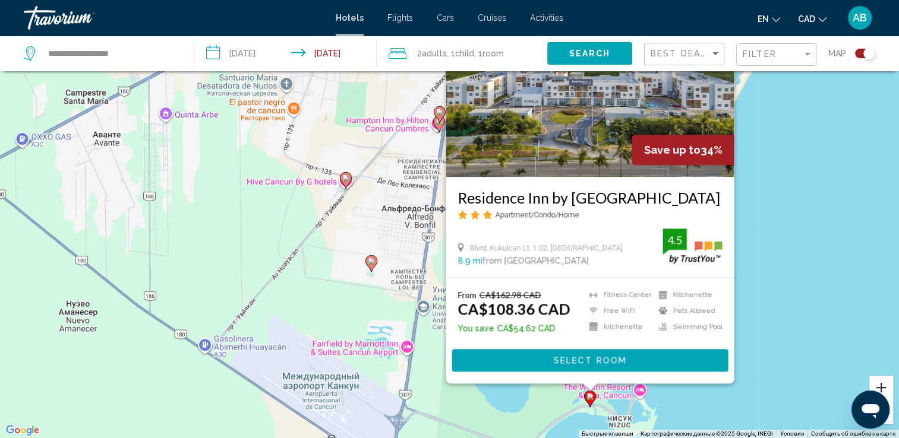
click at [883, 381] on button "Увеличить" at bounding box center [881, 388] width 24 height 24
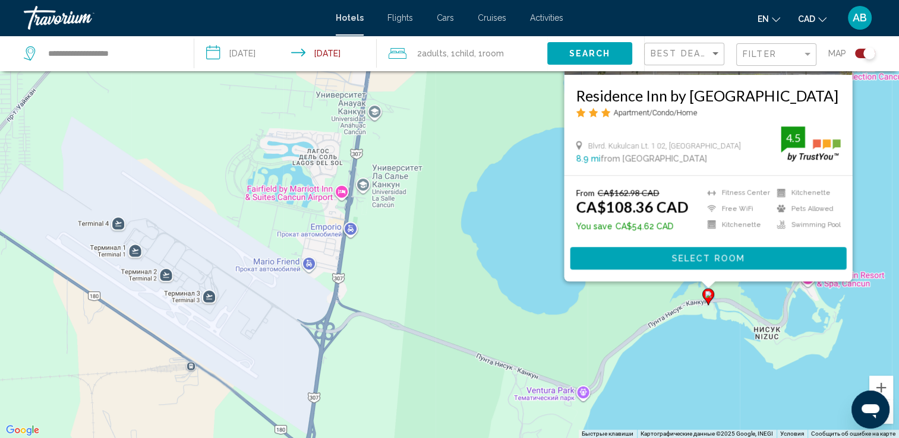
drag, startPoint x: 474, startPoint y: 336, endPoint x: 451, endPoint y: 43, distance: 293.2
click at [451, 43] on div "**********" at bounding box center [449, 255] width 899 height 510
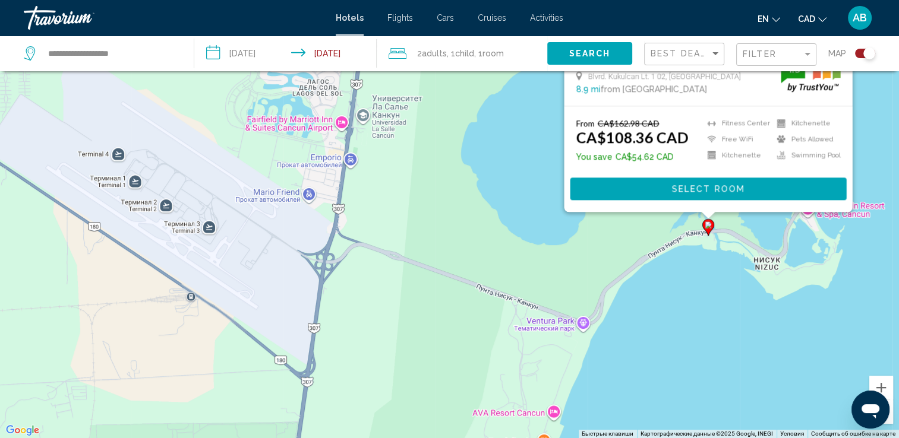
drag, startPoint x: 450, startPoint y: 378, endPoint x: 447, endPoint y: 321, distance: 57.1
click at [447, 321] on div "Чтобы активировать перетаскивание с помощью клавиатуры, нажмите Alt + Ввод. Пос…" at bounding box center [449, 219] width 899 height 438
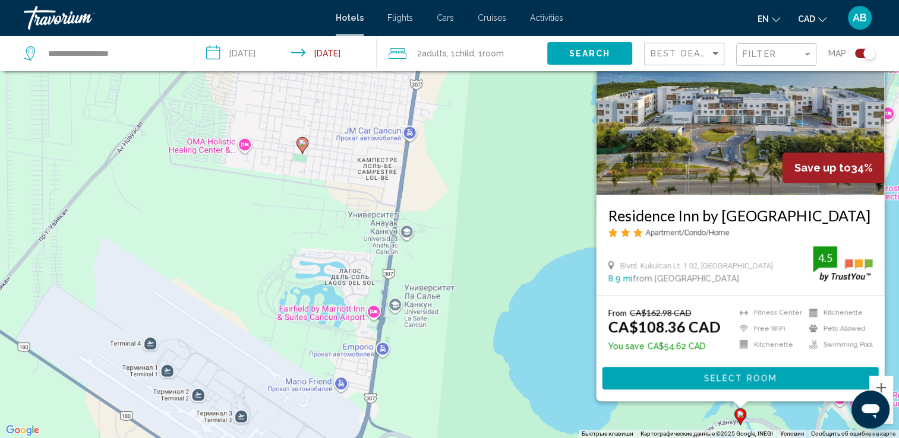
drag, startPoint x: 413, startPoint y: 263, endPoint x: 424, endPoint y: 433, distance: 170.2
click at [431, 367] on html "**********" at bounding box center [449, 148] width 899 height 438
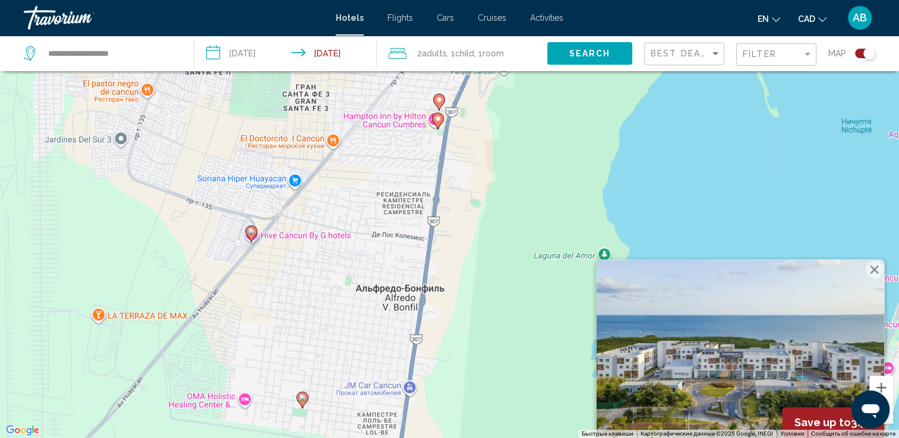
drag, startPoint x: 422, startPoint y: 157, endPoint x: 425, endPoint y: 372, distance: 214.5
click at [425, 372] on div "Чтобы активировать перетаскивание с помощью клавиатуры, нажмите Alt + Ввод. Пос…" at bounding box center [449, 219] width 899 height 438
click at [304, 400] on image "Main content" at bounding box center [302, 397] width 7 height 7
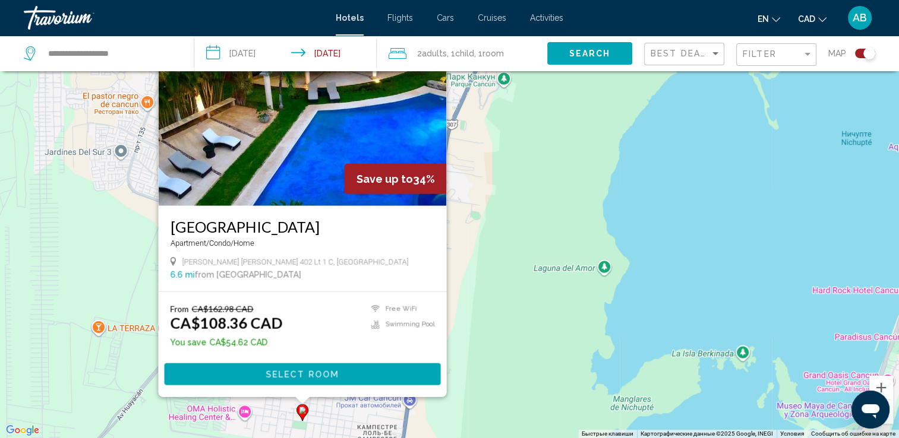
click at [549, 248] on div "Чтобы активировать перетаскивание с помощью клавиатуры, нажмите Alt + Ввод. Пос…" at bounding box center [449, 219] width 899 height 438
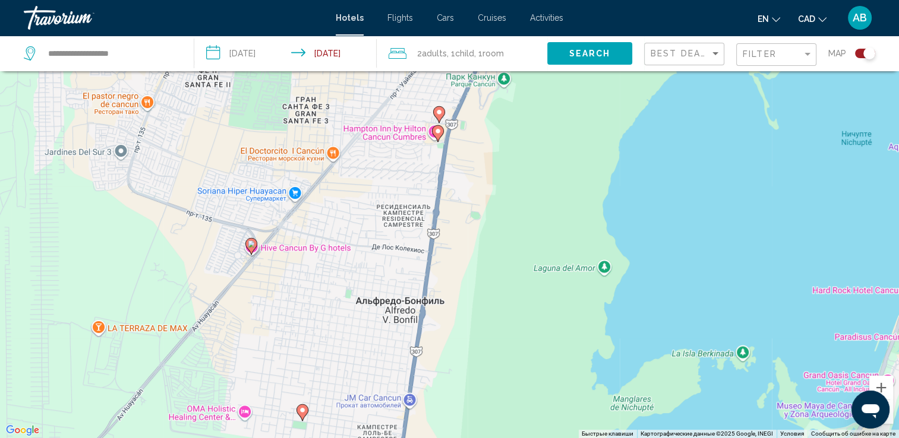
click at [441, 132] on image "Main content" at bounding box center [437, 131] width 7 height 7
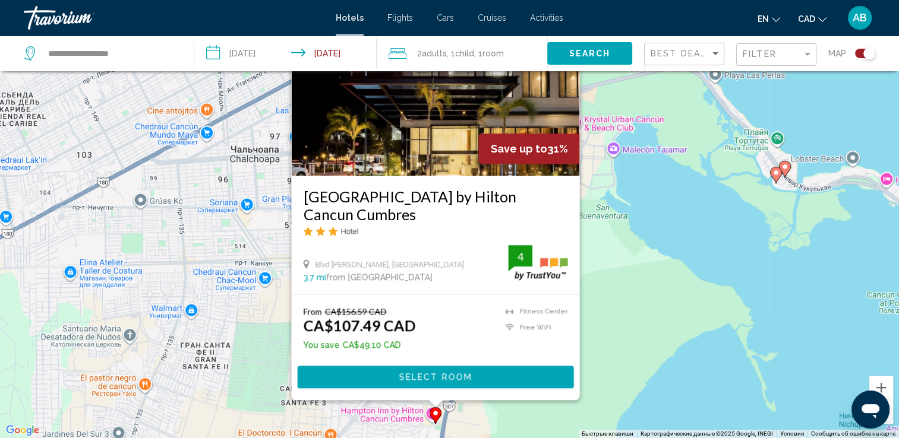
drag, startPoint x: 646, startPoint y: 270, endPoint x: 639, endPoint y: 224, distance: 46.3
click at [639, 224] on div "Чтобы активировать перетаскивание с помощью клавиатуры, нажмите Alt + Ввод. Пос…" at bounding box center [449, 219] width 899 height 438
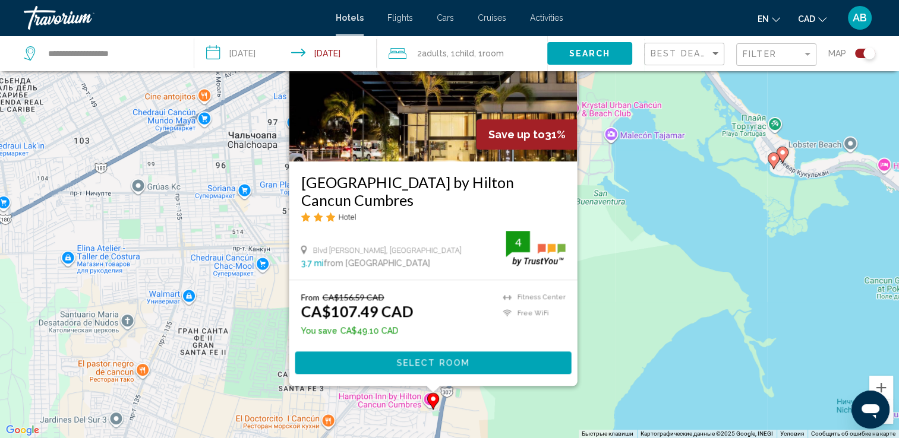
click at [614, 296] on div "Чтобы активировать перетаскивание с помощью клавиатуры, нажмите Alt + Ввод. Пос…" at bounding box center [449, 219] width 899 height 438
click at [608, 323] on div "Чтобы активировать перетаскивание с помощью клавиатуры, нажмите Alt + Ввод. Пос…" at bounding box center [449, 219] width 899 height 438
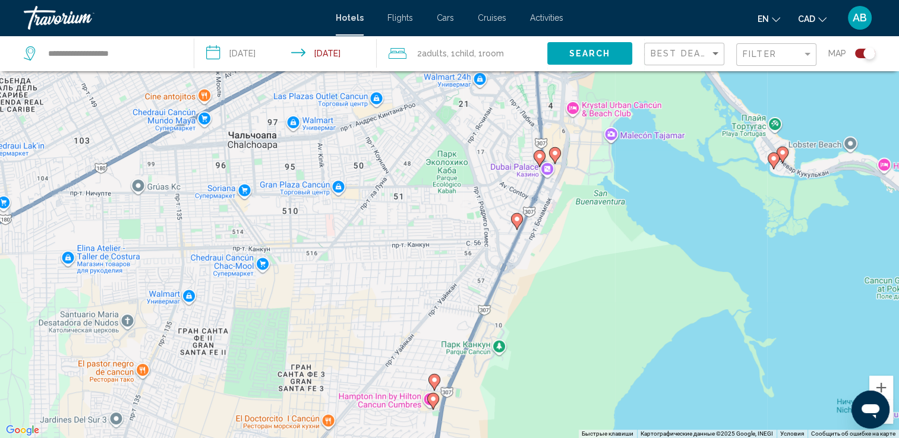
click at [435, 384] on icon "Main content" at bounding box center [433, 382] width 11 height 15
click at [436, 378] on image "Main content" at bounding box center [434, 380] width 7 height 7
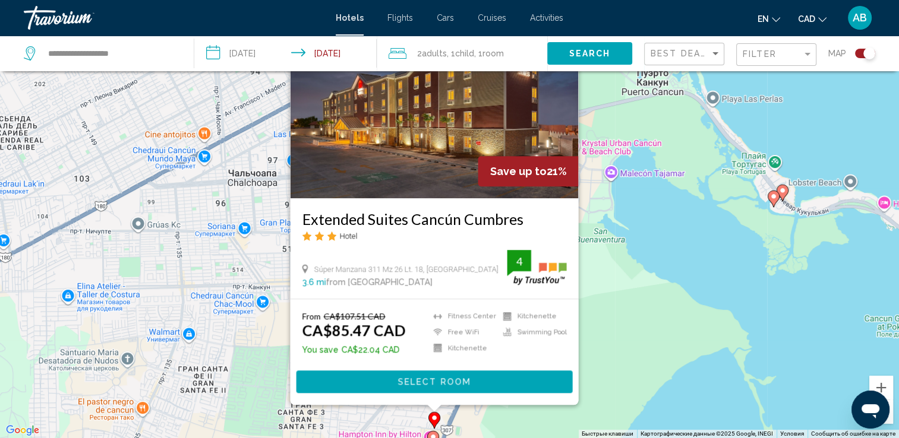
click at [631, 287] on div "Чтобы активировать перетаскивание с помощью клавиатуры, нажмите Alt + Ввод. Пос…" at bounding box center [449, 219] width 899 height 438
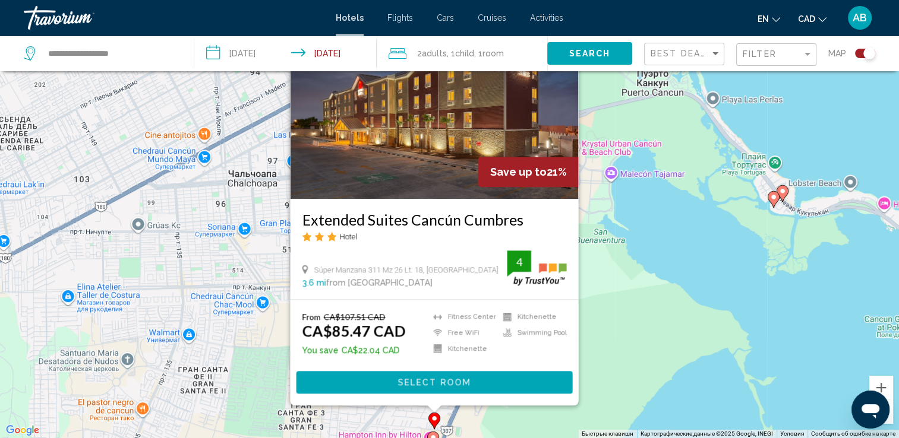
click at [654, 313] on div "Чтобы активировать перетаскивание с помощью клавиатуры, нажмите Alt + Ввод. Пос…" at bounding box center [449, 219] width 899 height 438
click at [659, 280] on div "Чтобы активировать перетаскивание с помощью клавиатуры, нажмите Alt + Ввод. Пос…" at bounding box center [449, 219] width 899 height 438
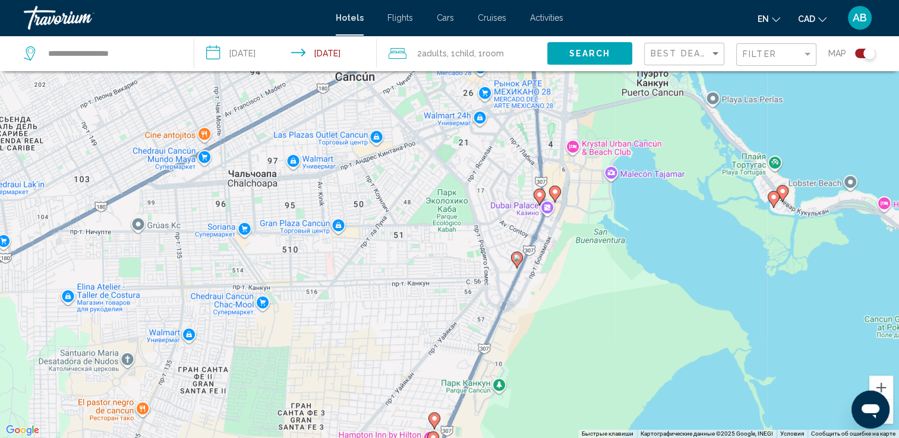
click at [518, 260] on image "Main content" at bounding box center [516, 257] width 7 height 7
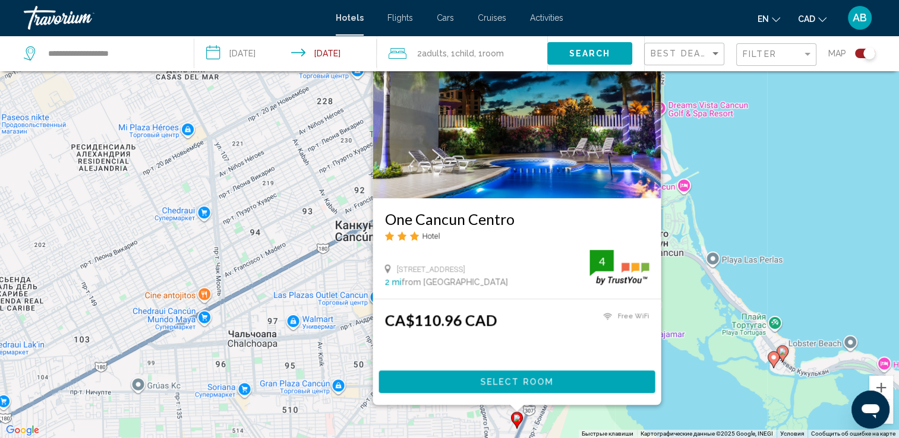
click at [775, 244] on div "Чтобы активировать перетаскивание с помощью клавиатуры, нажмите Alt + Ввод. Пос…" at bounding box center [449, 219] width 899 height 438
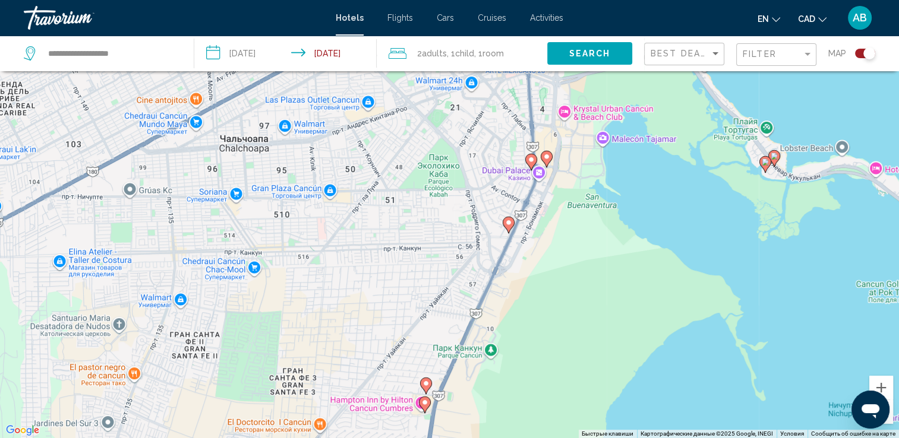
drag, startPoint x: 568, startPoint y: 286, endPoint x: 553, endPoint y: 156, distance: 131.6
click at [561, 122] on div "Чтобы активировать перетаскивание с помощью клавиатуры, нажмите Alt + Ввод. Пос…" at bounding box center [449, 219] width 899 height 438
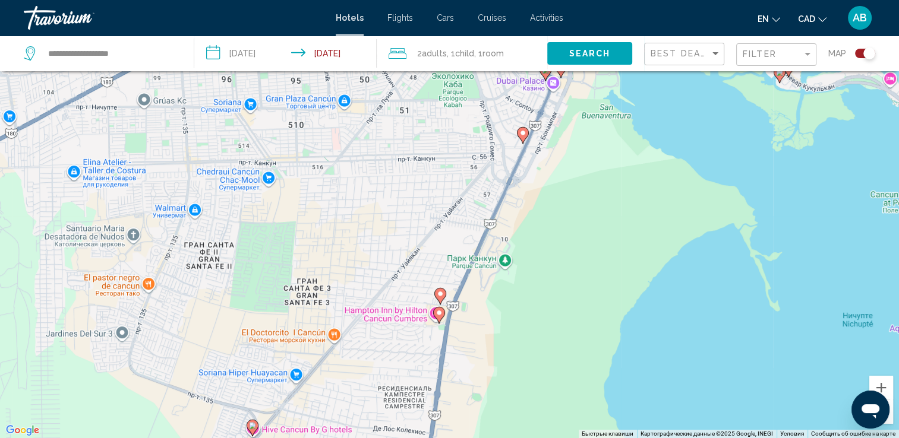
drag, startPoint x: 462, startPoint y: 433, endPoint x: 503, endPoint y: 257, distance: 179.9
click at [502, 278] on div "Чтобы активировать перетаскивание с помощью клавиатуры, нажмите Alt + Ввод. Пос…" at bounding box center [449, 219] width 899 height 438
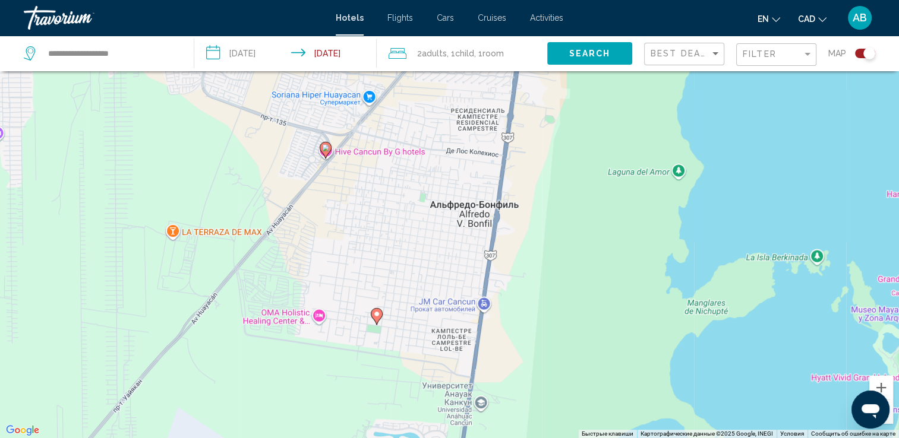
drag, startPoint x: 494, startPoint y: 357, endPoint x: 508, endPoint y: 246, distance: 112.0
click at [509, 246] on div "Чтобы активировать перетаскивание с помощью клавиатуры, нажмите Alt + Ввод. Пос…" at bounding box center [449, 219] width 899 height 438
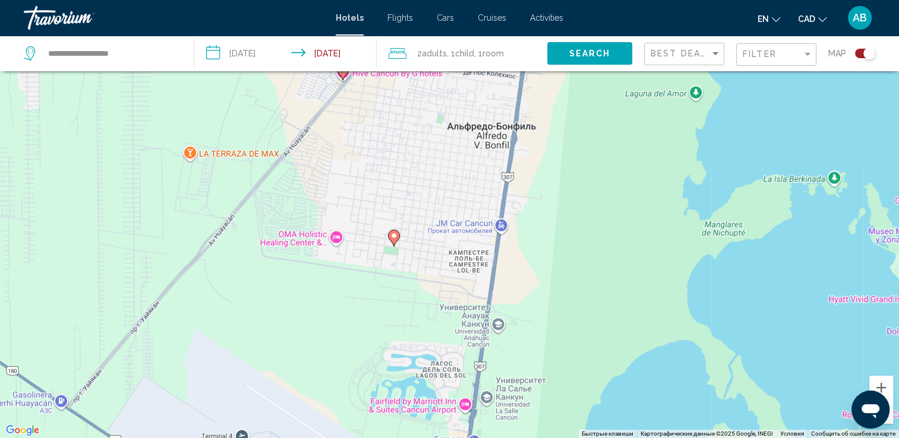
drag, startPoint x: 511, startPoint y: 384, endPoint x: 528, endPoint y: 313, distance: 73.2
click at [527, 315] on div "Чтобы активировать перетаскивание с помощью клавиатуры, нажмите Alt + Ввод. Пос…" at bounding box center [449, 219] width 899 height 438
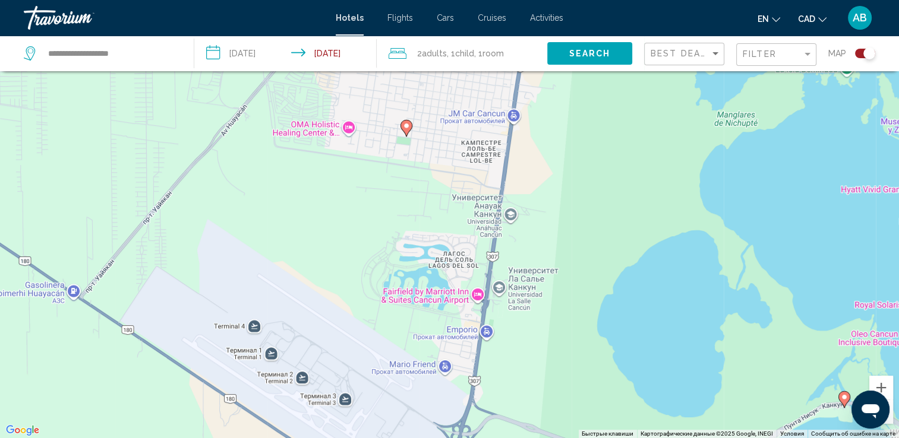
drag, startPoint x: 547, startPoint y: 418, endPoint x: 554, endPoint y: 314, distance: 103.7
click at [553, 327] on div "Чтобы активировать перетаскивание с помощью клавиатуры, нажмите Alt + Ввод. Пос…" at bounding box center [449, 219] width 899 height 438
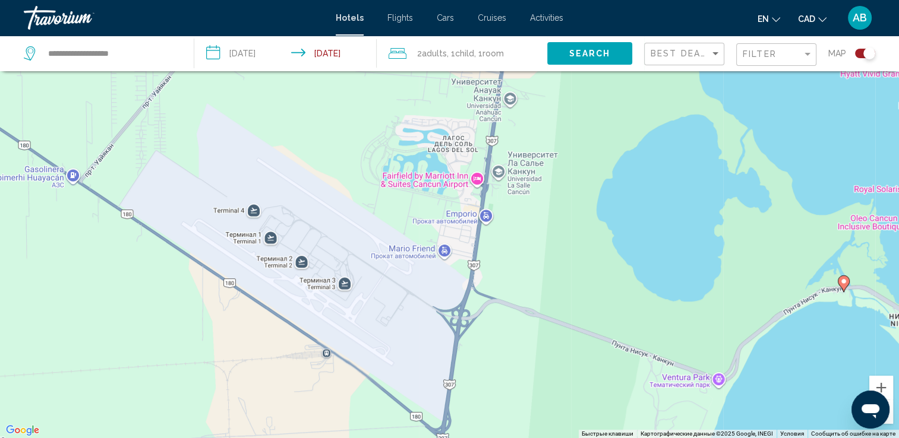
drag, startPoint x: 542, startPoint y: 374, endPoint x: 535, endPoint y: 288, distance: 86.4
click at [536, 290] on div "Чтобы активировать перетаскивание с помощью клавиатуры, нажмите Alt + Ввод. Пос…" at bounding box center [449, 219] width 899 height 438
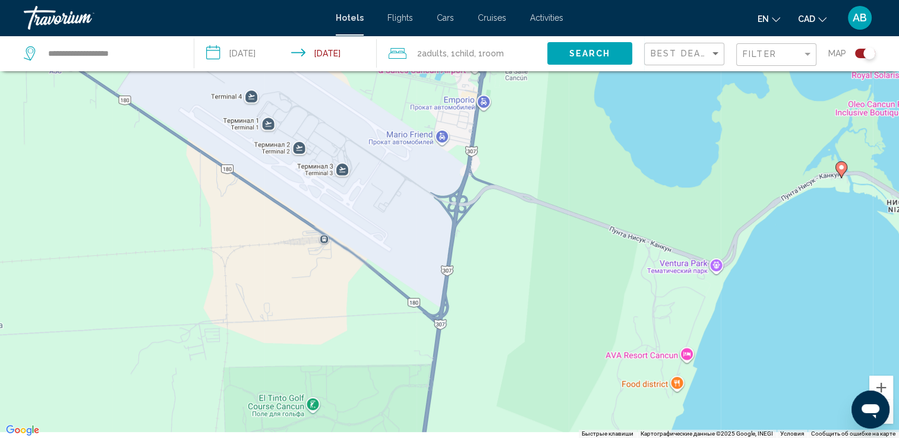
drag, startPoint x: 551, startPoint y: 373, endPoint x: 551, endPoint y: 279, distance: 94.5
click at [551, 284] on div "Чтобы активировать перетаскивание с помощью клавиатуры, нажмите Alt + Ввод. Пос…" at bounding box center [449, 219] width 899 height 438
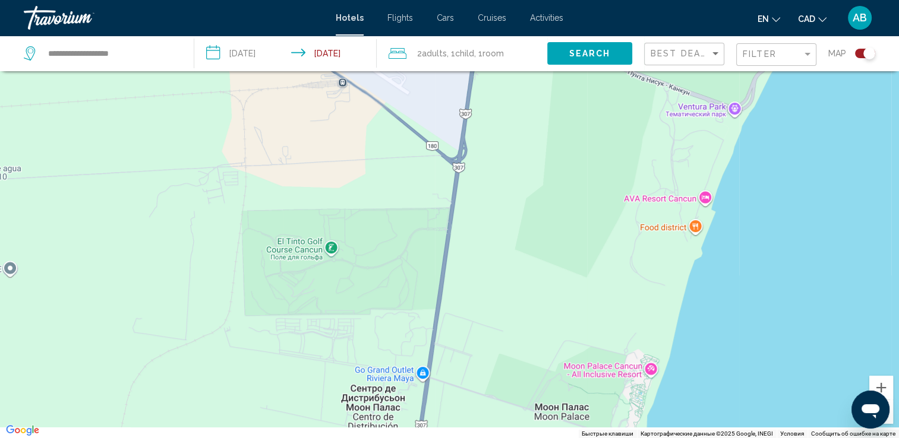
drag, startPoint x: 557, startPoint y: 374, endPoint x: 576, endPoint y: 246, distance: 129.7
click at [576, 247] on div "Чтобы активировать перетаскивание с помощью клавиатуры, нажмите Alt + Ввод. Пос…" at bounding box center [449, 219] width 899 height 438
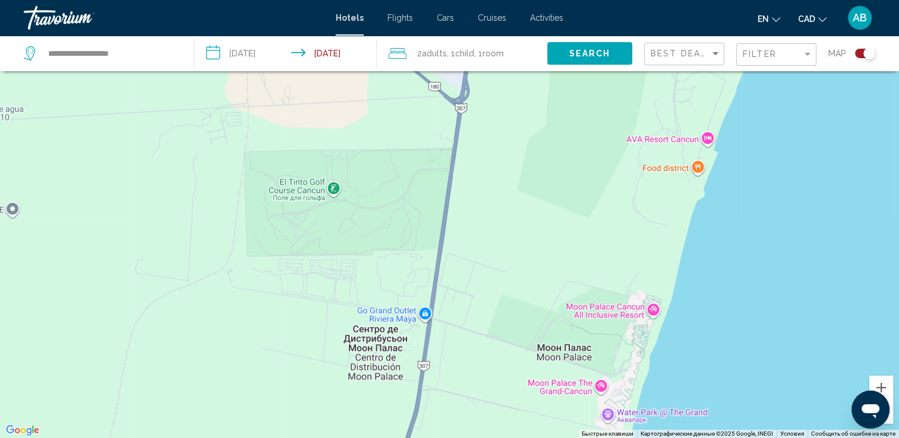
drag, startPoint x: 561, startPoint y: 356, endPoint x: 561, endPoint y: 261, distance: 95.7
click at [561, 268] on div "Чтобы активировать перетаскивание с помощью клавиатуры, нажмите Alt + Ввод. Пос…" at bounding box center [449, 219] width 899 height 438
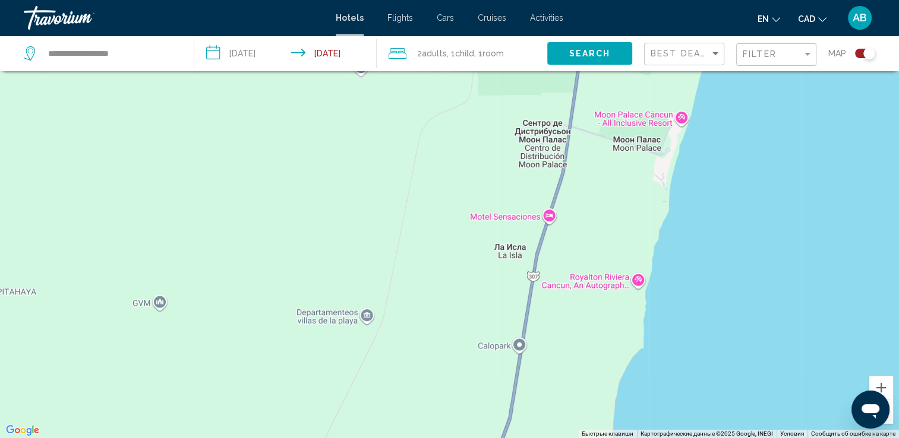
drag, startPoint x: 670, startPoint y: 380, endPoint x: 643, endPoint y: 227, distance: 155.6
click at [646, 232] on div "Чтобы активировать перетаскивание с помощью клавиатуры, нажмите Alt + Ввод. Пос…" at bounding box center [449, 219] width 899 height 438
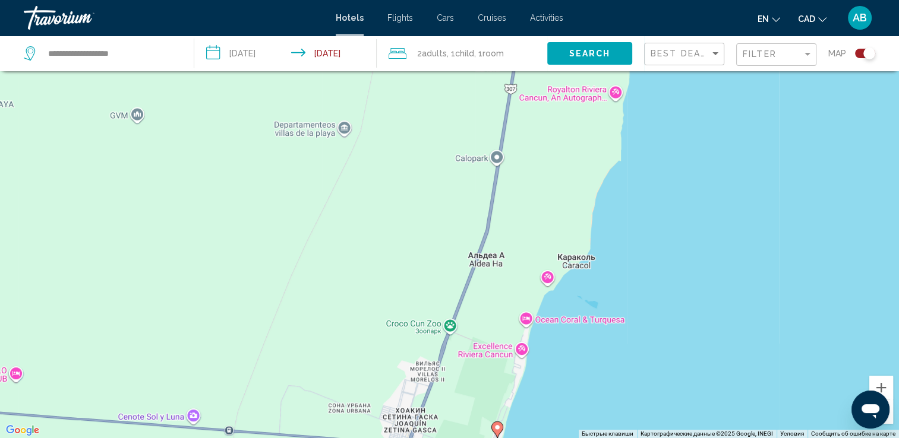
drag, startPoint x: 566, startPoint y: 339, endPoint x: 575, endPoint y: 228, distance: 111.5
click at [575, 229] on div "Чтобы активировать перетаскивание с помощью клавиатуры, нажмите Alt + Ввод. Пос…" at bounding box center [449, 219] width 899 height 438
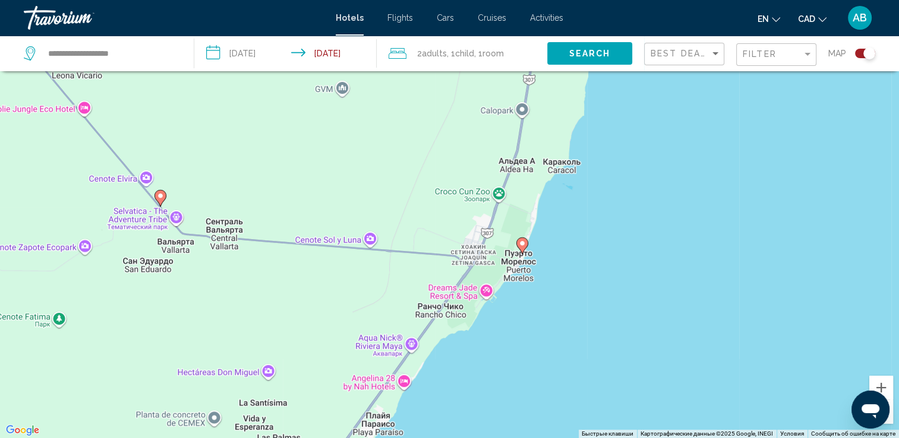
drag, startPoint x: 569, startPoint y: 379, endPoint x: 550, endPoint y: 241, distance: 139.1
click at [550, 241] on div "Чтобы активировать перетаскивание с помощью клавиатуры, нажмите Alt + Ввод. Пос…" at bounding box center [449, 219] width 899 height 438
click at [523, 241] on image "Main content" at bounding box center [522, 243] width 7 height 7
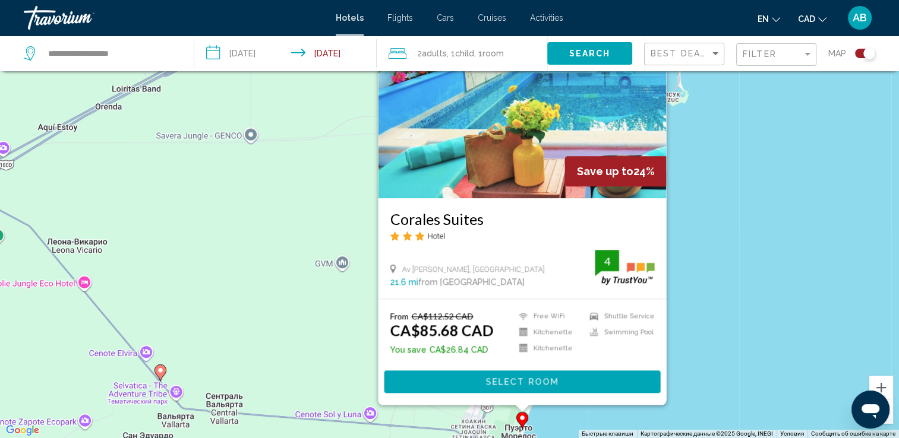
click at [515, 388] on button "Select Room" at bounding box center [522, 382] width 276 height 22
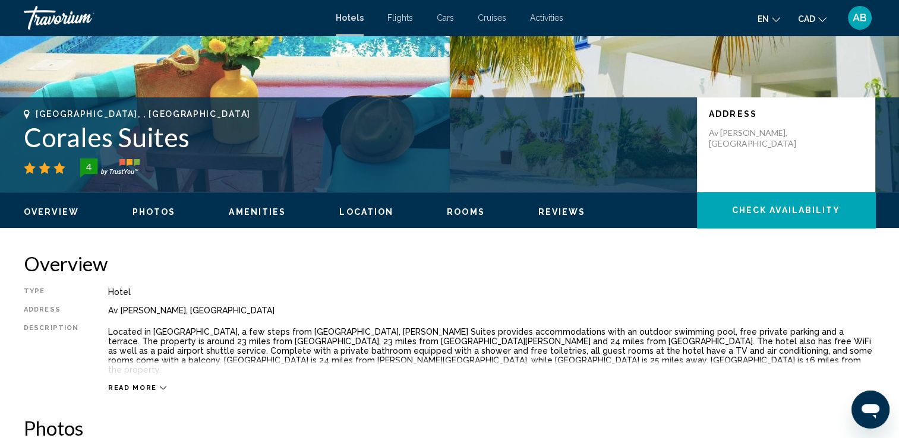
scroll to position [179, 0]
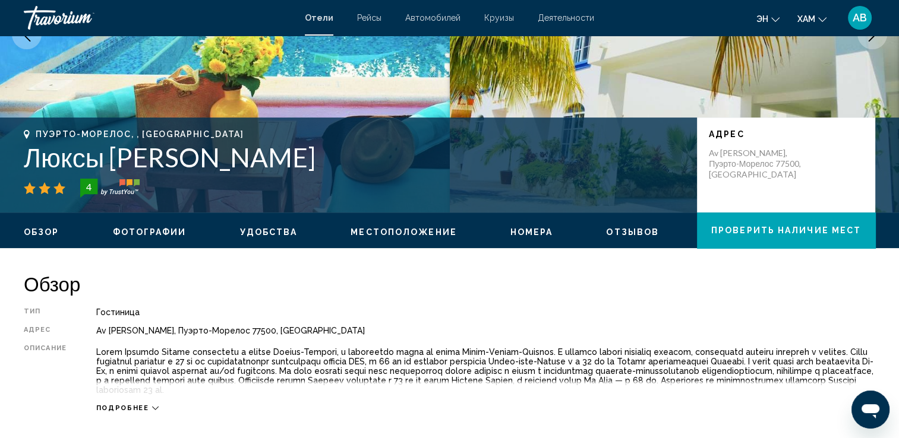
click at [153, 406] on icon "Main content" at bounding box center [155, 408] width 7 height 7
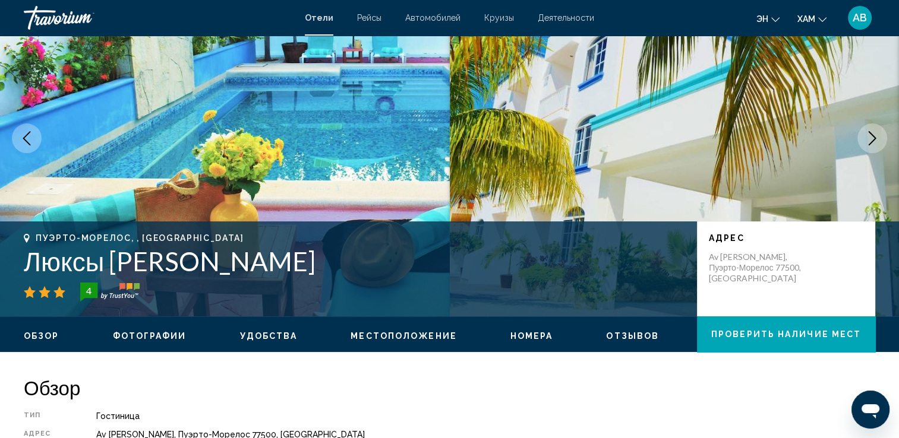
scroll to position [0, 0]
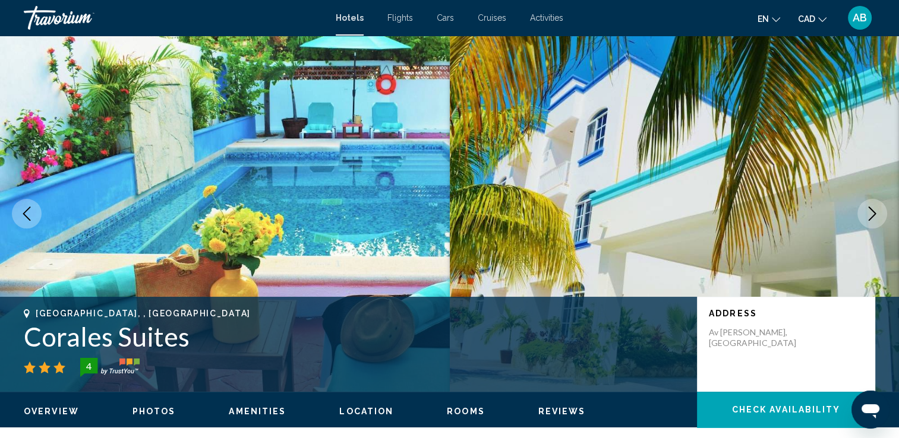
drag, startPoint x: 36, startPoint y: 317, endPoint x: 188, endPoint y: 332, distance: 152.8
click at [188, 332] on div "[GEOGRAPHIC_DATA], , [GEOGRAPHIC_DATA] [PERSON_NAME] Suites 4" at bounding box center [354, 343] width 661 height 68
drag, startPoint x: 188, startPoint y: 332, endPoint x: 121, endPoint y: 331, distance: 67.1
copy div "[GEOGRAPHIC_DATA], , [GEOGRAPHIC_DATA] [PERSON_NAME] Suites"
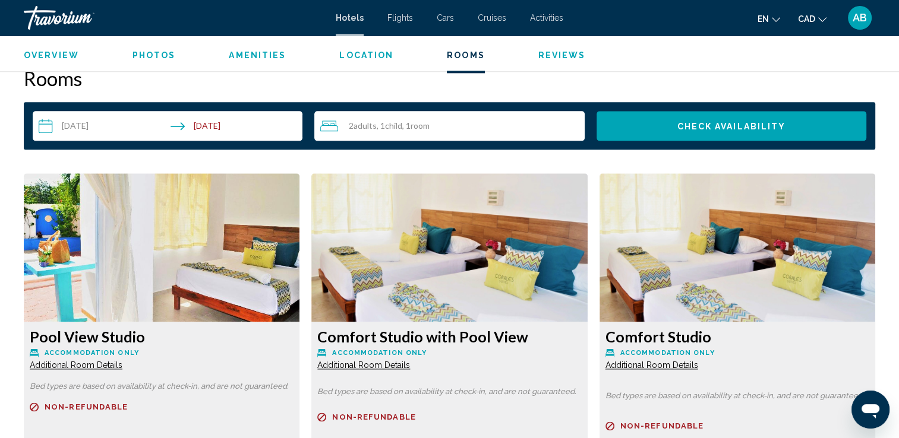
scroll to position [1604, 0]
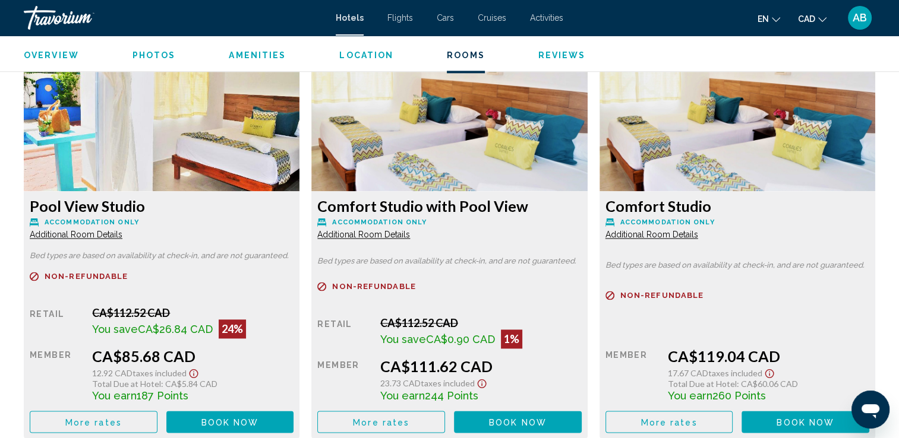
click at [202, 417] on button "Book now No longer available" at bounding box center [230, 422] width 128 height 22
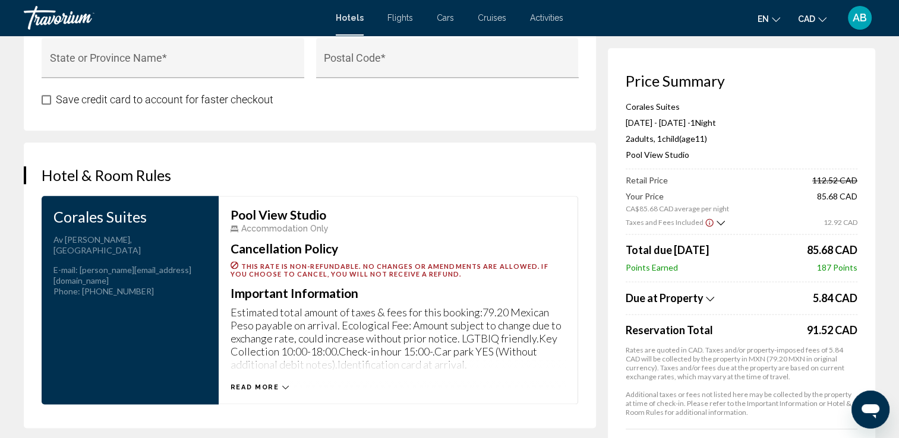
scroll to position [1602, 0]
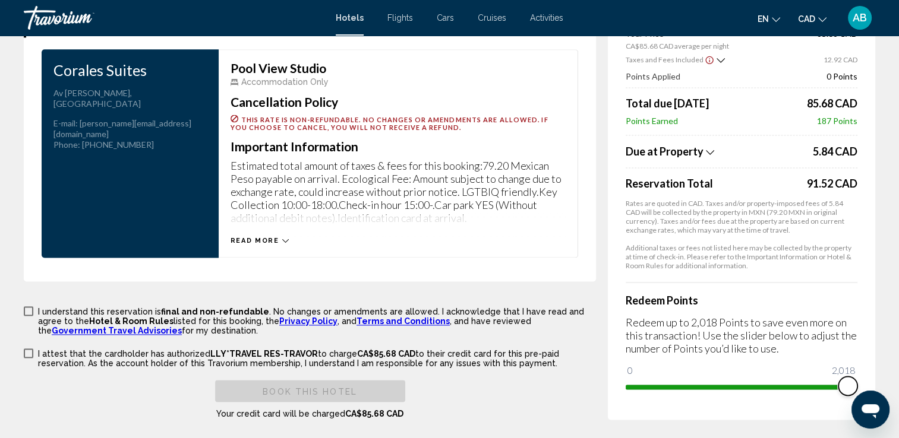
drag, startPoint x: 1489, startPoint y: 772, endPoint x: 870, endPoint y: 394, distance: 724.8
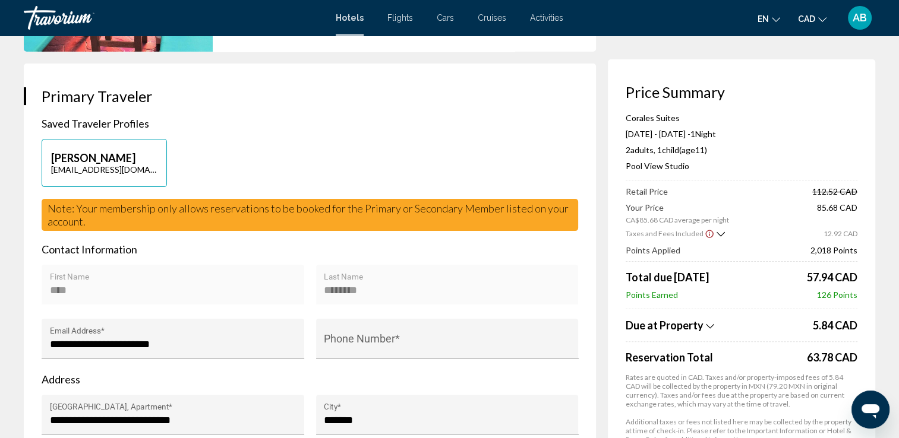
scroll to position [295, 0]
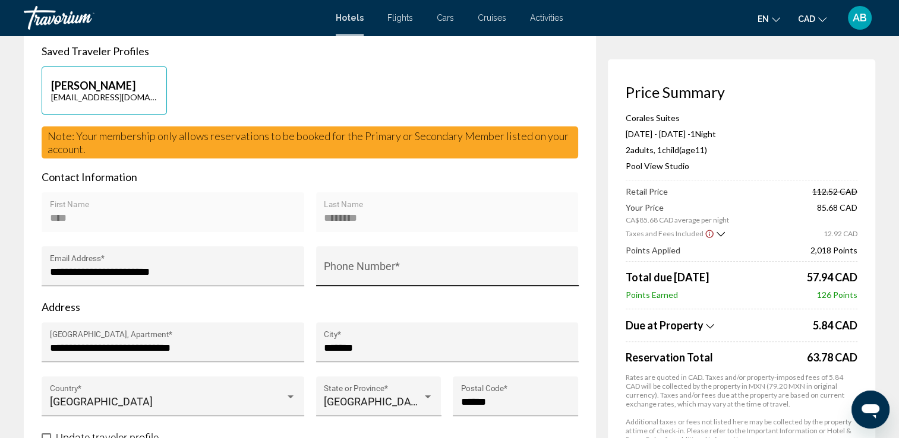
click at [328, 266] on input "Phone Number *" at bounding box center [447, 272] width 247 height 12
type input "**********"
click at [449, 291] on div "**********" at bounding box center [447, 274] width 263 height 54
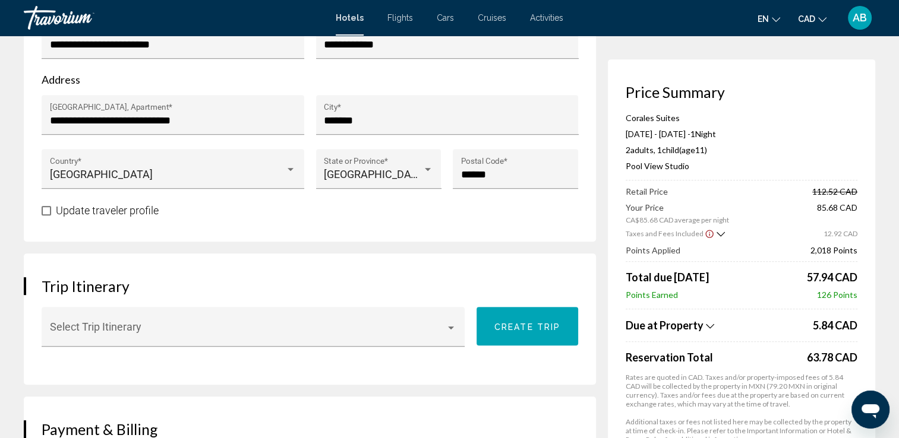
scroll to position [592, 0]
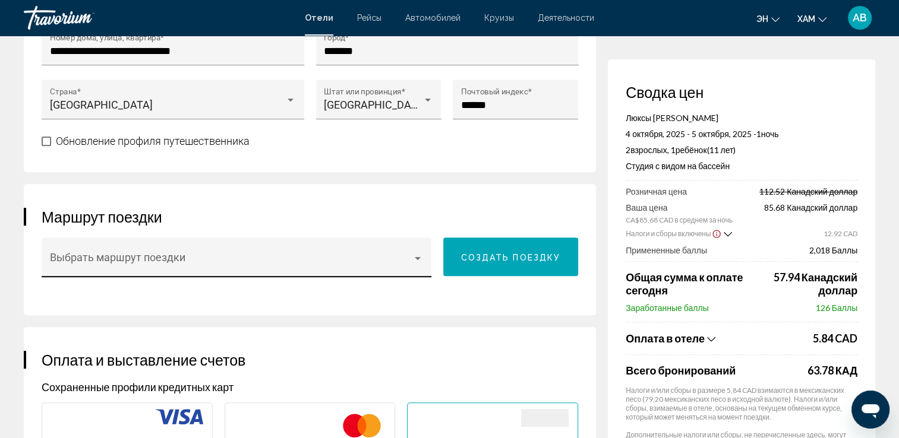
click at [400, 248] on div "Выбрать маршрут поездки" at bounding box center [237, 261] width 374 height 31
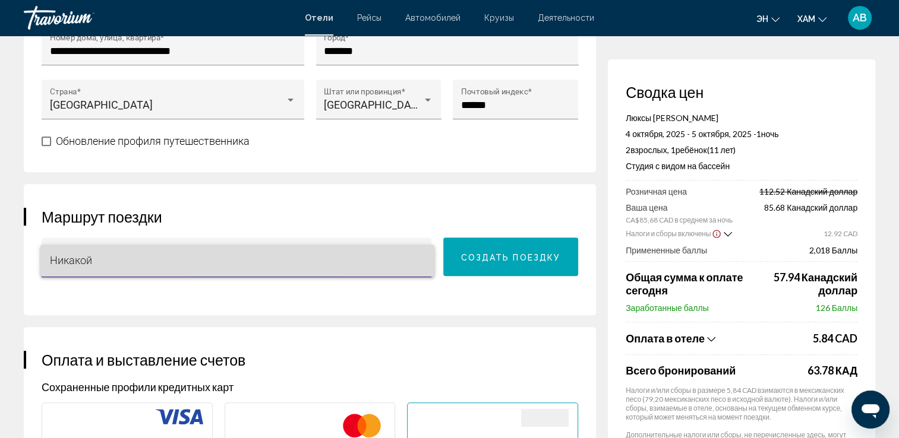
click at [339, 260] on span "Никакой" at bounding box center [237, 261] width 375 height 32
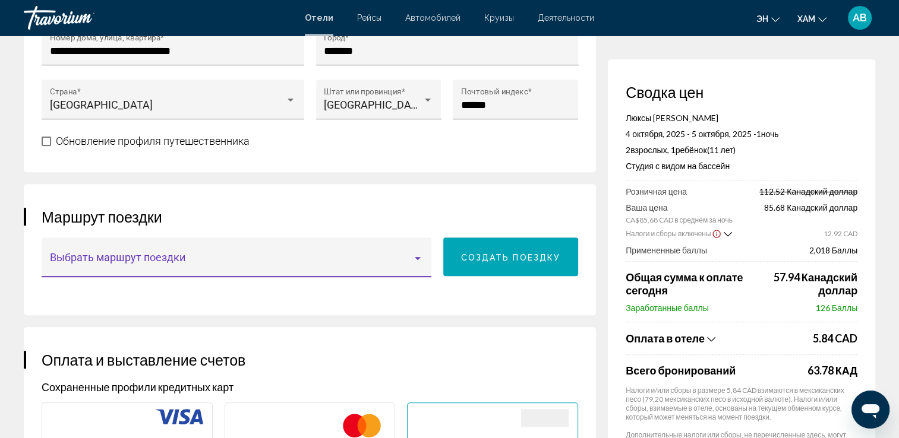
click at [428, 253] on div "Выбрать маршрут поездки" at bounding box center [237, 258] width 390 height 40
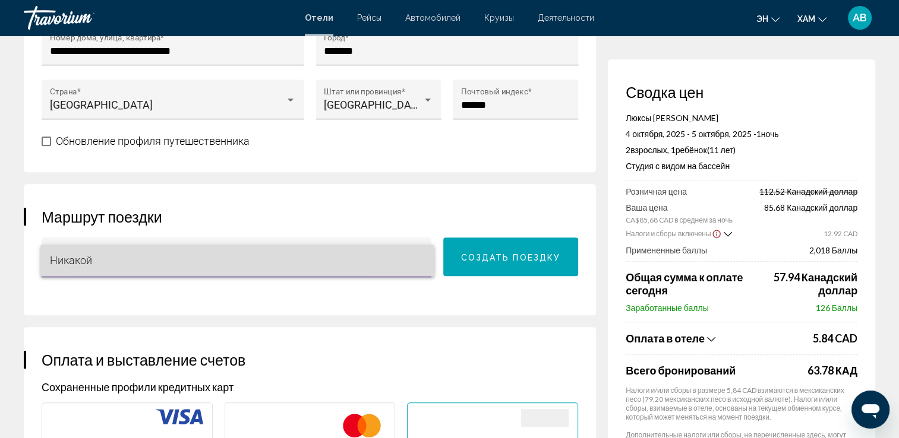
drag, startPoint x: 101, startPoint y: 253, endPoint x: 195, endPoint y: 298, distance: 103.9
click at [102, 253] on span "Никакой" at bounding box center [237, 261] width 375 height 32
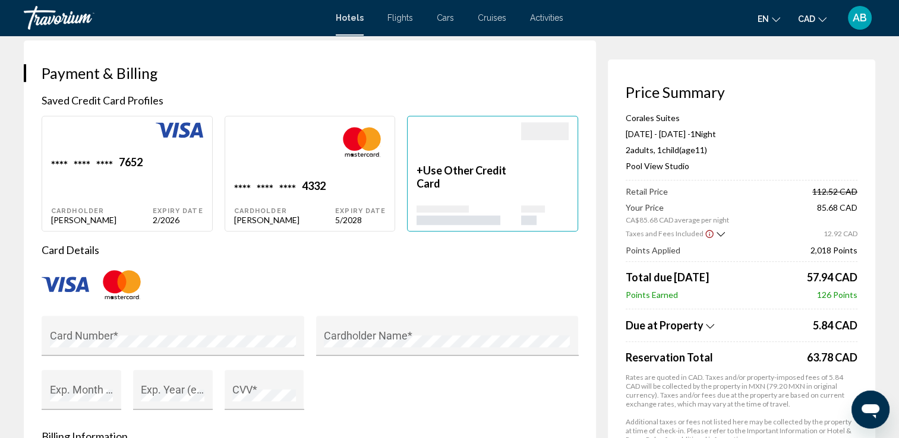
scroll to position [889, 0]
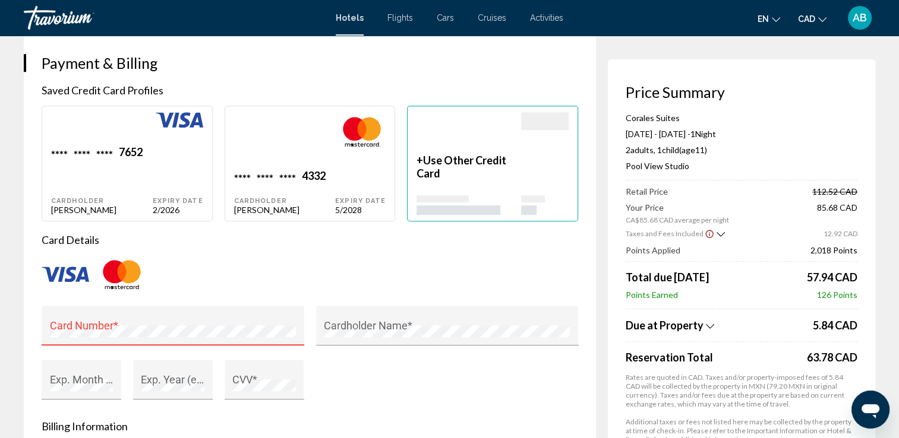
click at [381, 267] on div "Main content" at bounding box center [310, 274] width 536 height 39
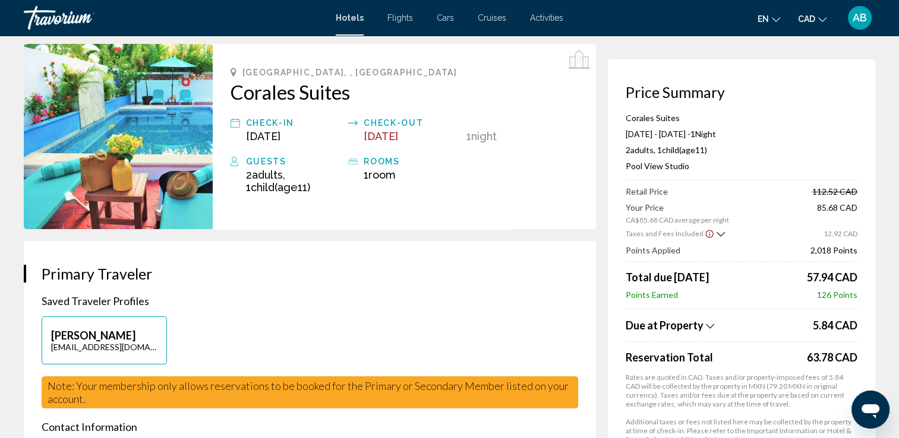
scroll to position [0, 0]
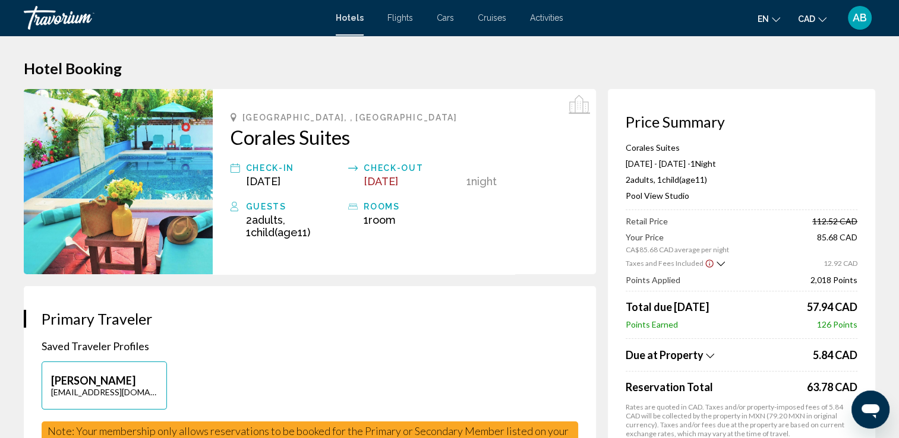
click at [390, 21] on span "Flights" at bounding box center [400, 18] width 26 height 10
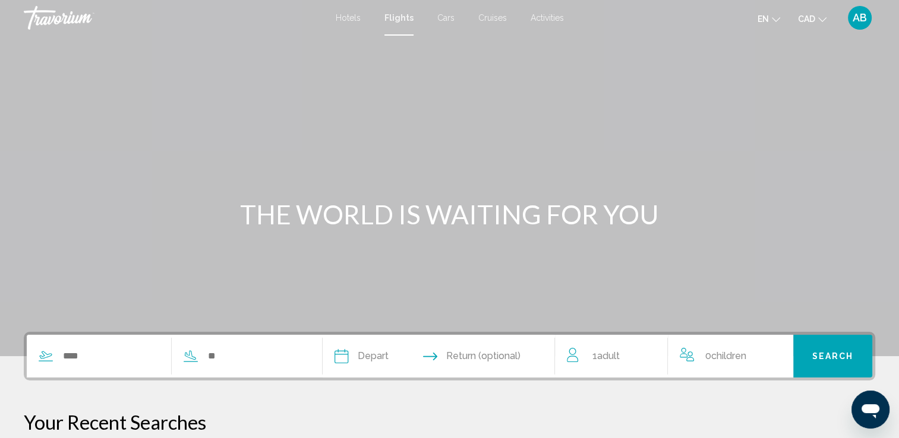
click at [338, 15] on span "Hotels" at bounding box center [348, 18] width 25 height 10
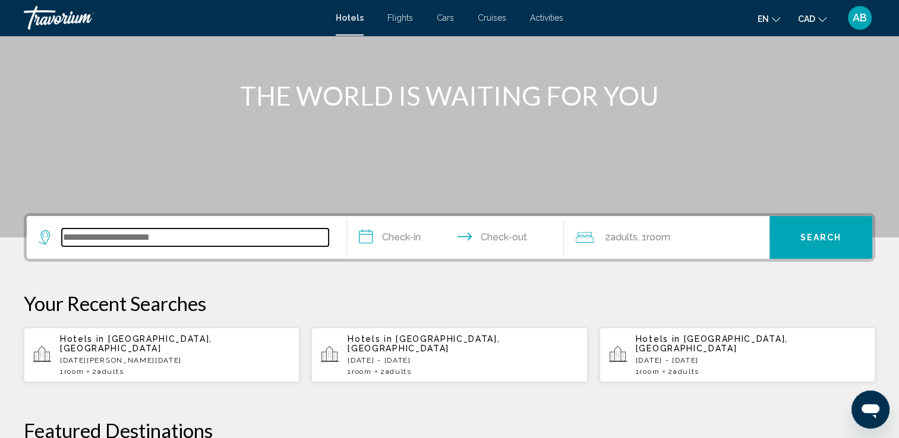
click at [66, 230] on input "Search widget" at bounding box center [195, 238] width 267 height 18
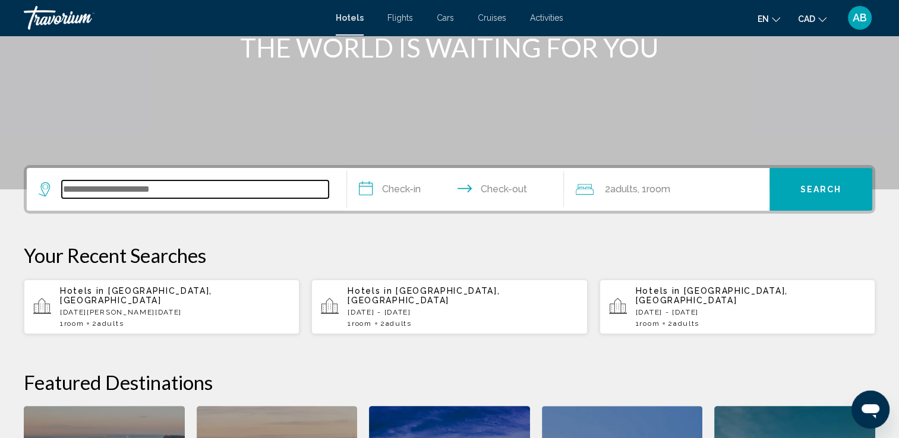
scroll to position [293, 0]
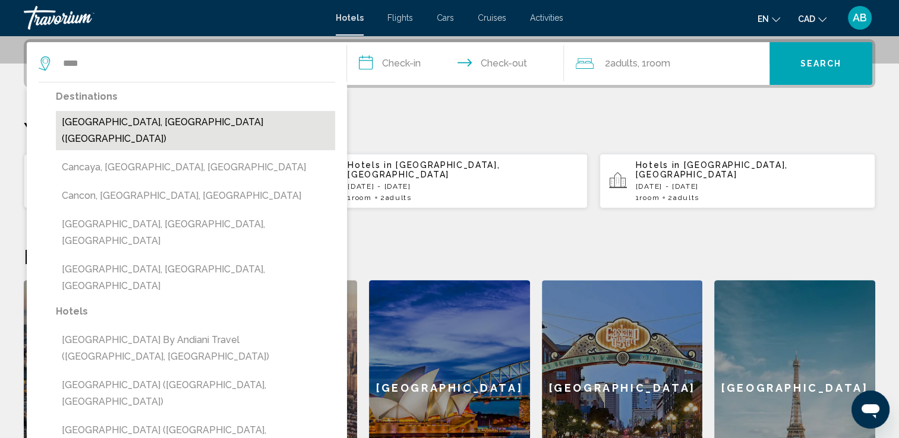
click at [103, 118] on button "[GEOGRAPHIC_DATA], [GEOGRAPHIC_DATA] ([GEOGRAPHIC_DATA])" at bounding box center [195, 130] width 279 height 39
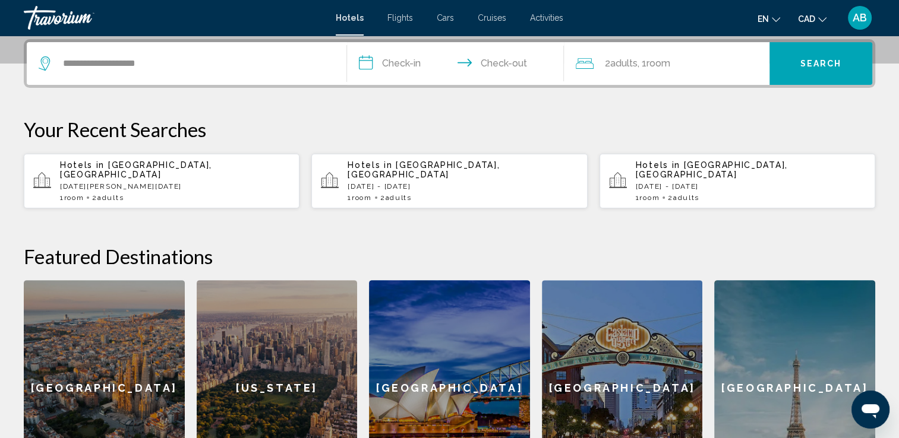
click at [416, 61] on input "**********" at bounding box center [458, 65] width 222 height 46
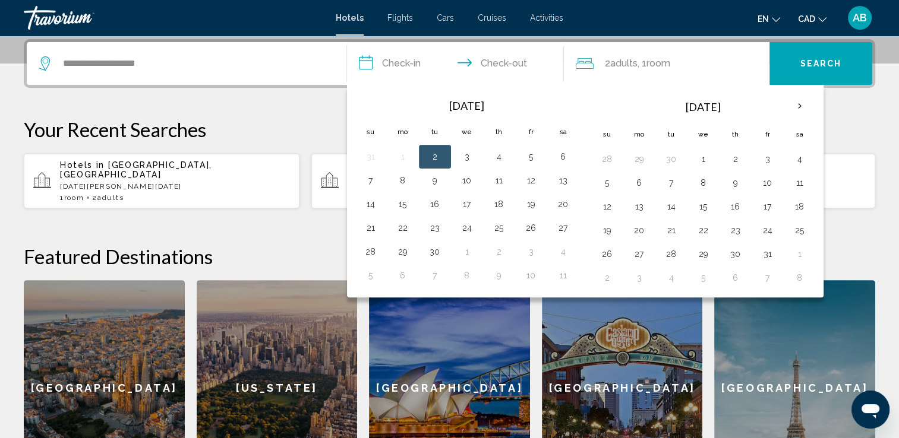
click at [287, 46] on div "**********" at bounding box center [187, 63] width 296 height 43
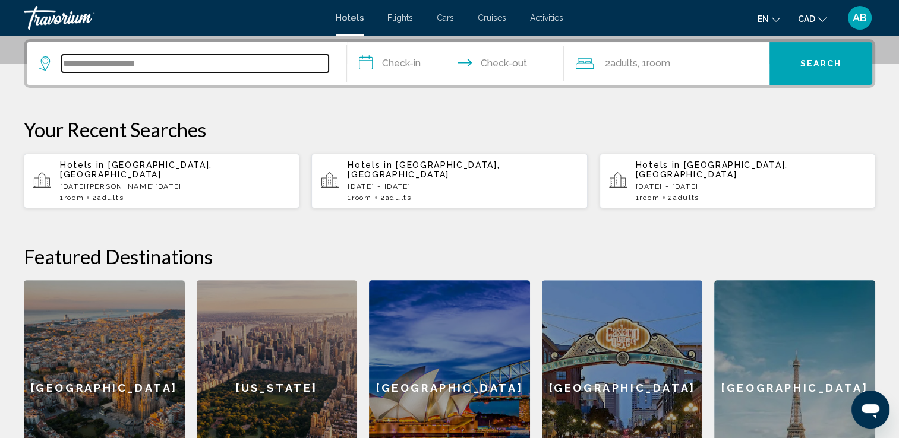
click at [267, 56] on input "**********" at bounding box center [195, 64] width 267 height 18
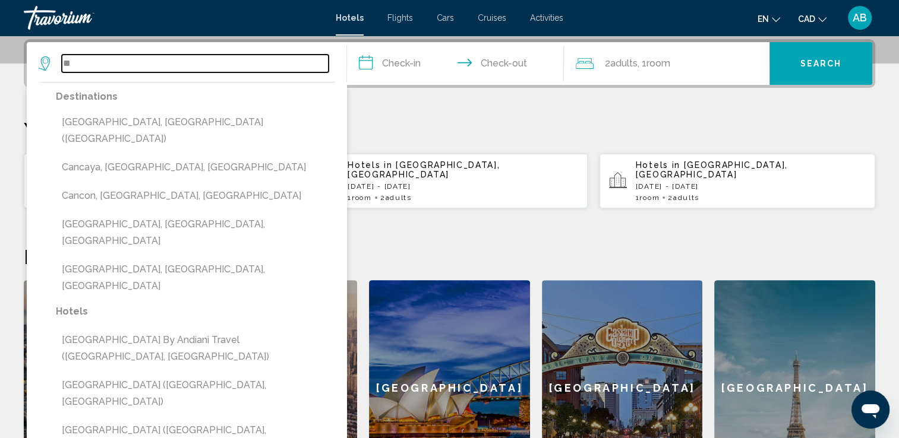
type input "*"
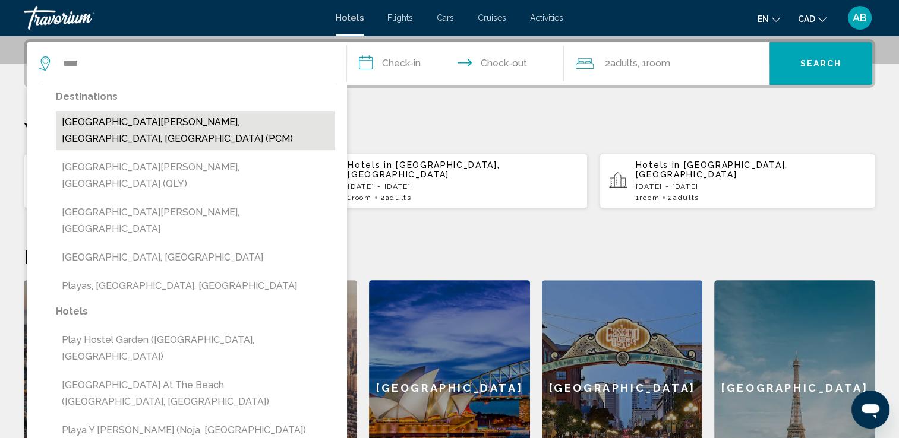
click at [143, 123] on button "Playa Del Carmen, Riviera Maya, Mexico (PCM)" at bounding box center [195, 130] width 279 height 39
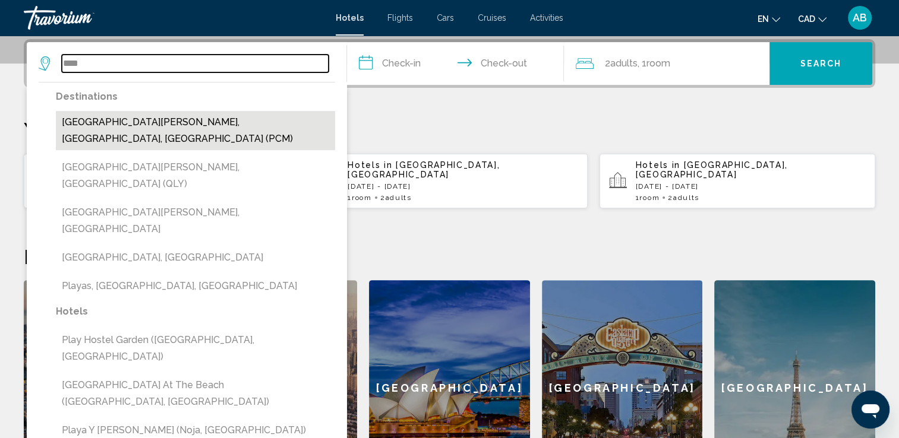
type input "**********"
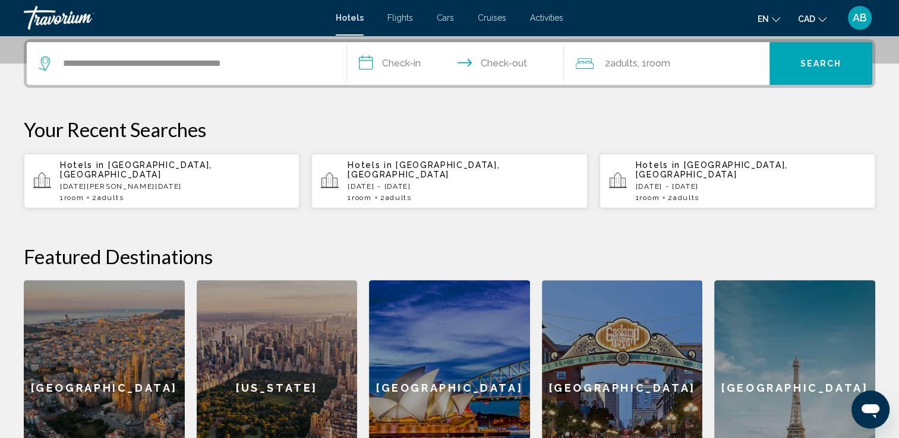
click at [427, 53] on input "**********" at bounding box center [458, 65] width 222 height 46
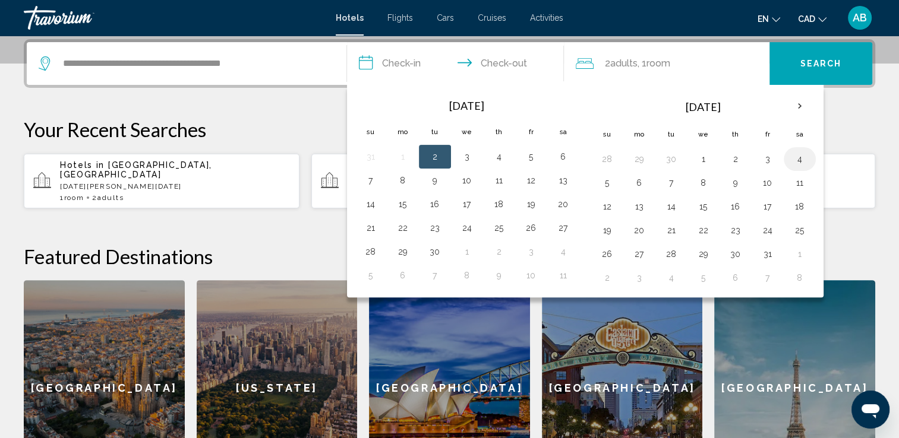
click at [798, 148] on td "4" at bounding box center [800, 159] width 32 height 24
click at [794, 163] on button "4" at bounding box center [799, 159] width 19 height 17
click at [606, 187] on button "5" at bounding box center [607, 183] width 19 height 17
type input "**********"
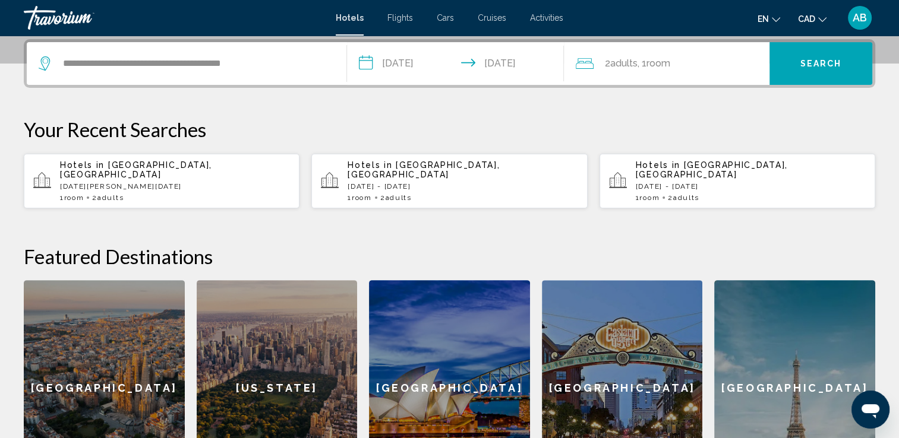
click at [702, 65] on div "2 Adult Adults , 1 Room rooms" at bounding box center [673, 63] width 194 height 17
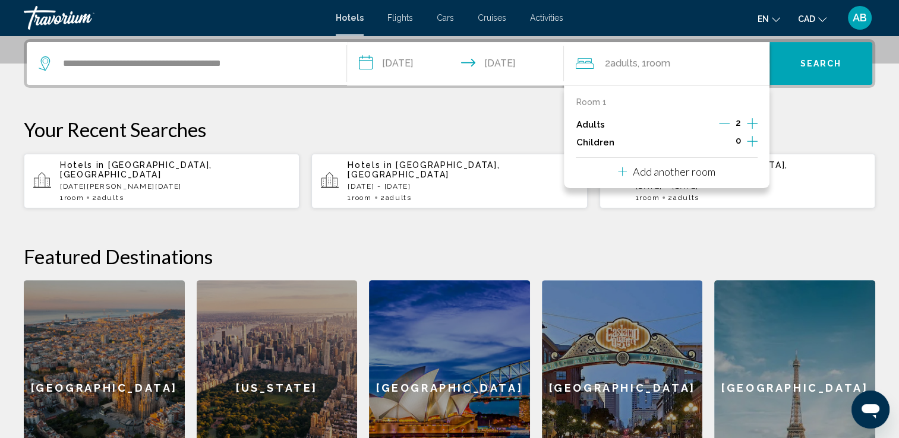
click at [755, 134] on icon "Increment children" at bounding box center [752, 141] width 11 height 14
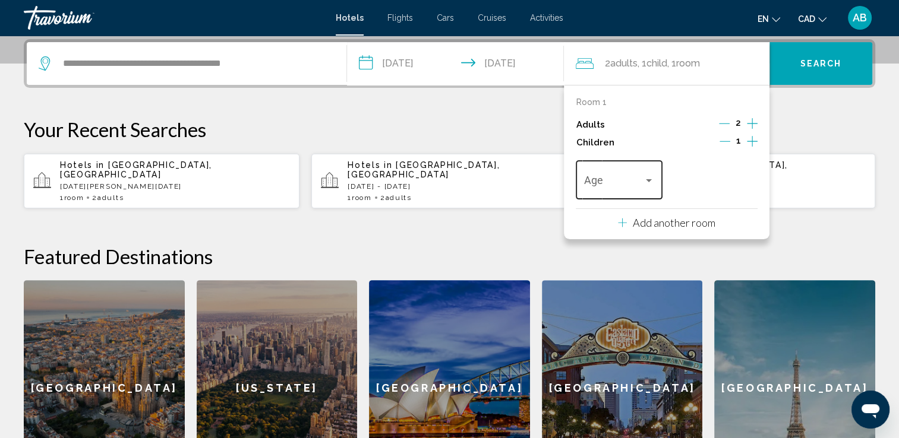
click at [640, 188] on span "Travelers: 2 adults, 1 child" at bounding box center [613, 183] width 59 height 12
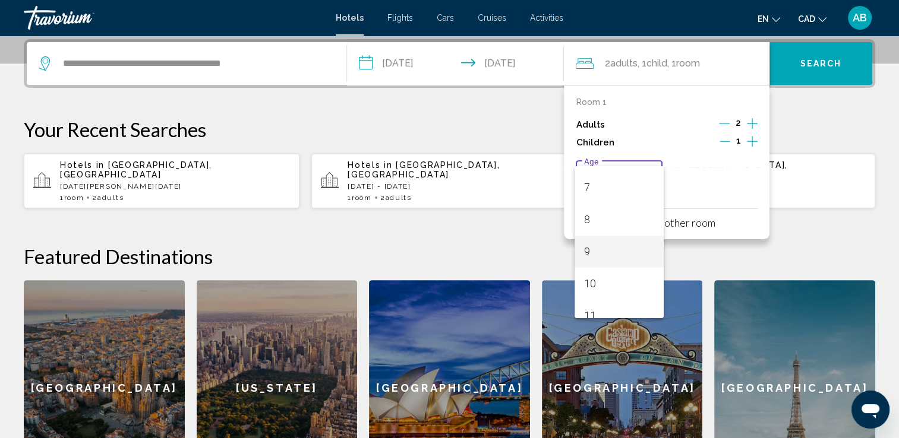
scroll to position [297, 0]
click at [617, 252] on span "11" at bounding box center [619, 238] width 70 height 32
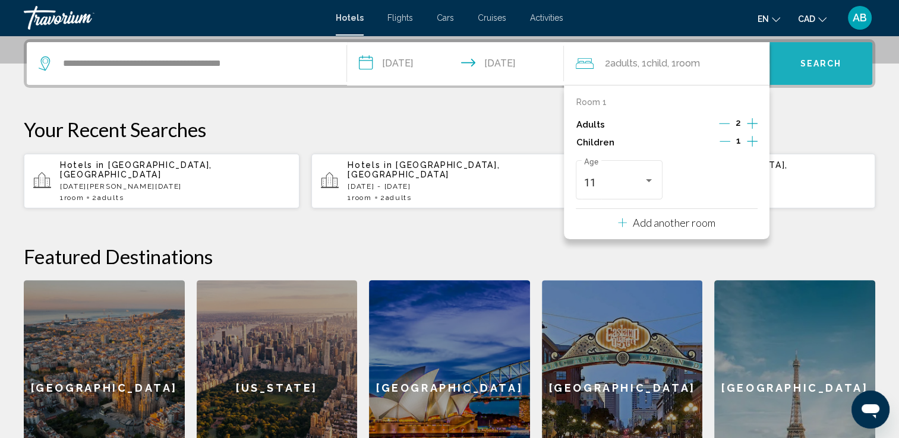
click at [842, 62] on button "Search" at bounding box center [820, 63] width 103 height 43
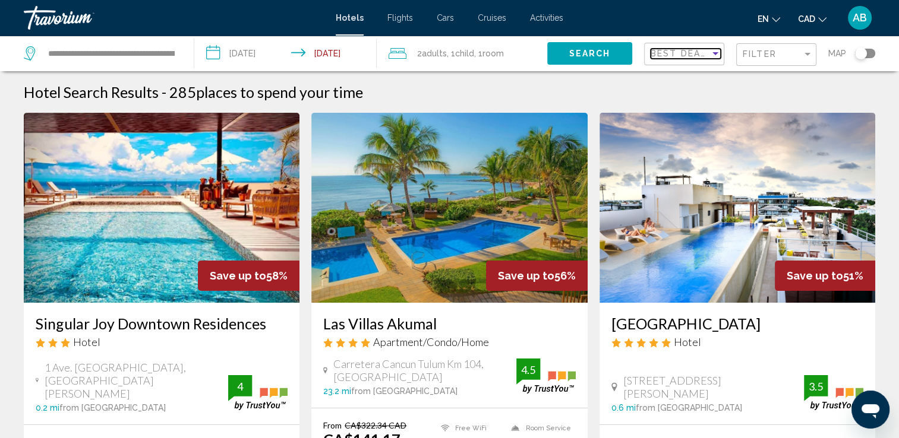
click at [710, 55] on div "Sort by" at bounding box center [715, 54] width 11 height 10
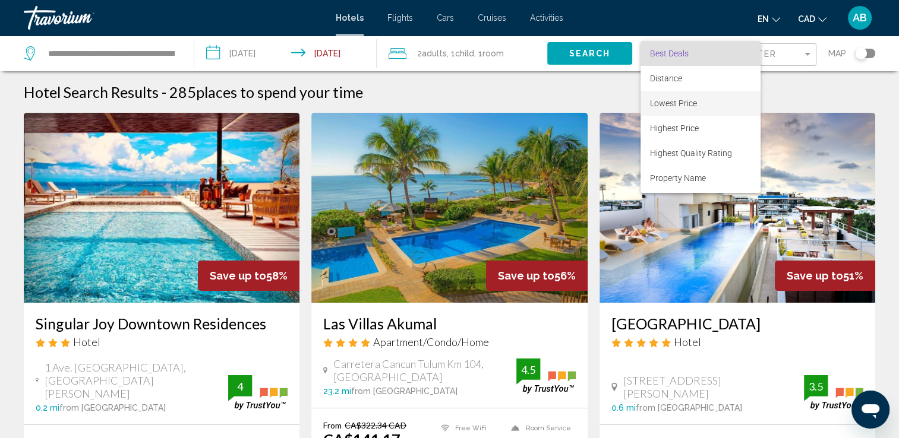
click at [696, 95] on span "Lowest Price" at bounding box center [700, 103] width 101 height 25
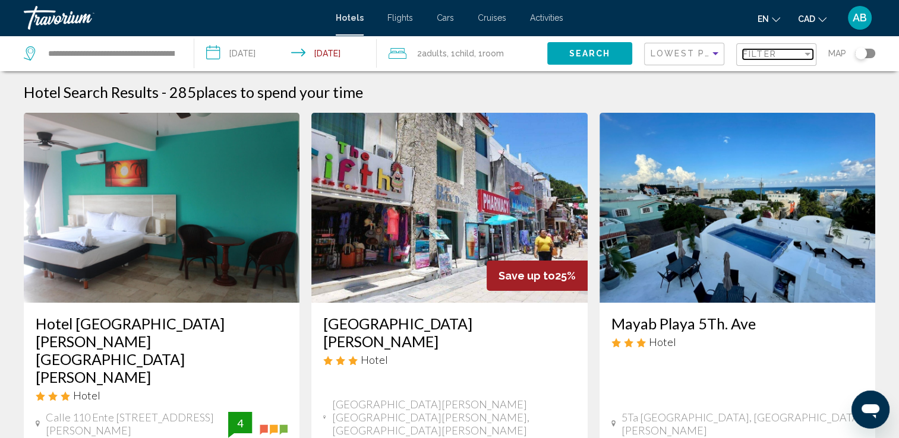
click at [791, 52] on div "Filter" at bounding box center [772, 54] width 59 height 10
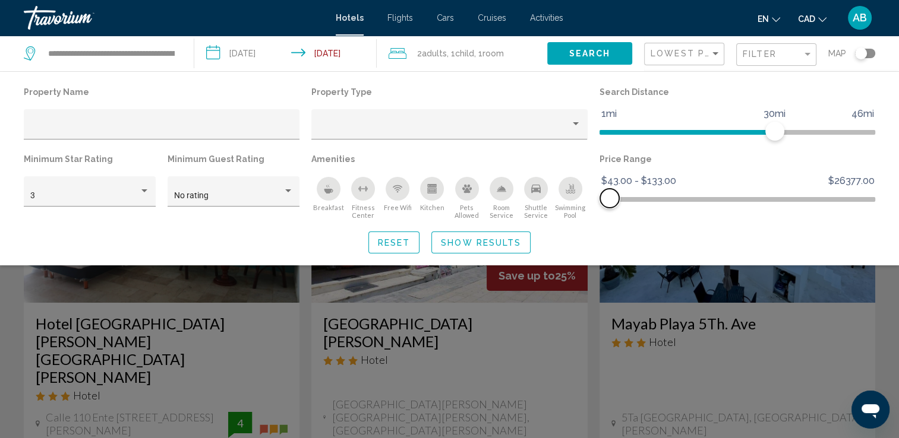
drag, startPoint x: 865, startPoint y: 202, endPoint x: 610, endPoint y: 222, distance: 256.3
click at [610, 222] on div "Property Name Property Type Search Distance 1mi 46mi 30mi Minimum Star Rating 3…" at bounding box center [449, 169] width 899 height 170
click at [467, 242] on span "Show Results" at bounding box center [481, 243] width 80 height 10
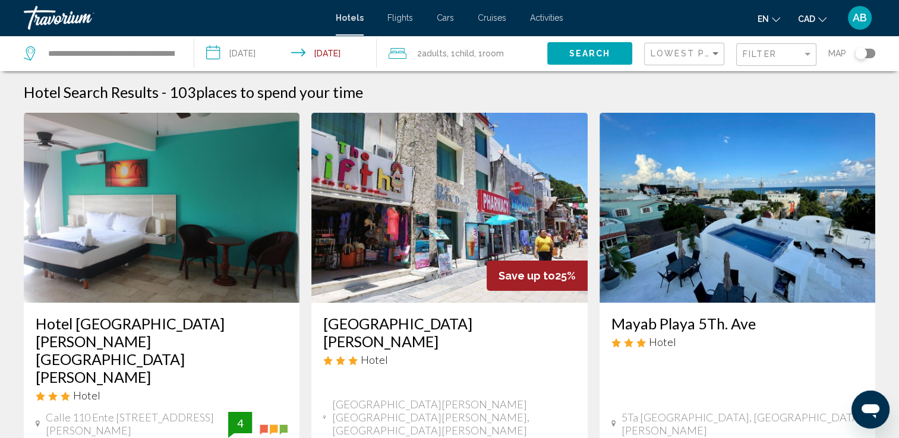
click at [872, 51] on div "Toggle map" at bounding box center [865, 54] width 20 height 10
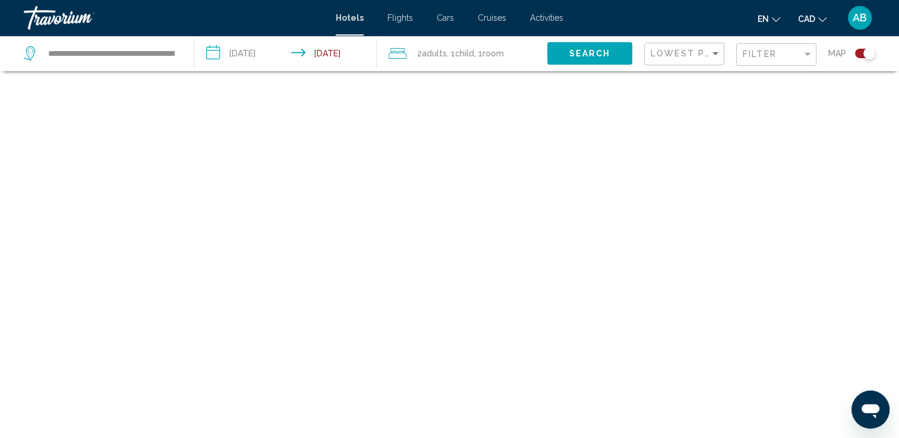
scroll to position [71, 0]
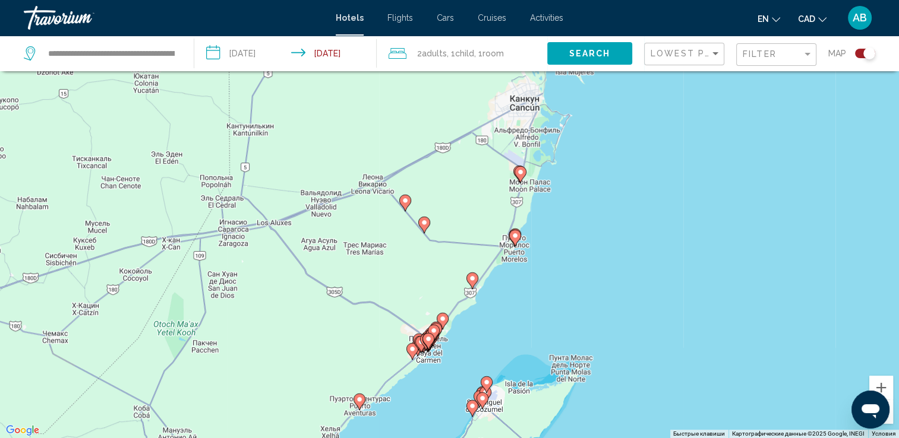
drag, startPoint x: 582, startPoint y: 140, endPoint x: 572, endPoint y: 215, distance: 75.5
click at [572, 215] on div "Чтобы активировать перетаскивание с помощью клавиатуры, нажмите Alt + Ввод. Пос…" at bounding box center [449, 219] width 899 height 438
click at [888, 388] on button "Увеличить" at bounding box center [881, 388] width 24 height 24
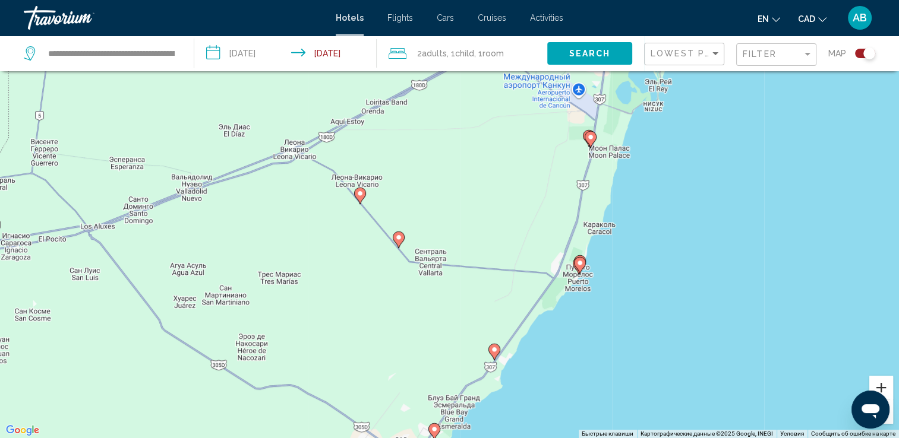
click at [887, 388] on button "Увеличить" at bounding box center [881, 388] width 24 height 24
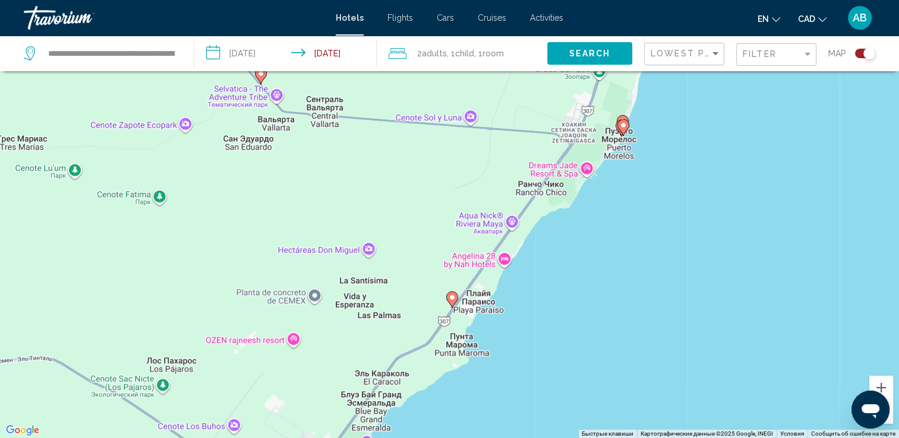
drag, startPoint x: 734, startPoint y: 365, endPoint x: 644, endPoint y: 169, distance: 215.6
click at [644, 169] on div "Чтобы активировать перетаскивание с помощью клавиатуры, нажмите Alt + Ввод. Пос…" at bounding box center [449, 219] width 899 height 438
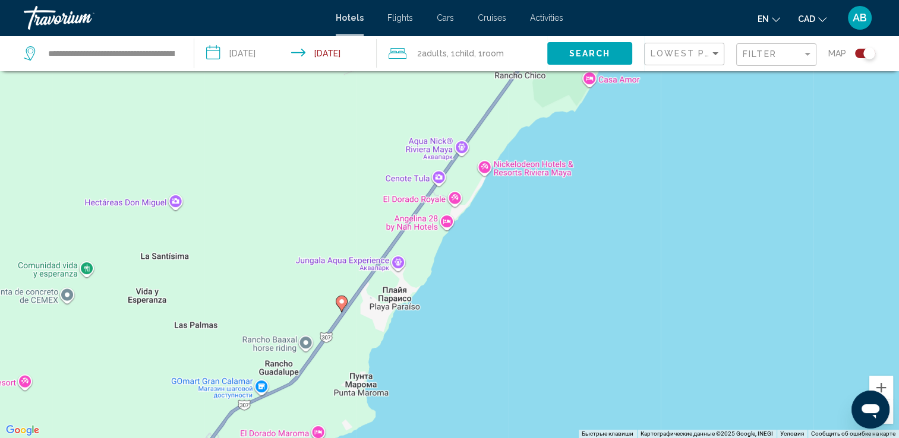
drag, startPoint x: 273, startPoint y: 248, endPoint x: 525, endPoint y: 281, distance: 253.4
click at [525, 281] on div "Чтобы активировать перетаскивание с помощью клавиатуры, нажмите Alt + Ввод. Пос…" at bounding box center [449, 219] width 899 height 438
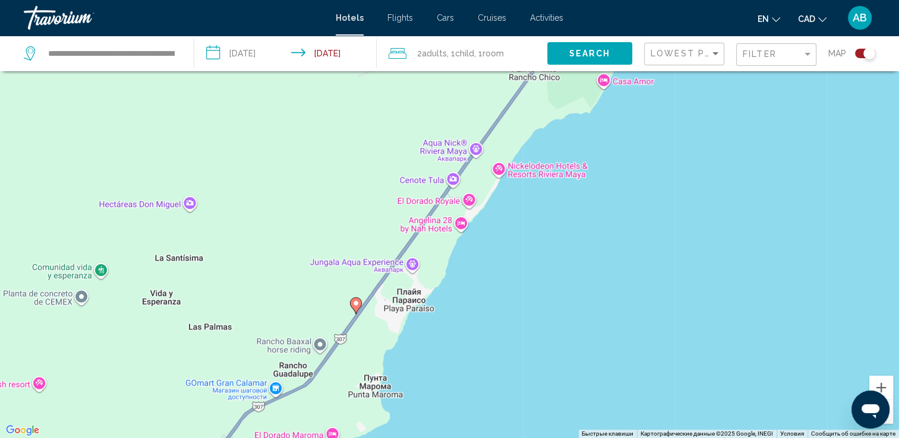
click at [353, 303] on image "Main content" at bounding box center [355, 303] width 7 height 7
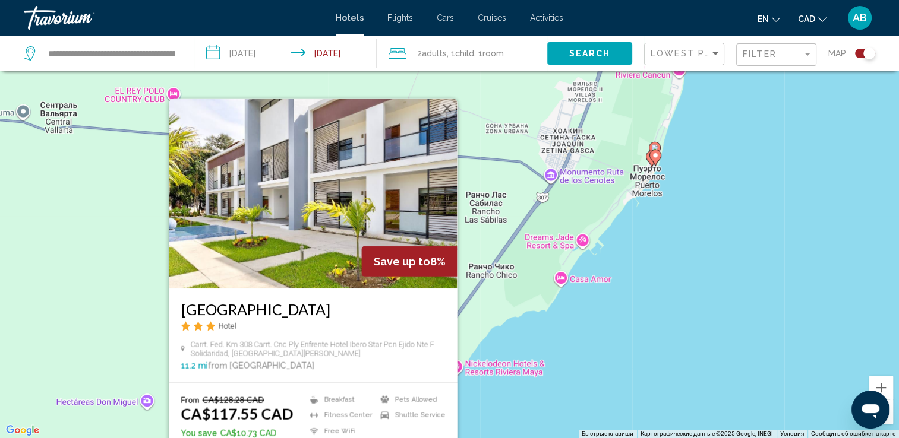
drag, startPoint x: 760, startPoint y: 356, endPoint x: 724, endPoint y: 409, distance: 64.1
click at [731, 416] on div "Чтобы активировать перетаскивание с помощью клавиатуры, нажмите Alt + Ввод. Пос…" at bounding box center [449, 219] width 899 height 438
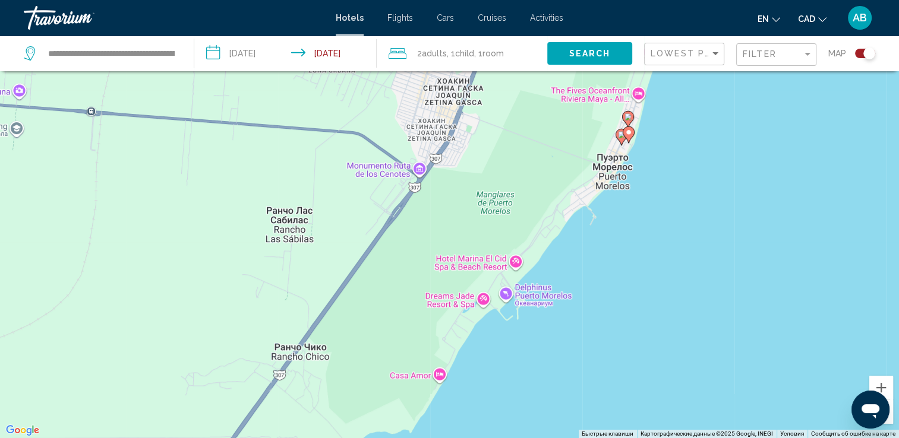
click at [627, 132] on image "Main content" at bounding box center [628, 132] width 7 height 7
click at [630, 136] on image "Main content" at bounding box center [628, 132] width 7 height 7
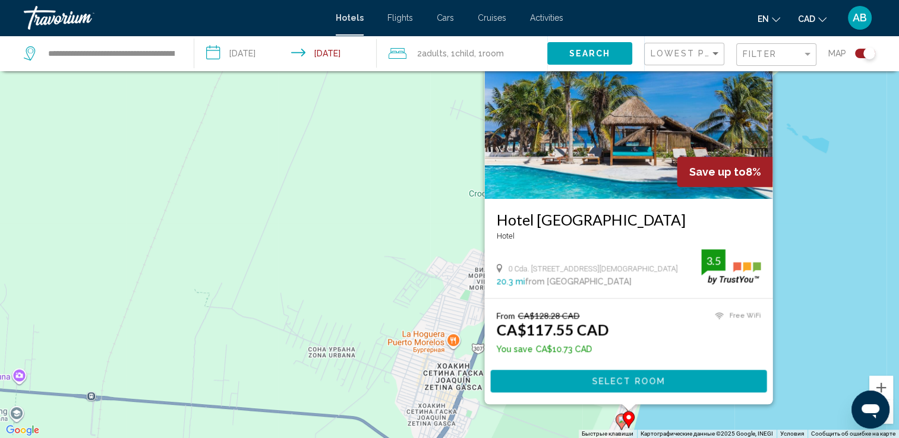
click at [867, 275] on div "Чтобы активировать перетаскивание с помощью клавиатуры, нажмите Alt + Ввод. Пос…" at bounding box center [449, 219] width 899 height 438
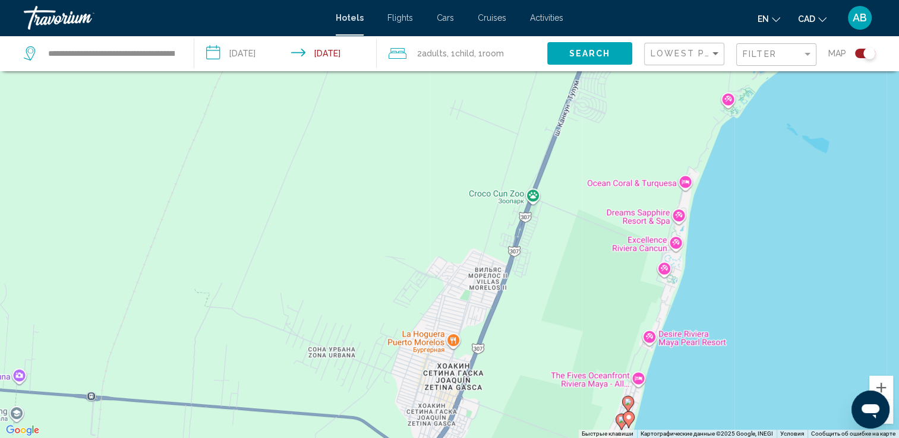
click at [627, 399] on icon "Main content" at bounding box center [627, 404] width 11 height 15
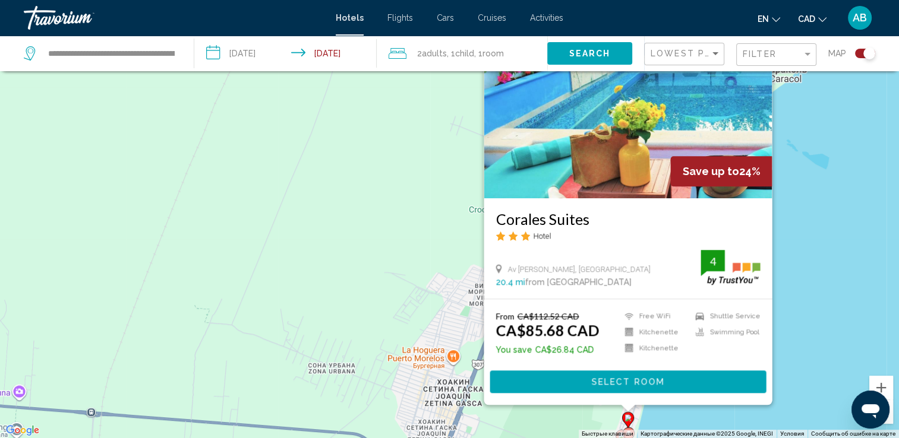
click at [798, 318] on div "Чтобы активировать перетаскивание с помощью клавиатуры, нажмите Alt + Ввод. Пос…" at bounding box center [449, 219] width 899 height 438
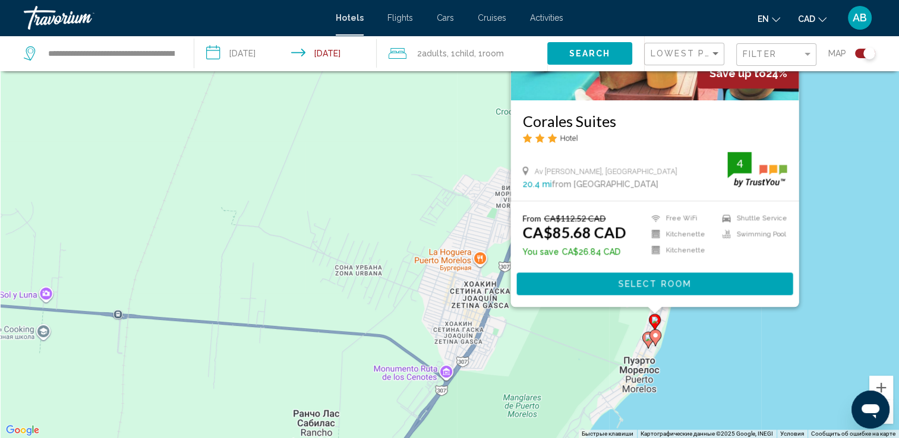
drag, startPoint x: 803, startPoint y: 341, endPoint x: 829, endPoint y: 241, distance: 103.3
click at [829, 241] on div "Чтобы активировать перетаскивание с помощью клавиатуры, нажмите Alt + Ввод. Пос…" at bounding box center [449, 219] width 899 height 438
click at [643, 342] on gmp-advanced-marker "Main content" at bounding box center [648, 341] width 12 height 18
click at [651, 339] on g "Main content" at bounding box center [655, 338] width 12 height 17
click at [649, 339] on gmp-advanced-marker "Main content" at bounding box center [655, 338] width 12 height 18
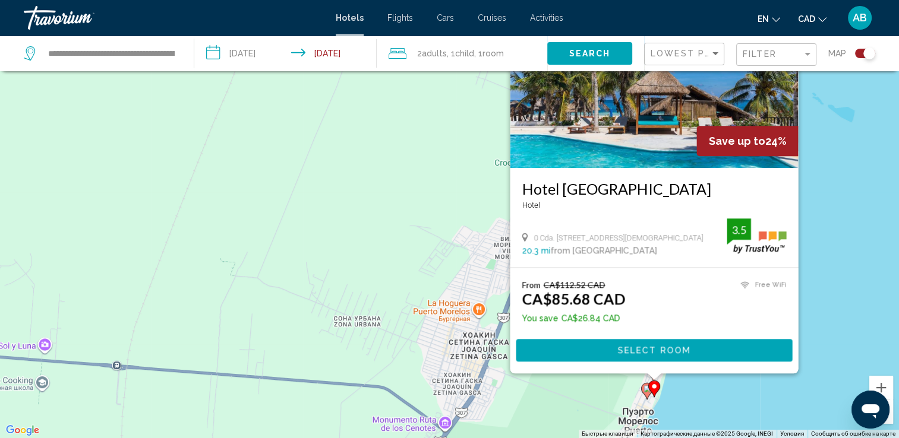
drag, startPoint x: 870, startPoint y: 257, endPoint x: 869, endPoint y: 226, distance: 30.3
click at [869, 226] on div "Чтобы активировать перетаскивание с помощью клавиатуры, нажмите Alt + Ввод. Пос…" at bounding box center [449, 219] width 899 height 438
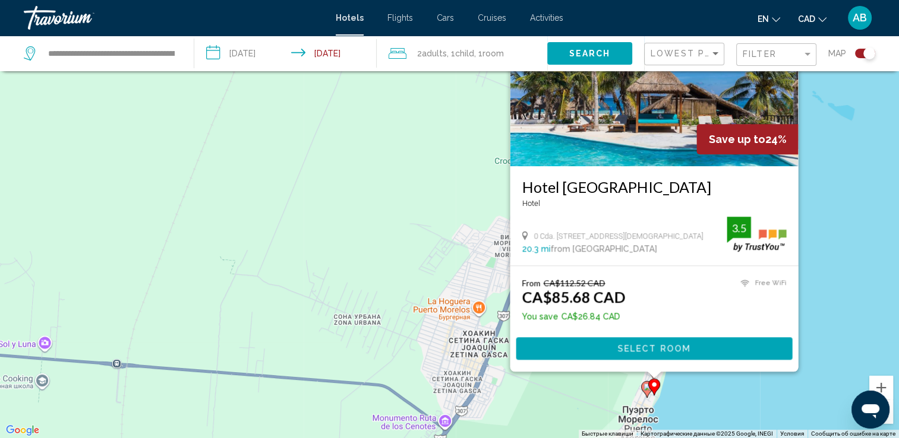
click at [641, 391] on gmp-advanced-marker "Main content" at bounding box center [647, 390] width 12 height 18
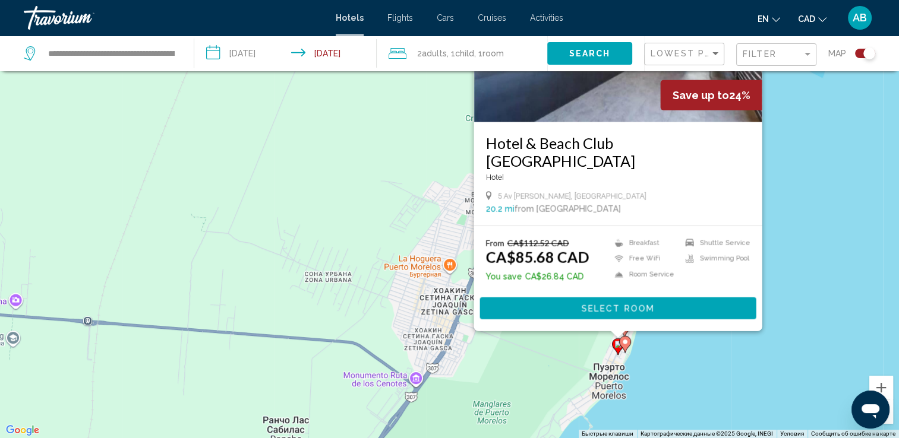
drag, startPoint x: 895, startPoint y: 296, endPoint x: 867, endPoint y: 228, distance: 73.8
click at [867, 228] on div "Чтобы активировать перетаскивание с помощью клавиатуры, нажмите Alt + Ввод. Пос…" at bounding box center [449, 219] width 899 height 438
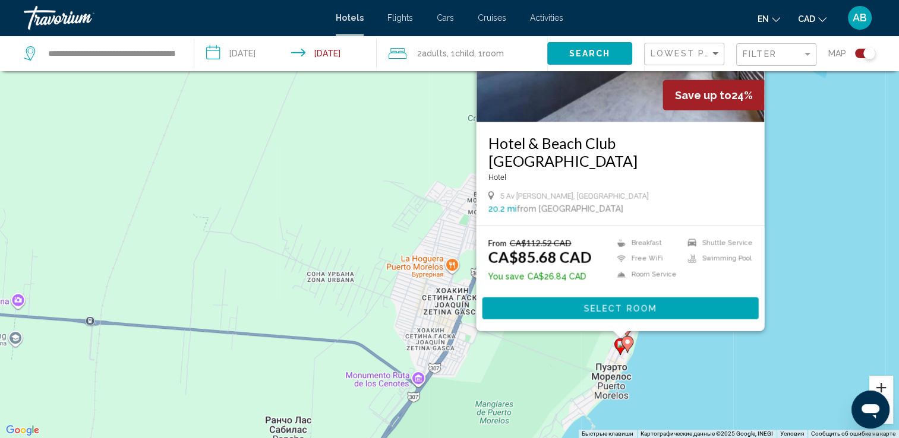
click at [882, 390] on button "Увеличить" at bounding box center [881, 388] width 24 height 24
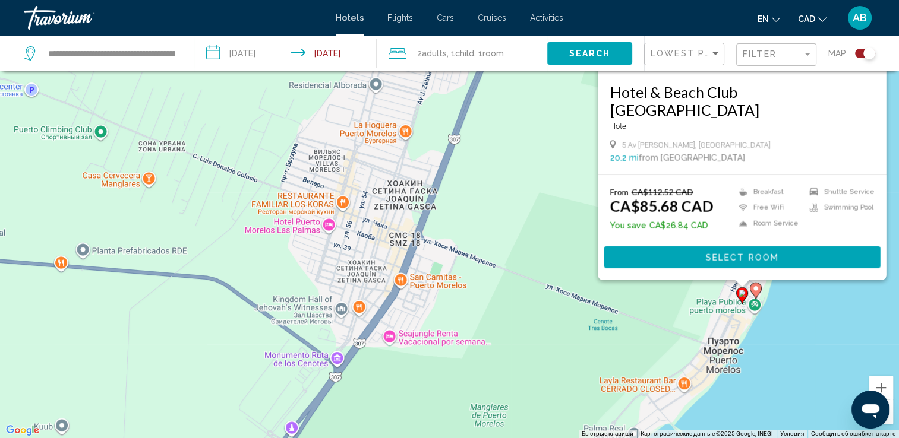
drag, startPoint x: 558, startPoint y: 318, endPoint x: 494, endPoint y: 79, distance: 247.3
click at [497, 84] on div "Чтобы активировать перетаскивание с помощью клавиатуры, нажмите Alt + Ввод. Пос…" at bounding box center [449, 219] width 899 height 438
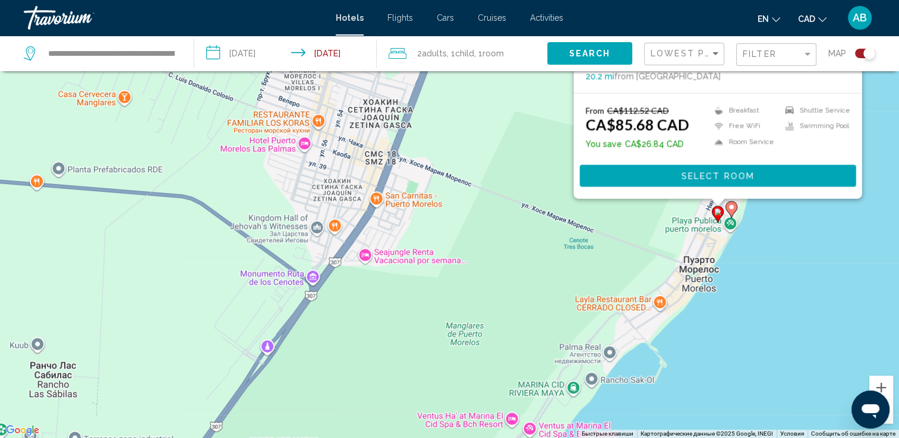
click at [730, 213] on icon "Main content" at bounding box center [730, 209] width 11 height 15
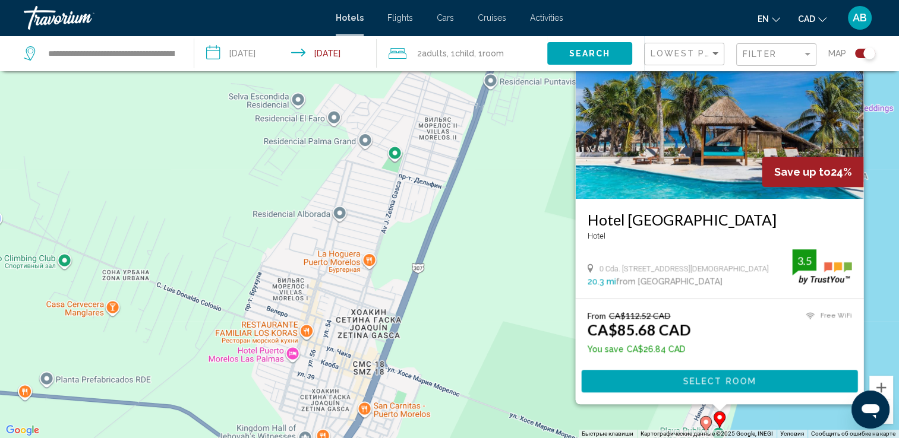
click at [700, 422] on icon "Main content" at bounding box center [705, 424] width 11 height 15
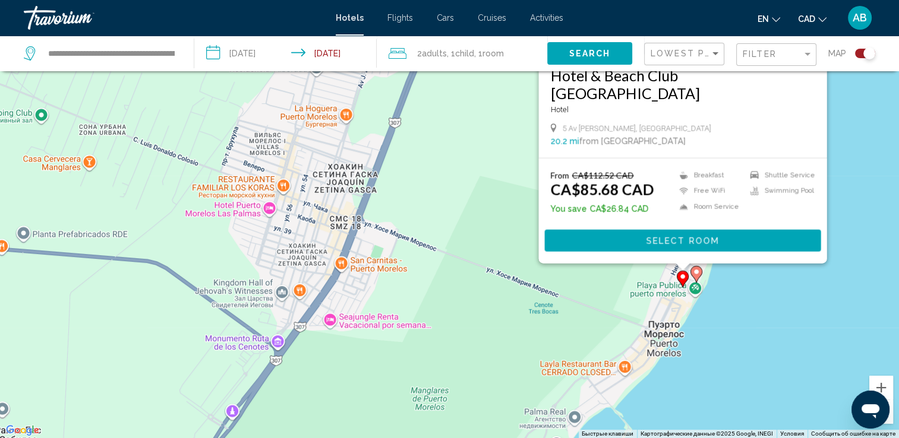
drag, startPoint x: 893, startPoint y: 303, endPoint x: 863, endPoint y: 160, distance: 145.8
click at [866, 156] on div "Чтобы активировать перетаскивание с помощью клавиатуры, нажмите Alt + Ввод. Пос…" at bounding box center [449, 219] width 899 height 438
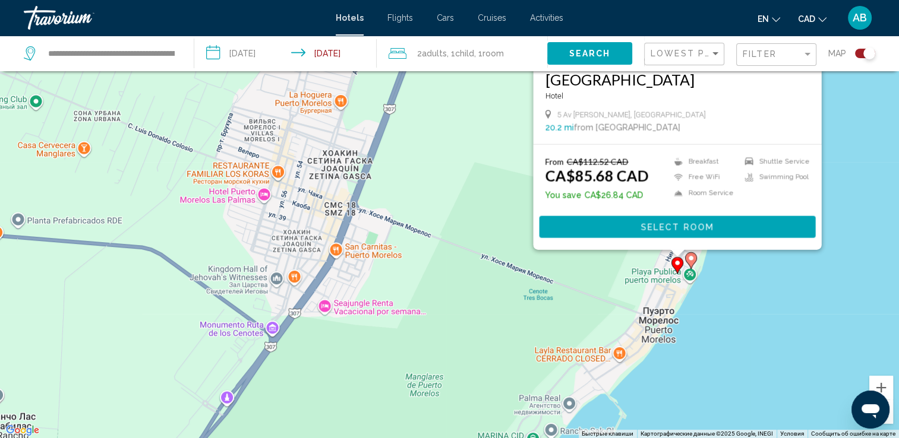
click at [851, 275] on div "Чтобы активировать перетаскивание с помощью клавиатуры, нажмите Alt + Ввод. Пос…" at bounding box center [449, 219] width 899 height 438
click at [768, 296] on div "Чтобы активировать перетаскивание с помощью клавиатуры, нажмите Alt + Ввод. Пос…" at bounding box center [449, 219] width 899 height 438
click at [867, 128] on div "Чтобы активировать перетаскивание с помощью клавиатуры, нажмите Alt + Ввод. Пос…" at bounding box center [449, 219] width 899 height 438
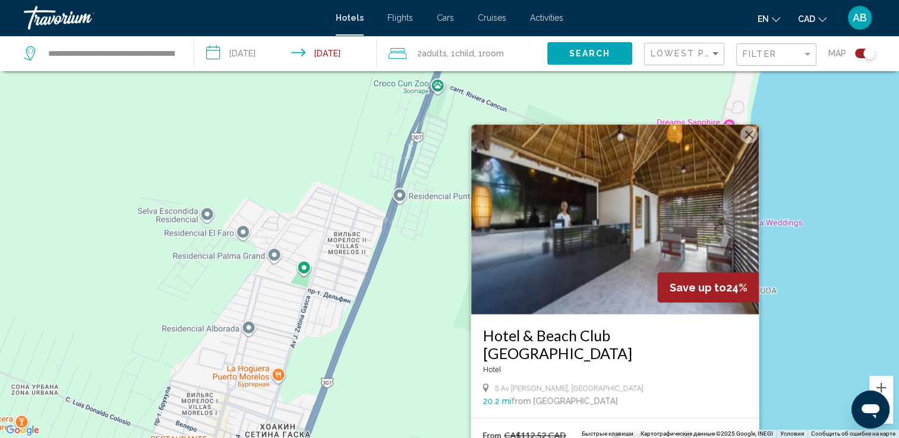
drag, startPoint x: 839, startPoint y: 165, endPoint x: 770, endPoint y: 321, distance: 171.6
click at [776, 367] on html "**********" at bounding box center [449, 148] width 899 height 438
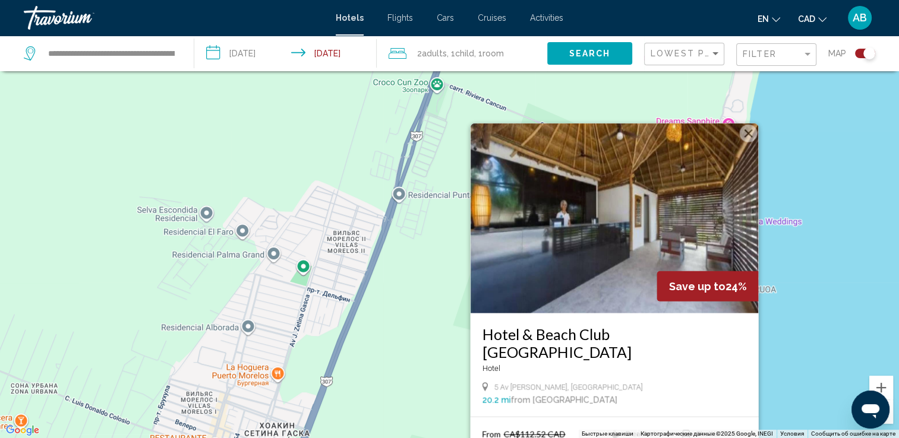
click at [749, 143] on button "Закрыть" at bounding box center [748, 134] width 18 height 18
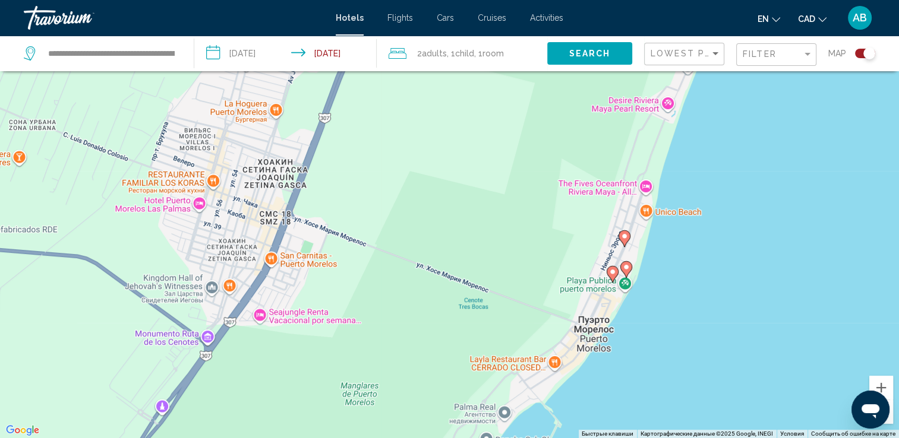
drag, startPoint x: 775, startPoint y: 313, endPoint x: 773, endPoint y: 46, distance: 266.8
click at [773, 46] on div "**********" at bounding box center [449, 255] width 899 height 510
click at [628, 236] on icon "Main content" at bounding box center [623, 237] width 11 height 15
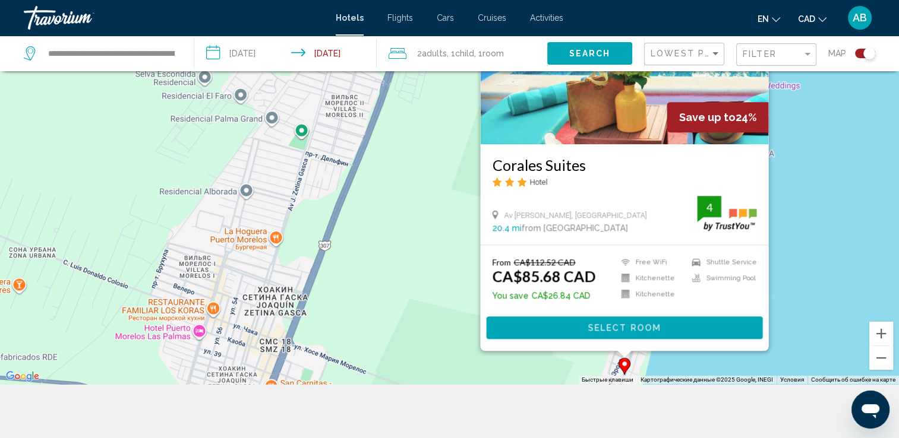
scroll to position [143, 0]
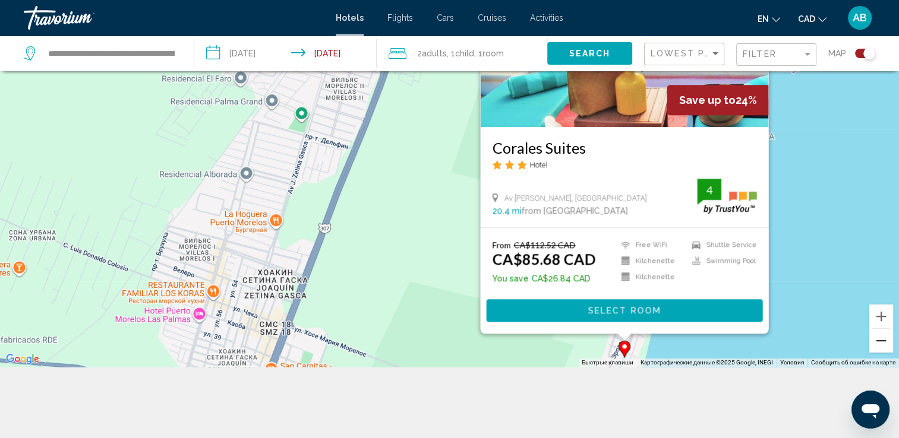
click at [886, 343] on button "Уменьшить" at bounding box center [881, 341] width 24 height 24
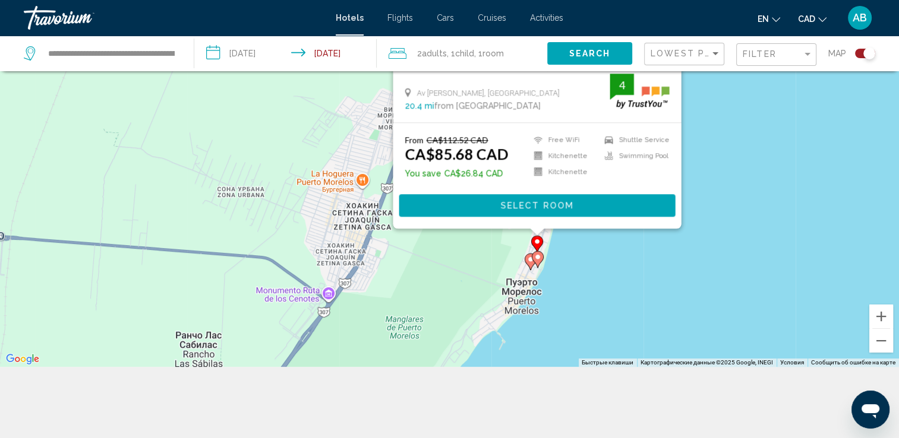
click at [535, 259] on image "Main content" at bounding box center [537, 257] width 7 height 7
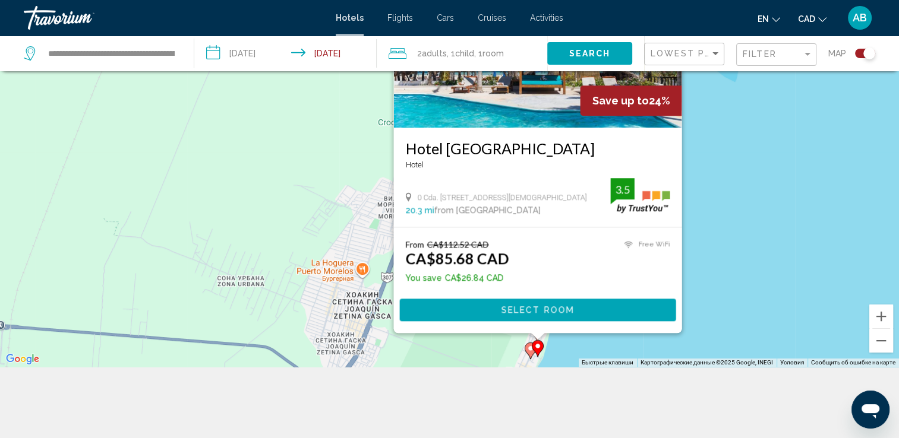
click at [532, 115] on img "Main content" at bounding box center [537, 33] width 288 height 190
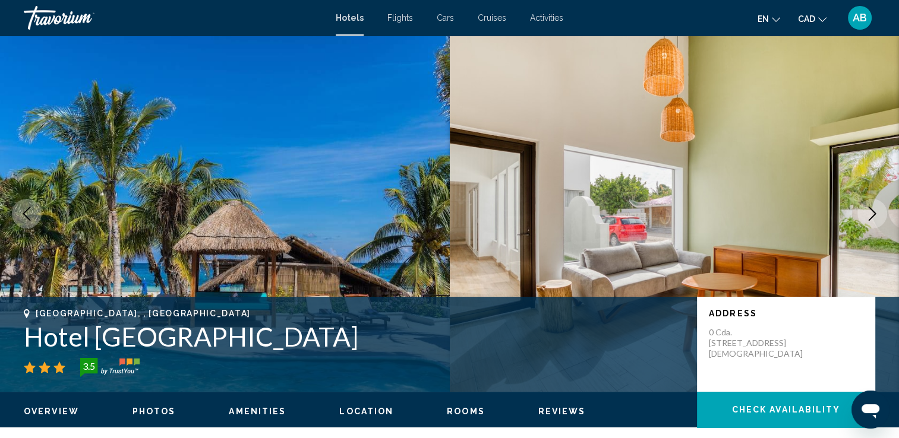
click at [873, 213] on icon "Next image" at bounding box center [873, 214] width 8 height 14
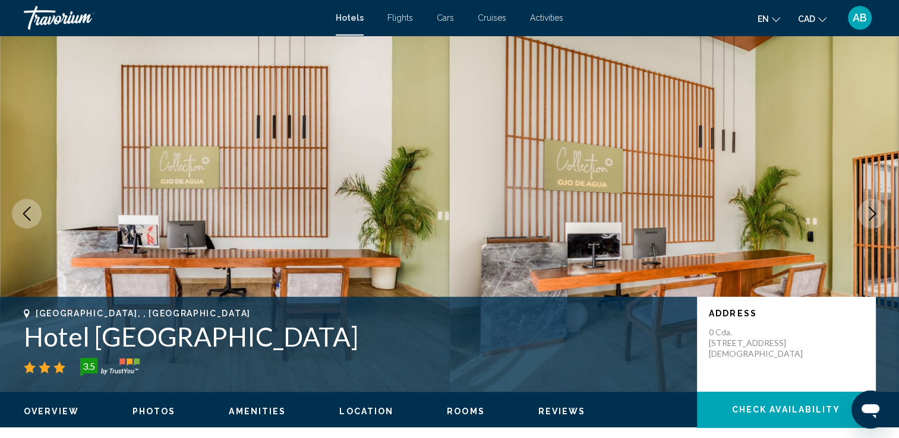
click at [873, 212] on icon "Next image" at bounding box center [873, 214] width 8 height 14
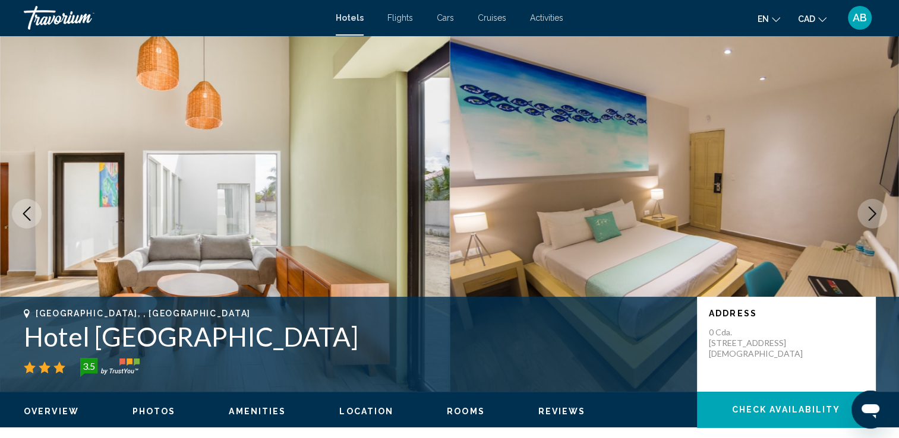
click at [873, 212] on icon "Next image" at bounding box center [873, 214] width 8 height 14
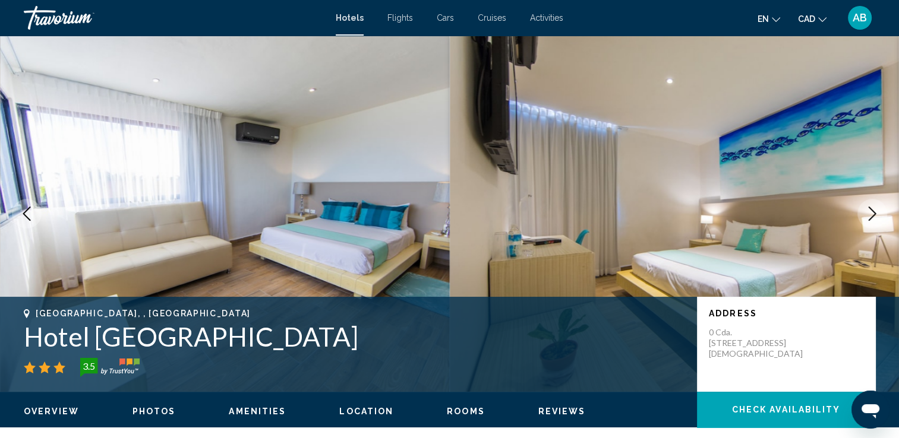
click at [873, 212] on icon "Next image" at bounding box center [873, 214] width 8 height 14
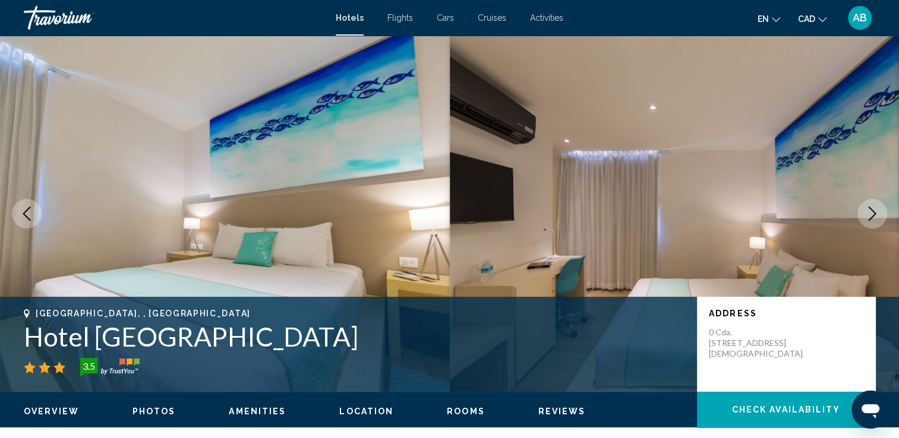
click at [873, 211] on icon "Next image" at bounding box center [873, 214] width 8 height 14
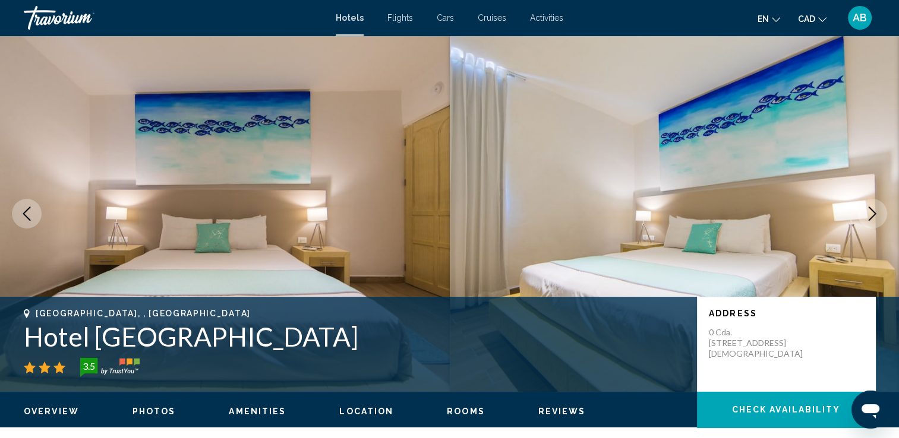
click at [873, 210] on icon "Next image" at bounding box center [872, 214] width 14 height 14
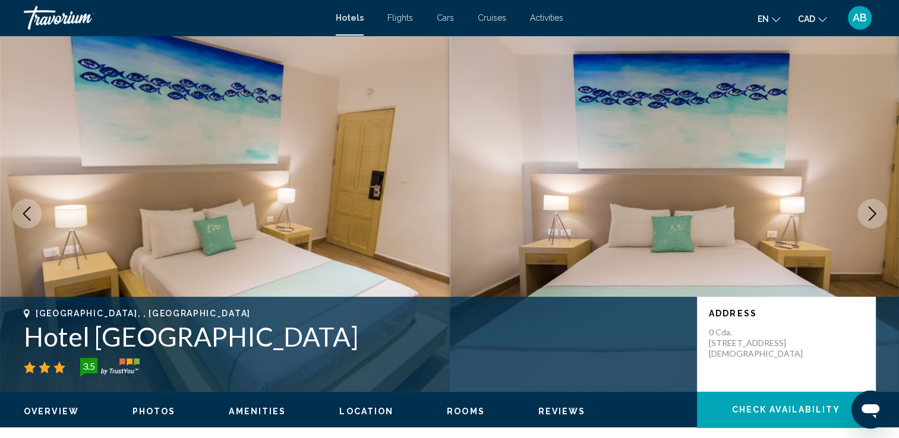
click at [873, 210] on icon "Next image" at bounding box center [872, 214] width 14 height 14
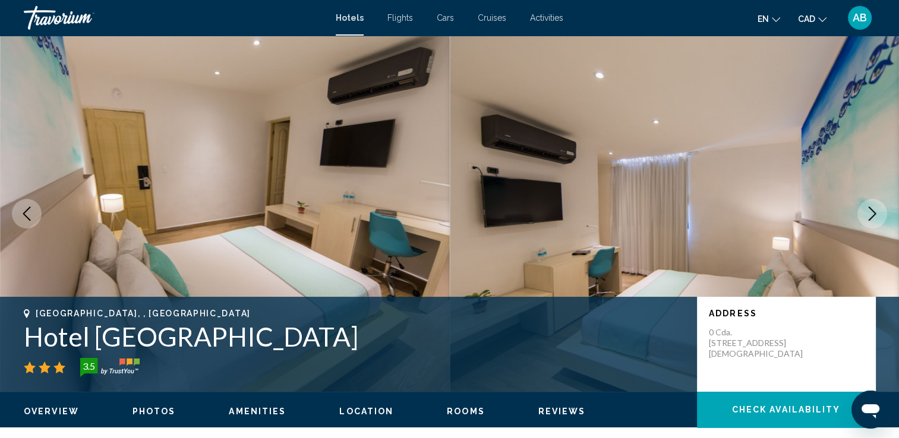
click at [873, 210] on icon "Next image" at bounding box center [872, 214] width 14 height 14
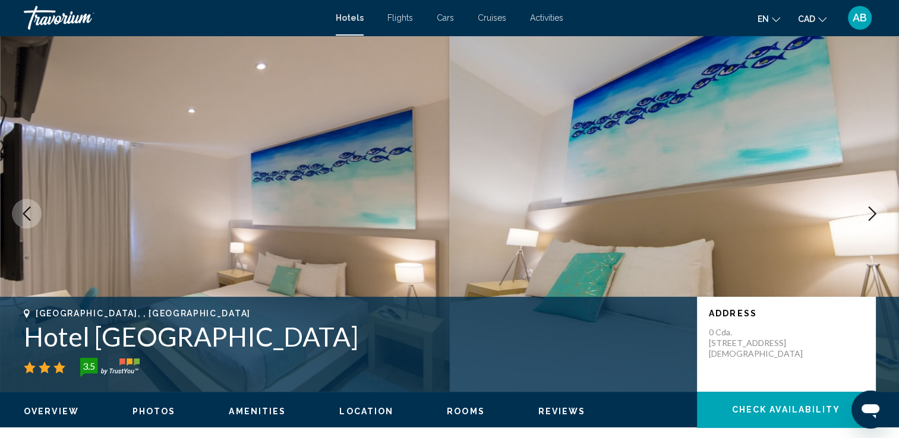
click at [873, 210] on icon "Next image" at bounding box center [872, 214] width 14 height 14
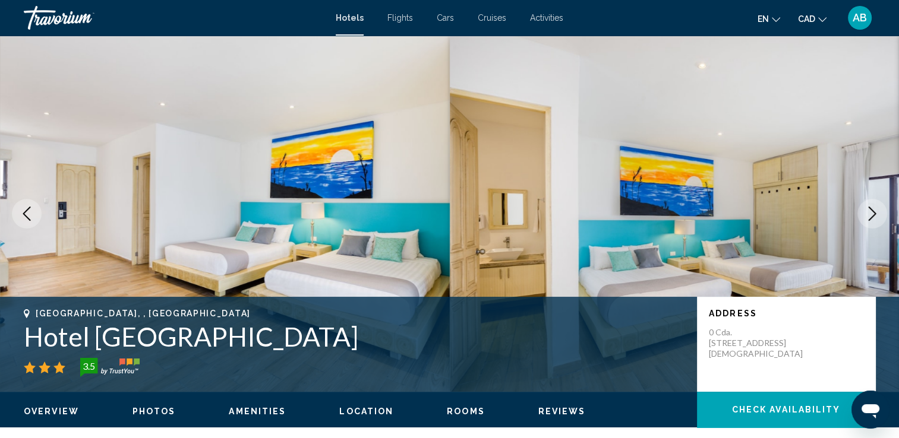
click at [873, 210] on icon "Next image" at bounding box center [872, 214] width 14 height 14
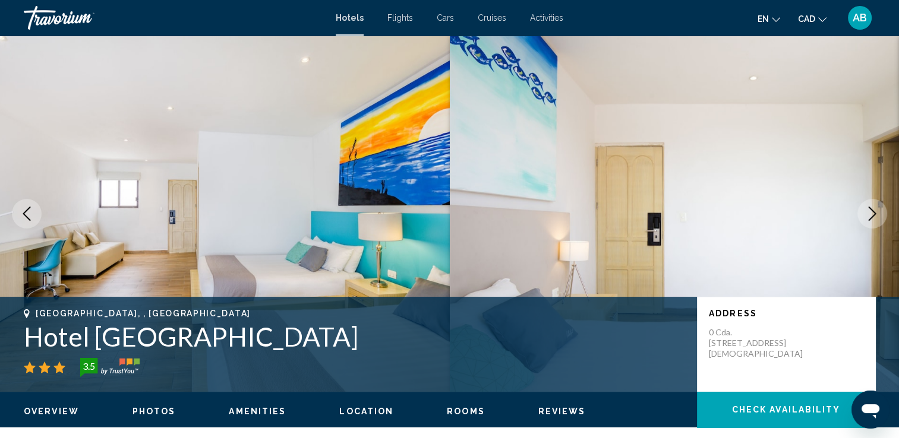
click at [873, 210] on icon "Next image" at bounding box center [872, 214] width 14 height 14
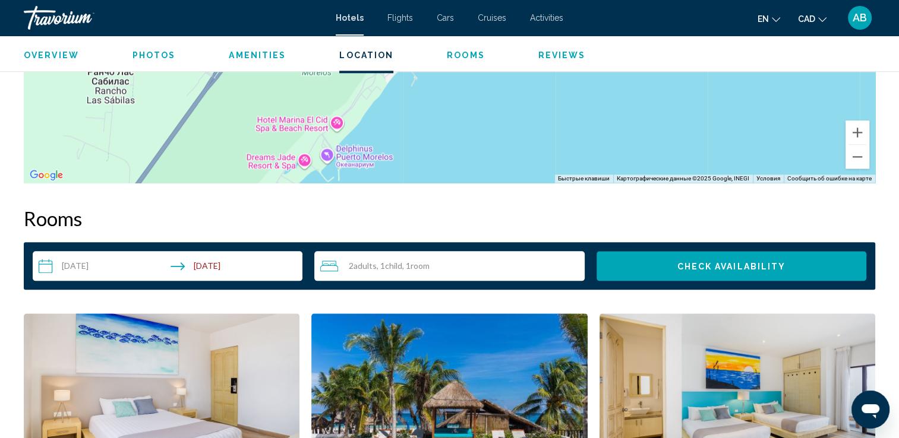
scroll to position [1366, 0]
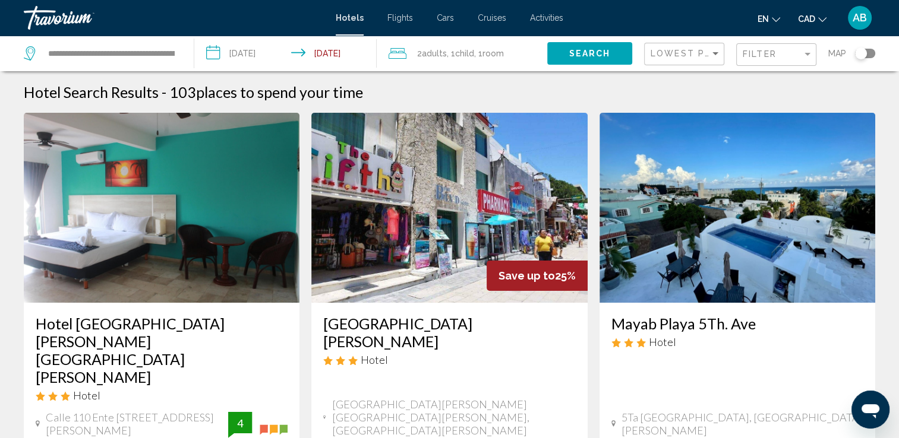
click at [870, 53] on div "Toggle map" at bounding box center [865, 54] width 20 height 10
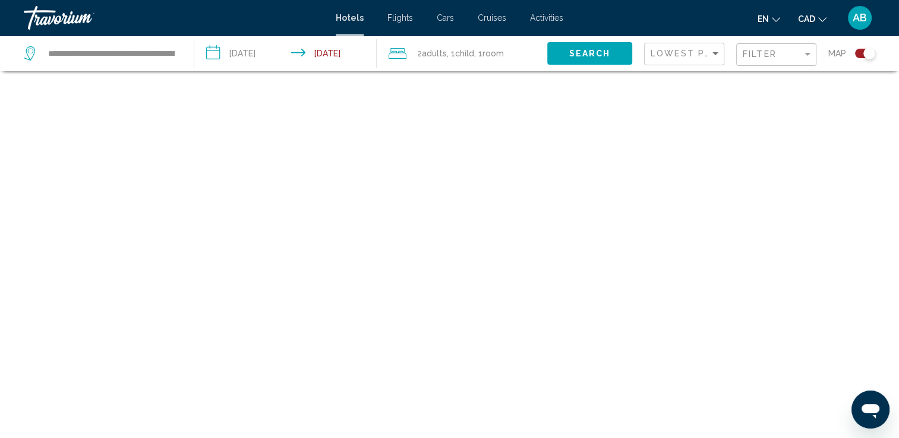
scroll to position [71, 0]
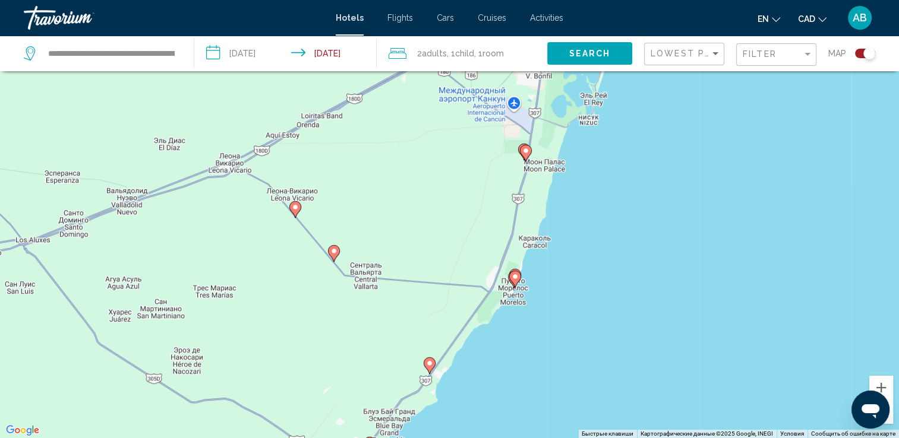
drag, startPoint x: 531, startPoint y: 139, endPoint x: 449, endPoint y: 319, distance: 197.8
click at [448, 353] on div "Чтобы активировать перетаскивание с помощью клавиатуры, нажмите Alt + Ввод. Пос…" at bounding box center [449, 219] width 899 height 438
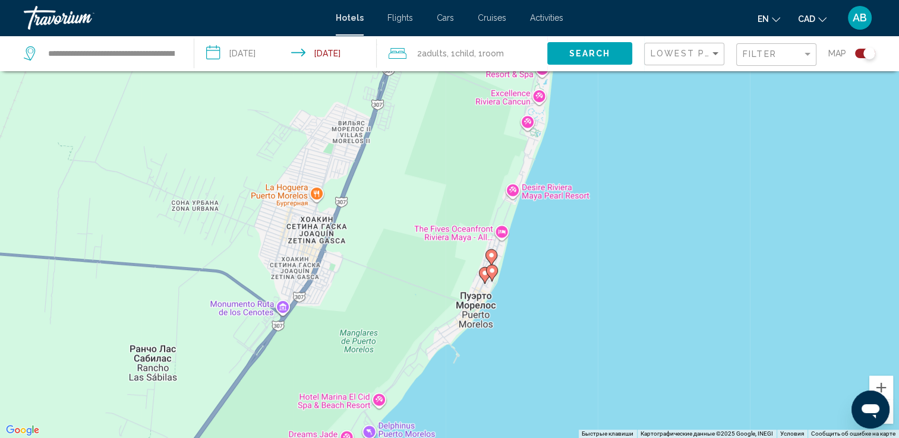
click at [484, 284] on icon "Main content" at bounding box center [485, 275] width 12 height 17
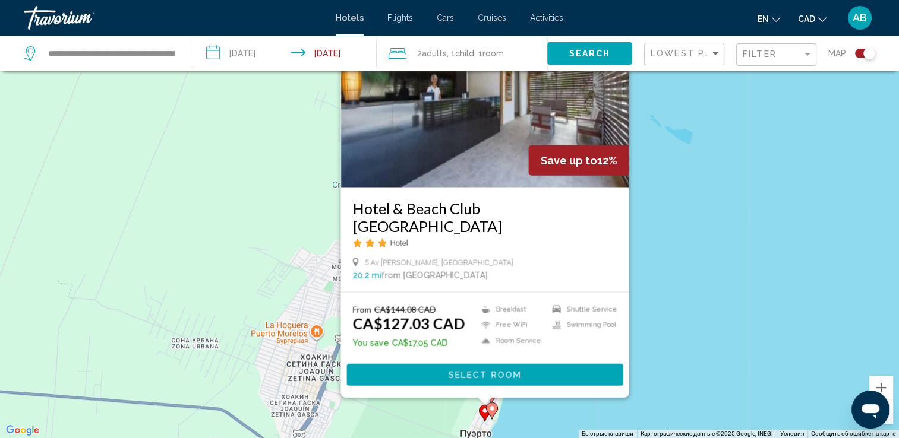
click at [487, 415] on gmp-advanced-marker "Main content" at bounding box center [492, 411] width 12 height 18
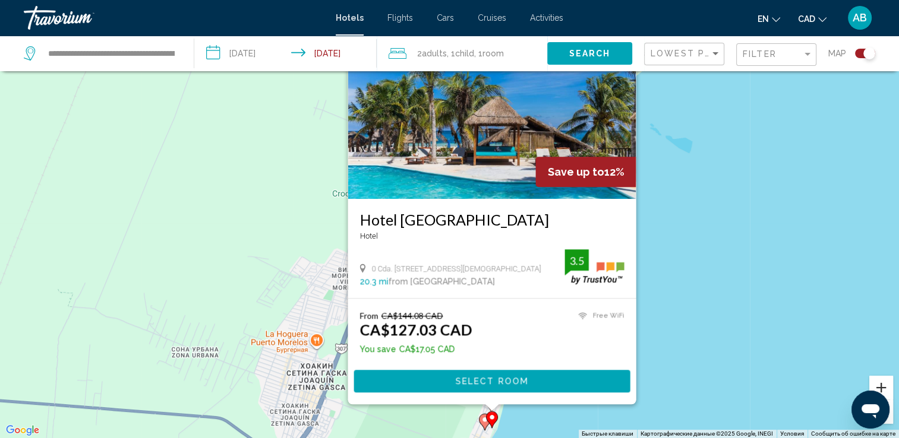
click at [884, 386] on button "Увеличить" at bounding box center [881, 388] width 24 height 24
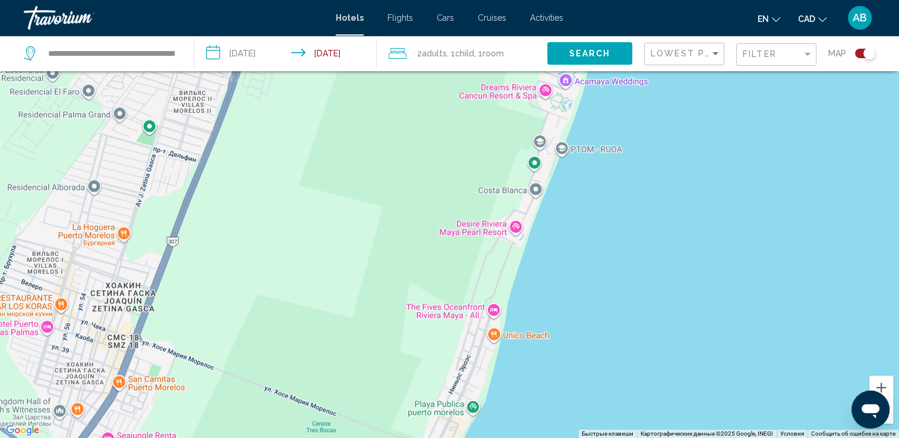
drag, startPoint x: 734, startPoint y: 353, endPoint x: 678, endPoint y: 101, distance: 258.0
click at [679, 98] on div "Main content" at bounding box center [449, 219] width 899 height 438
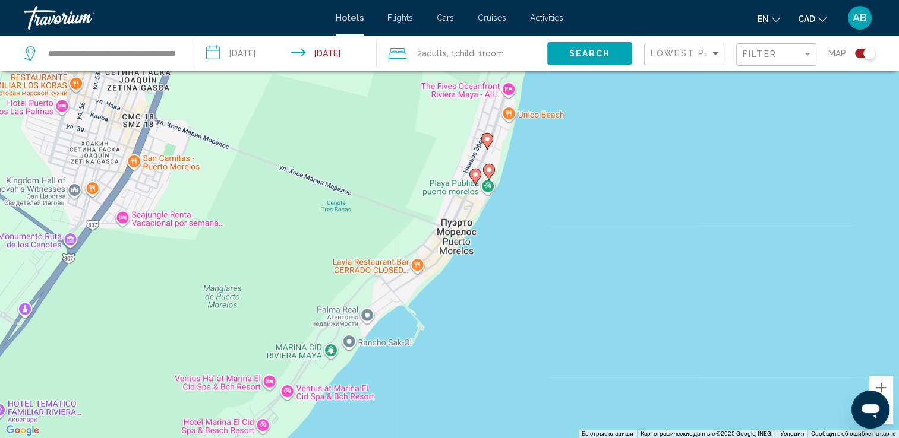
drag, startPoint x: 570, startPoint y: 412, endPoint x: 569, endPoint y: 220, distance: 191.9
click at [579, 222] on div "Чтобы активировать перетаскивание с помощью клавиатуры, нажмите Alt + Ввод. Пос…" at bounding box center [449, 219] width 899 height 438
click at [486, 141] on image "Main content" at bounding box center [488, 138] width 7 height 7
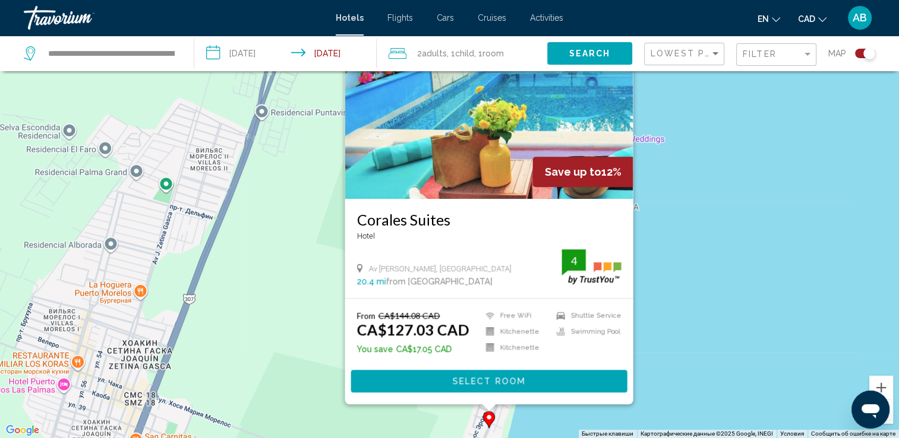
click at [885, 413] on div "Открыть окно обмена сообщениями" at bounding box center [871, 410] width 36 height 36
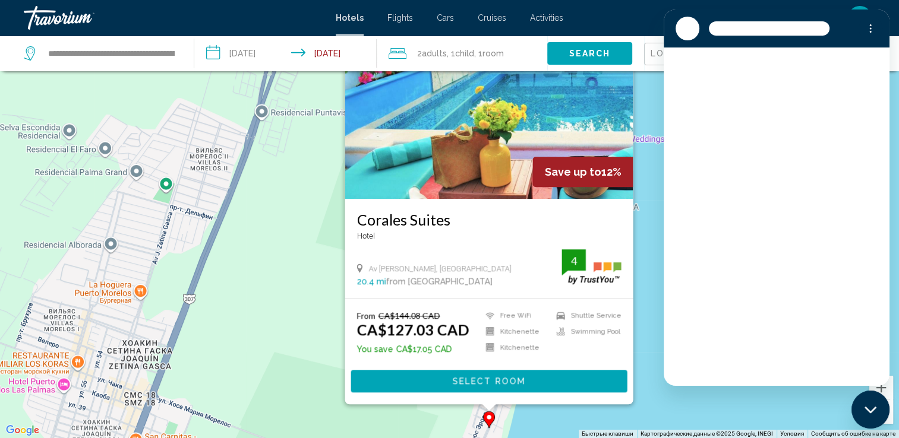
scroll to position [0, 0]
click at [710, 411] on div "Чтобы активировать перетаскивание с помощью клавиатуры, нажмите Alt + Ввод. Пос…" at bounding box center [449, 219] width 899 height 438
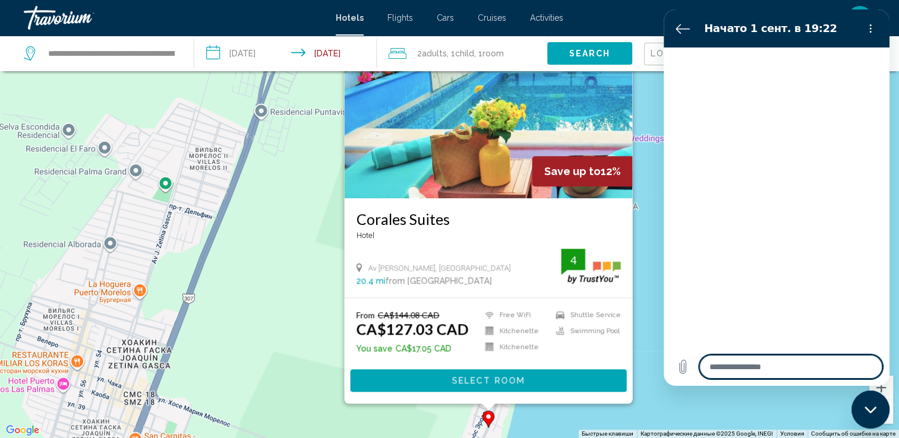
type textarea "*"
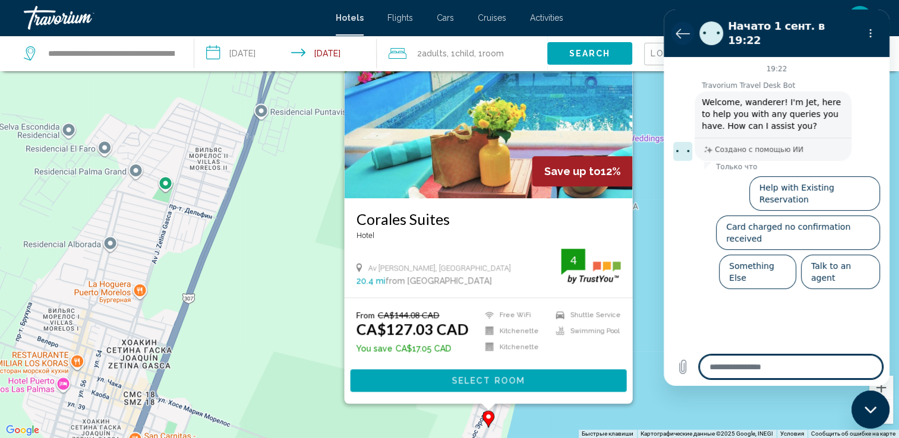
click at [692, 31] on button "Вернуться к списку разговоров" at bounding box center [683, 33] width 24 height 24
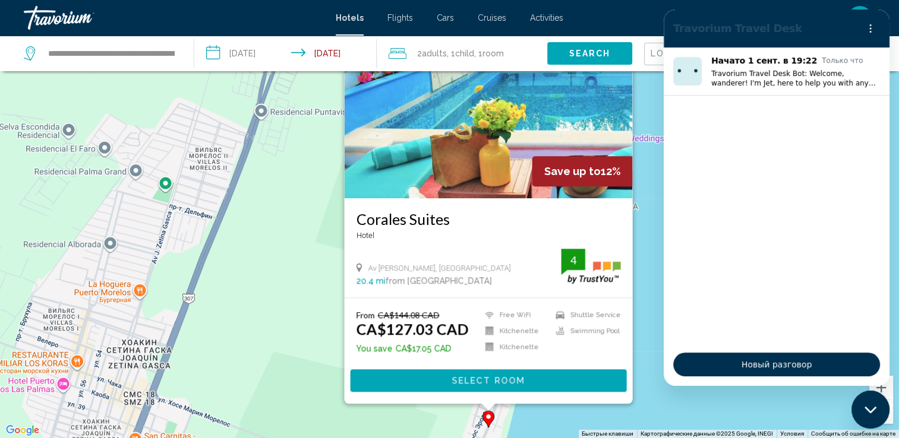
click at [642, 97] on div "Чтобы активировать перетаскивание с помощью клавиатуры, нажмите Alt + Ввод. Пос…" at bounding box center [449, 219] width 899 height 438
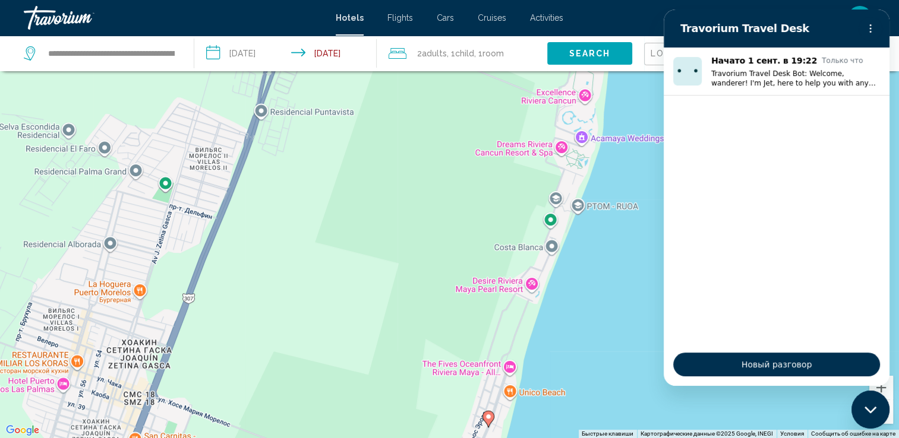
click at [637, 390] on div "Чтобы активировать перетаскивание с помощью клавиатуры, нажмите Alt + Ввод. Пос…" at bounding box center [449, 219] width 899 height 438
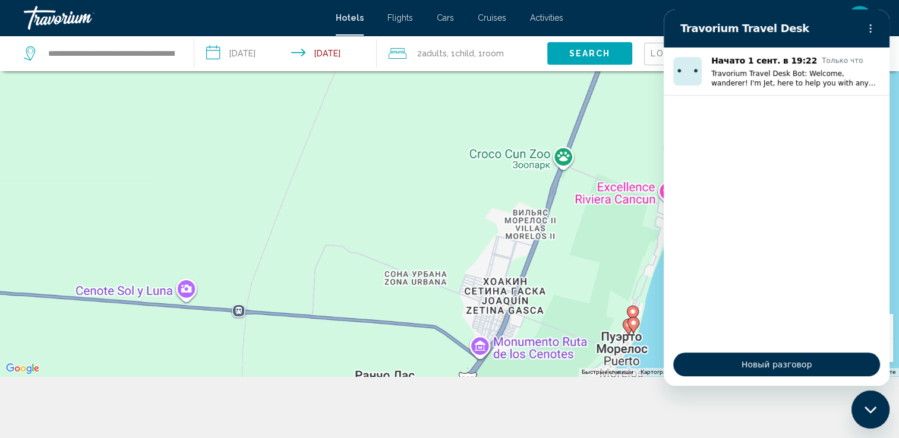
scroll to position [143, 0]
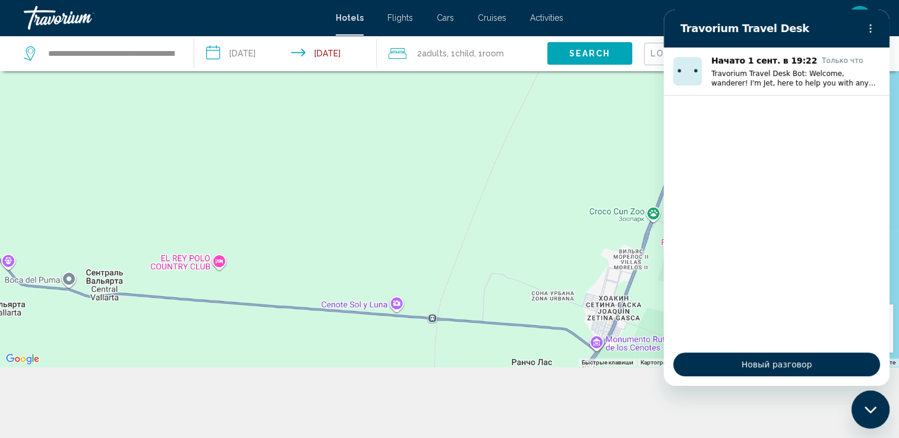
click at [875, 411] on icon "Закрыть окно обмена сообщениями" at bounding box center [870, 410] width 12 height 8
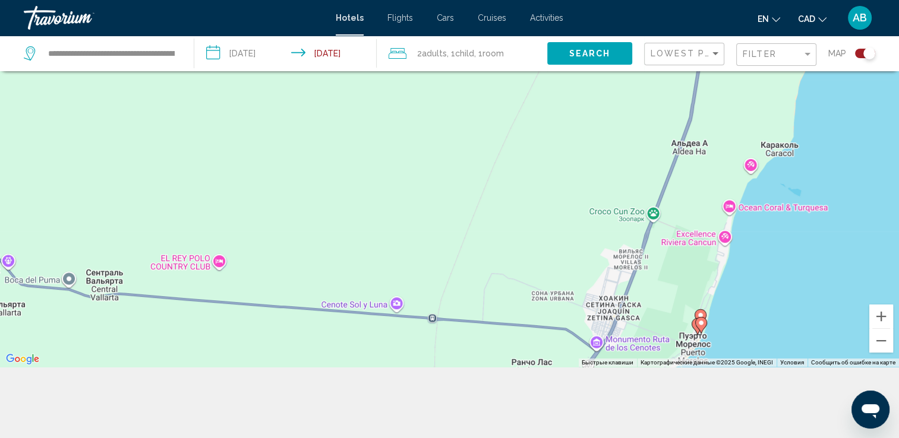
drag, startPoint x: 779, startPoint y: 368, endPoint x: 759, endPoint y: 220, distance: 149.3
click at [759, 220] on div "**********" at bounding box center [449, 184] width 899 height 510
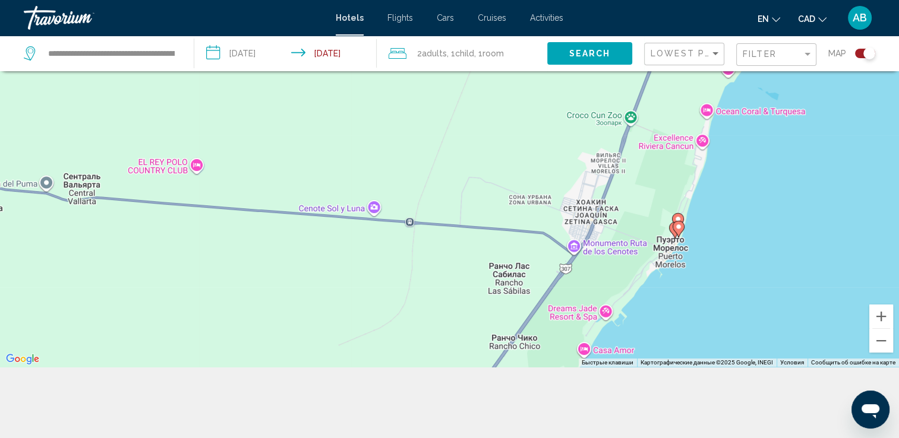
drag, startPoint x: 759, startPoint y: 220, endPoint x: 734, endPoint y: 159, distance: 66.3
click at [733, 157] on div "Чтобы активировать перетаскивание с помощью клавиатуры, нажмите Alt + Ввод. Пос…" at bounding box center [449, 148] width 899 height 438
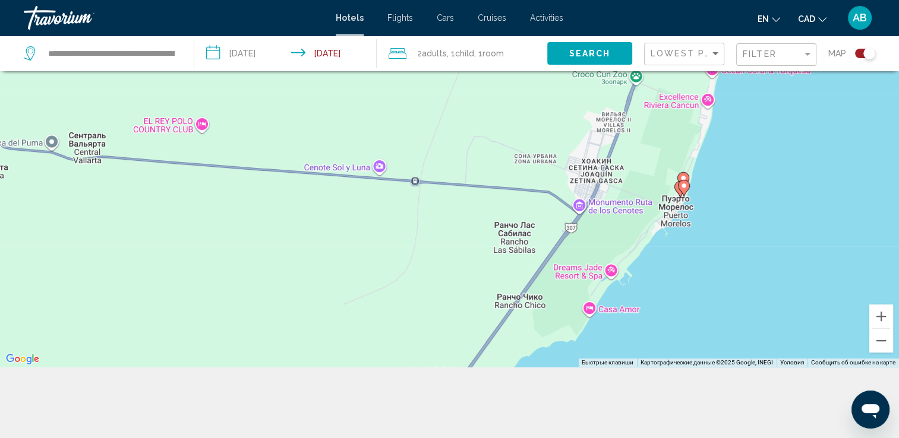
drag, startPoint x: 655, startPoint y: 286, endPoint x: 692, endPoint y: 219, distance: 77.1
click at [687, 222] on div "Чтобы активировать перетаскивание с помощью клавиатуры, нажмите Alt + Ввод. Пос…" at bounding box center [449, 148] width 899 height 438
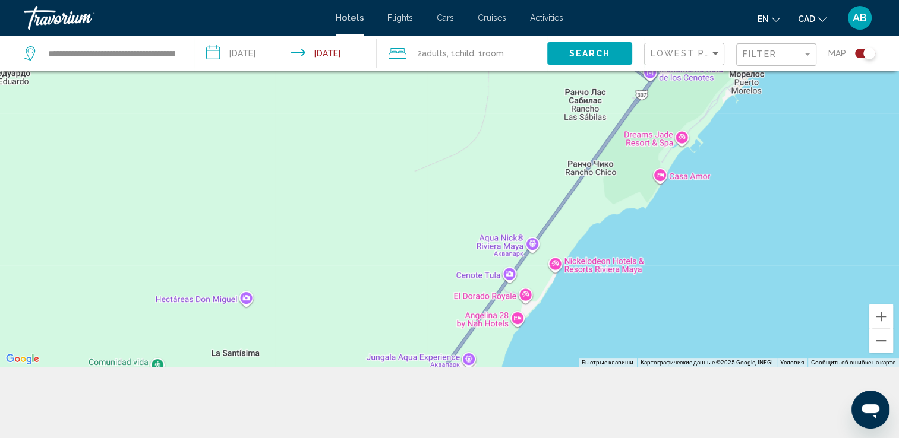
drag, startPoint x: 603, startPoint y: 342, endPoint x: 644, endPoint y: 266, distance: 86.4
click at [643, 266] on div "Чтобы активировать перетаскивание с помощью клавиатуры, нажмите Alt + Ввод. Пос…" at bounding box center [449, 148] width 899 height 438
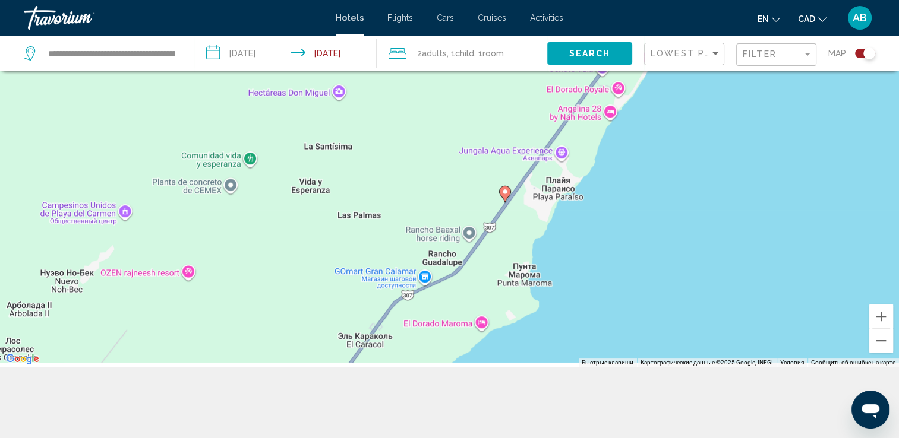
drag, startPoint x: 535, startPoint y: 363, endPoint x: 621, endPoint y: 163, distance: 218.2
click at [622, 161] on div "Чтобы активировать перетаскивание с помощью клавиатуры, нажмите Alt + Ввод. Пос…" at bounding box center [449, 148] width 899 height 438
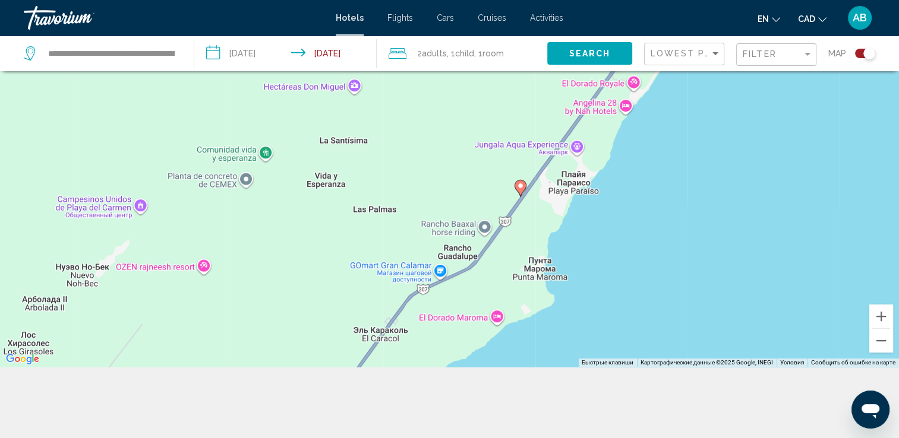
click at [524, 185] on icon "Main content" at bounding box center [519, 188] width 11 height 15
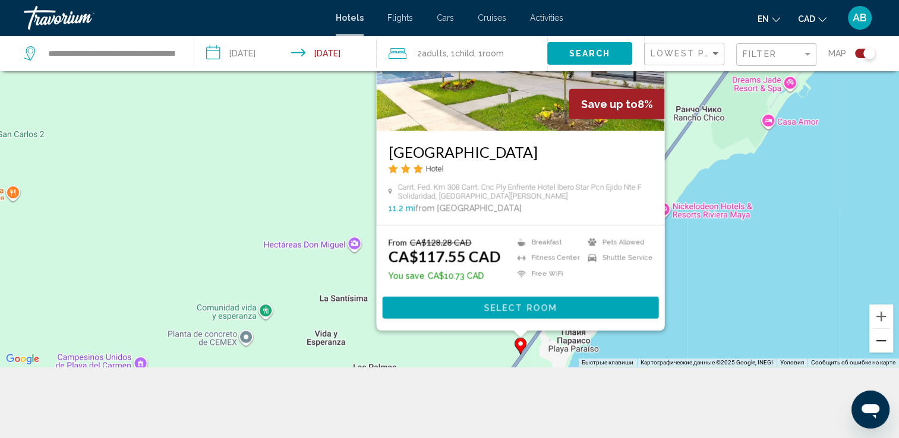
click at [880, 346] on button "Уменьшить" at bounding box center [881, 341] width 24 height 24
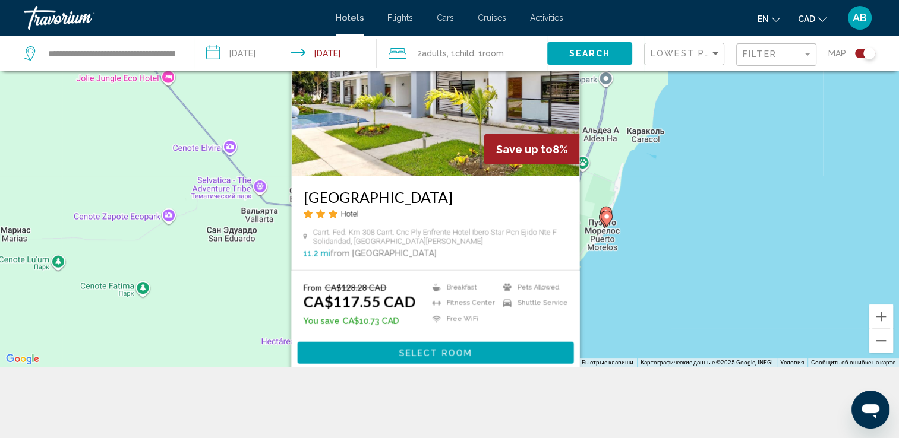
drag, startPoint x: 752, startPoint y: 181, endPoint x: 697, endPoint y: 295, distance: 126.7
click at [698, 337] on div "Чтобы активировать перетаскивание с помощью клавиатуры, нажмите Alt + Ввод. Пос…" at bounding box center [449, 148] width 899 height 438
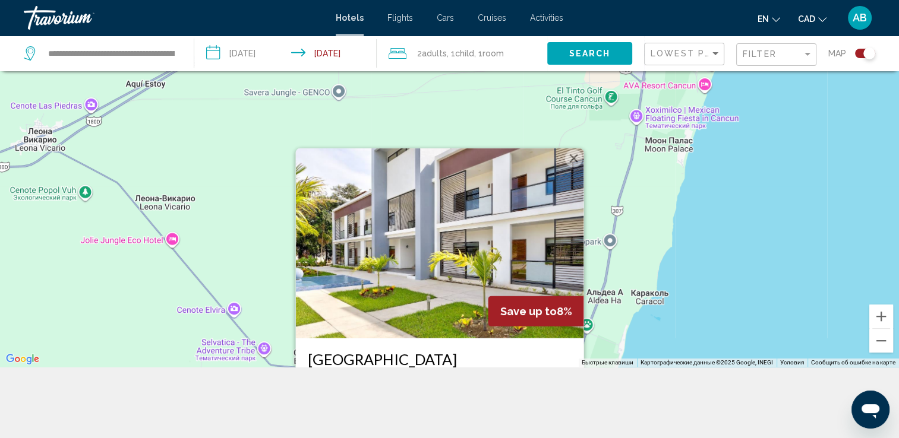
drag, startPoint x: 700, startPoint y: 217, endPoint x: 700, endPoint y: 321, distance: 104.0
click at [713, 361] on div "Чтобы активировать перетаскивание с помощью клавиатуры, нажмите Alt + Ввод. Пос…" at bounding box center [449, 148] width 899 height 438
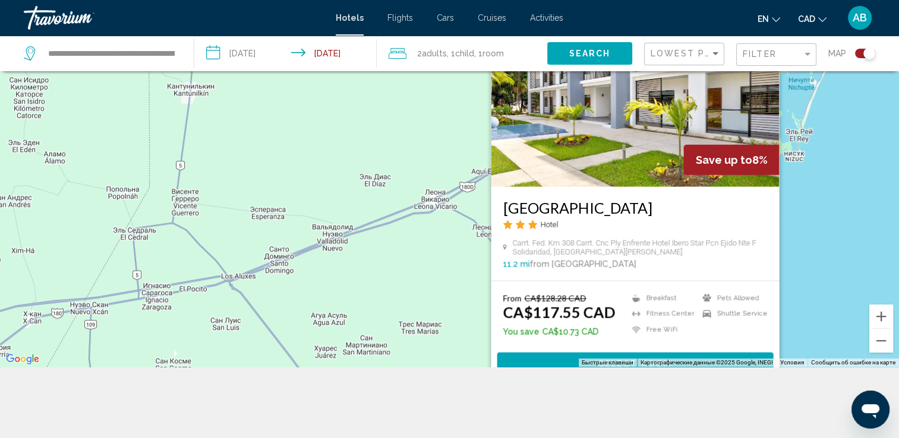
click at [853, 243] on div "Чтобы активировать перетаскивание с помощью клавиатуры, нажмите Alt + Ввод. Пос…" at bounding box center [449, 148] width 899 height 438
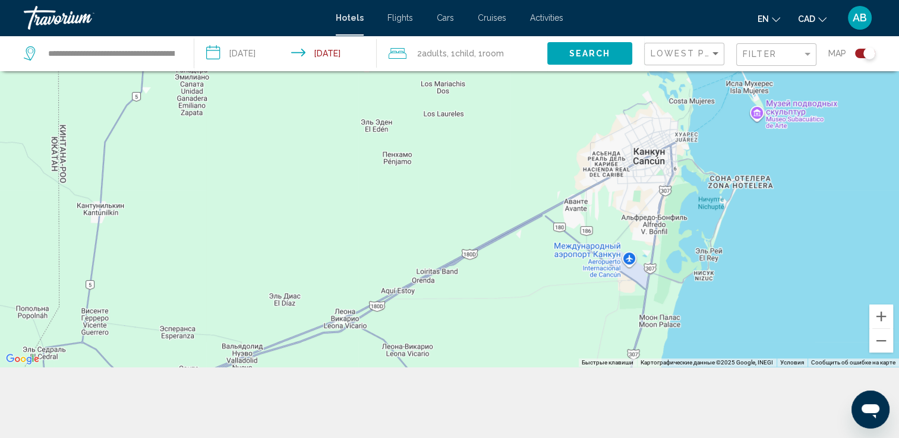
drag, startPoint x: 840, startPoint y: 249, endPoint x: 758, endPoint y: 352, distance: 131.5
click at [759, 358] on div "Чтобы активировать перетаскивание с помощью клавиатуры, нажмите Alt + Ввод. Пос…" at bounding box center [449, 148] width 899 height 438
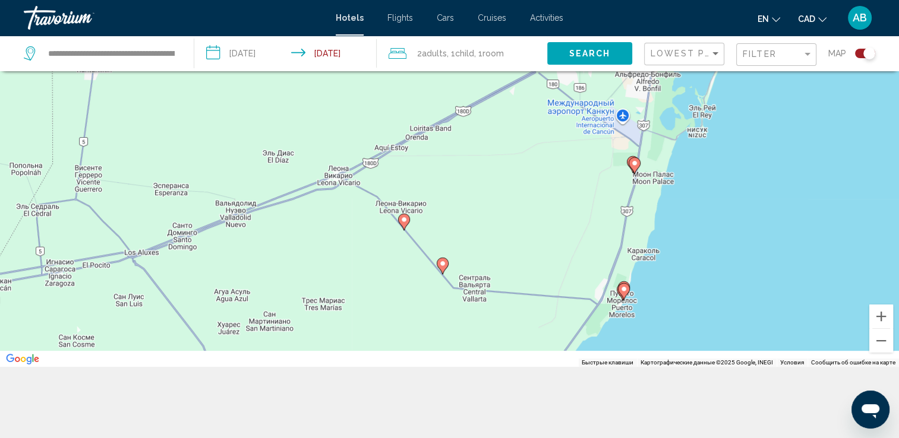
drag, startPoint x: 740, startPoint y: 342, endPoint x: 742, endPoint y: 184, distance: 158.6
click at [738, 169] on div "Чтобы активировать перетаскивание с помощью клавиатуры, нажмите Alt + Ввод. Пос…" at bounding box center [449, 148] width 899 height 438
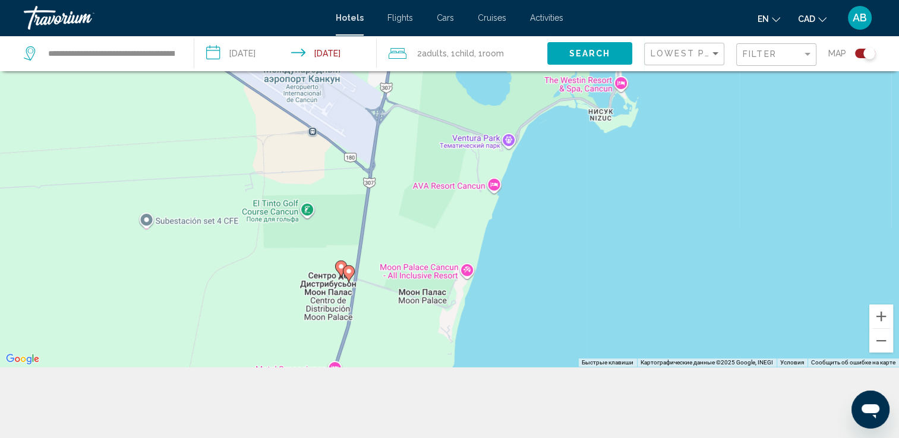
drag, startPoint x: 380, startPoint y: 137, endPoint x: 406, endPoint y: 419, distance: 283.5
click at [405, 428] on div "**********" at bounding box center [449, 184] width 899 height 510
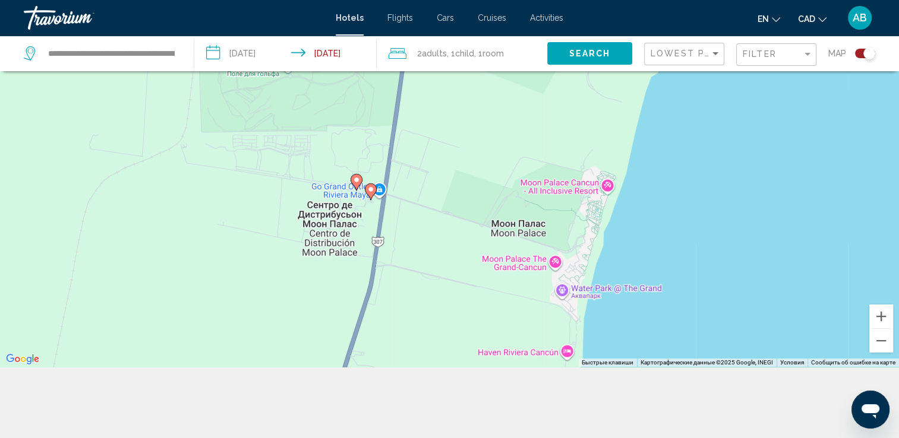
drag, startPoint x: 409, startPoint y: 289, endPoint x: 475, endPoint y: 159, distance: 146.7
click at [475, 156] on div "Чтобы активировать перетаскивание с помощью клавиатуры, нажмите Alt + Ввод. Пос…" at bounding box center [449, 148] width 899 height 438
click at [356, 177] on image "Main content" at bounding box center [356, 179] width 7 height 7
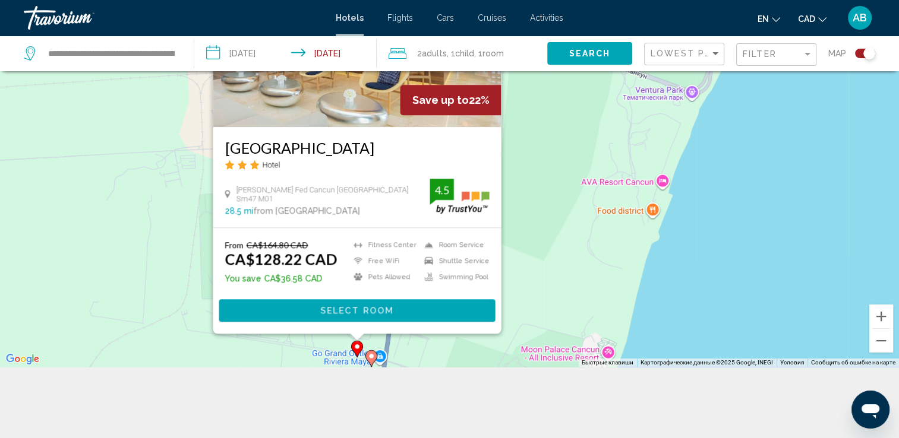
click at [370, 360] on g "Main content" at bounding box center [371, 359] width 12 height 17
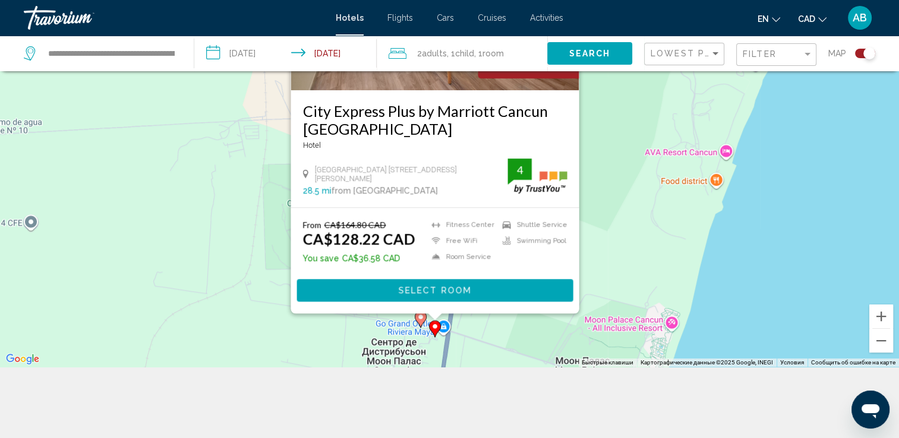
drag, startPoint x: 514, startPoint y: 162, endPoint x: 582, endPoint y: 124, distance: 77.2
click at [582, 124] on div "Чтобы активировать перетаскивание с помощью клавиатуры, нажмите Alt + Ввод. Пос…" at bounding box center [449, 148] width 899 height 438
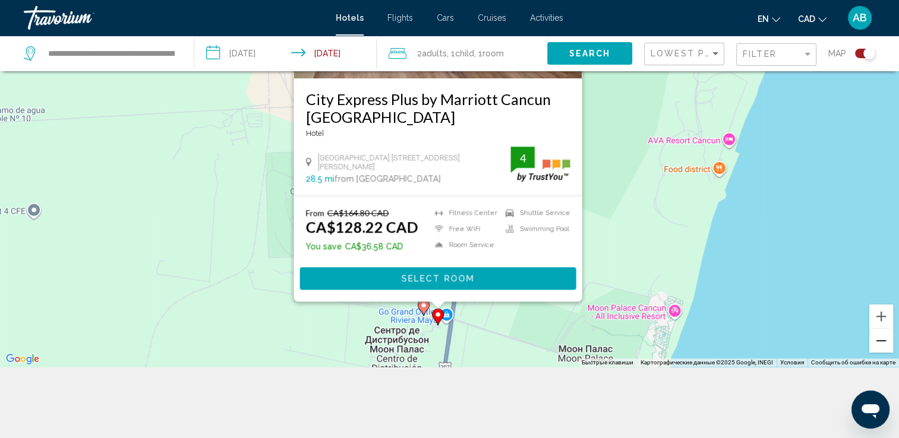
click at [876, 338] on button "Уменьшить" at bounding box center [881, 341] width 24 height 24
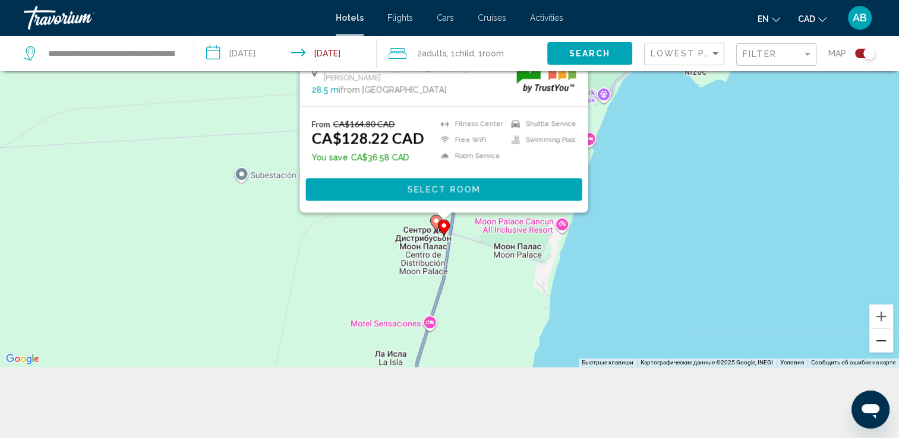
click at [876, 338] on button "Уменьшить" at bounding box center [881, 341] width 24 height 24
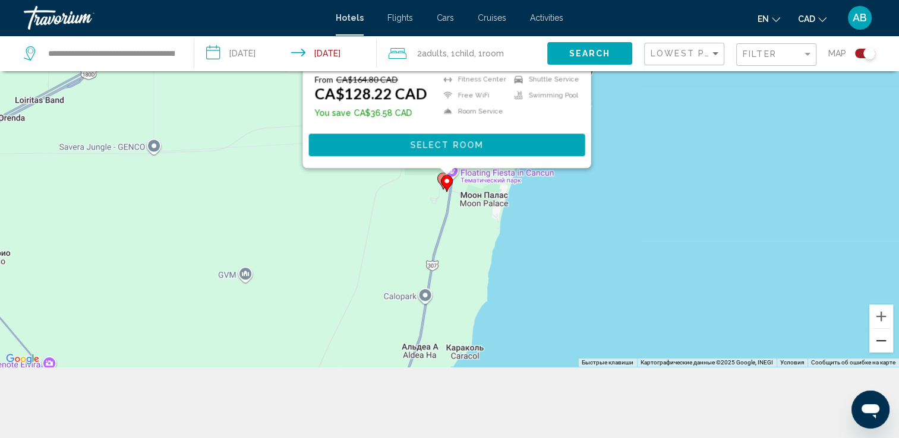
click at [876, 340] on button "Уменьшить" at bounding box center [881, 341] width 24 height 24
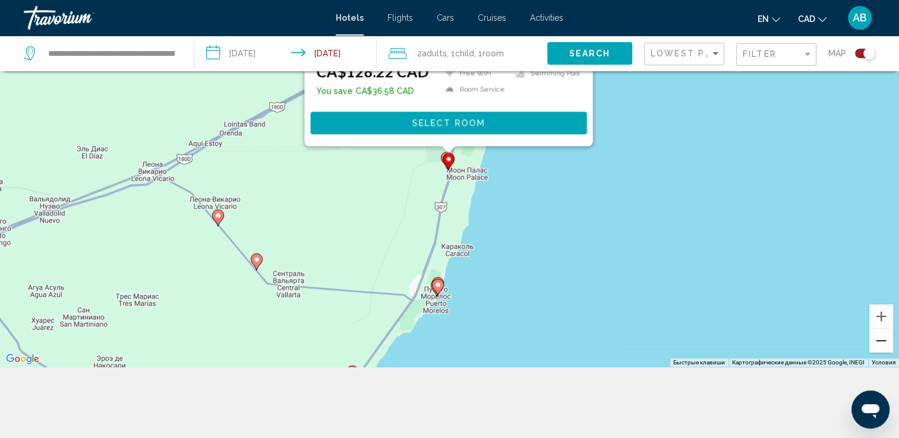
click at [883, 339] on button "Уменьшить" at bounding box center [881, 341] width 24 height 24
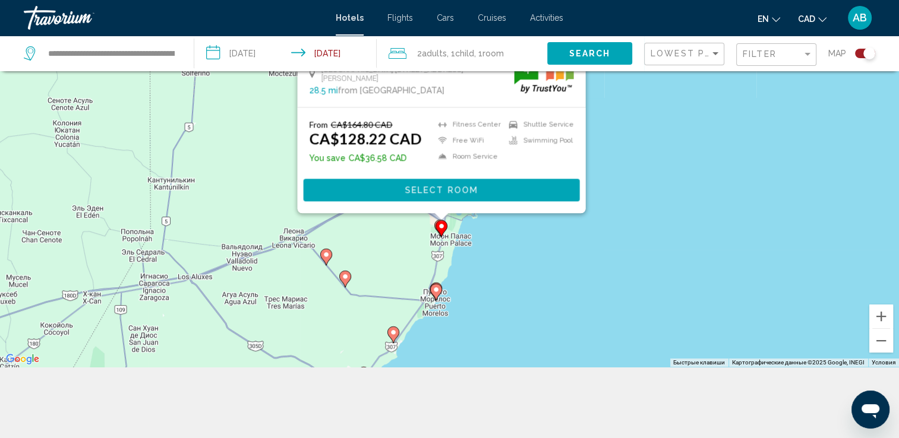
drag, startPoint x: 664, startPoint y: 212, endPoint x: 655, endPoint y: 291, distance: 79.5
click at [655, 291] on div "Чтобы активировать перетаскивание с помощью клавиатуры, нажмите Alt + Ввод. Пос…" at bounding box center [449, 148] width 899 height 438
click at [670, 191] on div "Чтобы активировать перетаскивание с помощью клавиатуры, нажмите Alt + Ввод. Пос…" at bounding box center [449, 148] width 899 height 438
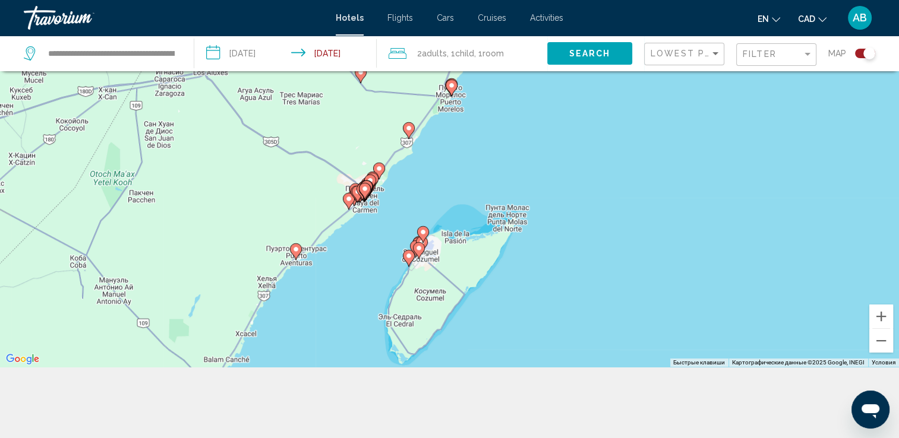
drag, startPoint x: 569, startPoint y: 265, endPoint x: 585, endPoint y: 62, distance: 203.8
click at [585, 62] on div "**********" at bounding box center [449, 184] width 899 height 510
click at [596, 49] on span "Search" at bounding box center [590, 54] width 42 height 10
click at [785, 53] on div "Filter" at bounding box center [772, 54] width 59 height 10
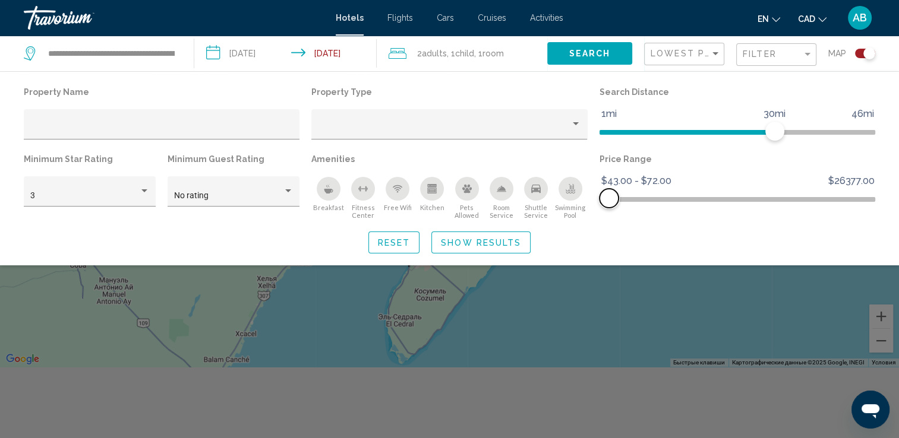
click at [609, 201] on span "Hotel Filters" at bounding box center [608, 198] width 19 height 19
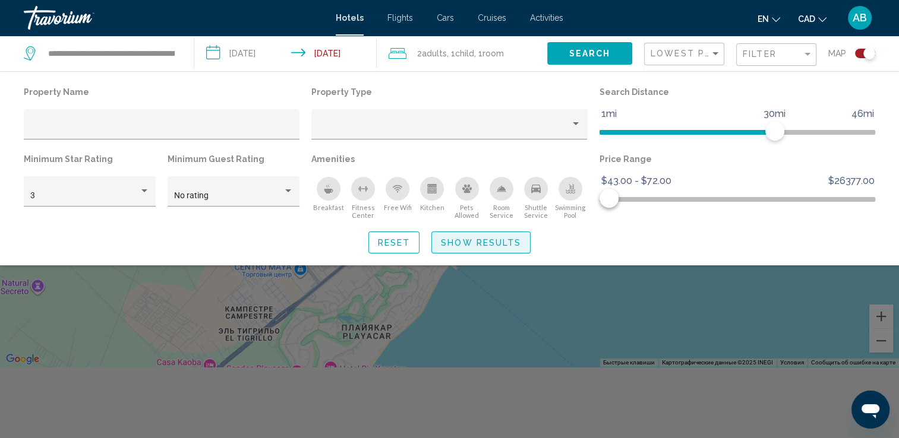
click at [491, 245] on span "Show Results" at bounding box center [481, 243] width 80 height 10
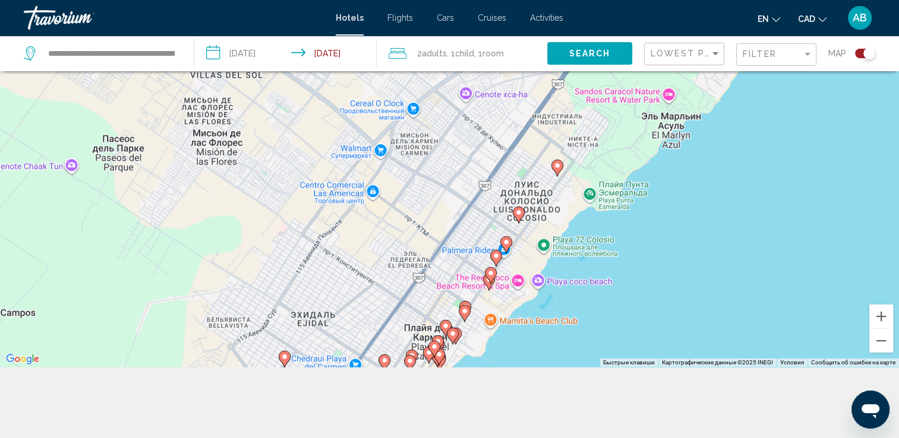
drag, startPoint x: 591, startPoint y: 122, endPoint x: 554, endPoint y: 286, distance: 167.5
click at [554, 286] on div "Чтобы активировать перетаскивание с помощью клавиатуры, нажмите Alt + Ввод. Пос…" at bounding box center [449, 148] width 899 height 438
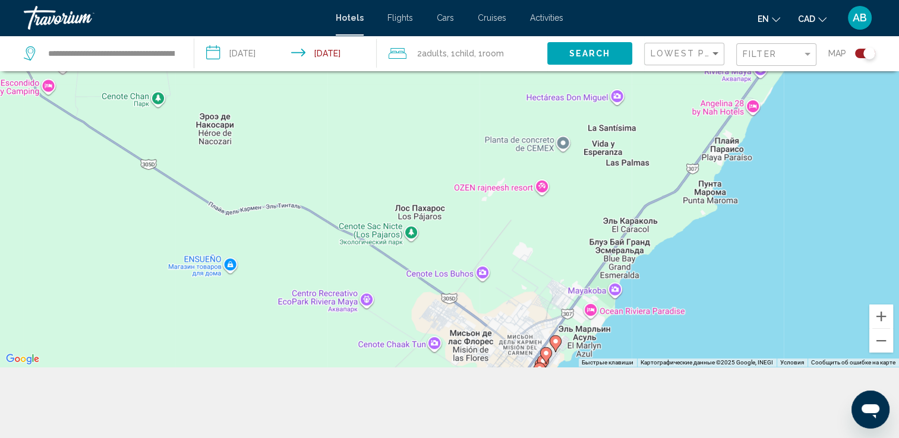
drag, startPoint x: 671, startPoint y: 178, endPoint x: 539, endPoint y: 346, distance: 213.3
click at [539, 346] on div "Чтобы активировать перетаскивание с помощью клавиатуры, нажмите Alt + Ввод. Пос…" at bounding box center [449, 148] width 899 height 438
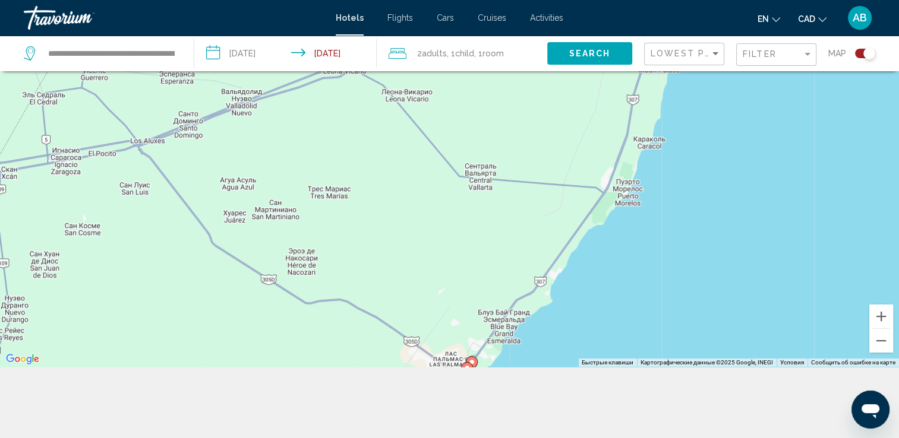
drag, startPoint x: 715, startPoint y: 137, endPoint x: 595, endPoint y: 280, distance: 186.8
click at [595, 280] on div "Чтобы активировать перетаскивание с помощью клавиатуры, нажмите Alt + Ввод. Пос…" at bounding box center [449, 148] width 899 height 438
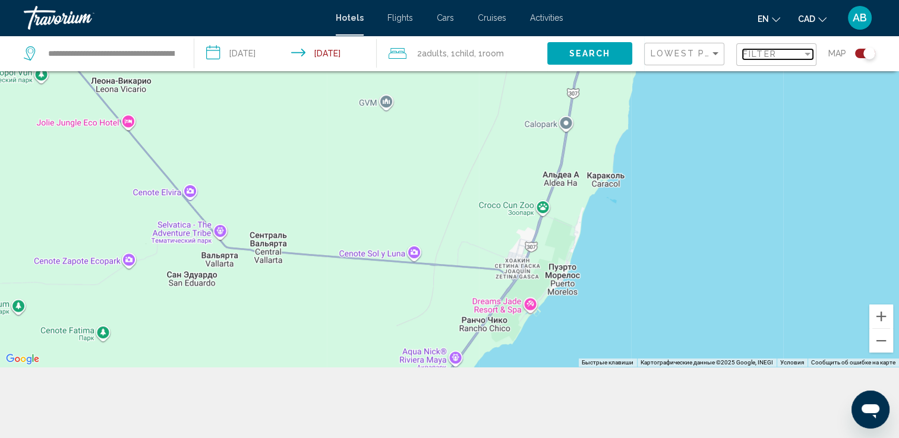
click at [761, 55] on span "Filter" at bounding box center [760, 54] width 34 height 10
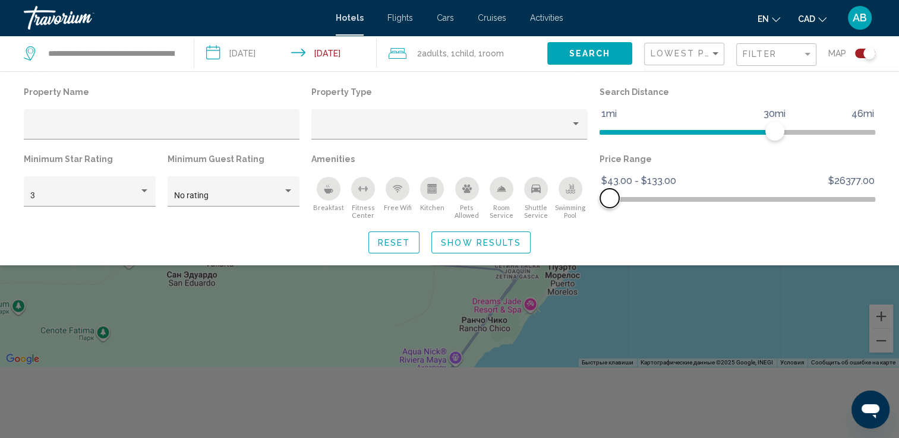
click at [610, 202] on span "Hotel Filters" at bounding box center [609, 198] width 19 height 19
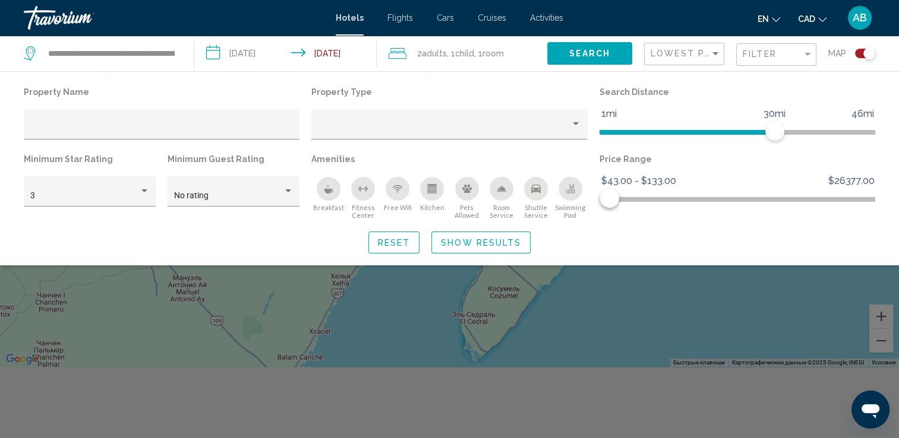
click at [507, 239] on span "Show Results" at bounding box center [481, 243] width 80 height 10
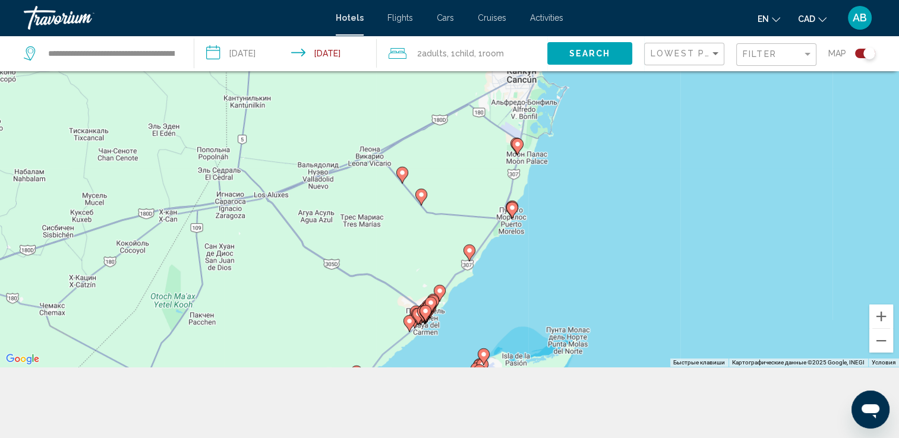
drag, startPoint x: 549, startPoint y: 134, endPoint x: 525, endPoint y: 291, distance: 158.6
click at [526, 296] on div "Чтобы активировать перетаскивание с помощью клавиатуры, нажмите Alt + Ввод. Пос…" at bounding box center [449, 148] width 899 height 438
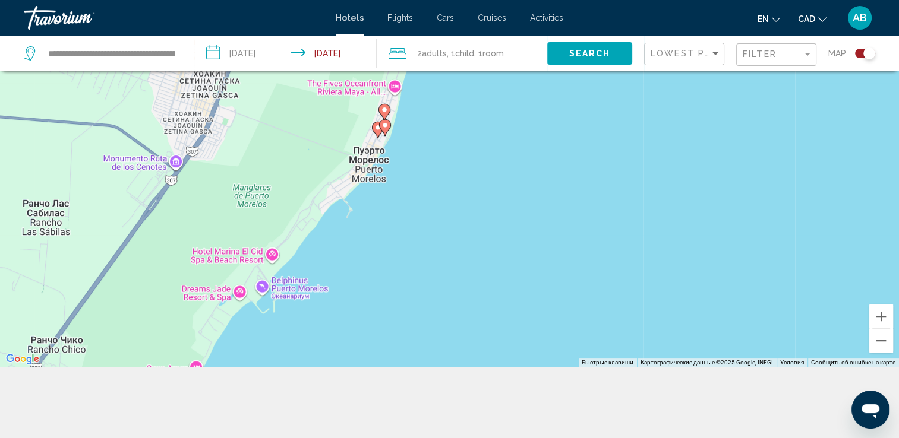
drag, startPoint x: 440, startPoint y: 145, endPoint x: 450, endPoint y: 313, distance: 168.4
click at [450, 313] on div "Чтобы активировать перетаскивание с помощью клавиатуры, нажмите Alt + Ввод. Пос…" at bounding box center [449, 148] width 899 height 438
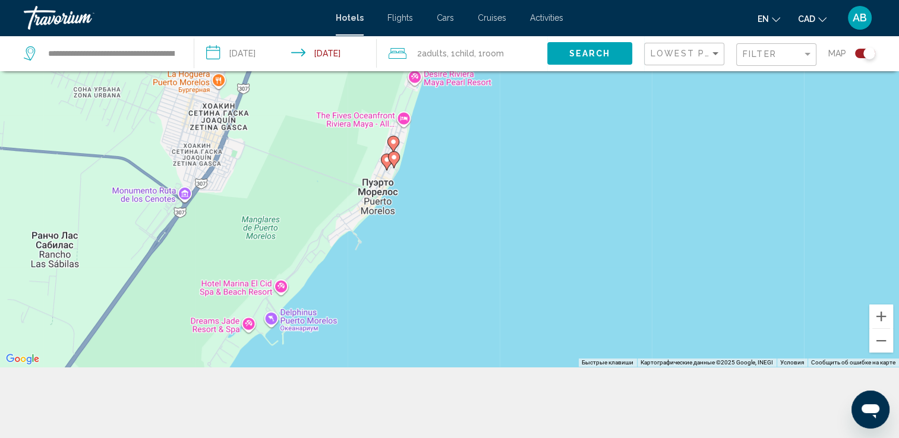
click at [392, 163] on icon "Main content" at bounding box center [393, 159] width 11 height 15
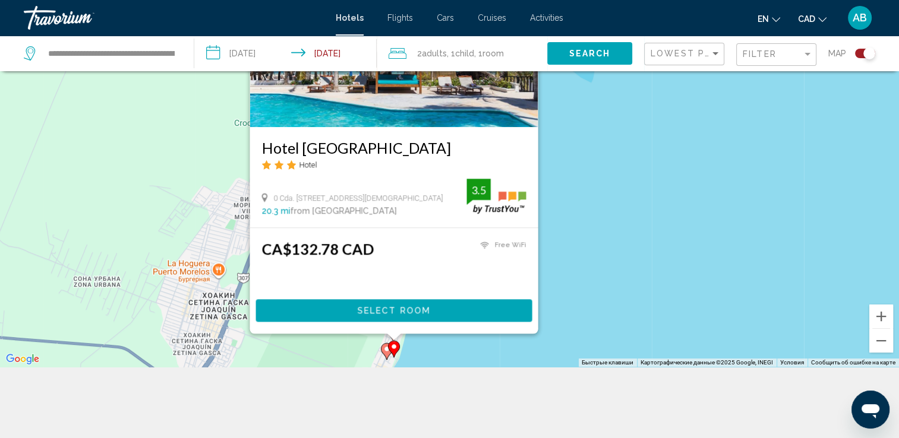
click at [384, 355] on icon "Main content" at bounding box center [387, 351] width 12 height 17
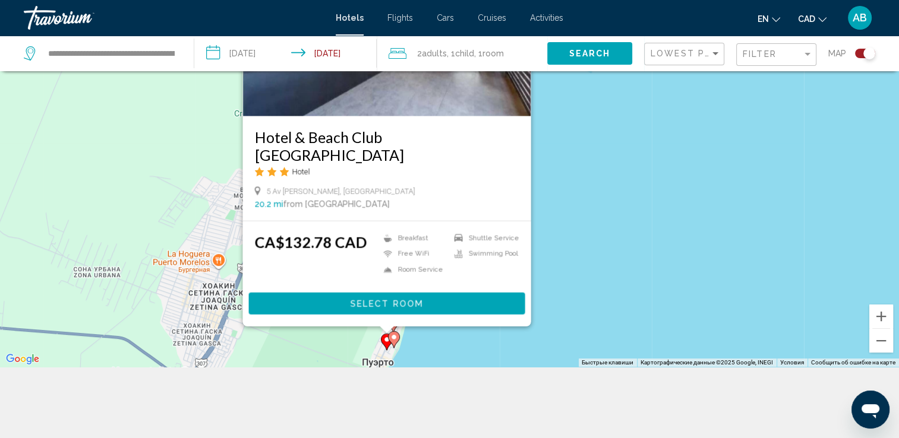
click at [579, 206] on div "Чтобы активировать перетаскивание с помощью клавиатуры, нажмите Alt + Ввод. Пос…" at bounding box center [449, 148] width 899 height 438
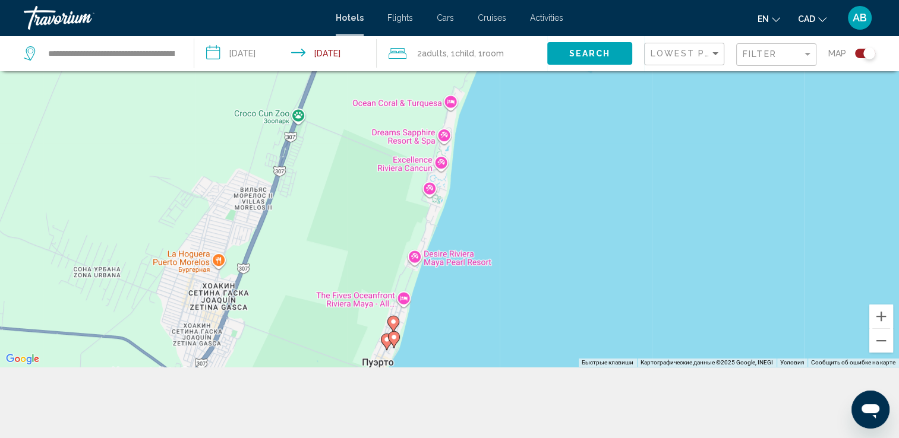
click at [392, 324] on image "Main content" at bounding box center [393, 321] width 7 height 7
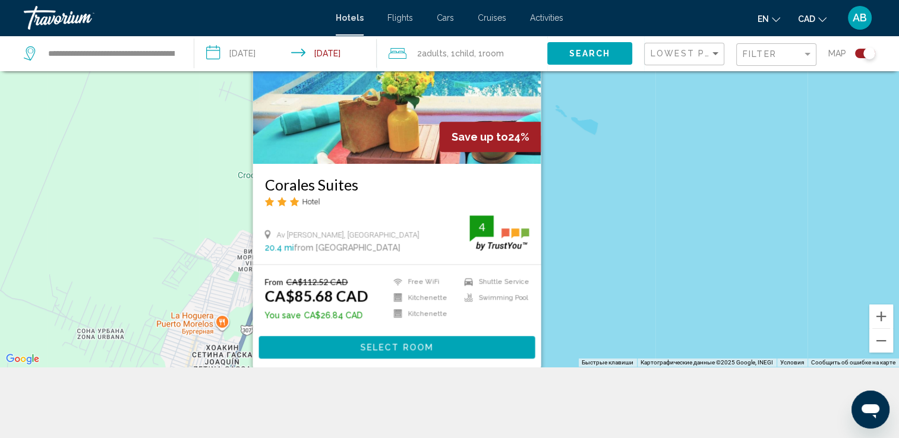
drag, startPoint x: 664, startPoint y: 140, endPoint x: 668, endPoint y: 177, distance: 37.0
click at [668, 177] on div "Чтобы активировать перетаскивание с помощью клавиатуры, нажмите Alt + Ввод. Пос…" at bounding box center [449, 148] width 899 height 438
click at [880, 342] on button "Уменьшить" at bounding box center [881, 341] width 24 height 24
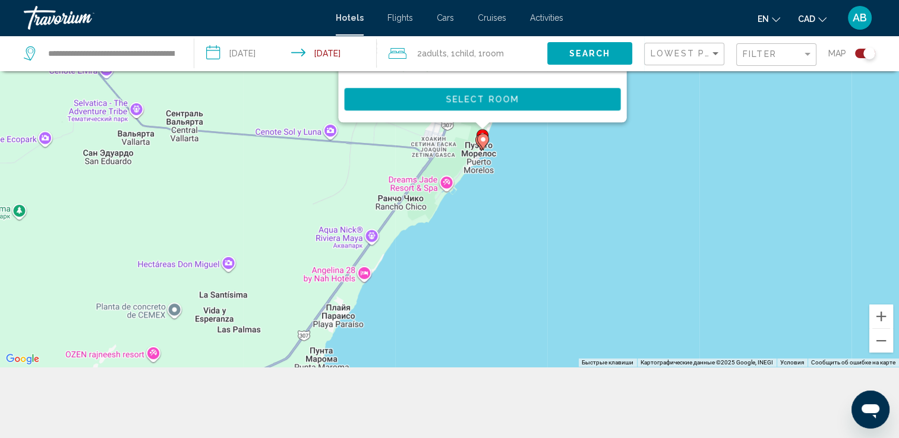
drag, startPoint x: 711, startPoint y: 289, endPoint x: 592, endPoint y: 154, distance: 179.3
click at [598, 144] on div "Чтобы активировать перетаскивание с помощью клавиатуры, нажмите Alt + Ввод. Пос…" at bounding box center [449, 148] width 899 height 438
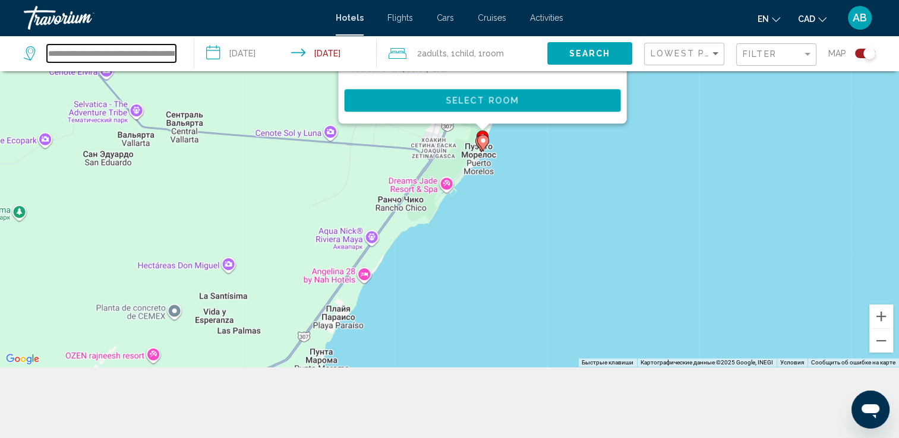
click at [113, 61] on div "**********" at bounding box center [103, 54] width 158 height 36
click at [163, 50] on input "**********" at bounding box center [111, 54] width 129 height 18
click at [168, 50] on input "**********" at bounding box center [111, 54] width 129 height 18
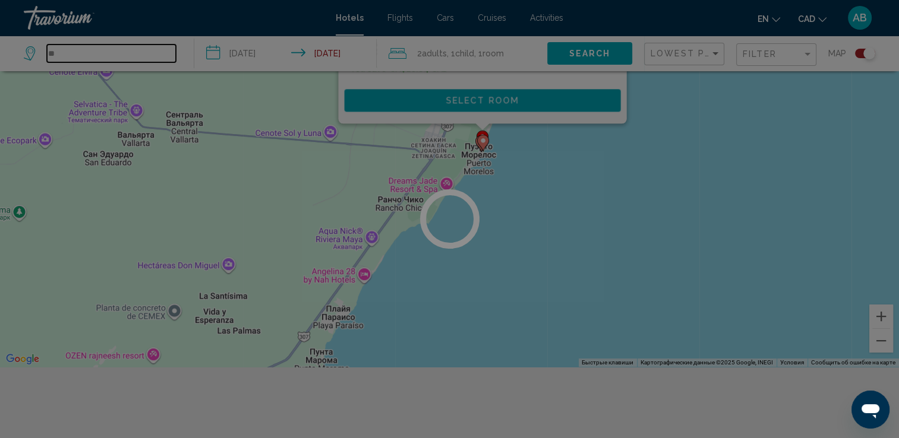
type input "*"
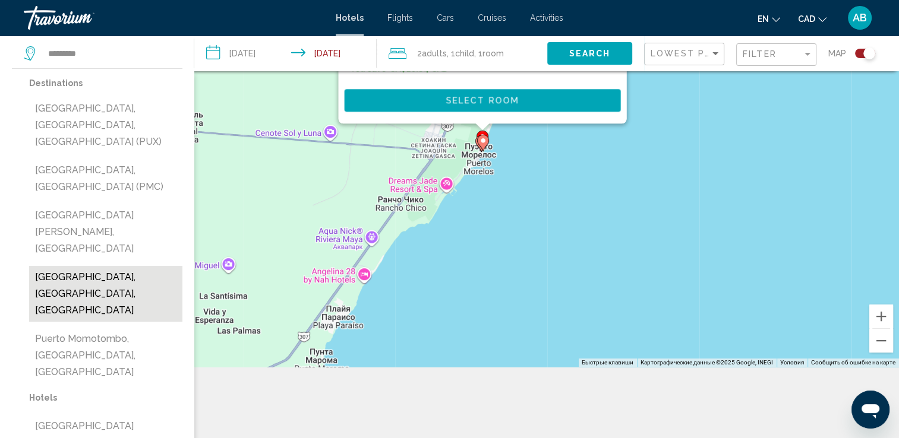
click at [116, 266] on button "Puerto Morelos, Riviera Maya, Mexico" at bounding box center [105, 294] width 153 height 56
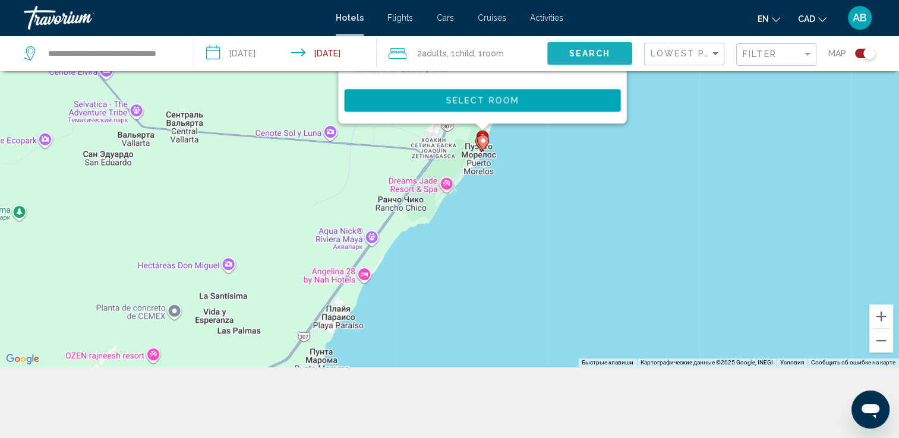
click at [576, 58] on span "Search" at bounding box center [590, 54] width 42 height 10
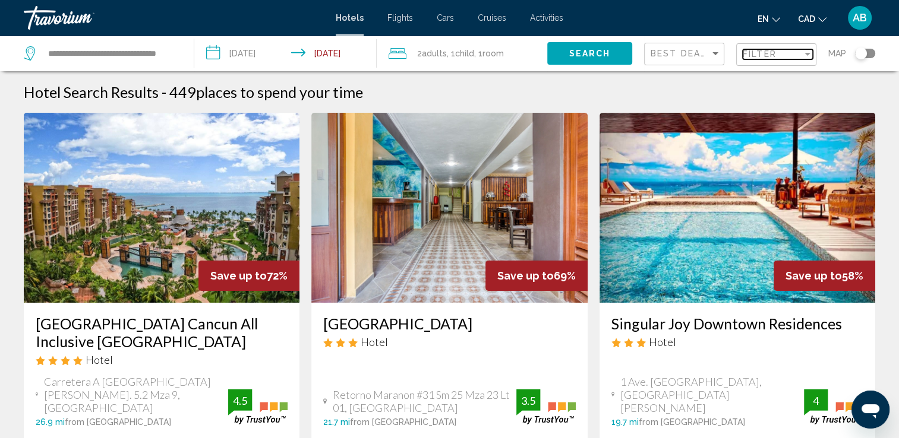
click at [794, 48] on div "Filter" at bounding box center [778, 55] width 70 height 22
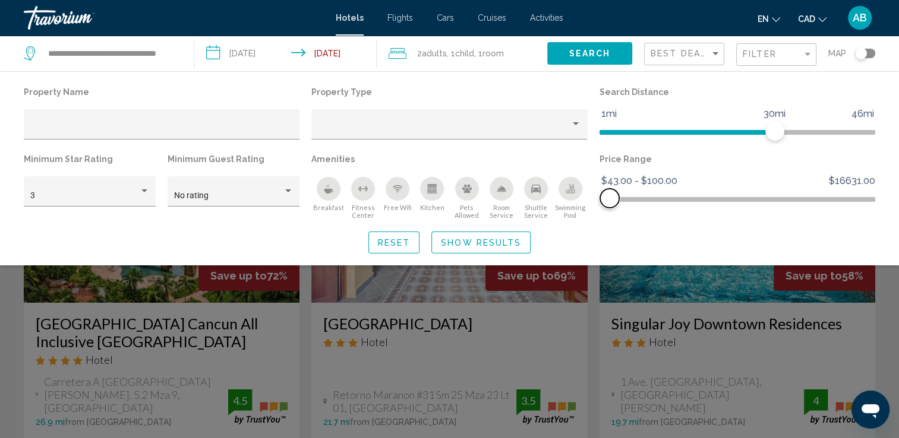
drag, startPoint x: 856, startPoint y: 202, endPoint x: 610, endPoint y: 226, distance: 247.8
click at [610, 226] on div "Property Name Property Type Search Distance 1mi 46mi 30mi Minimum Star Rating 3…" at bounding box center [449, 169] width 899 height 170
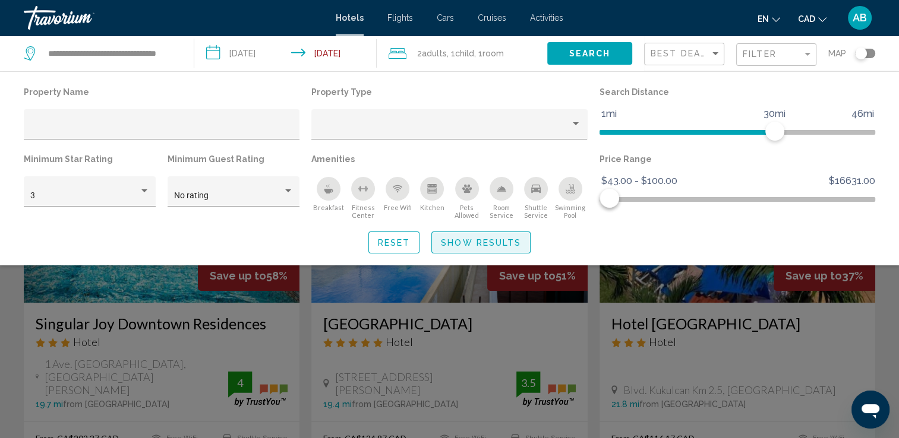
click at [482, 244] on span "Show Results" at bounding box center [481, 243] width 80 height 10
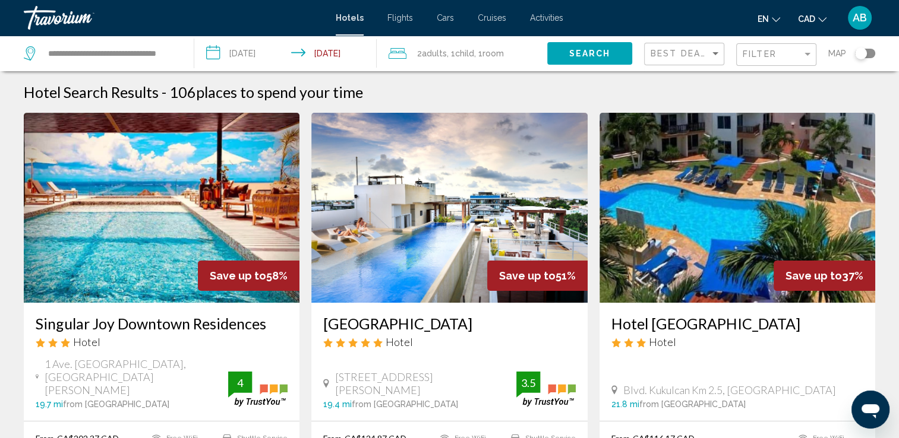
click at [870, 51] on div "Toggle map" at bounding box center [865, 54] width 20 height 10
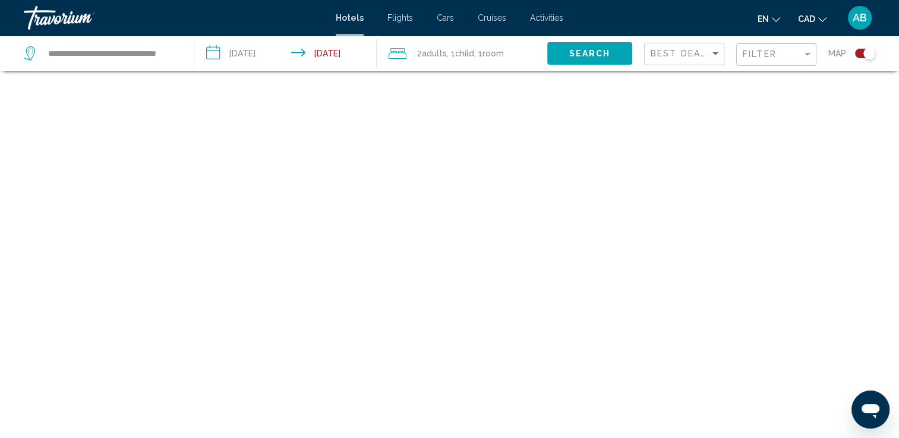
scroll to position [71, 0]
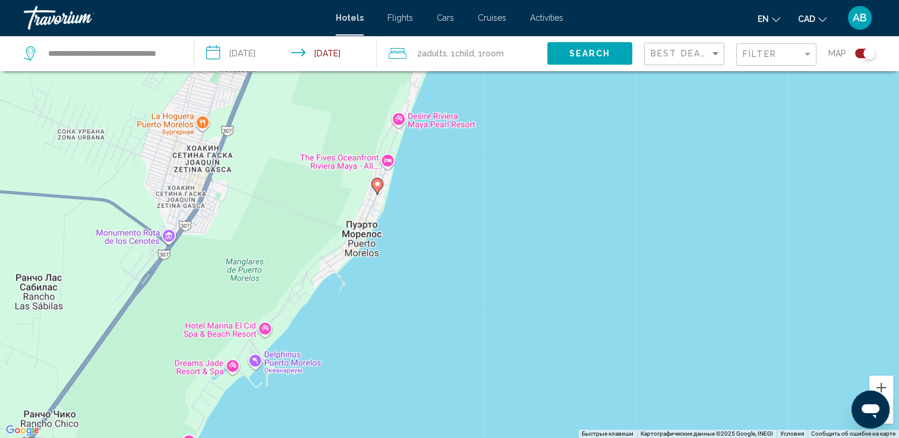
drag, startPoint x: 223, startPoint y: 192, endPoint x: 564, endPoint y: 188, distance: 341.0
click at [633, 323] on div "Чтобы активировать перетаскивание с помощью клавиатуры, нажмите Alt + Ввод. Пос…" at bounding box center [449, 219] width 899 height 438
click at [380, 184] on image "Main content" at bounding box center [378, 184] width 7 height 7
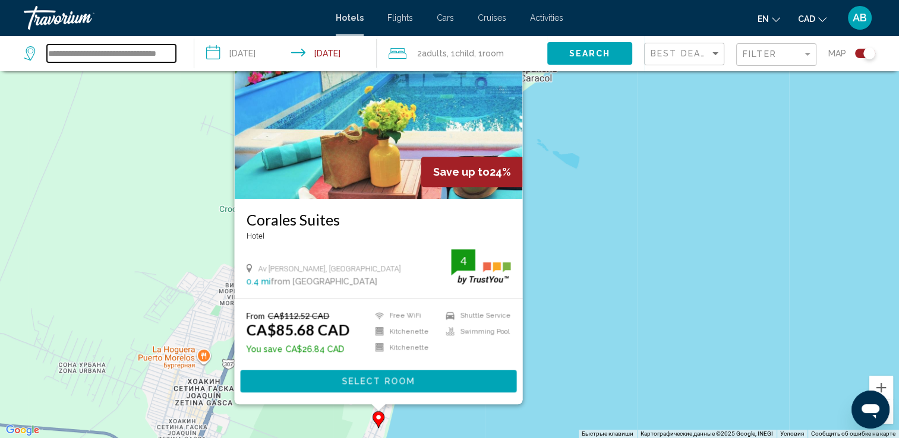
click at [162, 55] on input "**********" at bounding box center [111, 54] width 129 height 18
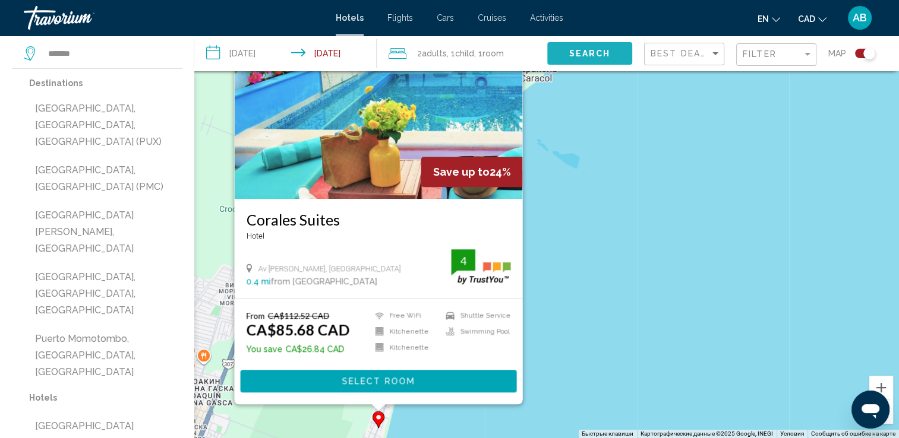
click at [571, 53] on span "Search" at bounding box center [590, 54] width 42 height 10
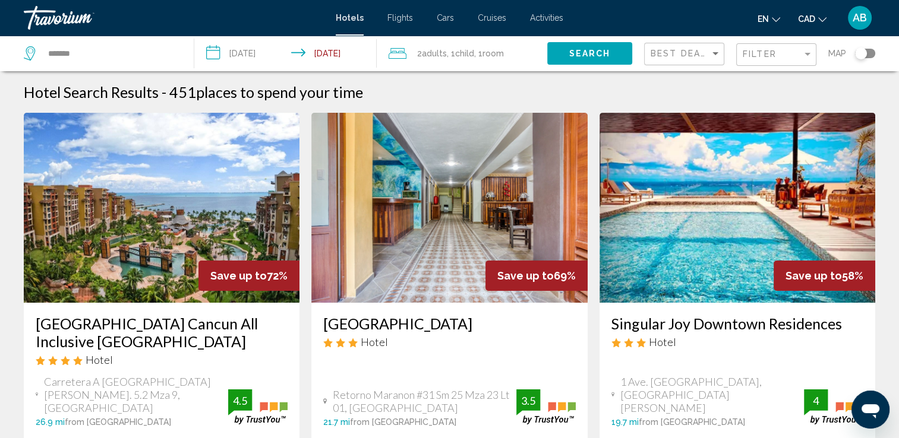
click at [802, 43] on button "Filter" at bounding box center [776, 55] width 80 height 24
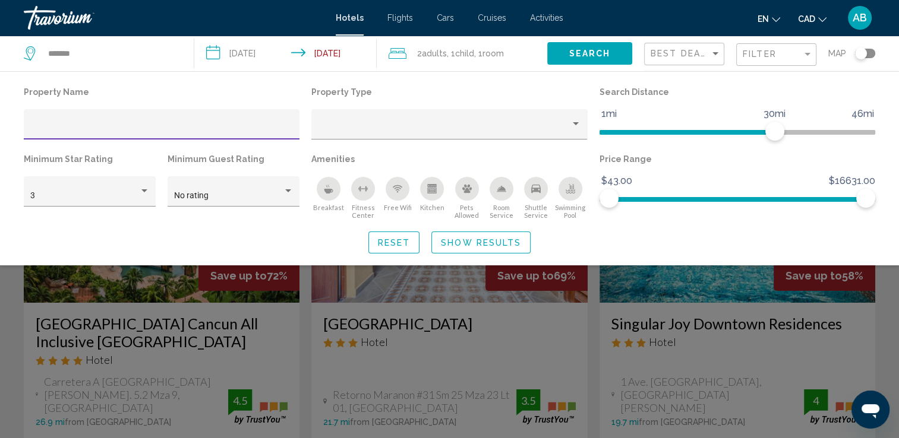
click at [806, 46] on div "Filter" at bounding box center [778, 55] width 70 height 22
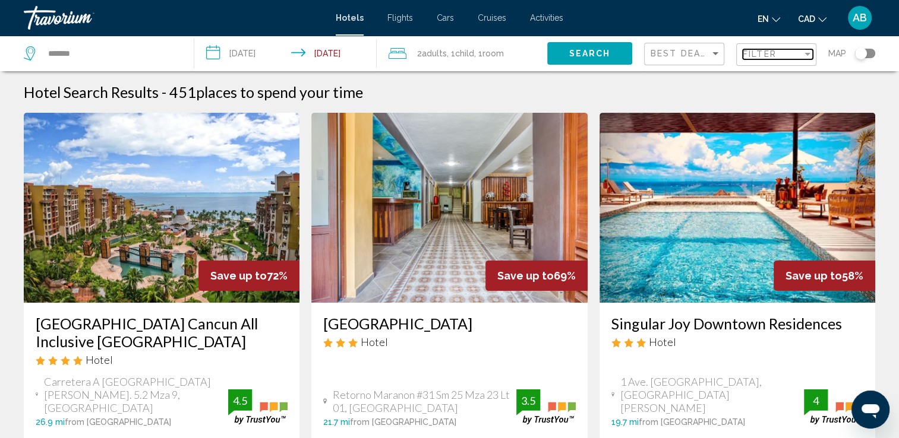
click at [803, 52] on div "Filter" at bounding box center [807, 54] width 11 height 10
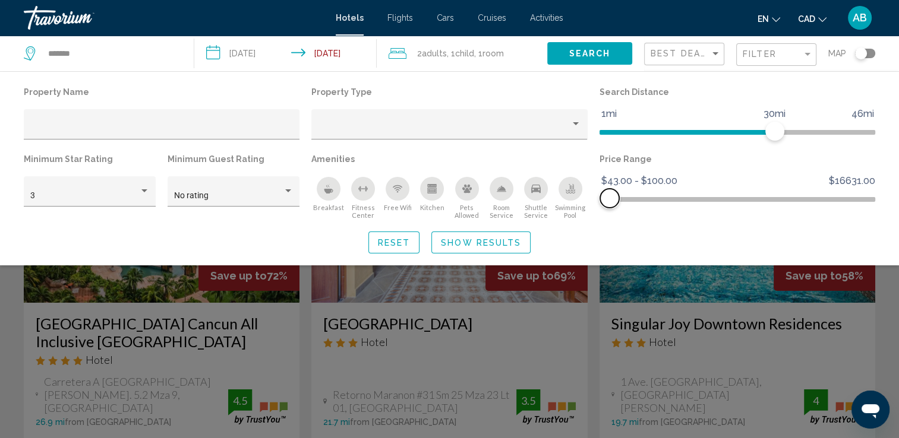
drag, startPoint x: 858, startPoint y: 198, endPoint x: 610, endPoint y: 213, distance: 249.4
click at [610, 213] on div "Price Range $43.00 $16631.00 $43.00 $100.00 $43.00 - $100.00" at bounding box center [738, 185] width 288 height 69
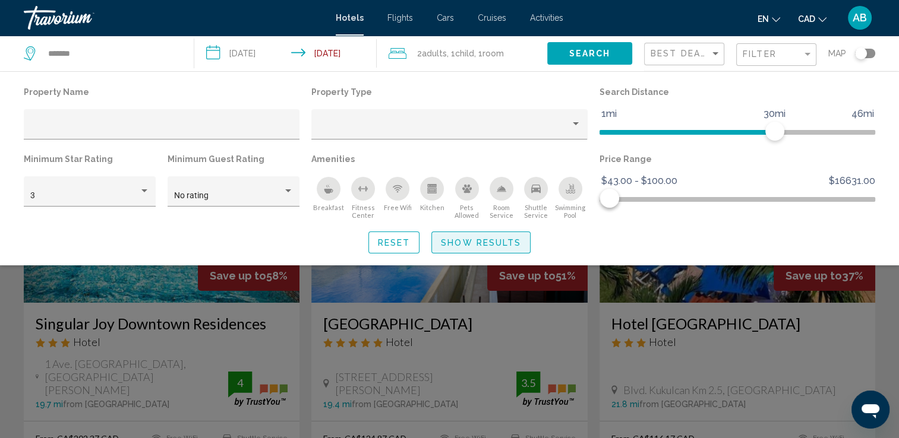
click at [453, 246] on span "Show Results" at bounding box center [481, 243] width 80 height 10
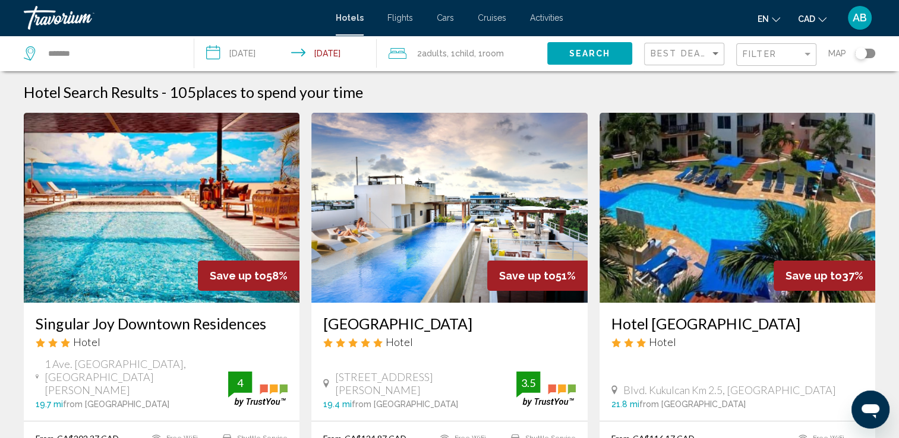
drag, startPoint x: 869, startPoint y: 53, endPoint x: 869, endPoint y: 61, distance: 7.7
click at [869, 53] on div "Toggle map" at bounding box center [865, 54] width 20 height 10
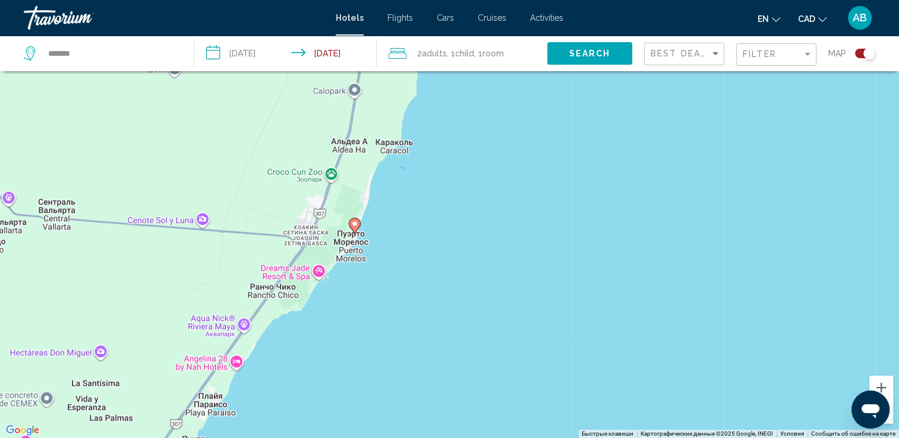
drag, startPoint x: 362, startPoint y: 168, endPoint x: 416, endPoint y: 345, distance: 185.7
click at [416, 345] on div "Чтобы активировать перетаскивание с помощью клавиатуры, нажмите Alt + Ввод. Пос…" at bounding box center [449, 219] width 899 height 438
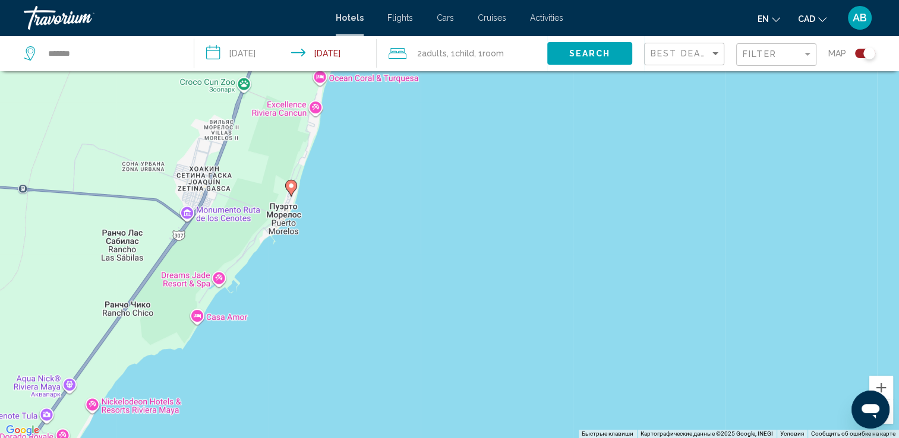
click at [288, 189] on image "Main content" at bounding box center [291, 185] width 7 height 7
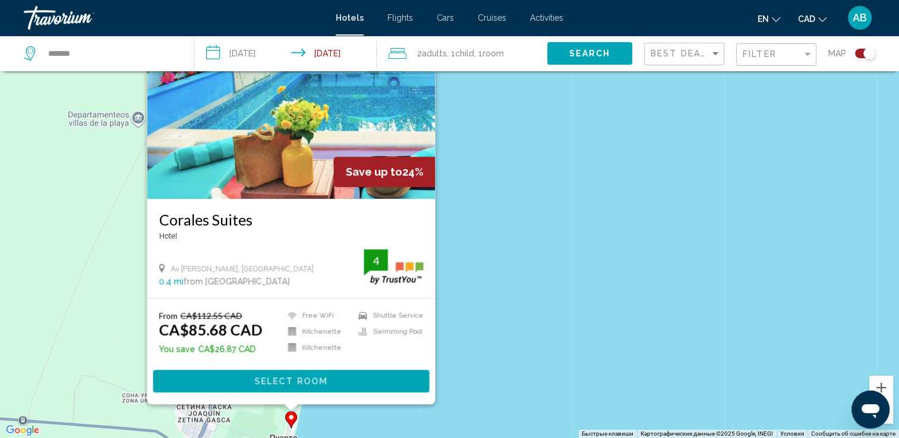
click at [528, 296] on div "Чтобы активировать перетаскивание с помощью клавиатуры, нажмите Alt + Ввод. Пос…" at bounding box center [449, 219] width 899 height 438
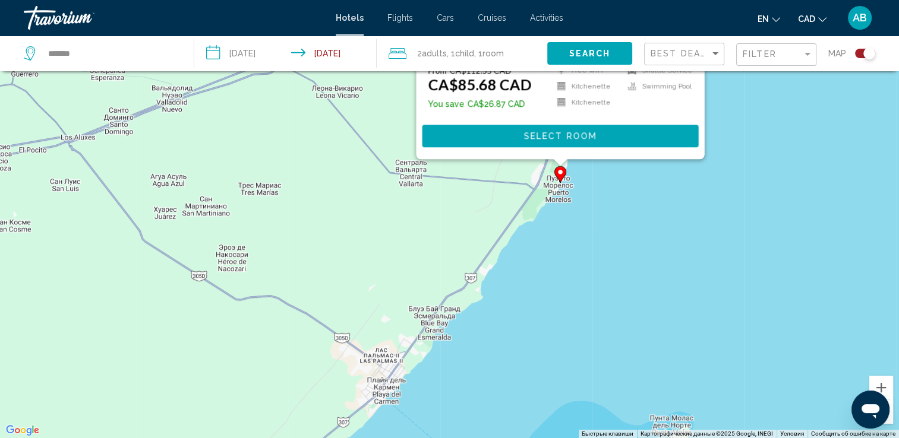
drag, startPoint x: 678, startPoint y: 365, endPoint x: 666, endPoint y: 187, distance: 178.7
click at [666, 187] on div "Чтобы активировать перетаскивание с помощью клавиатуры, нажмите Alt + Ввод. Пос…" at bounding box center [449, 219] width 899 height 438
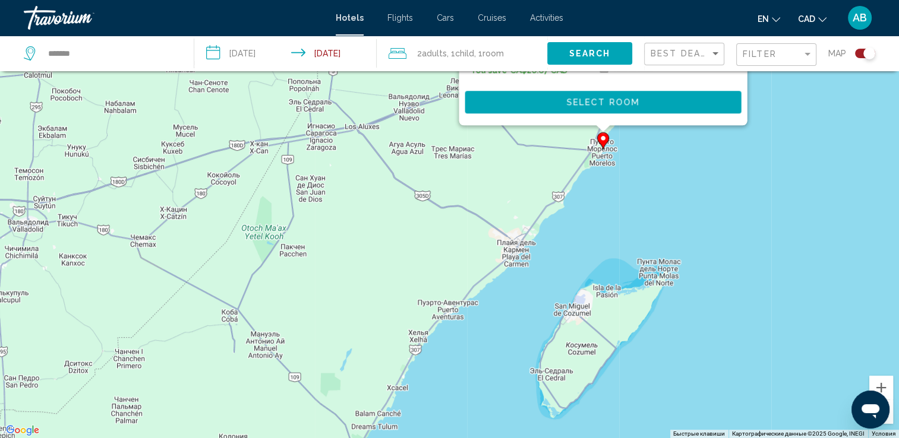
drag, startPoint x: 680, startPoint y: 363, endPoint x: 633, endPoint y: 263, distance: 111.1
click at [633, 263] on div "Чтобы активировать перетаскивание с помощью клавиатуры, нажмите Alt + Ввод. Пос…" at bounding box center [449, 219] width 899 height 438
click at [885, 387] on button "Увеличить" at bounding box center [881, 388] width 24 height 24
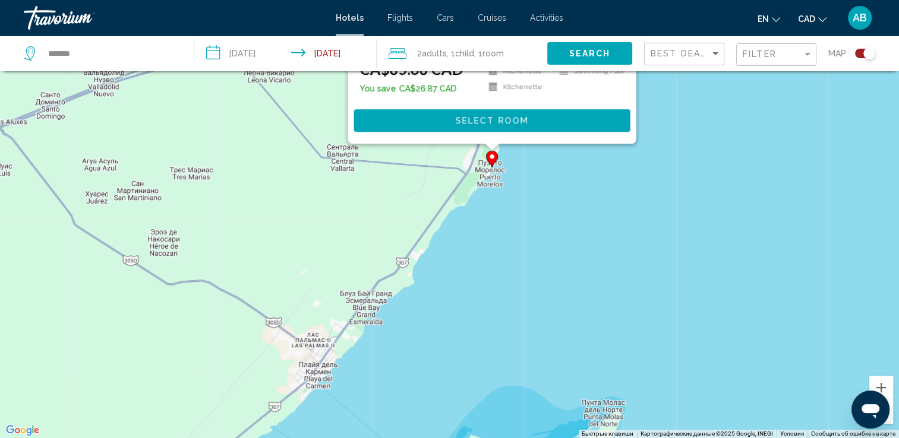
drag, startPoint x: 747, startPoint y: 235, endPoint x: 465, endPoint y: 335, distance: 299.0
click at [466, 336] on div "Чтобы активировать перетаскивание с помощью клавиатуры, нажмите Alt + Ввод. Пос…" at bounding box center [449, 219] width 899 height 438
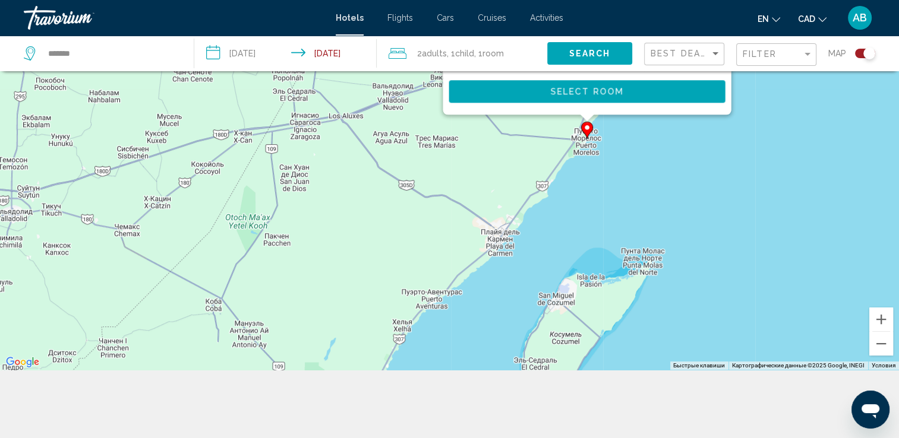
scroll to position [143, 0]
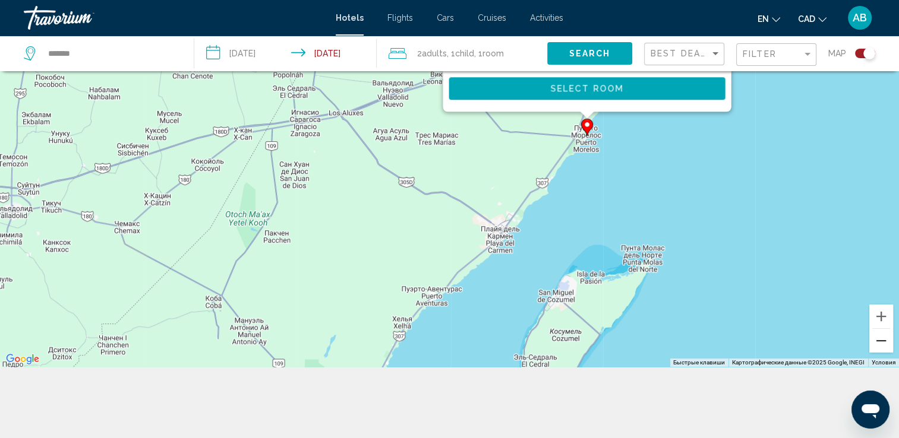
click at [877, 349] on button "Уменьшить" at bounding box center [881, 341] width 24 height 24
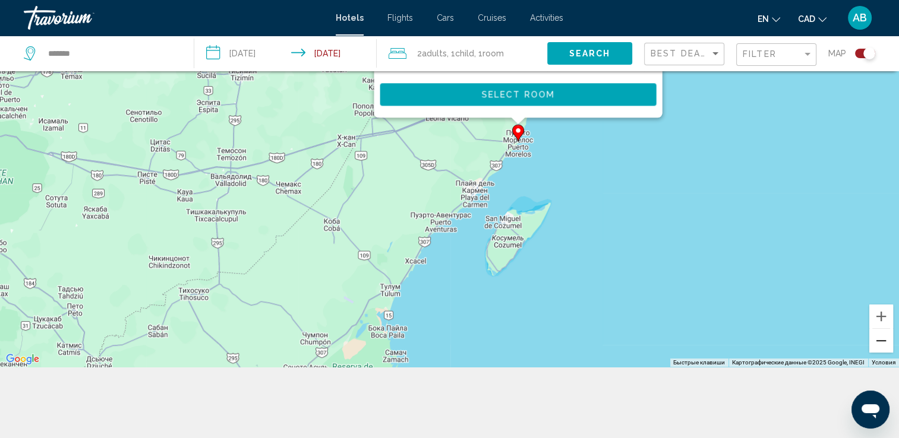
click at [876, 349] on button "Уменьшить" at bounding box center [881, 341] width 24 height 24
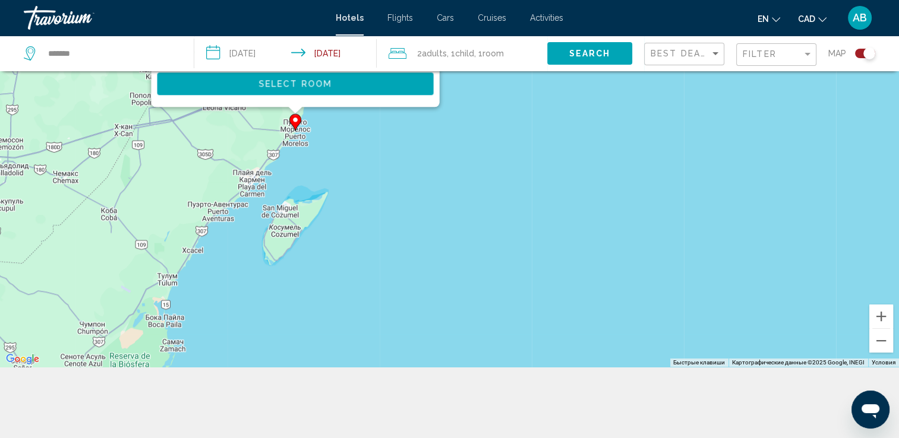
drag, startPoint x: 542, startPoint y: 202, endPoint x: 579, endPoint y: 337, distance: 139.8
click at [562, 340] on div "Чтобы активировать перетаскивание с помощью клавиатуры, нажмите Alt + Ввод. Пос…" at bounding box center [449, 148] width 899 height 438
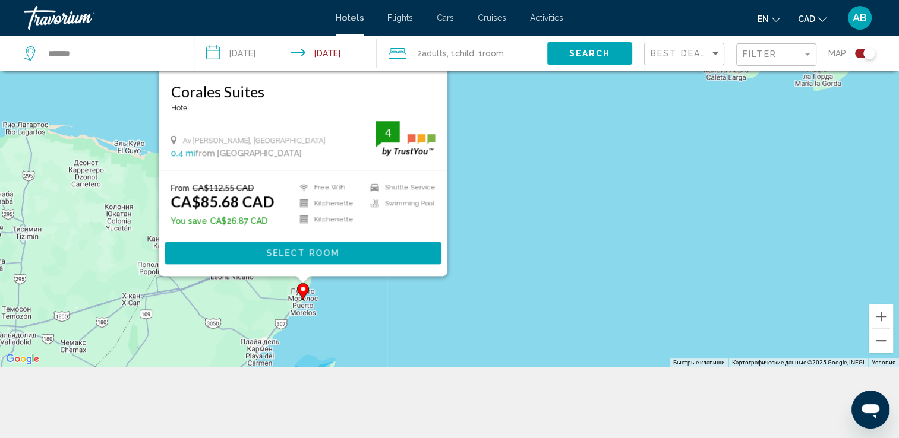
drag, startPoint x: 566, startPoint y: 341, endPoint x: 593, endPoint y: 313, distance: 38.7
click at [572, 296] on html "**********" at bounding box center [449, 76] width 899 height 438
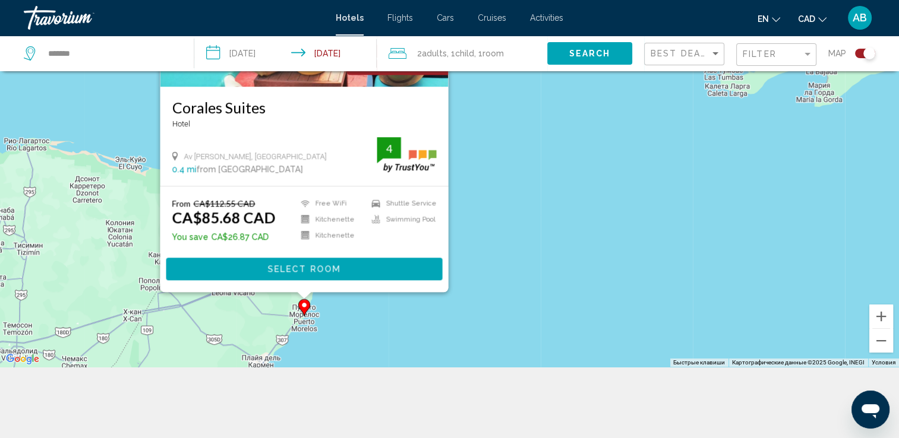
drag, startPoint x: 585, startPoint y: 322, endPoint x: 592, endPoint y: 317, distance: 9.1
click at [592, 387] on div "**********" at bounding box center [449, 184] width 899 height 510
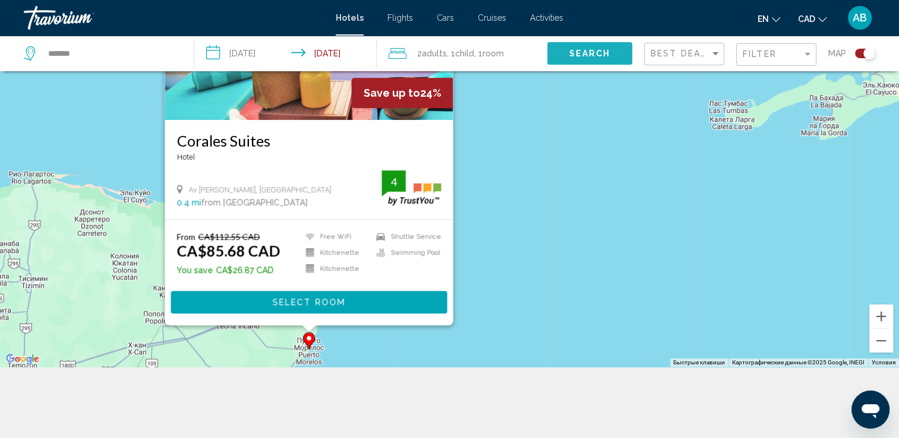
click at [596, 56] on span "Search" at bounding box center [590, 54] width 42 height 10
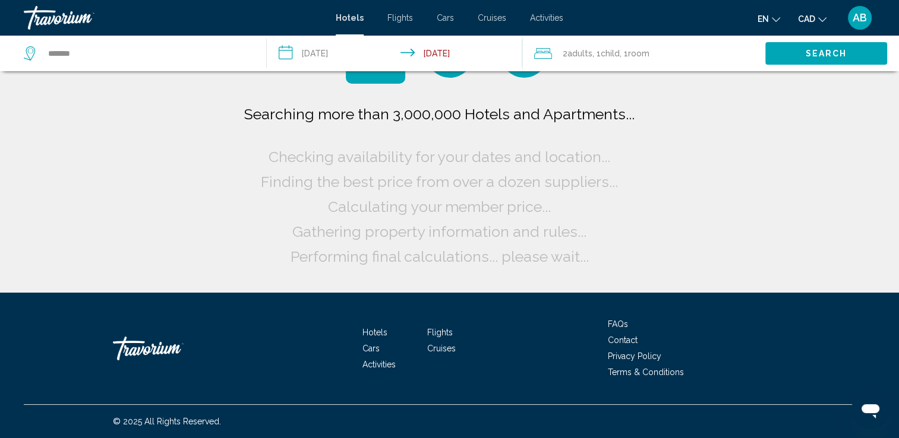
scroll to position [0, 0]
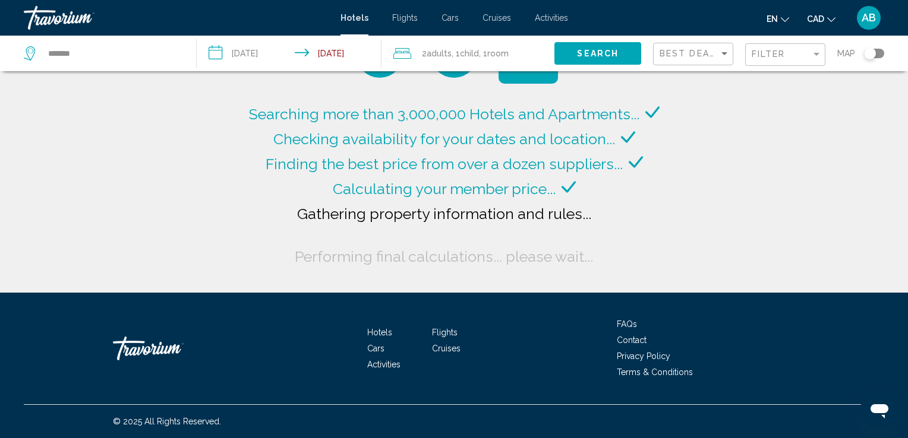
click at [879, 56] on div "Toggle map" at bounding box center [874, 54] width 20 height 10
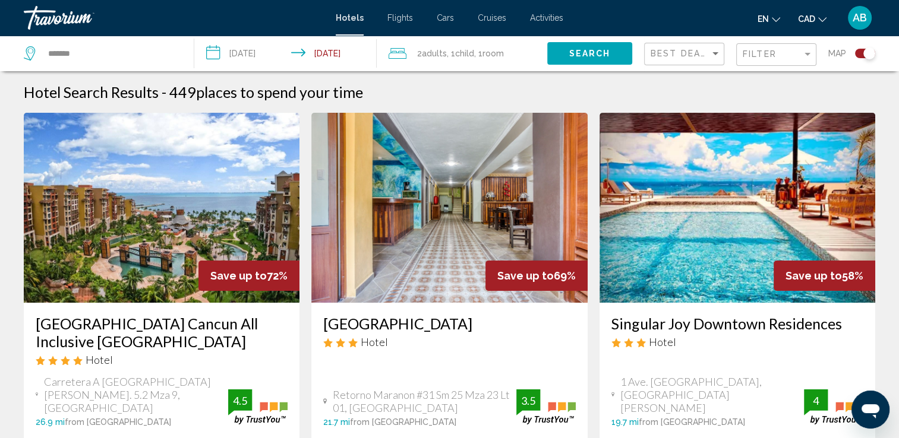
click at [737, 57] on mat-form-field "Filter" at bounding box center [776, 54] width 80 height 23
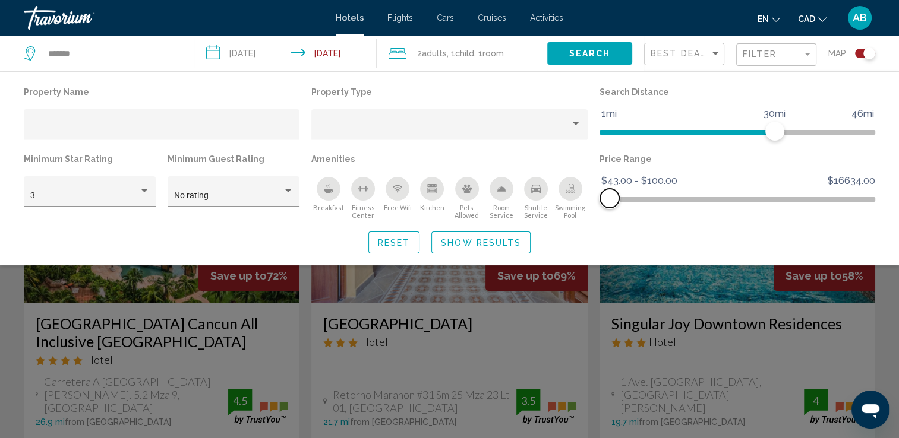
drag, startPoint x: 870, startPoint y: 196, endPoint x: 610, endPoint y: 210, distance: 260.6
click at [610, 210] on div "Price Range $43.00 $16634.00 $43.00 $100.00 $43.00 - $100.00" at bounding box center [738, 185] width 288 height 69
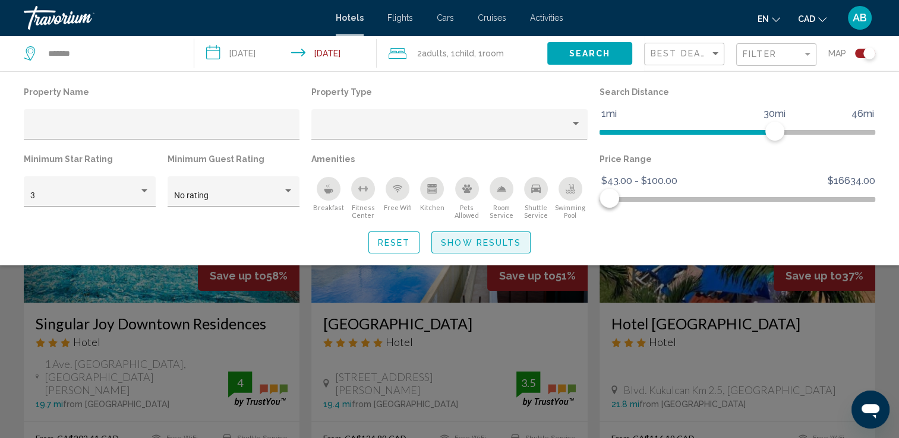
click at [488, 246] on span "Show Results" at bounding box center [481, 243] width 80 height 10
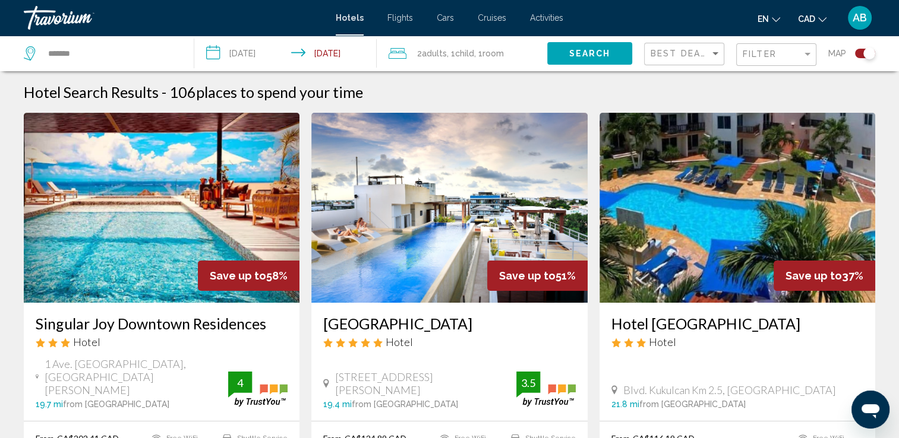
click at [858, 53] on div "Toggle map" at bounding box center [865, 54] width 20 height 10
click at [869, 53] on div "Toggle map" at bounding box center [865, 54] width 20 height 10
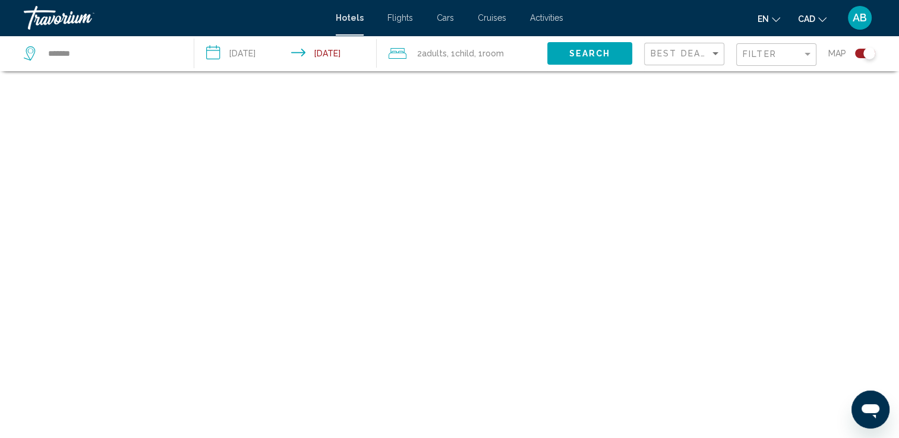
scroll to position [71, 0]
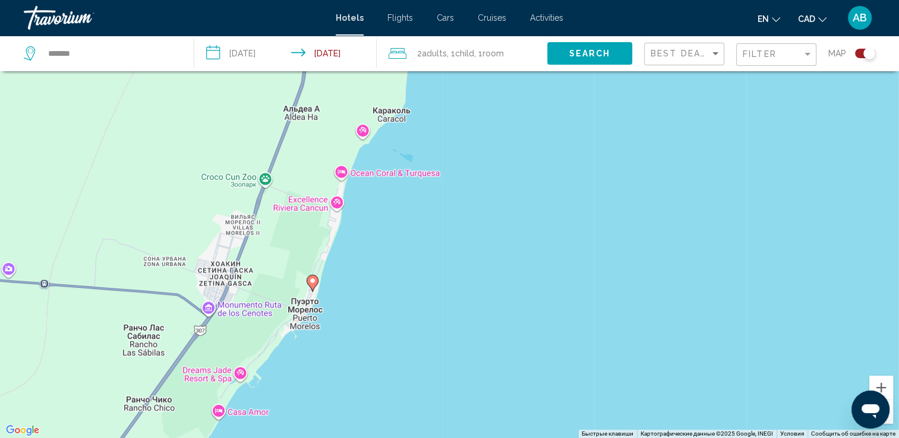
drag, startPoint x: 272, startPoint y: 329, endPoint x: 709, endPoint y: 195, distance: 457.2
click at [706, 197] on div "Чтобы активировать перетаскивание с помощью клавиатуры, нажмите Alt + Ввод. Пос…" at bounding box center [449, 219] width 899 height 438
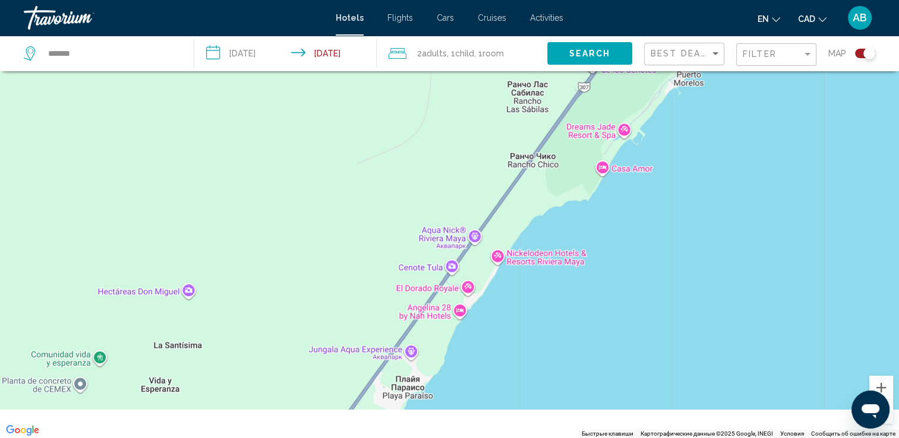
drag, startPoint x: 558, startPoint y: 351, endPoint x: 661, endPoint y: 111, distance: 260.8
click at [661, 111] on div "Чтобы активировать перетаскивание с помощью клавиатуры, нажмите Alt + Ввод. Пос…" at bounding box center [449, 219] width 899 height 438
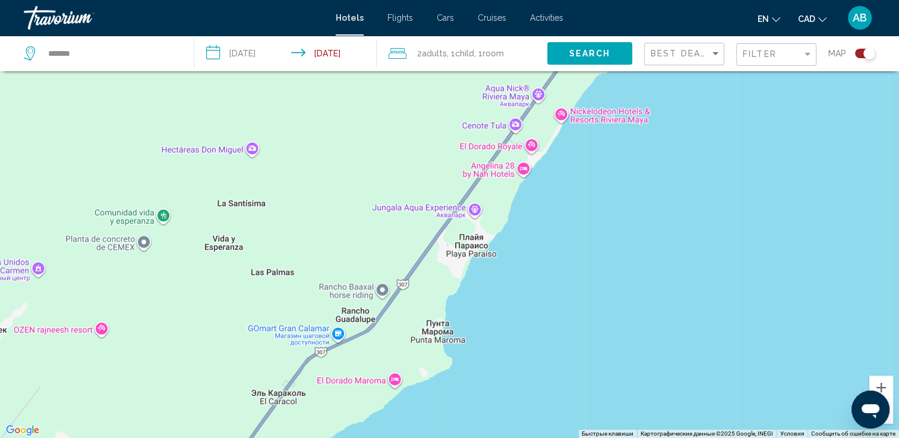
drag, startPoint x: 499, startPoint y: 317, endPoint x: 599, endPoint y: 103, distance: 236.0
click at [598, 116] on div "Чтобы активировать перетаскивание с помощью клавиатуры, нажмите Alt + Ввод. Пос…" at bounding box center [449, 219] width 899 height 438
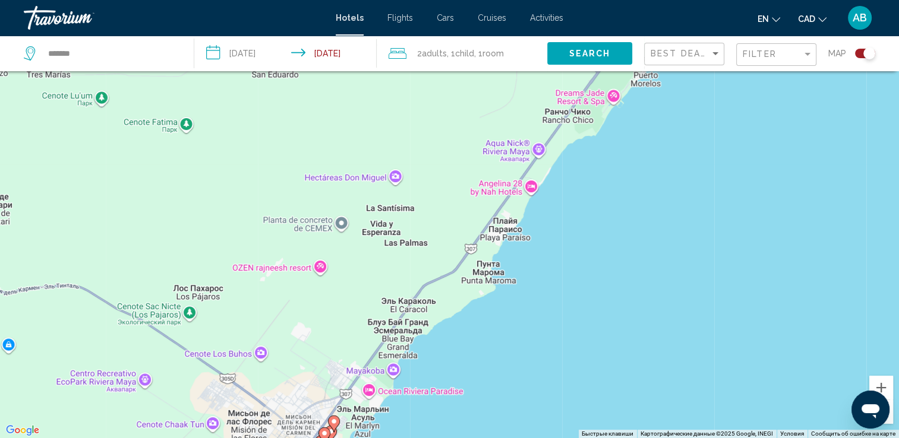
drag, startPoint x: 694, startPoint y: 160, endPoint x: 415, endPoint y: 411, distance: 374.8
click at [415, 411] on div "Чтобы активировать перетаскивание с помощью клавиатуры, нажмите Alt + Ввод. Пос…" at bounding box center [449, 219] width 899 height 438
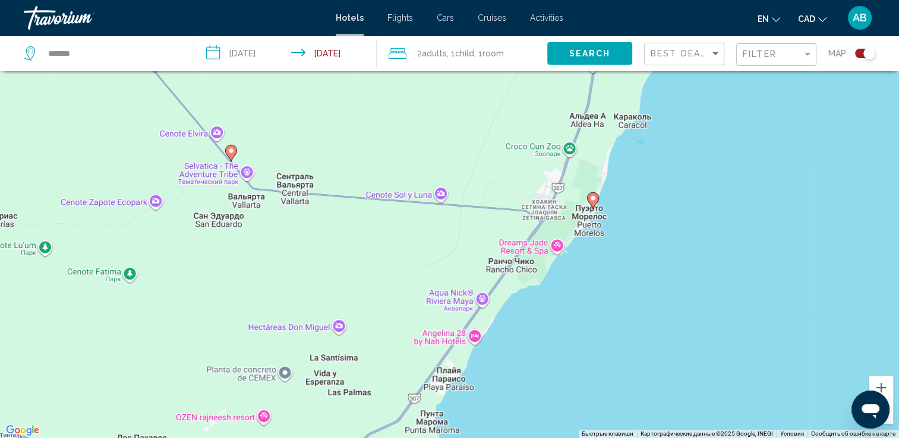
drag, startPoint x: 649, startPoint y: 134, endPoint x: 592, endPoint y: 284, distance: 160.2
click at [594, 286] on div "Чтобы активировать перетаскивание с помощью клавиатуры, нажмите Alt + Ввод. Пос…" at bounding box center [449, 219] width 899 height 438
click at [591, 207] on gmp-advanced-marker "Main content" at bounding box center [592, 201] width 12 height 18
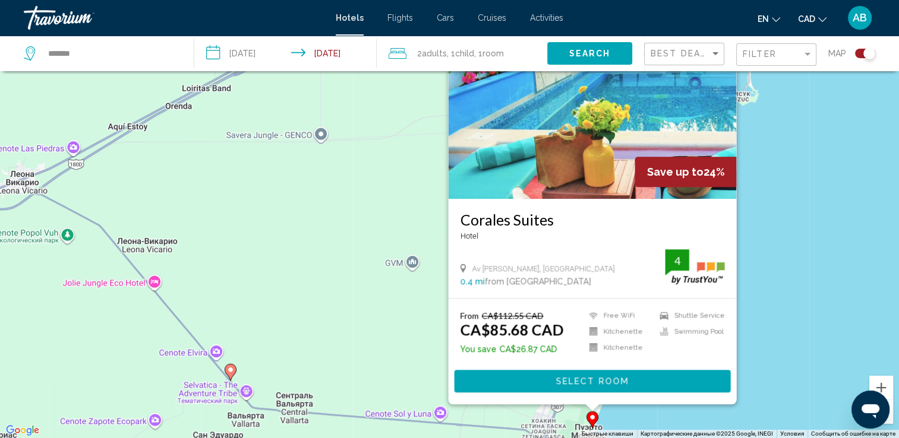
click at [815, 201] on div "Чтобы активировать перетаскивание с помощью клавиатуры, нажмите Alt + Ввод. Пос…" at bounding box center [449, 219] width 899 height 438
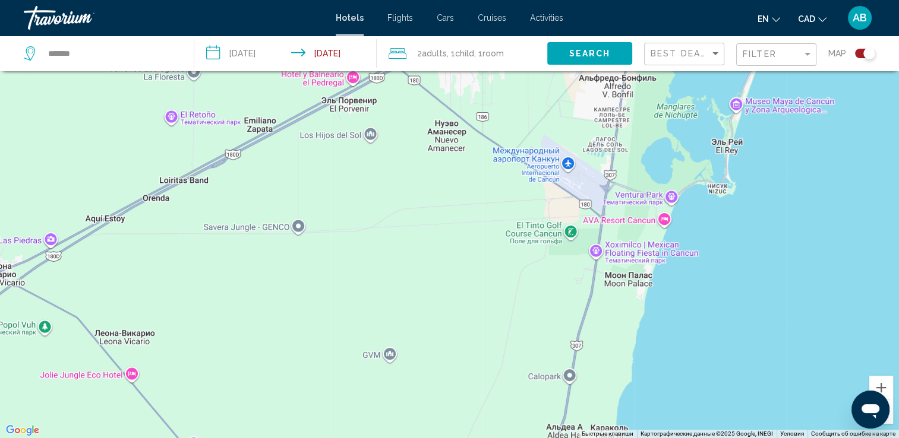
drag, startPoint x: 756, startPoint y: 228, endPoint x: 733, endPoint y: 329, distance: 103.5
click at [733, 329] on div "Чтобы активировать перетаскивание с помощью клавиатуры, нажмите Alt + Ввод. Пос…" at bounding box center [449, 219] width 899 height 438
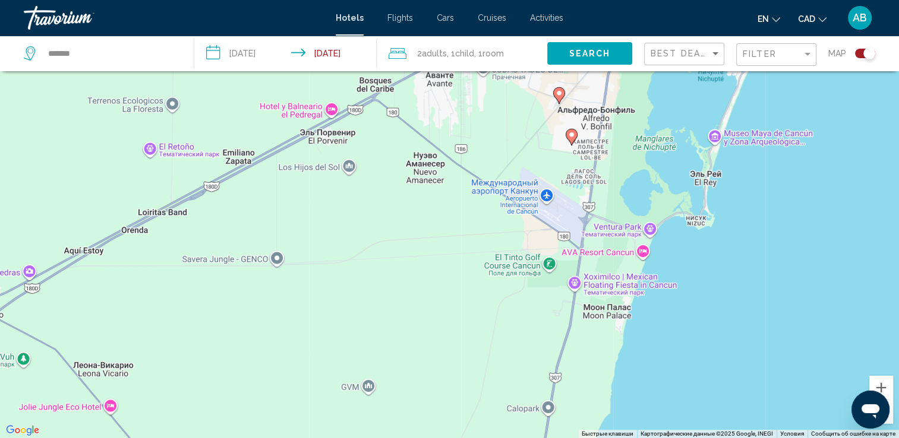
drag, startPoint x: 832, startPoint y: 234, endPoint x: 828, endPoint y: 241, distance: 8.0
click at [828, 241] on div "Чтобы активировать перетаскивание с помощью клавиатуры, нажмите Alt + Ввод. Пос…" at bounding box center [449, 219] width 899 height 438
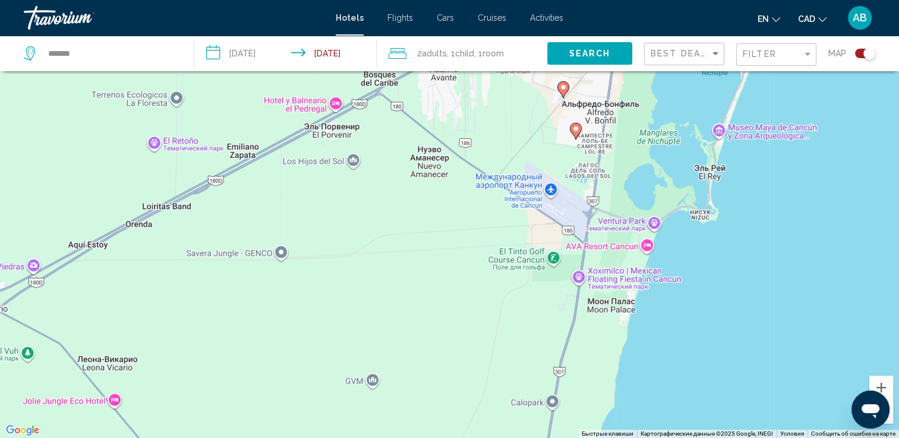
click at [89, 40] on div "******" at bounding box center [103, 54] width 158 height 36
click at [67, 53] on input "******" at bounding box center [111, 54] width 129 height 18
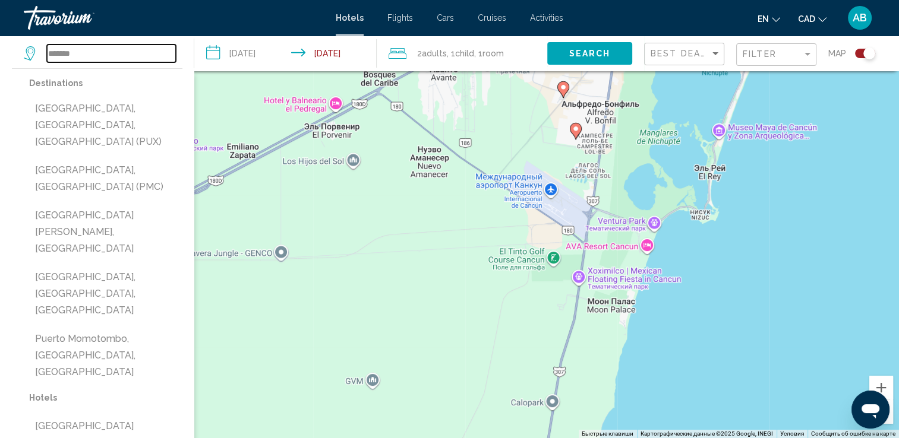
click at [72, 58] on input "******" at bounding box center [111, 54] width 129 height 18
type input "*"
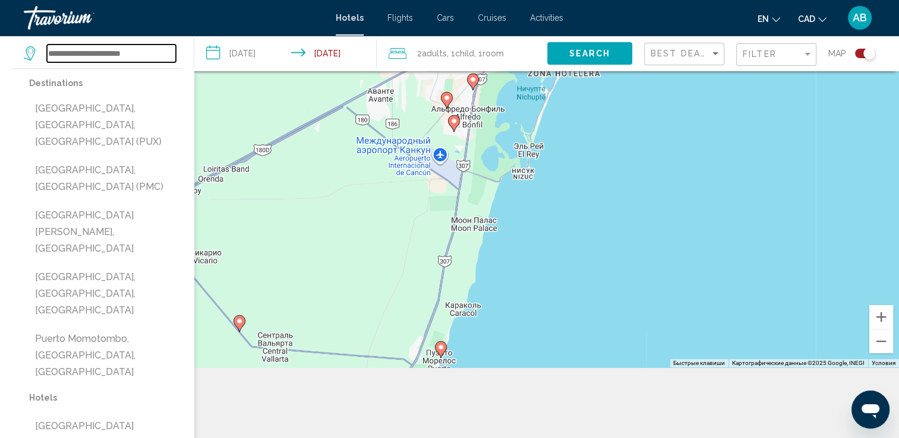
scroll to position [143, 0]
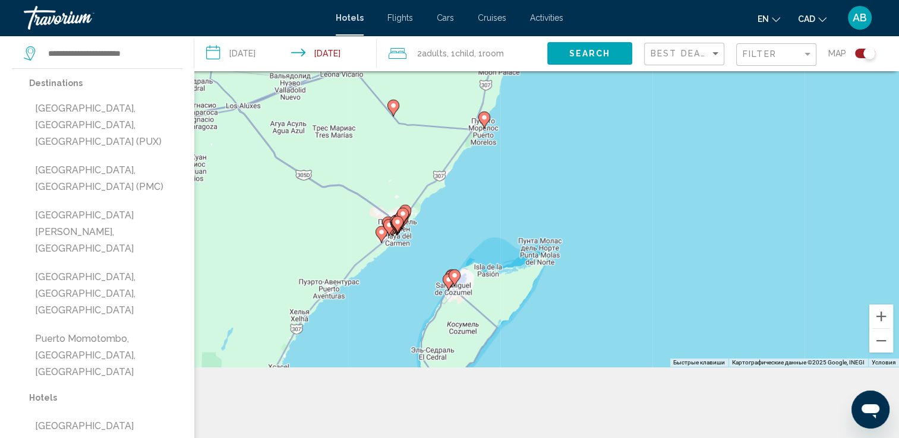
drag, startPoint x: 460, startPoint y: 317, endPoint x: 490, endPoint y: 128, distance: 191.2
click at [490, 128] on div "Чтобы активировать перетаскивание с помощью клавиатуры, нажмите Alt + Ввод. Пос…" at bounding box center [449, 148] width 899 height 438
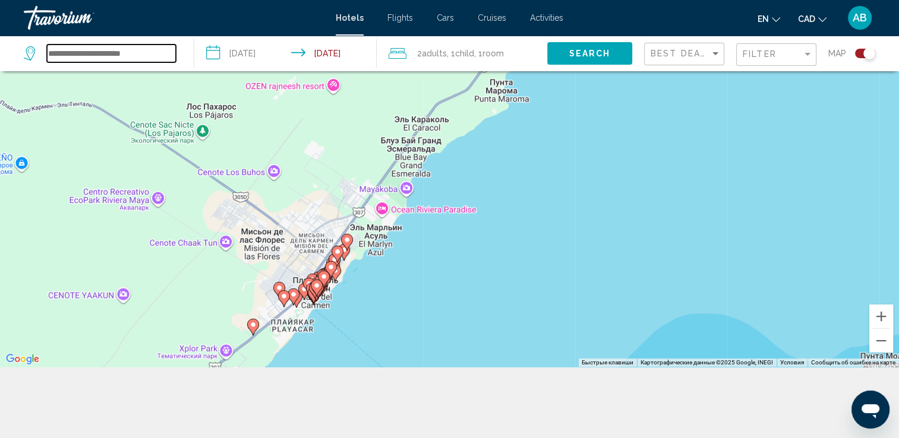
click at [92, 55] on input "Search widget" at bounding box center [111, 54] width 129 height 18
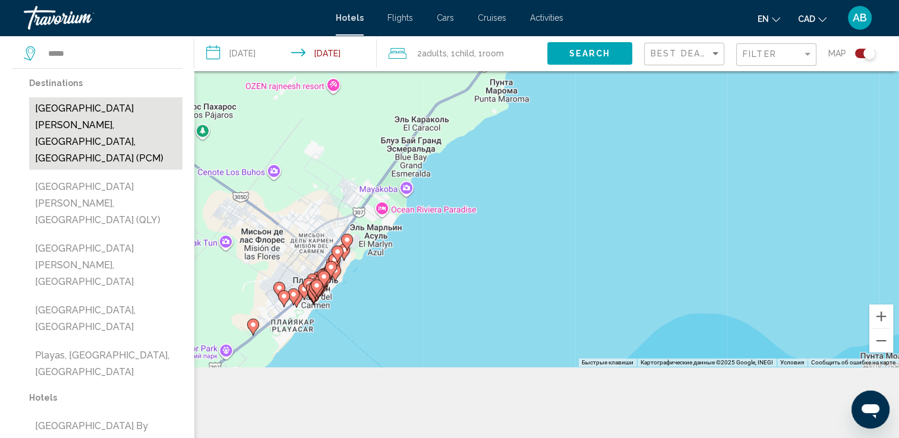
click at [100, 125] on button "Playa Del Carmen, Riviera Maya, Mexico (PCM)" at bounding box center [105, 133] width 153 height 72
type input "**********"
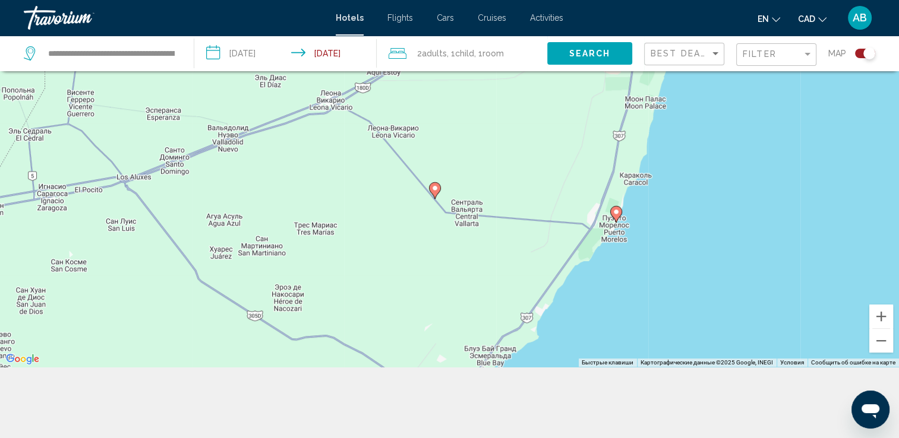
drag, startPoint x: 740, startPoint y: 251, endPoint x: 650, endPoint y: 415, distance: 187.2
click at [650, 415] on div "**********" at bounding box center [449, 184] width 899 height 510
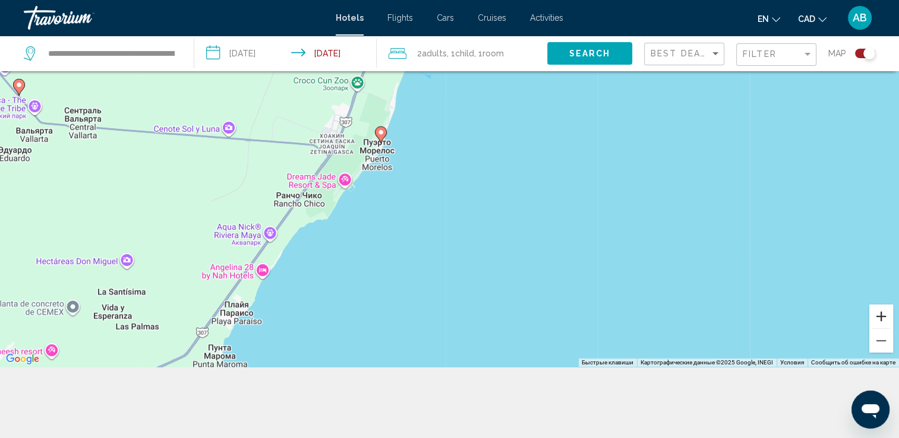
click at [878, 310] on button "Увеличить" at bounding box center [881, 317] width 24 height 24
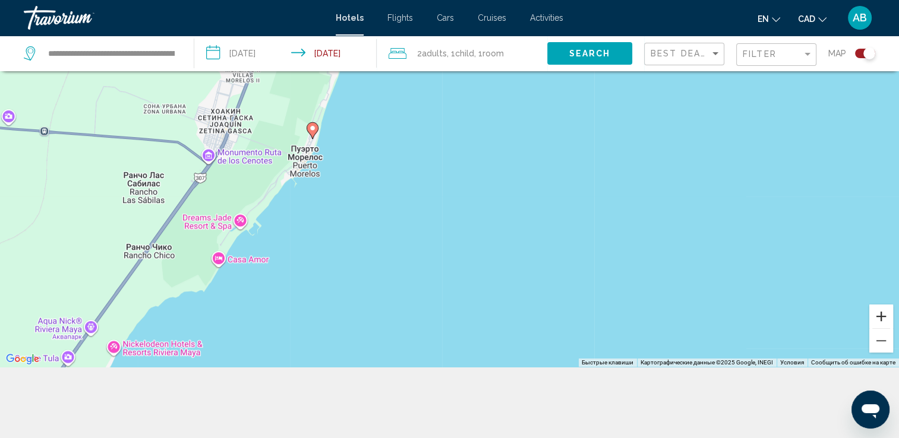
click at [875, 314] on button "Увеличить" at bounding box center [881, 317] width 24 height 24
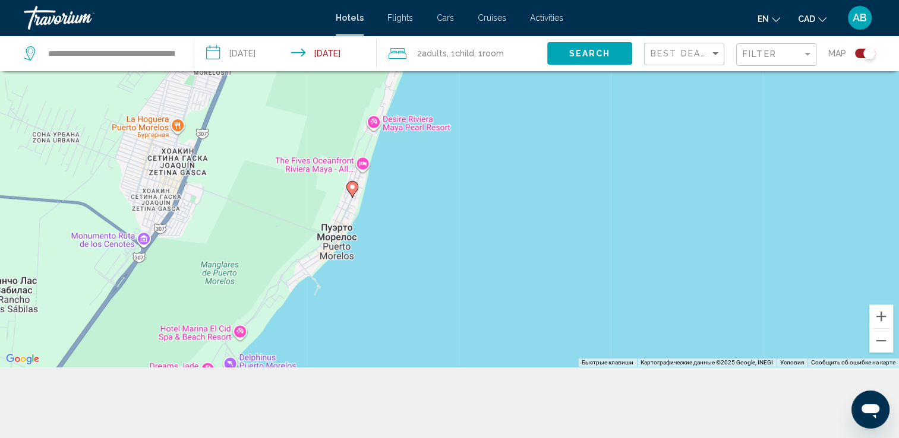
drag, startPoint x: 558, startPoint y: 291, endPoint x: 709, endPoint y: 330, distance: 156.5
click at [709, 330] on div "Чтобы активировать перетаскивание с помощью клавиатуры, нажмите Alt + Ввод. Пос…" at bounding box center [449, 148] width 899 height 438
click at [874, 313] on button "Увеличить" at bounding box center [881, 317] width 24 height 24
